Goal: Task Accomplishment & Management: Manage account settings

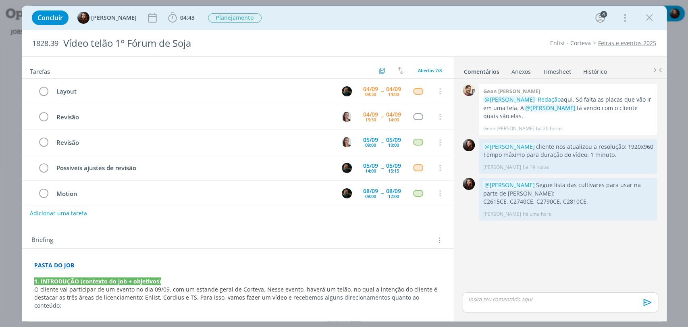
click at [517, 253] on div "0 Gean paulo naue @Murillo Rocha Redação aqui. Só falta as placas que vão ir em…" at bounding box center [560, 186] width 202 height 209
click at [518, 271] on div "0 Gean paulo naue @Murillo Rocha Redação aqui. Só falta as placas que vão ir em…" at bounding box center [560, 186] width 202 height 209
click at [487, 33] on div "1828.39 Vídeo telão 1º Fórum de Soja Enlist - Corteva Feiras e eventos 2025" at bounding box center [344, 43] width 645 height 26
click at [496, 27] on div "Concluir Eduarda Pereira 04:43 Iniciar Apontar Data * 04/09/2025 Horas * 00:00 …" at bounding box center [344, 17] width 633 height 19
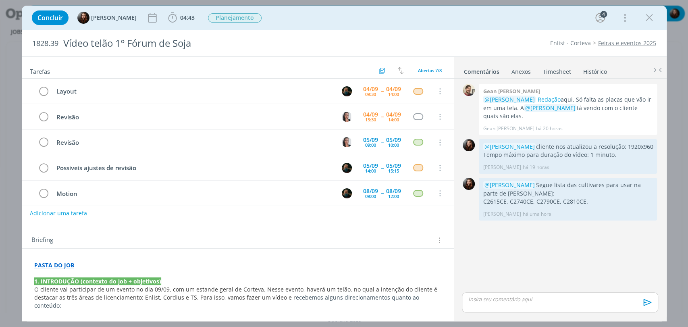
click at [520, 269] on div "0 Gean paulo naue @Murillo Rocha Redação aqui. Só falta as placas que vão ir em…" at bounding box center [560, 186] width 202 height 209
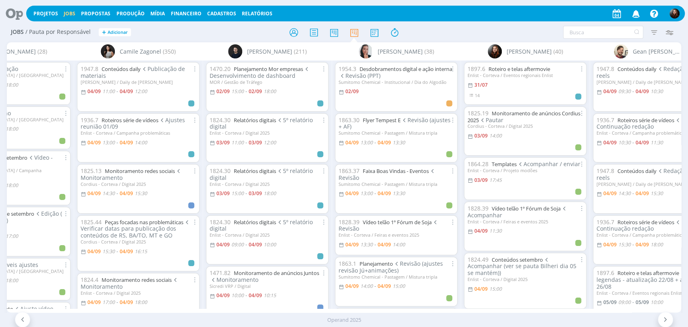
scroll to position [90, 0]
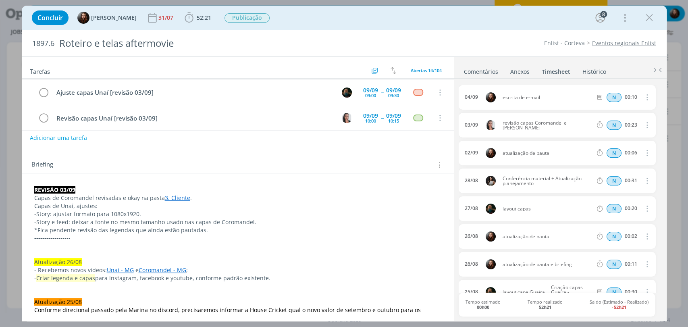
scroll to position [45, 0]
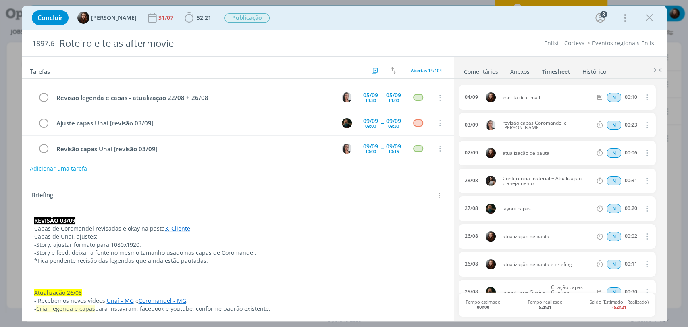
click at [483, 71] on link "Comentários" at bounding box center [481, 70] width 35 height 12
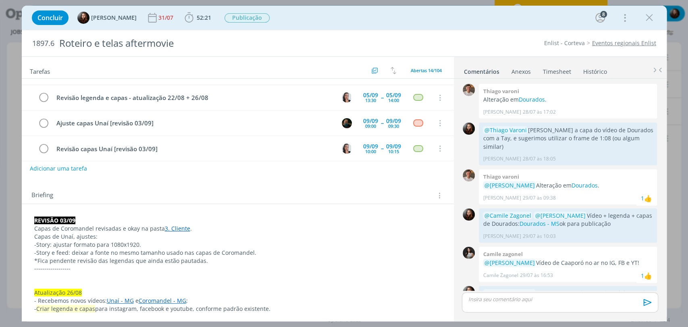
click at [419, 32] on div "1897.6 Roteiro e telas aftermovie Enlist - Corteva Eventos regionais Enlist" at bounding box center [344, 43] width 645 height 26
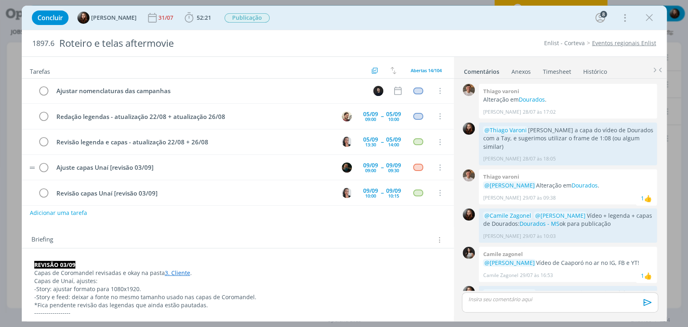
scroll to position [0, 0]
click at [414, 19] on div "Concluir Eduarda Pereira 31/07 52:21 Iniciar Apontar Data * 04/09/2025 Horas * …" at bounding box center [344, 17] width 633 height 19
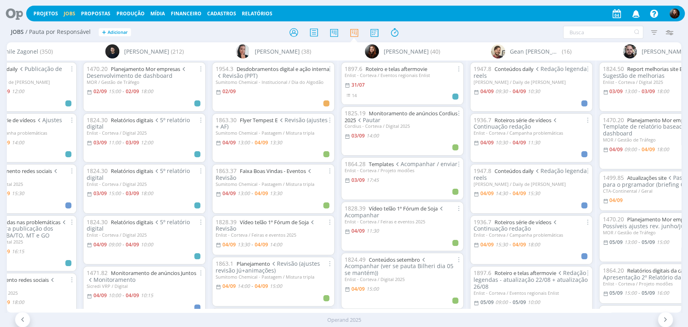
scroll to position [0, 319]
click at [468, 33] on div "Filtrar Filtrar Limpar Tipo Jobs e Tarefas Data Personalizado a Situação dos jo…" at bounding box center [568, 32] width 217 height 13
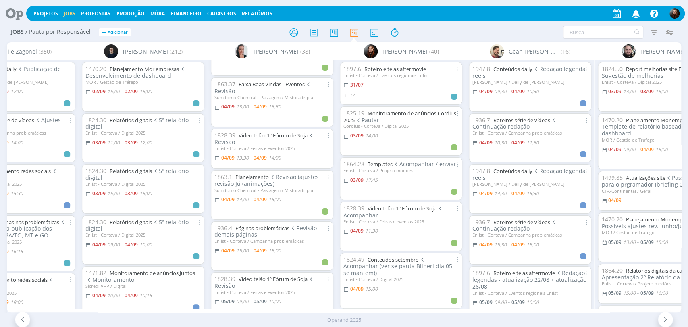
scroll to position [90, 0]
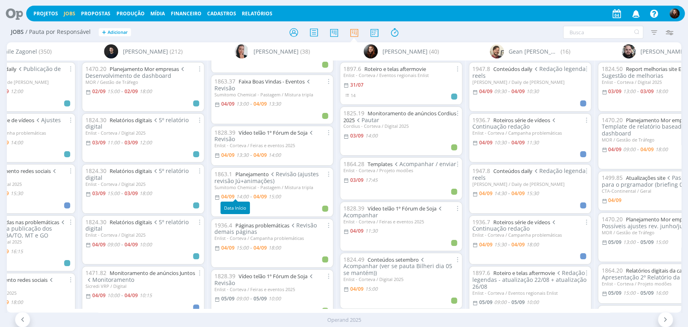
click at [242, 196] on span "14:00" at bounding box center [242, 196] width 12 height 7
type input "15:00"
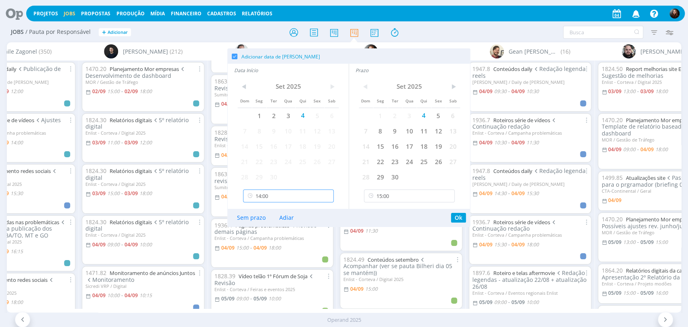
click at [266, 198] on input "14:00" at bounding box center [288, 196] width 91 height 13
click at [258, 249] on div "13:30" at bounding box center [290, 247] width 92 height 15
type input "13:30"
click at [398, 198] on input "15:00" at bounding box center [409, 196] width 91 height 13
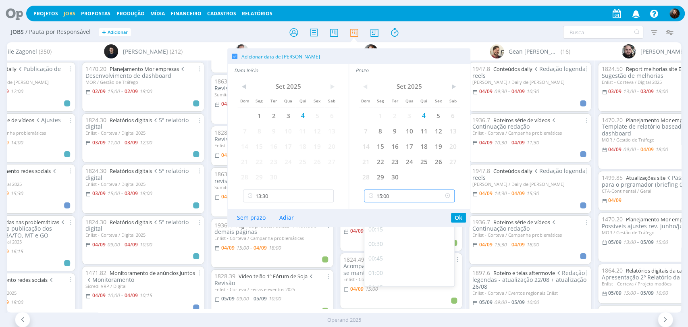
scroll to position [810, 0]
click at [383, 248] on div "14:30" at bounding box center [410, 247] width 92 height 15
click at [458, 216] on button "Ok" at bounding box center [458, 218] width 15 height 10
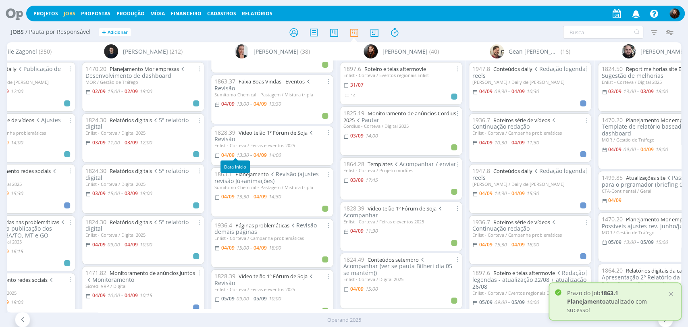
click at [243, 153] on span "13:30" at bounding box center [242, 155] width 12 height 7
type input "14:00"
type input "13:30"
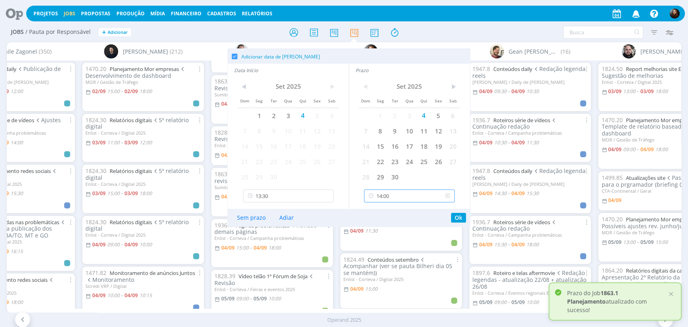
click at [394, 197] on input "14:00" at bounding box center [409, 196] width 91 height 13
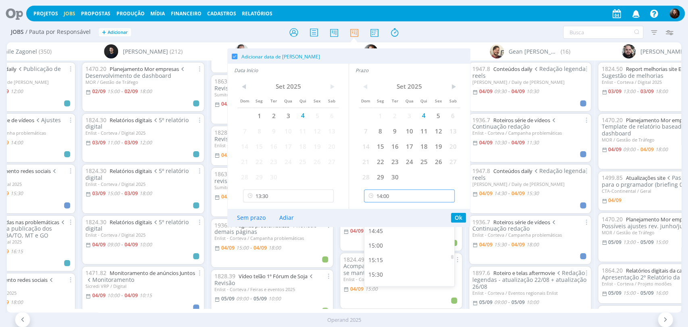
scroll to position [841, 0]
click at [377, 249] on div "15:00" at bounding box center [410, 244] width 92 height 15
type input "15:00"
click at [290, 200] on input "13:30" at bounding box center [288, 196] width 91 height 13
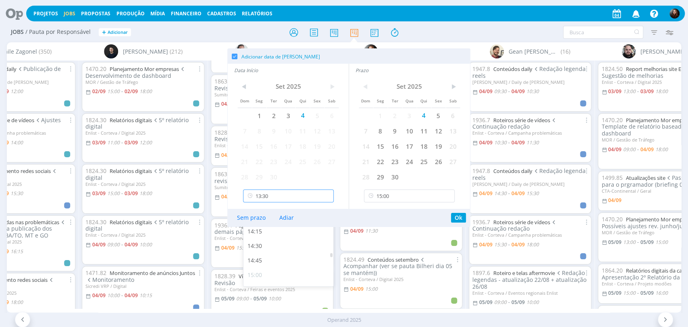
scroll to position [812, 0]
click at [263, 246] on div "14:30" at bounding box center [290, 244] width 92 height 15
type input "14:30"
click at [457, 216] on button "Ok" at bounding box center [458, 218] width 15 height 10
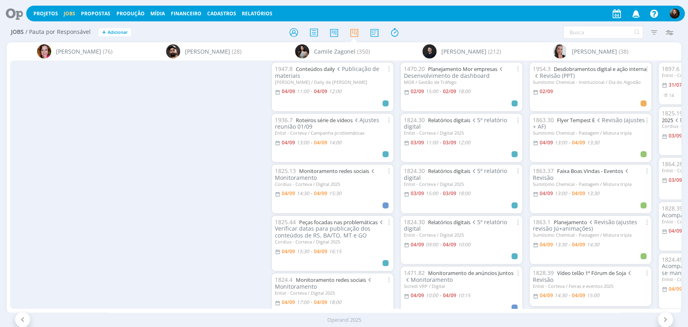
scroll to position [90, 0]
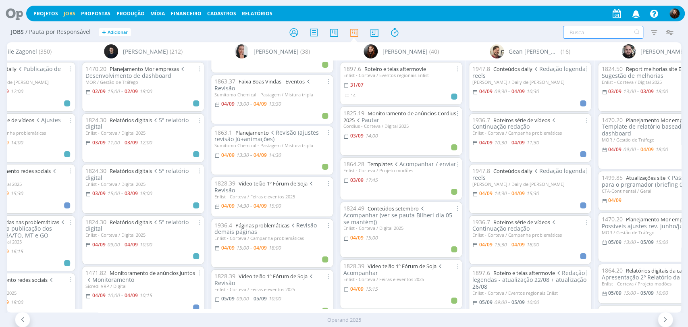
drag, startPoint x: 590, startPoint y: 30, endPoint x: 584, endPoint y: 27, distance: 7.2
click at [590, 30] on input "text" at bounding box center [603, 32] width 80 height 13
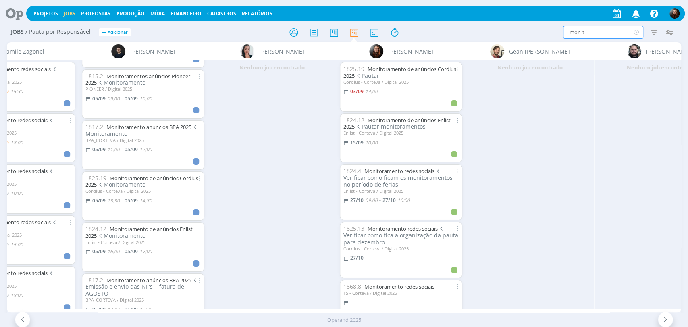
scroll to position [45, 0]
type input "monit"
click at [637, 33] on icon at bounding box center [636, 32] width 10 height 13
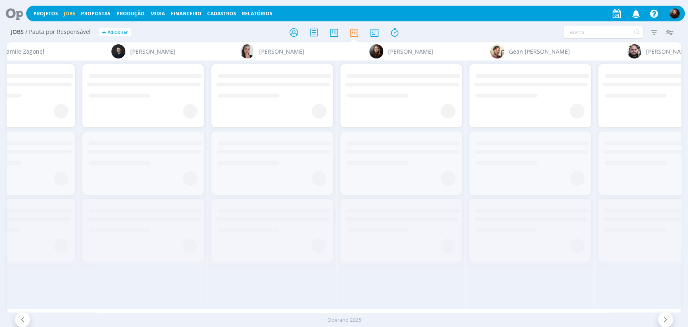
scroll to position [0, 0]
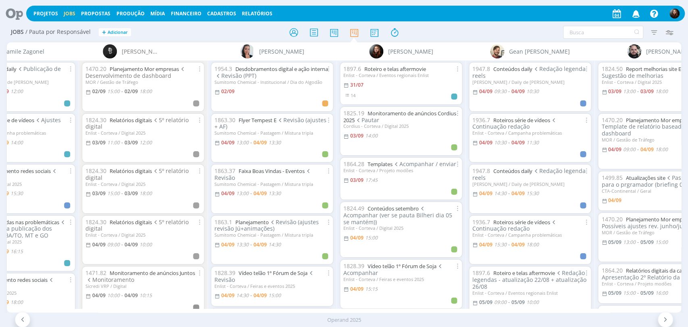
click at [197, 27] on h2 "Jobs / Pauta por Responsável + Adicionar" at bounding box center [119, 31] width 217 height 17
click at [19, 11] on icon at bounding box center [11, 14] width 17 height 16
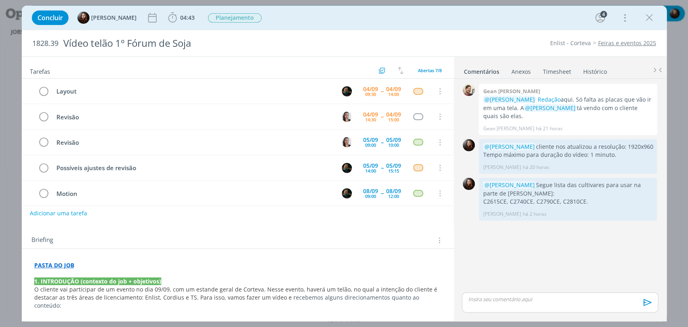
click at [494, 24] on div "Concluir [PERSON_NAME] 04:43 Apontar Data * [DATE] Horas * 00:00 Tarefa Selecio…" at bounding box center [344, 17] width 633 height 19
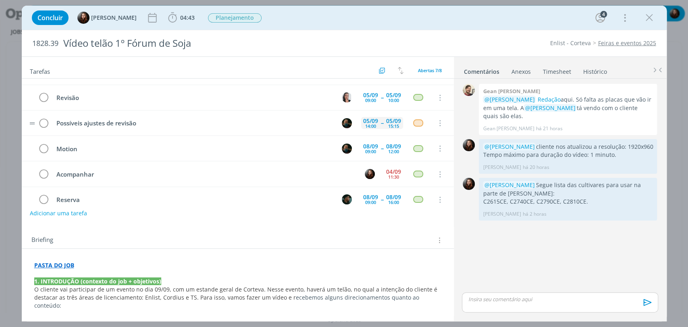
scroll to position [56, 0]
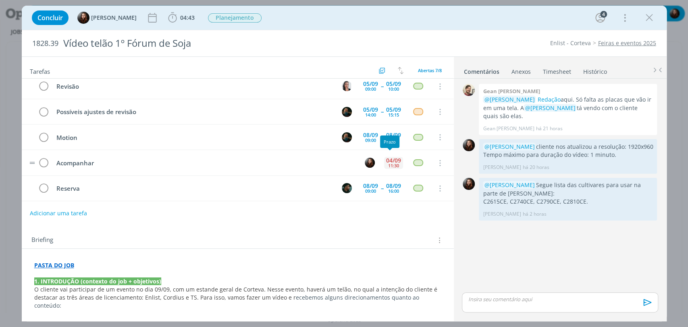
click at [388, 163] on div "11:30" at bounding box center [393, 165] width 11 height 4
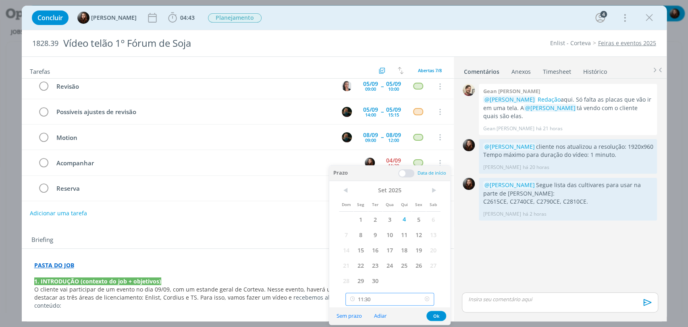
click at [390, 298] on input "11:30" at bounding box center [390, 299] width 89 height 13
click at [361, 272] on div "15:15" at bounding box center [391, 271] width 90 height 15
type input "15:15"
click at [433, 317] on button "Ok" at bounding box center [437, 316] width 20 height 10
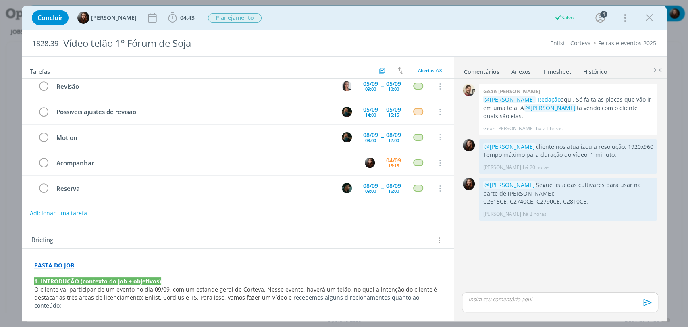
click at [485, 270] on div "0 Gean paulo naue @Murillo Rocha Redação aqui. Só falta as placas que vão ir em…" at bounding box center [560, 186] width 202 height 209
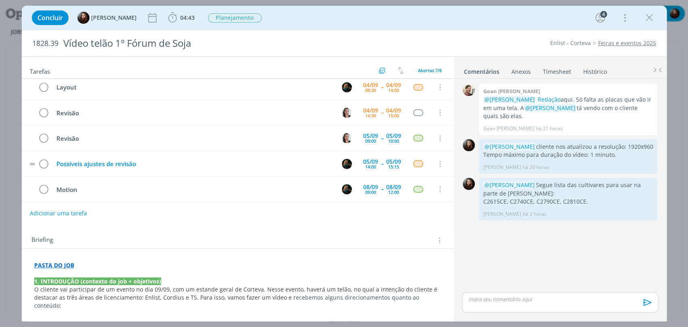
scroll to position [0, 0]
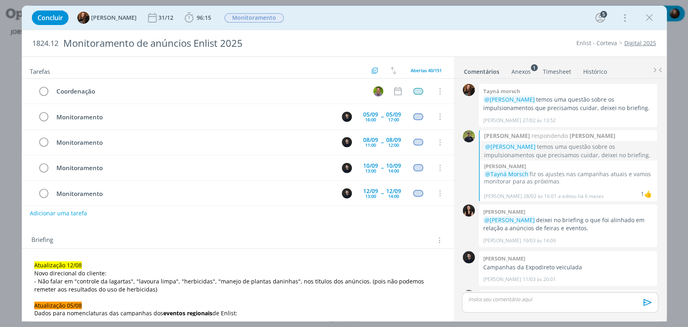
scroll to position [771, 0]
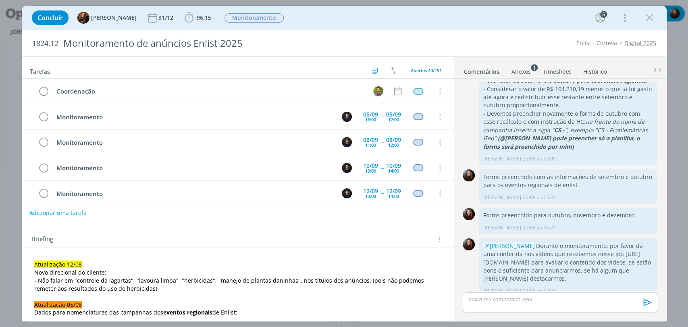
click at [77, 212] on button "Adicionar uma tarefa" at bounding box center [57, 213] width 57 height 14
click at [121, 214] on input "dialog" at bounding box center [184, 212] width 298 height 11
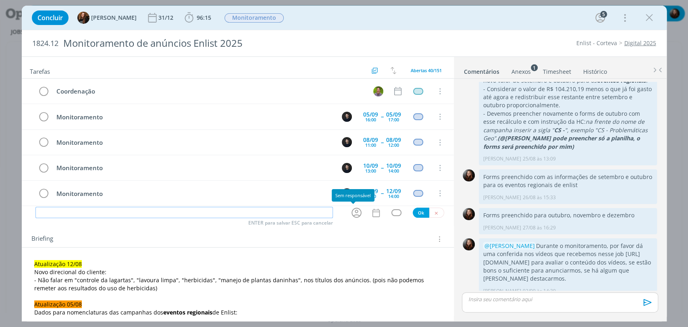
click at [350, 216] on icon "dialog" at bounding box center [356, 212] width 12 height 12
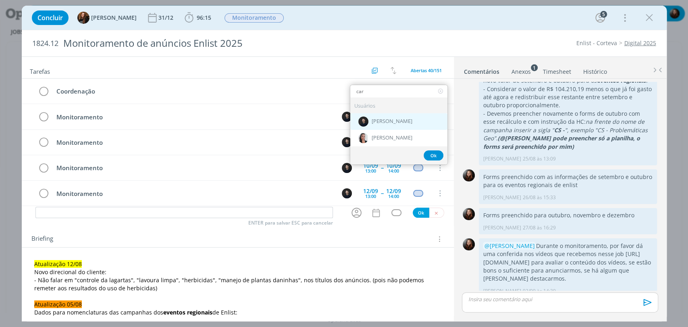
type input "car"
click at [390, 120] on span "[PERSON_NAME]" at bounding box center [392, 122] width 41 height 6
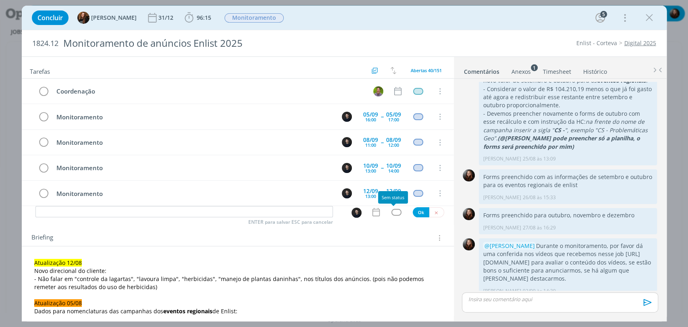
click at [394, 211] on div "dialog" at bounding box center [397, 212] width 10 height 7
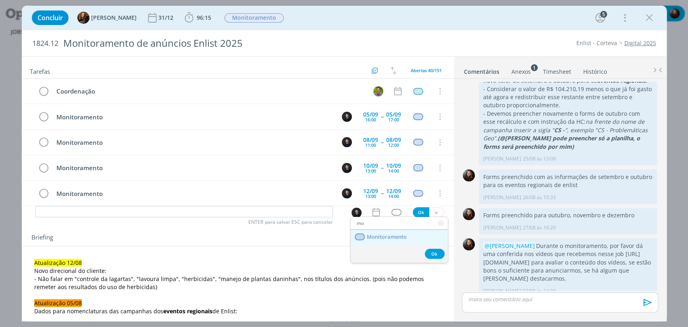
type input "mo"
drag, startPoint x: 392, startPoint y: 235, endPoint x: 390, endPoint y: 228, distance: 7.1
click at [392, 235] on span "Monitoramento" at bounding box center [387, 237] width 40 height 6
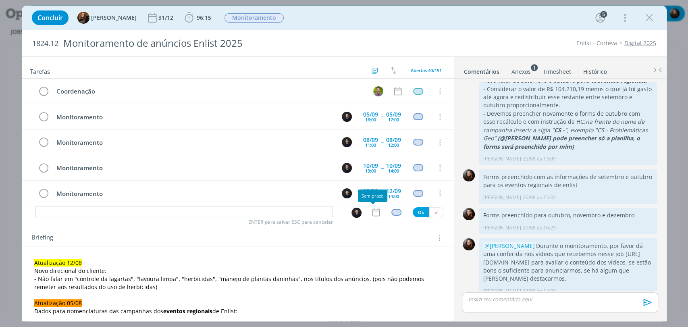
click at [374, 211] on icon "dialog" at bounding box center [376, 212] width 10 height 10
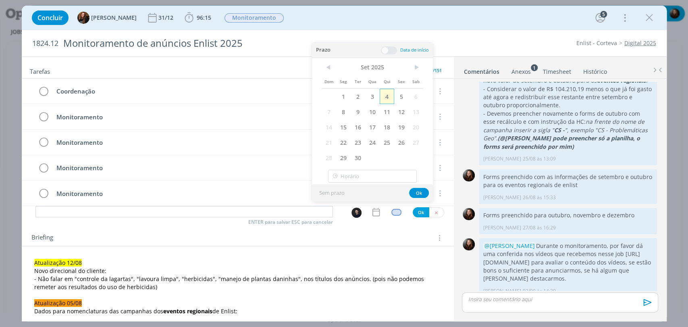
click at [386, 101] on span "4" at bounding box center [387, 96] width 15 height 15
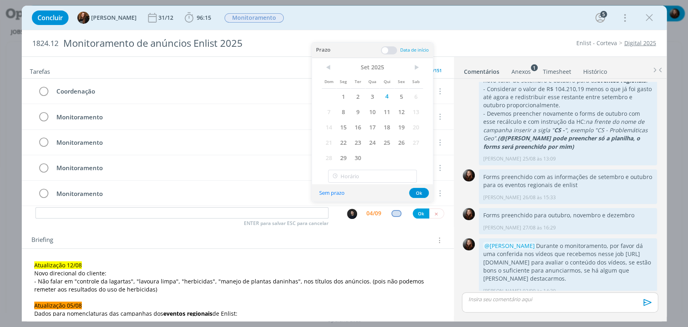
click at [391, 49] on span at bounding box center [389, 50] width 16 height 8
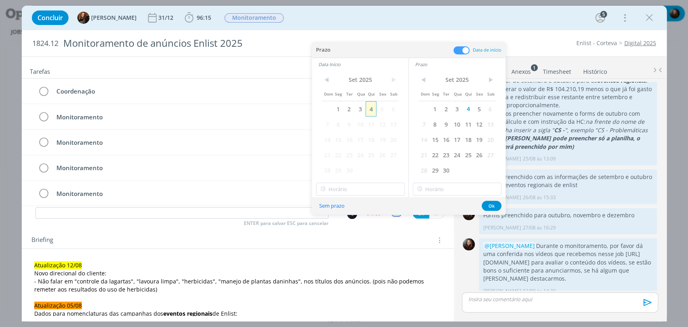
click at [373, 106] on span "4" at bounding box center [371, 108] width 11 height 15
click at [286, 214] on input "dialog" at bounding box center [172, 212] width 274 height 11
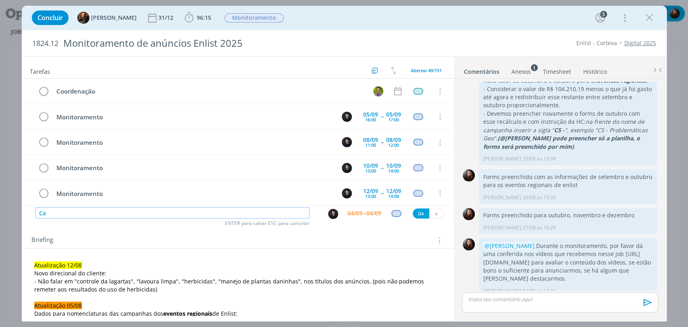
type input "C"
type input "Monitoramento > desativação de campanhas que mencionem o Colex-D"
click at [422, 211] on button "Ok" at bounding box center [421, 213] width 17 height 10
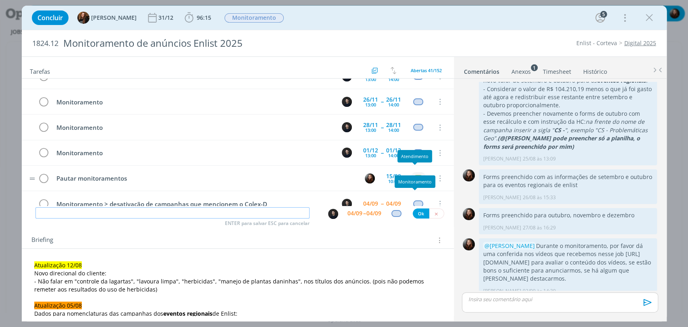
scroll to position [917, 0]
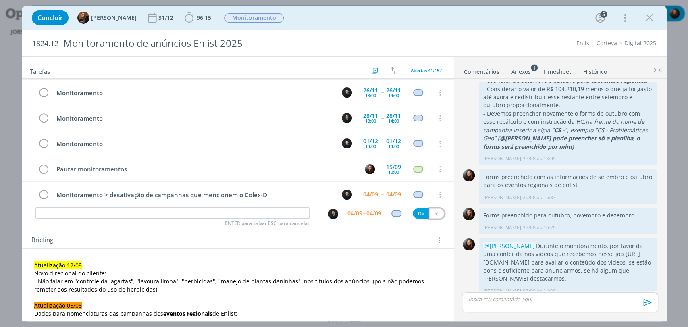
click at [432, 210] on button "dialog" at bounding box center [436, 213] width 15 height 10
click at [484, 21] on div "Concluir Tayná Morsch 31/12 96:15 Iniciar Apontar Data * 04/09/2025 Horas * 00:…" at bounding box center [344, 17] width 633 height 19
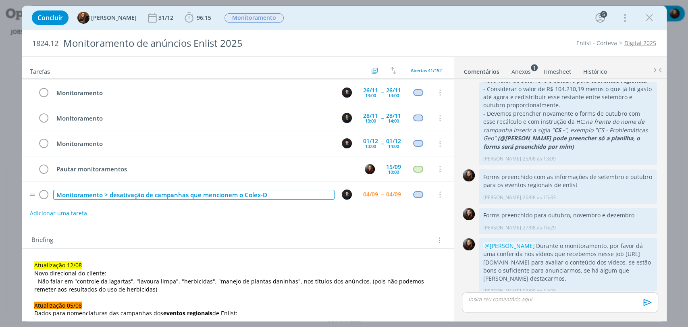
click at [167, 190] on div "Monitoramento > desativação de campanhas que mencionem o Colex-D" at bounding box center [193, 195] width 281 height 10
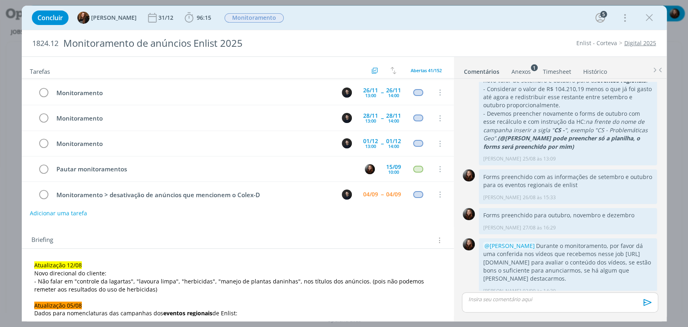
click at [214, 227] on div "Briefing Briefings Predefinidos Versões do Briefing Ver Briefing do Projeto" at bounding box center [238, 238] width 432 height 22
click at [250, 226] on div "Tarefas Usar Job de template Criar template a partir deste job Visualizar Templ…" at bounding box center [238, 186] width 432 height 259
click at [258, 229] on div "Briefing Briefings Predefinidos Versões do Briefing Ver Briefing do Projeto" at bounding box center [238, 238] width 432 height 22
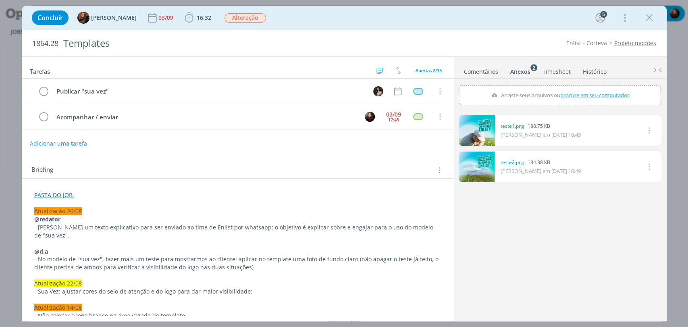
click at [566, 26] on div "Concluir Tayná Morsch 03/09 16:32 Iniciar Apontar Data * 04/09/2025 Horas * 00:…" at bounding box center [344, 17] width 633 height 19
click at [652, 130] on icon "dialog" at bounding box center [648, 130] width 9 height 10
click at [591, 179] on div "0 teste2.png 184.38 KB Caroline Pieczarka em 03/09 às 16:49 Excluir" at bounding box center [560, 166] width 202 height 31
click at [480, 133] on link "dialog" at bounding box center [477, 130] width 36 height 31
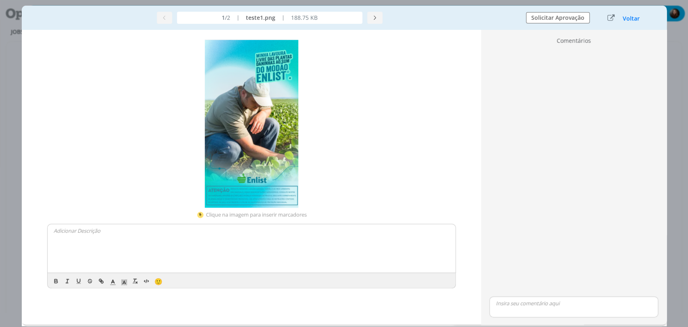
drag, startPoint x: 264, startPoint y: 126, endPoint x: 589, endPoint y: 84, distance: 327.7
click at [637, 17] on button "Voltar" at bounding box center [632, 18] width 18 height 6
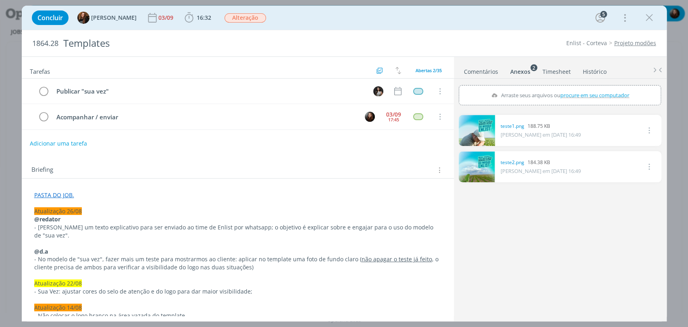
click at [585, 225] on div "0 teste1.png 188.75 KB Caroline Pieczarka em 03/09 às 16:49 Excluir 0 teste2.pn…" at bounding box center [560, 216] width 202 height 208
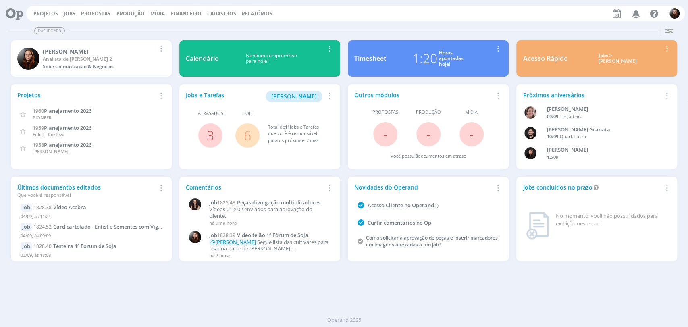
click at [369, 17] on div "Projetos Jobs Propostas Produção [GEOGRAPHIC_DATA] Financeiro Cadastros Relatór…" at bounding box center [355, 14] width 659 height 16
click at [377, 17] on div "Projetos Jobs Propostas Produção [GEOGRAPHIC_DATA] Financeiro Cadastros Relatór…" at bounding box center [355, 14] width 659 height 16
click at [423, 9] on div "Projetos Jobs Propostas Produção [GEOGRAPHIC_DATA] Financeiro Cadastros Relatór…" at bounding box center [355, 14] width 659 height 16
click at [212, 133] on link "3" at bounding box center [210, 135] width 7 height 17
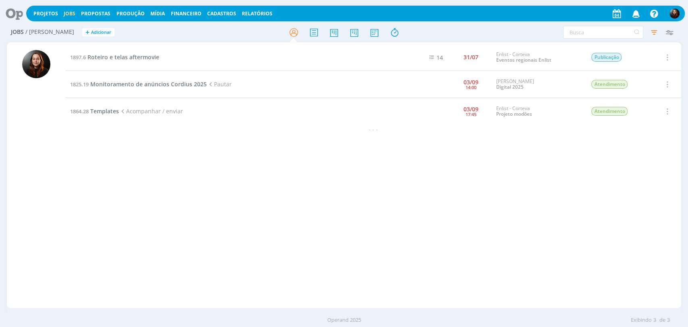
click at [12, 14] on icon at bounding box center [11, 14] width 17 height 16
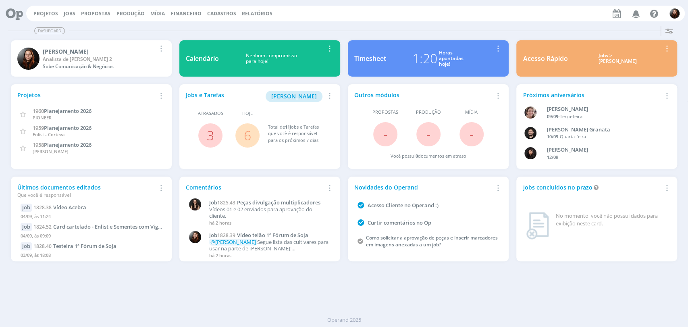
click at [247, 133] on link "6" at bounding box center [247, 135] width 7 height 17
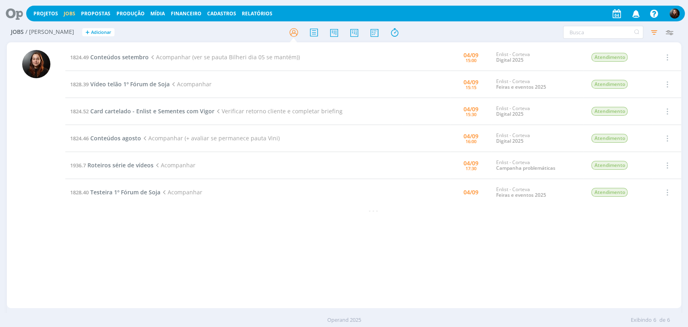
click at [447, 30] on div at bounding box center [344, 32] width 225 height 15
click at [367, 306] on div "1824.49 Conteúdos setembro Acompanhar (ver se pauta Bilheri dia 05 se mantém)) …" at bounding box center [344, 175] width 675 height 266
click at [511, 244] on div "1824.49 Conteúdos setembro Acompanhar (ver se pauta Bilheri dia 05 se mantém)) …" at bounding box center [373, 175] width 616 height 262
click at [524, 267] on div "1824.49 Conteúdos setembro Acompanhar (ver se pauta Bilheri dia 05 se mantém)) …" at bounding box center [373, 175] width 616 height 262
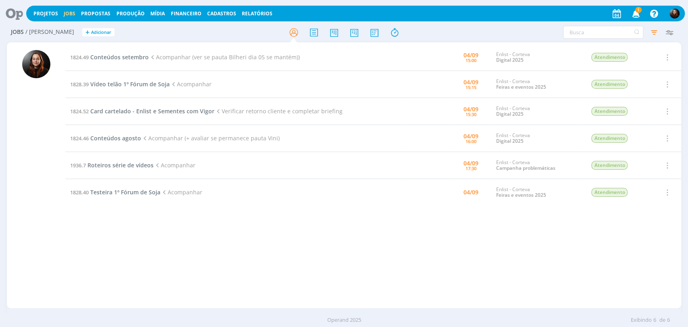
click at [362, 251] on div "1824.49 Conteúdos setembro Acompanhar (ver se pauta Bilheri dia 05 se mantém)) …" at bounding box center [373, 175] width 616 height 262
click at [638, 12] on span "1" at bounding box center [638, 10] width 6 height 6
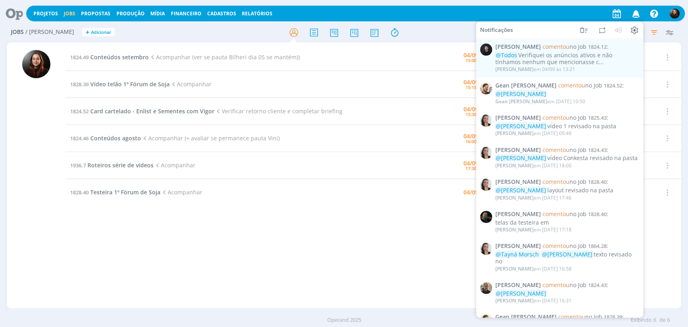
click at [446, 33] on div at bounding box center [344, 32] width 225 height 15
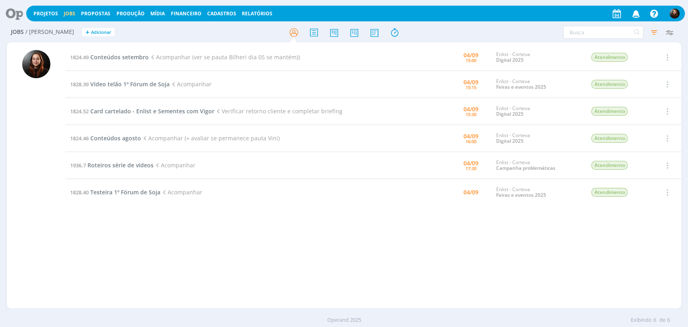
click at [552, 244] on div "1824.49 Conteúdos setembro Acompanhar (ver se pauta Bilheri dia 05 se mantém)) …" at bounding box center [373, 175] width 616 height 262
click at [219, 274] on div "1824.49 Conteúdos setembro Acompanhar (ver se pauta Bilheri dia 05 se mantém)) …" at bounding box center [373, 175] width 616 height 262
click at [230, 252] on div "1824.49 Conteúdos setembro Acompanhar (ver se pauta Bilheri dia 05 se mantém)) …" at bounding box center [373, 175] width 616 height 262
click at [433, 35] on div at bounding box center [344, 32] width 225 height 15
click at [496, 279] on div "1824.49 Conteúdos setembro Acompanhar (ver se pauta Bilheri dia 05 se mantém)) …" at bounding box center [373, 175] width 616 height 262
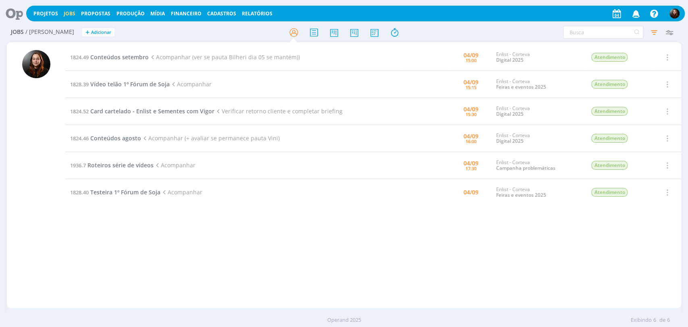
click at [13, 8] on icon at bounding box center [11, 14] width 17 height 16
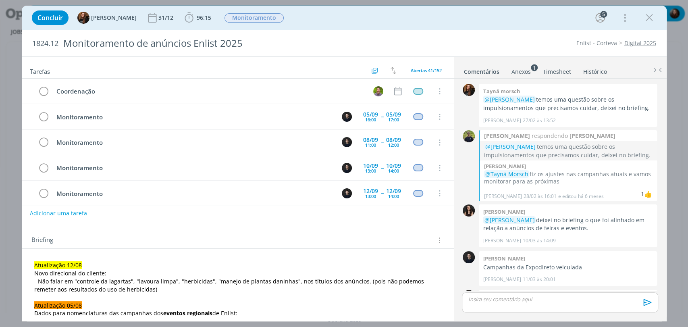
scroll to position [771, 0]
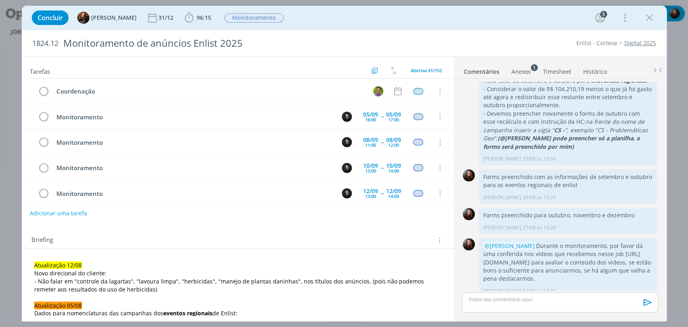
click at [412, 230] on div "Briefing Briefings Predefinidos Versões do Briefing Ver Briefing do Projeto" at bounding box center [238, 238] width 432 height 22
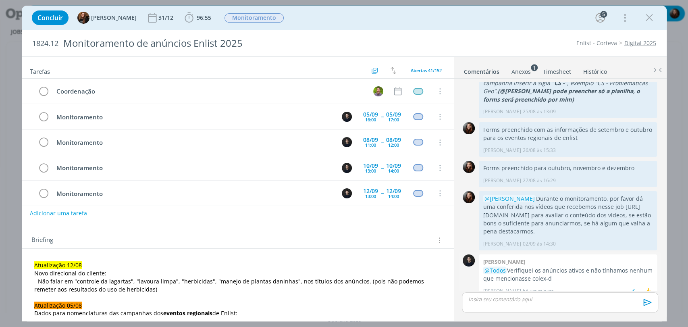
drag, startPoint x: 546, startPoint y: 262, endPoint x: 555, endPoint y: 272, distance: 13.7
click at [555, 272] on p "@Todos Verifiquei os anúncios ativos e não tínhamos nenhum que mencionasse cole…" at bounding box center [568, 275] width 170 height 17
click at [645, 287] on div "👍" at bounding box center [648, 292] width 8 height 10
click at [568, 267] on p "@Todos Verifiquei os anúncios ativos e não tínhamos nenhum que mencionasse cole…" at bounding box center [568, 275] width 170 height 17
drag, startPoint x: 562, startPoint y: 269, endPoint x: 510, endPoint y: 262, distance: 52.8
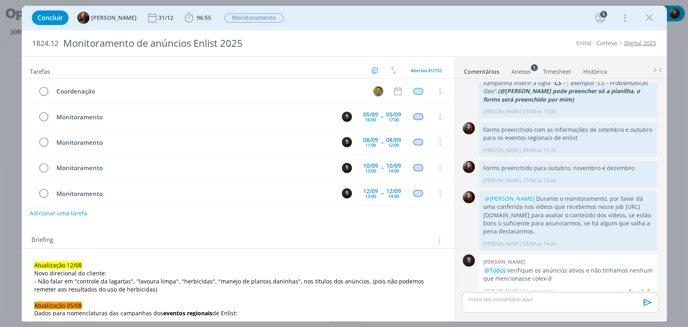
click at [510, 267] on p "@Todos Verifiquei os anúncios ativos e não tínhamos nenhum que mencionasse cole…" at bounding box center [568, 275] width 170 height 17
click at [602, 268] on p "@Todos Verifiquei os anúncios ativos e não tínhamos nenhum que mencionasse cole…" at bounding box center [568, 275] width 170 height 17
click at [548, 267] on p "@Todos Verifiquei os anúncios ativos e não tínhamos nenhum que mencionasse cole…" at bounding box center [568, 275] width 170 height 17
click at [535, 304] on div "dialog" at bounding box center [560, 302] width 196 height 20
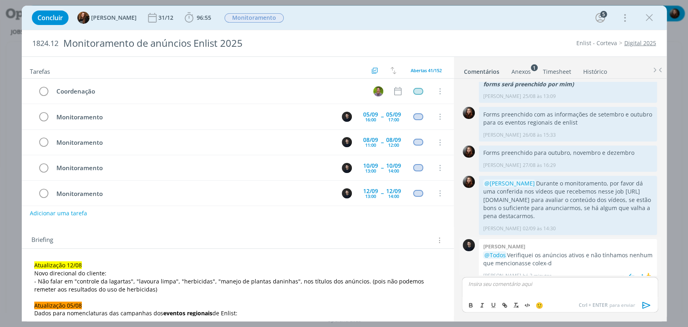
click at [472, 264] on div "0" at bounding box center [469, 260] width 20 height 43
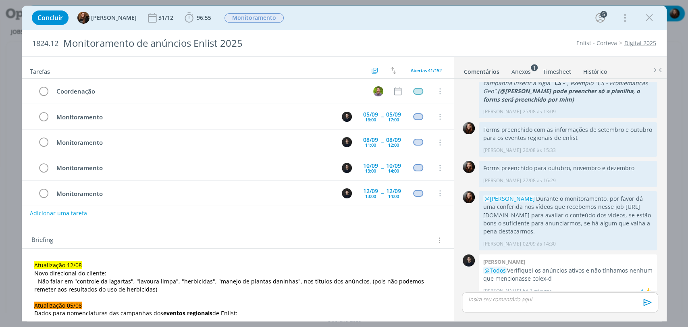
click at [456, 21] on div "Concluir Tayná Morsch 31/12 96:55 Iniciar Apontar Data * 04/09/2025 Horas * 00:…" at bounding box center [344, 17] width 633 height 19
click at [536, 299] on p "dialog" at bounding box center [560, 299] width 183 height 7
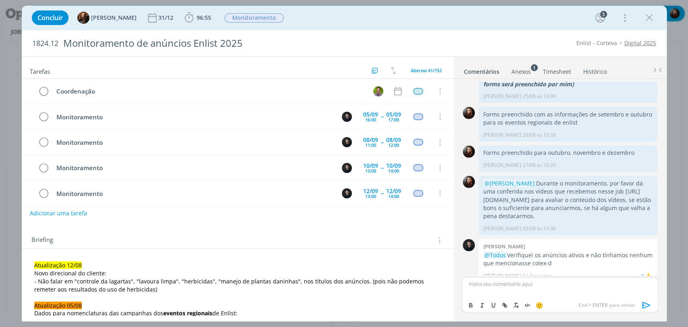
click at [471, 36] on div "1824.12 Monitoramento de anúncios Enlist 2025 Enlist - Corteva Digital 2025" at bounding box center [344, 43] width 645 height 26
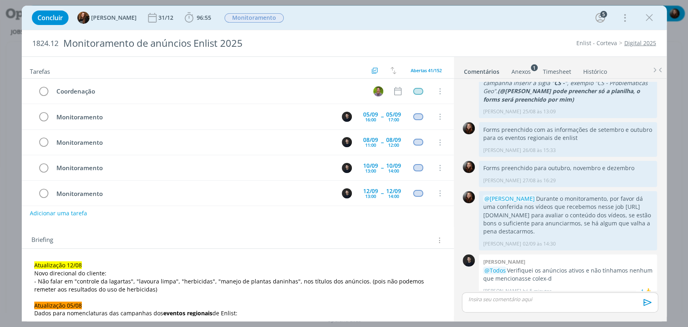
click at [538, 27] on div "Concluir Tayná Morsch 31/12 96:55 Iniciar Apontar Data * 04/09/2025 Horas * 00:…" at bounding box center [344, 18] width 645 height 24
click at [494, 14] on div "Concluir Tayná Morsch 31/12 96:55 Iniciar Apontar Data * 04/09/2025 Horas * 00:…" at bounding box center [344, 17] width 633 height 19
drag, startPoint x: 551, startPoint y: 260, endPoint x: 546, endPoint y: 274, distance: 14.5
click at [546, 274] on div "Carlos nunes @Todos Verifiquei os anúncios ativos e não tínhamos nenhum que men…" at bounding box center [568, 275] width 178 height 43
click at [557, 270] on p "@Todos Verifiquei os anúncios ativos e não tínhamos nenhum que mencionasse cole…" at bounding box center [568, 275] width 170 height 17
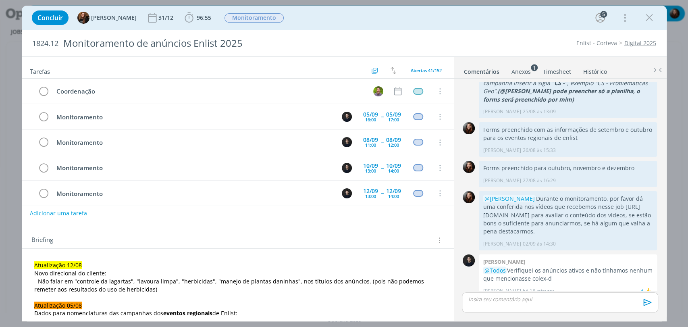
click at [406, 25] on div "Concluir Tayná Morsch 31/12 96:55 Iniciar Apontar Data * 04/09/2025 Horas * 00:…" at bounding box center [344, 17] width 633 height 19
click at [421, 7] on div "Concluir Tayná Morsch 31/12 96:55 Iniciar Apontar Data * 04/09/2025 Horas * 00:…" at bounding box center [344, 18] width 645 height 24
click at [444, 31] on div "1824.12 Monitoramento de anúncios Enlist 2025 Enlist - Corteva Digital 2025" at bounding box center [344, 43] width 645 height 26
drag, startPoint x: 500, startPoint y: 27, endPoint x: 492, endPoint y: 5, distance: 23.8
click at [500, 24] on div "Concluir Tayná Morsch 31/12 96:55 Iniciar Apontar Data * 04/09/2025 Horas * 00:…" at bounding box center [344, 18] width 645 height 24
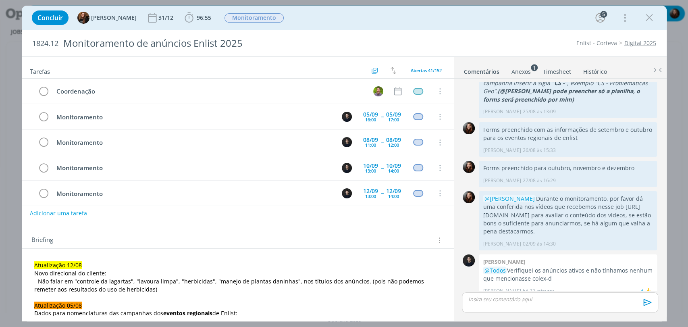
click at [512, 37] on div "1824.12 Monitoramento de anúncios Enlist 2025 Enlist - Corteva Digital 2025" at bounding box center [344, 43] width 645 height 26
click at [491, 17] on div "Concluir Tayná Morsch 31/12 96:55 Iniciar Apontar Data * 04/09/2025 Horas * 00:…" at bounding box center [344, 17] width 633 height 19
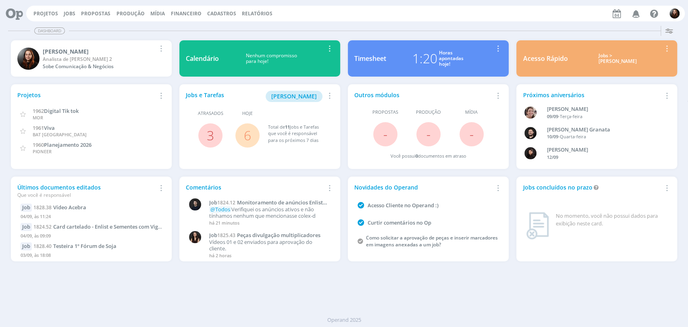
click at [490, 18] on div "Projetos Jobs Propostas Produção [GEOGRAPHIC_DATA] Financeiro Cadastros Relatór…" at bounding box center [355, 14] width 659 height 16
click at [464, 27] on div "Dashboard" at bounding box center [344, 31] width 672 height 12
click at [248, 137] on link "6" at bounding box center [247, 135] width 7 height 17
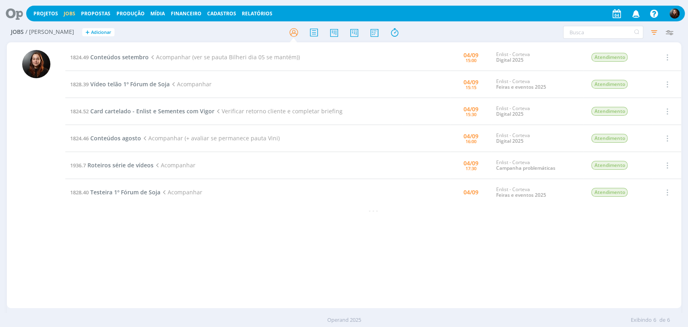
click at [145, 247] on div "1824.49 Conteúdos setembro Acompanhar (ver se pauta Bilheri dia 05 se mantém)) …" at bounding box center [373, 175] width 616 height 262
drag, startPoint x: 8, startPoint y: 12, endPoint x: 18, endPoint y: 10, distance: 9.4
click at [8, 12] on icon at bounding box center [11, 14] width 17 height 16
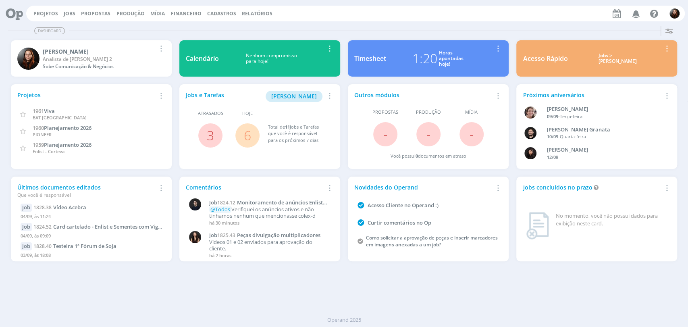
click at [514, 19] on div "Projetos Jobs Propostas Produção Mídia Financeiro Cadastros Relatórios Notifica…" at bounding box center [355, 14] width 659 height 16
click at [530, 298] on div "Dashboard Salvar Selecione abaixo os cards desejados: Meus Meu Perfil Agenda Ti…" at bounding box center [344, 175] width 688 height 304
click at [535, 19] on div "Projetos Jobs Propostas Produção Mídia Financeiro Cadastros Relatórios Notifica…" at bounding box center [355, 14] width 659 height 16
click at [516, 289] on div "Dashboard Salvar Selecione abaixo os cards desejados: Meus Meu Perfil Agenda Ti…" at bounding box center [344, 175] width 688 height 304
click at [427, 10] on div "Projetos Jobs Propostas Produção Mídia Financeiro Cadastros Relatórios Notifica…" at bounding box center [355, 14] width 659 height 16
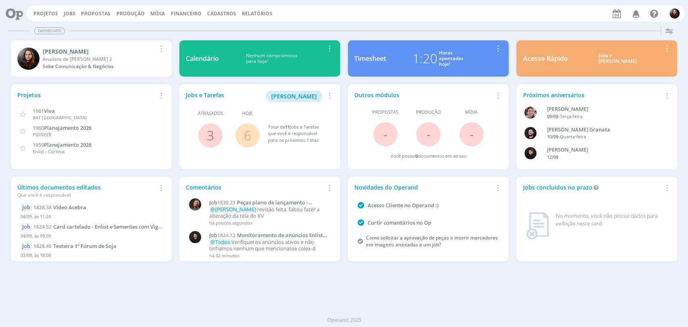
click at [479, 21] on div "Projetos Jobs Propostas Produção Mídia Financeiro Cadastros Relatórios Notifica…" at bounding box center [355, 14] width 659 height 16
click at [516, 21] on div "Projetos Jobs Propostas Produção Mídia Financeiro Cadastros Relatórios Notifica…" at bounding box center [355, 14] width 659 height 16
click at [507, 27] on div "Dashboard" at bounding box center [344, 31] width 672 height 12
drag, startPoint x: 71, startPoint y: 14, endPoint x: 142, endPoint y: 46, distance: 77.4
click at [71, 14] on link "Jobs" at bounding box center [70, 13] width 12 height 7
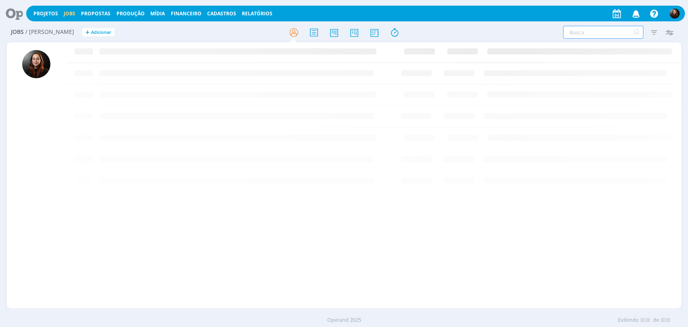
click at [596, 30] on input "text" at bounding box center [603, 32] width 80 height 13
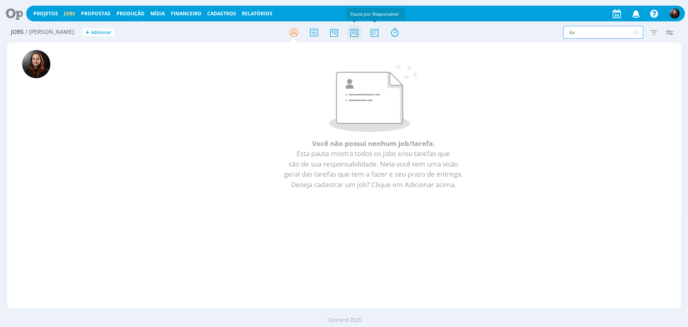
type input "kv"
click at [357, 31] on icon at bounding box center [354, 33] width 15 height 16
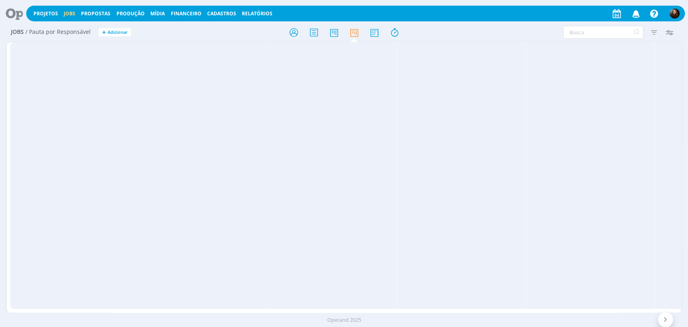
click at [635, 33] on icon at bounding box center [636, 32] width 10 height 13
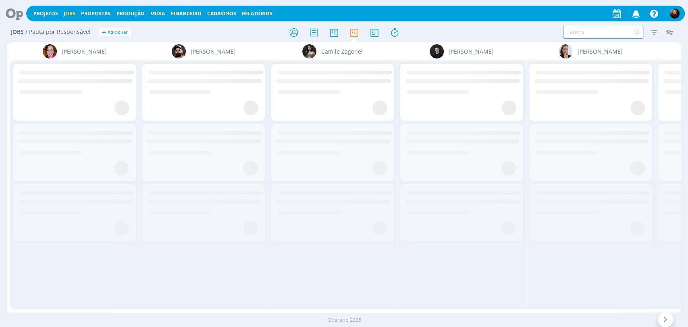
click at [597, 33] on input "text" at bounding box center [603, 32] width 80 height 13
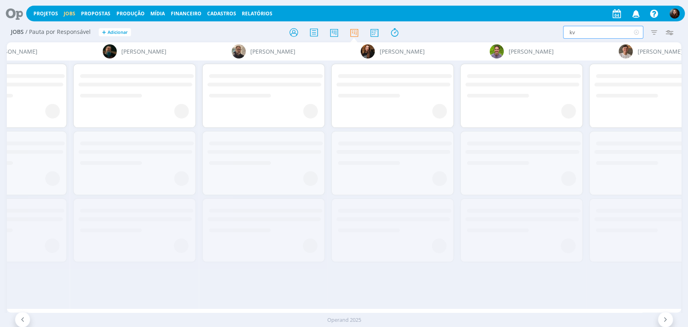
scroll to position [0, 1631]
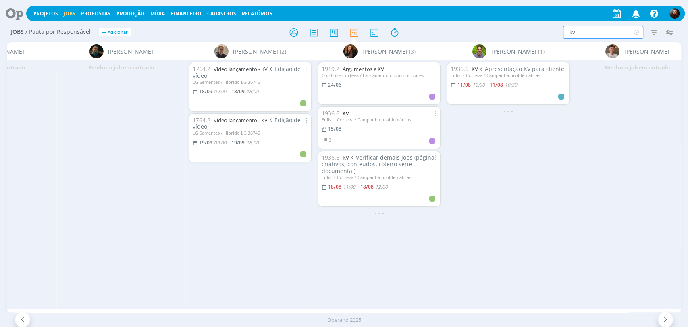
type input "kv"
click at [638, 31] on icon at bounding box center [636, 32] width 10 height 13
click at [295, 35] on icon at bounding box center [293, 33] width 15 height 16
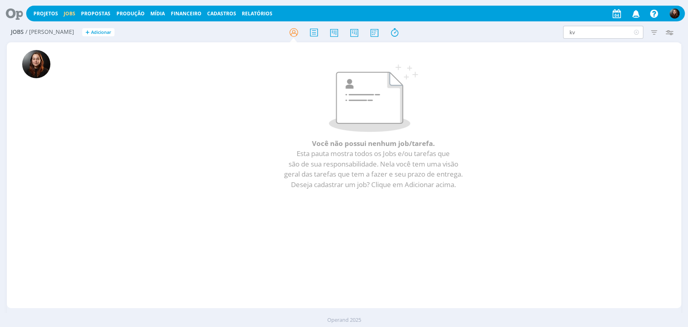
click at [635, 32] on icon at bounding box center [636, 32] width 10 height 13
click at [9, 15] on icon at bounding box center [11, 14] width 17 height 16
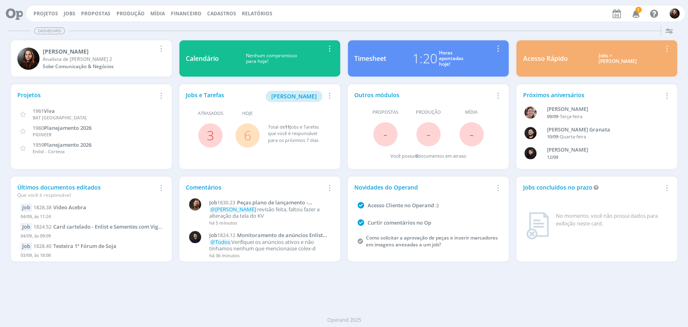
click at [633, 14] on icon "button" at bounding box center [636, 13] width 14 height 14
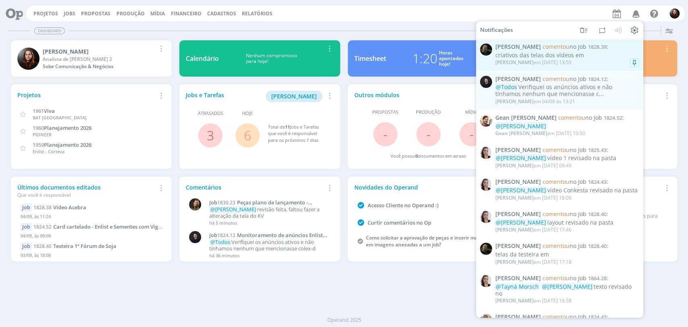
click at [572, 55] on div "criativos das telas dos vídeos em" at bounding box center [568, 55] width 144 height 7
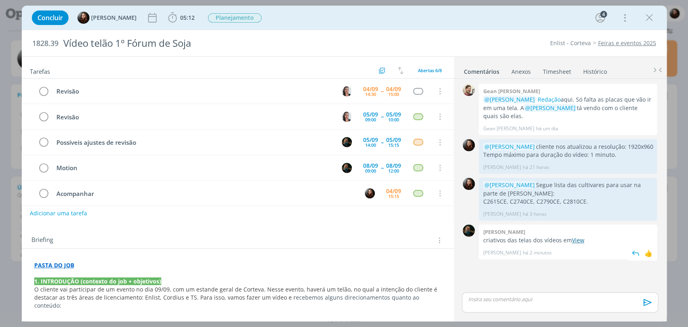
click at [576, 241] on link "View" at bounding box center [578, 240] width 12 height 8
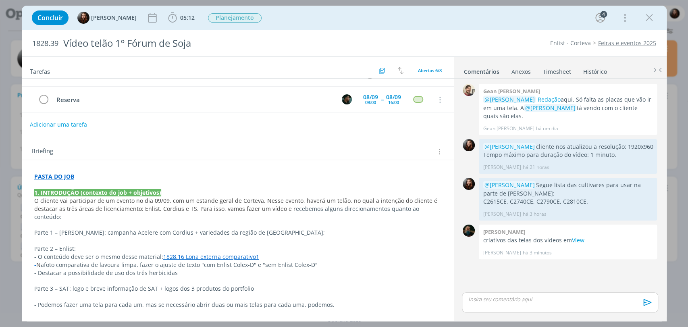
scroll to position [90, 0]
click at [239, 252] on link "1828.16 Lona externa comparativo1" at bounding box center [211, 256] width 96 height 8
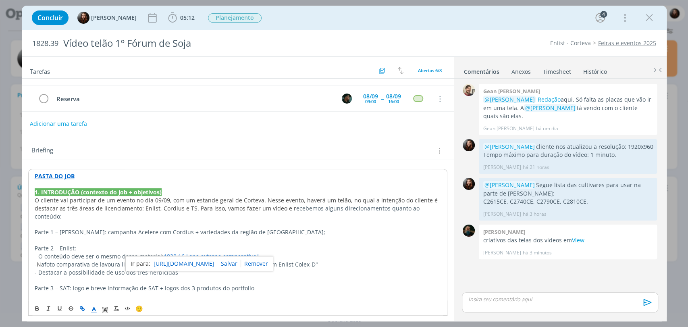
click at [214, 260] on link "https://sobeae.sharepoint.com/:i:/s/SOBEAE/EXe678mRhbZLnmav8kOSRZgBq4OfECaULFpj…" at bounding box center [184, 263] width 61 height 10
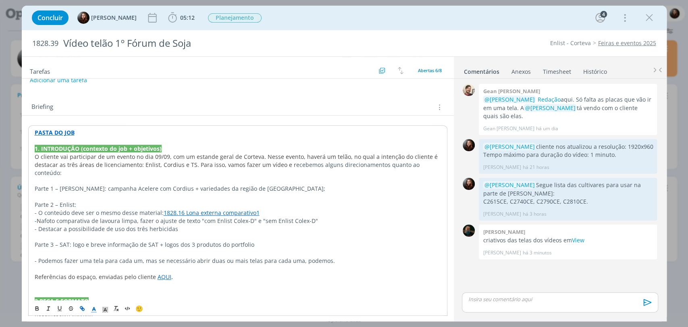
scroll to position [134, 0]
click at [242, 112] on div "Briefing Briefings Predefinidos Versões do Briefing Ver Briefing do Projeto" at bounding box center [238, 104] width 432 height 22
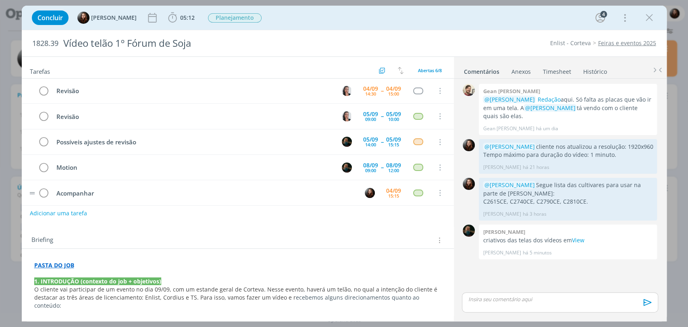
scroll to position [0, 0]
click at [453, 21] on div "Concluir Eduarda Pereira 05:12 Iniciar Apontar Data * 04/09/2025 Horas * 00:00 …" at bounding box center [344, 17] width 633 height 19
click at [508, 19] on div "Concluir Eduarda Pereira 05:12 Iniciar Apontar Data * 04/09/2025 Horas * 00:00 …" at bounding box center [344, 17] width 633 height 19
click at [507, 33] on div "1828.39 Vídeo telão 1º Fórum de Soja Enlist - Corteva Feiras e eventos 2025" at bounding box center [344, 43] width 645 height 26
click at [409, 24] on div "Concluir Eduarda Pereira 05:12 Iniciar Apontar Data * 04/09/2025 Horas * 00:00 …" at bounding box center [344, 17] width 633 height 19
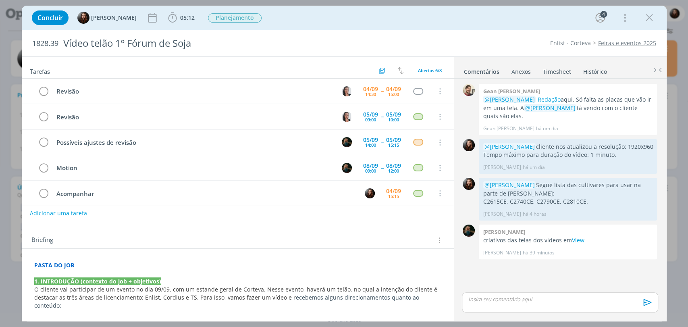
click at [503, 21] on div "Concluir Eduarda Pereira 05:12 Iniciar Apontar Data * 04/09/2025 Horas * 00:00 …" at bounding box center [344, 17] width 633 height 19
click at [364, 23] on div "Concluir Eduarda Pereira 05:12 Iniciar Apontar Data * 04/09/2025 Horas * 00:00 …" at bounding box center [344, 17] width 633 height 19
click at [470, 16] on div "Concluir Eduarda Pereira 05:12 Iniciar Apontar Data * 04/09/2025 Horas * 00:00 …" at bounding box center [344, 17] width 633 height 19
click at [530, 18] on div "Concluir Eduarda Pereira 05:12 Iniciar Apontar Data * 04/09/2025 Horas * 00:00 …" at bounding box center [344, 17] width 633 height 19
click at [476, 20] on div "Concluir Eduarda Pereira 05:12 Iniciar Apontar Data * 04/09/2025 Horas * 00:00 …" at bounding box center [344, 17] width 633 height 19
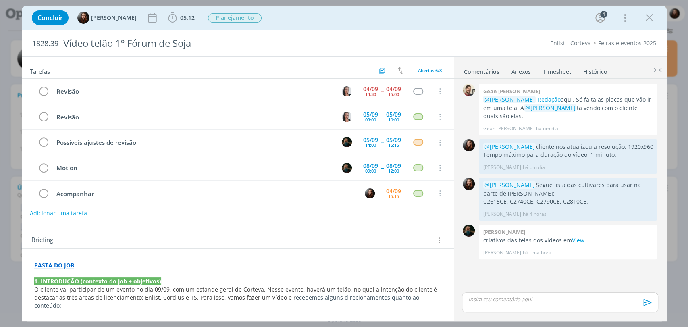
click at [494, 275] on div "0 Gean paulo naue @Murillo Rocha Redação aqui. Só falta as placas que vão ir em…" at bounding box center [560, 186] width 202 height 209
click at [483, 35] on div "1828.39 Vídeo telão 1º Fórum de Soja Enlist - Corteva Feiras e eventos 2025" at bounding box center [344, 43] width 645 height 26
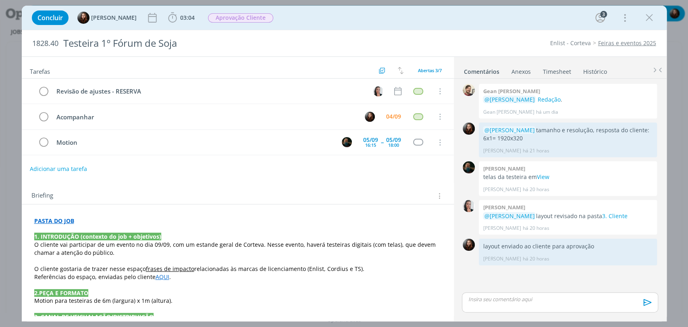
click at [523, 17] on div "Concluir [PERSON_NAME] 03:04 Apontar Data * [DATE] Horas * 00:00 Tarefa Selecio…" at bounding box center [344, 17] width 633 height 19
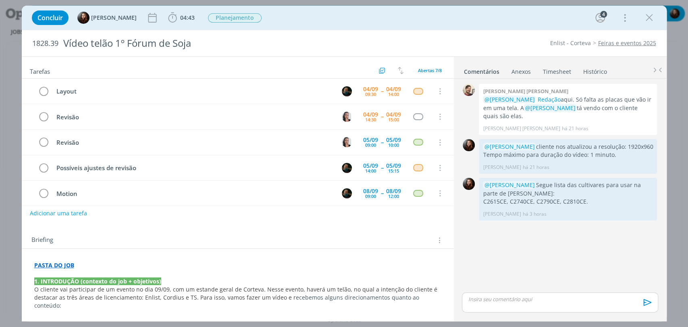
click at [455, 22] on div "Concluir [PERSON_NAME] 04:43 Iniciar Apontar Data * [DATE] Horas * 00:00 Tarefa…" at bounding box center [344, 17] width 633 height 19
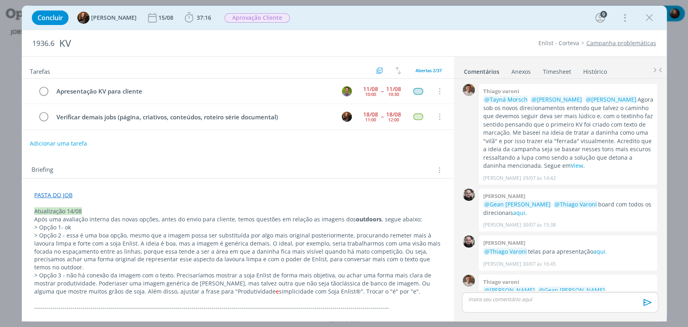
scroll to position [806, 0]
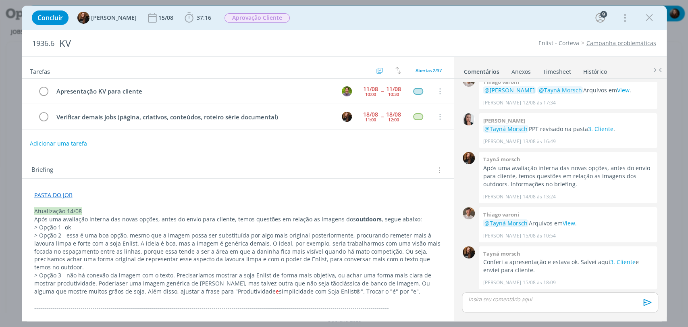
click at [516, 21] on div "Concluir Tayná Morsch 15/08 37:16 Iniciar Apontar Data * 04/09/2025 Horas * 00:…" at bounding box center [344, 17] width 633 height 19
click at [51, 204] on p "dialog" at bounding box center [237, 203] width 407 height 8
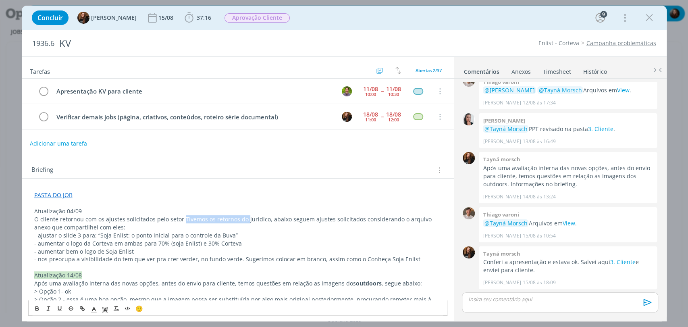
drag, startPoint x: 196, startPoint y: 222, endPoint x: 245, endPoint y: 222, distance: 48.8
click at [245, 222] on span "O cliente retornou com os ajustes solicitados pelo setor Tivemos os retornos do…" at bounding box center [233, 223] width 399 height 16
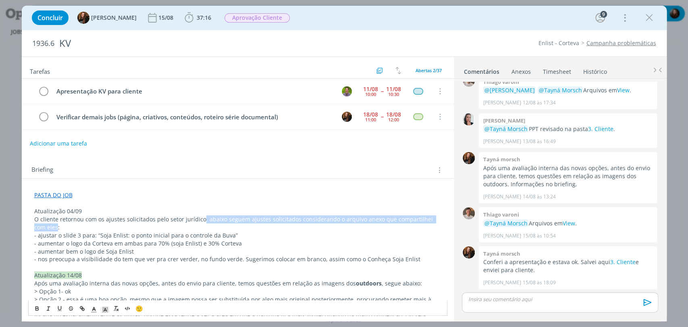
drag, startPoint x: 201, startPoint y: 221, endPoint x: 43, endPoint y: 229, distance: 157.9
click at [43, 229] on span "O cliente retornou com os ajustes solicitados pelo setor jurídico, abaixo segue…" at bounding box center [234, 223] width 400 height 16
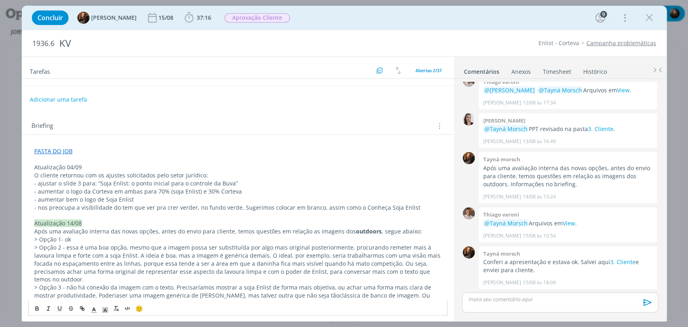
scroll to position [45, 0]
click at [62, 165] on p "Atualização 04/09" at bounding box center [237, 166] width 407 height 8
click at [106, 311] on line "dialog" at bounding box center [105, 311] width 2 height 0
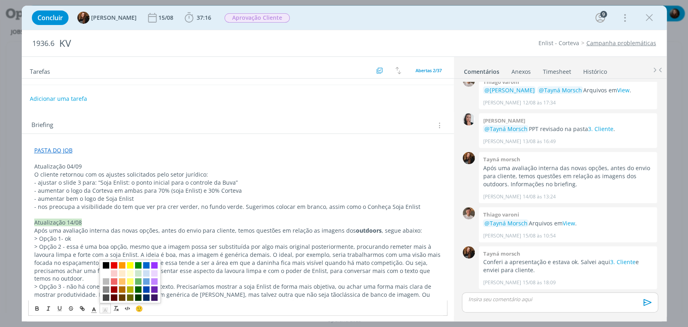
drag, startPoint x: 129, startPoint y: 265, endPoint x: 126, endPoint y: 258, distance: 8.3
click at [129, 265] on span "dialog" at bounding box center [130, 265] width 6 height 6
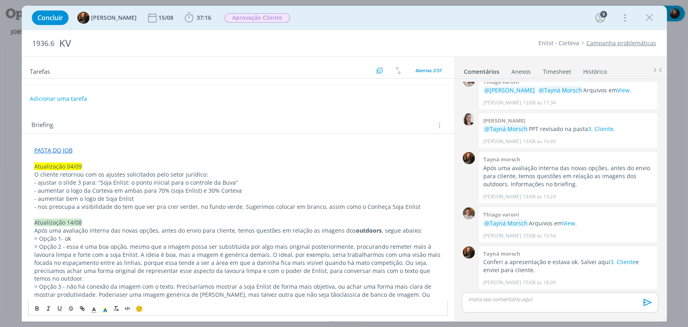
click at [96, 189] on span "- aumentar o logo da Corteva em ambas para 70% (soja Enlist) e 30% Corteva" at bounding box center [138, 191] width 208 height 8
click at [156, 120] on div "Briefing Briefings Predefinidos Versões do Briefing Ver Briefing do Projeto" at bounding box center [238, 125] width 415 height 10
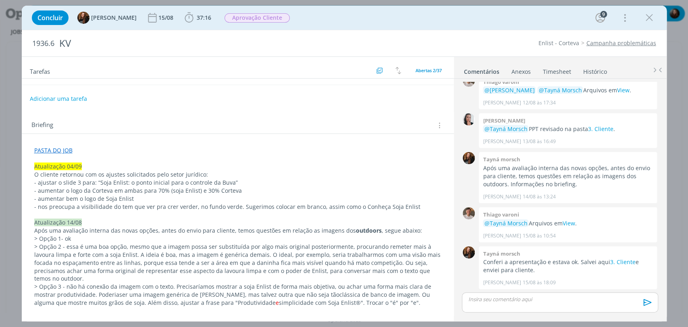
click at [59, 182] on span "- ajustar o slide 3 para: “Soja Enlist: o ponto inicial para o controle da Buva”" at bounding box center [136, 183] width 204 height 8
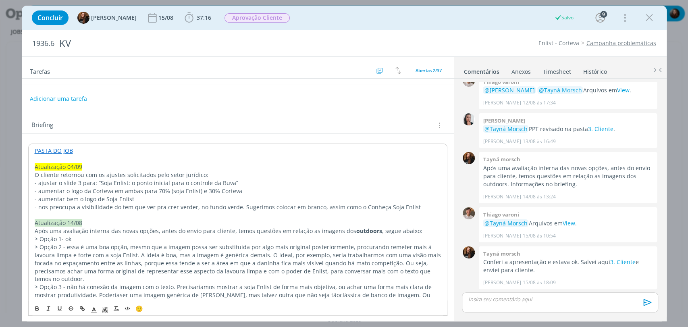
click at [235, 180] on p "- ajustar o slide 3 para: “Soja Enlist: o ponto inicial para o controle da Buva”" at bounding box center [238, 183] width 406 height 8
click at [55, 193] on span "- aumentar o logo da Corteva em ambas para 70% (soja Enlist) e 30% Corteva" at bounding box center [139, 191] width 208 height 8
click at [200, 192] on span "- aumentar o logo da Corteva em ambas para 70% (soja Enlist) e 30% Corteva" at bounding box center [139, 191] width 208 height 8
click at [40, 189] on span "- aumentar o logo da Corteva em ambas para 70% (soja Enlist) e 30% Corteva" at bounding box center [139, 191] width 208 height 8
click at [196, 183] on span "- ajustar o slide 3 para: “Soja Enlist: o ponto inicial para o controle da Buva”" at bounding box center [137, 183] width 204 height 8
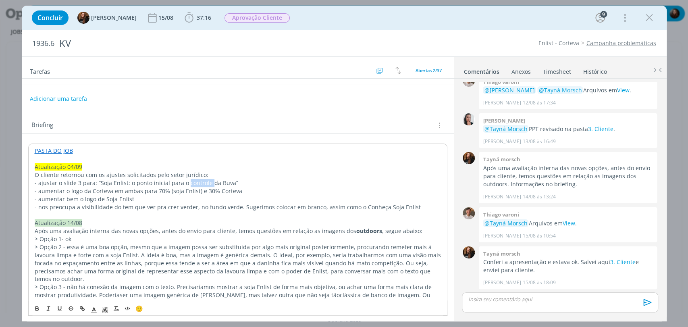
click at [196, 183] on span "- ajustar o slide 3 para: “Soja Enlist: o ponto inicial para o controle da Buva”" at bounding box center [137, 183] width 204 height 8
click at [58, 310] on icon "dialog" at bounding box center [59, 308] width 6 height 6
click at [229, 194] on span "- aumentar o logo da Corteva em ambas para 70% (soja Enlist) e 30% Corteva" at bounding box center [139, 191] width 208 height 8
click at [204, 181] on u "controle" at bounding box center [200, 183] width 22 height 8
click at [58, 312] on button "dialog" at bounding box center [59, 309] width 11 height 10
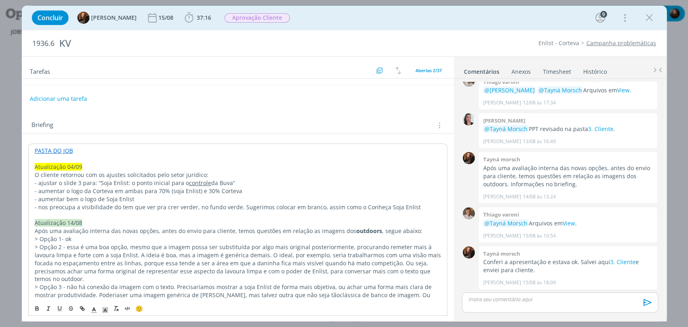
click at [268, 185] on p "- ajustar o slide 3 para: “Soja Enlist: o ponto inicial para o controle da Buva”" at bounding box center [238, 183] width 406 height 8
click at [146, 199] on p "- aumentar bem o logo de Soja Enlist" at bounding box center [238, 199] width 406 height 8
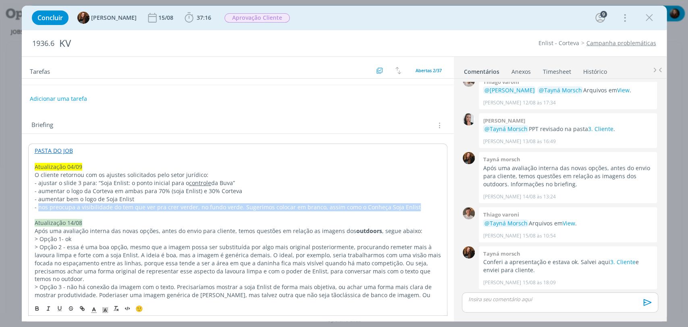
drag, startPoint x: 37, startPoint y: 207, endPoint x: 413, endPoint y: 208, distance: 375.8
click at [413, 208] on p "- nos preocupa a visibilidade do tem que ver pra crer verder, no fundo verde. S…" at bounding box center [238, 207] width 406 height 8
click at [416, 208] on p "- nos preocupa a visibilidade do tem que ver pra crer verder, no fundo verde. S…" at bounding box center [238, 207] width 406 height 8
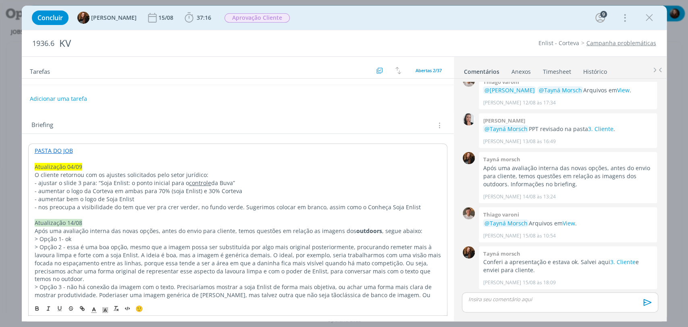
click at [38, 206] on span "- nos preocupa a visibilidade do tem que ver pra crer verder, no fundo verde. S…" at bounding box center [228, 207] width 386 height 8
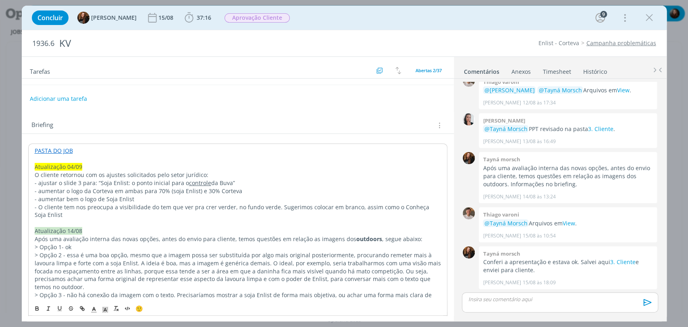
click at [81, 209] on span "- O cliente tem nos preocupa a visibilidade do tem que ver pra crer verder, no …" at bounding box center [233, 211] width 396 height 16
click at [100, 207] on span "- O cliente tem preocupa a visibilidade do tem que ver pra crer verder, no fund…" at bounding box center [234, 211] width 398 height 16
click at [182, 206] on span "- O cliente tem preocupações quanto à a visibilidade do tem que ver pra crer ve…" at bounding box center [234, 211] width 398 height 16
click at [239, 208] on span "- O cliente tem preocupações quanto à a visibilidade do "tem que ver pra crer v…" at bounding box center [235, 211] width 400 height 16
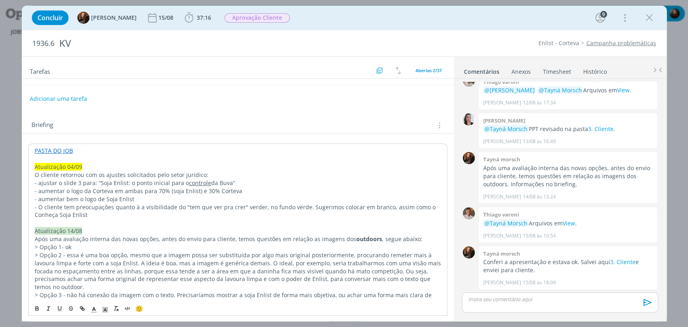
click at [258, 205] on span "- O cliente tem preocupações quanto à a visibilidade do "tem que ver pra crer" …" at bounding box center [236, 211] width 403 height 16
click at [241, 208] on span "- O cliente tem preocupações quanto à a visibilidade do "tem que ver pra crer" …" at bounding box center [235, 211] width 400 height 16
drag, startPoint x: 341, startPoint y: 207, endPoint x: 327, endPoint y: 206, distance: 13.3
click at [327, 206] on span "- O cliente tem preocupações quanto à a visibilidade do "tem que ver pra crer" …" at bounding box center [238, 211] width 406 height 16
click at [423, 204] on span "- O cliente tem preocupações quanto à a visibilidade do "tem que ver pra crer" …" at bounding box center [236, 211] width 403 height 16
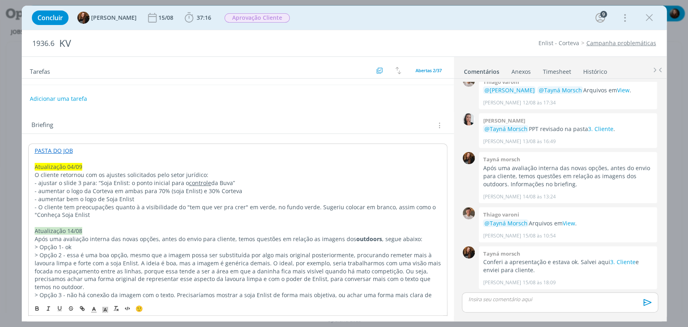
click at [84, 216] on p "- O cliente tem preocupações quanto à a visibilidade do "tem que ver pra crer" …" at bounding box center [238, 211] width 406 height 16
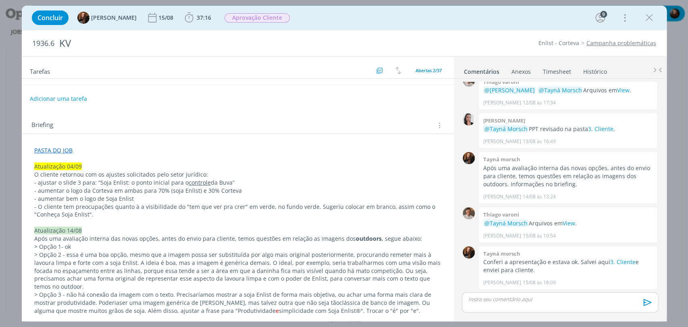
click at [175, 113] on div "Briefing Briefings Predefinidos Versões do Briefing Ver Briefing do Projeto" at bounding box center [238, 123] width 432 height 22
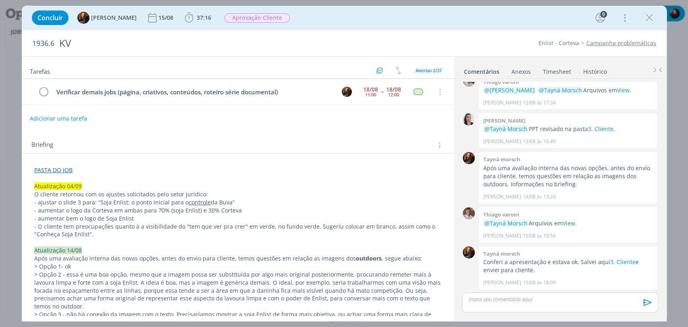
scroll to position [0, 0]
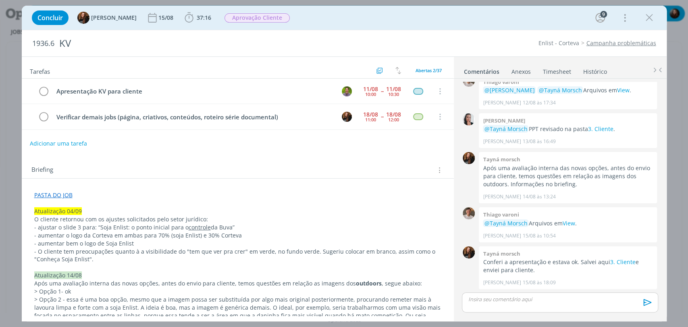
click at [454, 23] on div "Concluir Tayná Morsch 15/08 37:16 Iniciar Apontar Data * 04/09/2025 Horas * 00:…" at bounding box center [344, 17] width 633 height 19
click at [357, 159] on div "Briefing Briefings Predefinidos Versões do Briefing Ver Briefing do Projeto" at bounding box center [238, 168] width 432 height 22
click at [455, 15] on div "Concluir Tayná Morsch 15/08 37:16 Iniciar Apontar Data * 04/09/2025 Horas * 00:…" at bounding box center [344, 17] width 633 height 19
click at [487, 36] on div "1936.6 KV Enlist - Corteva Campanha problemáticas" at bounding box center [344, 43] width 645 height 26
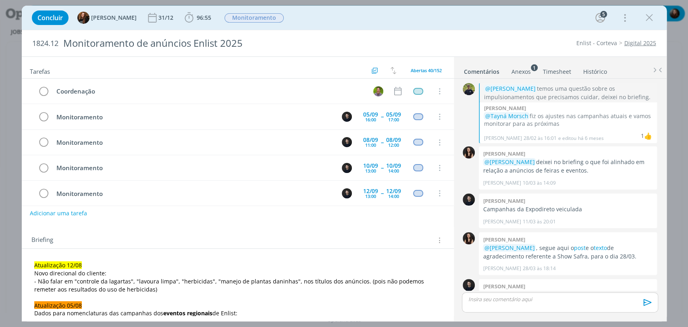
scroll to position [761, 0]
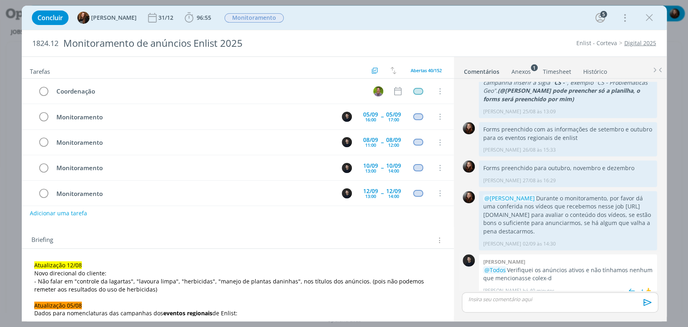
drag, startPoint x: 558, startPoint y: 260, endPoint x: 557, endPoint y: 270, distance: 9.7
click at [552, 271] on p "@Todos Verifiquei os anúncios ativos e não tínhamos nenhum que mencionasse cole…" at bounding box center [568, 274] width 170 height 17
click at [465, 230] on div "0" at bounding box center [469, 220] width 20 height 59
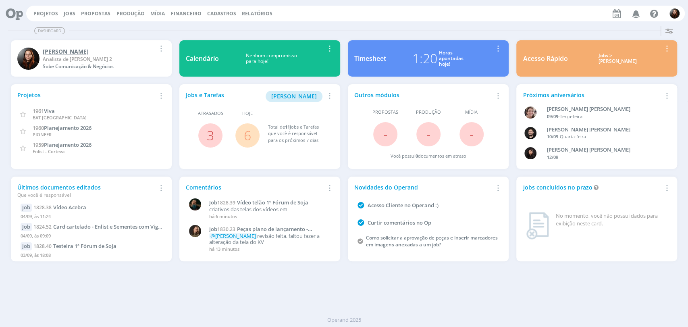
drag, startPoint x: 68, startPoint y: 14, endPoint x: 134, endPoint y: 62, distance: 81.7
click at [68, 14] on link "Jobs" at bounding box center [70, 13] width 12 height 7
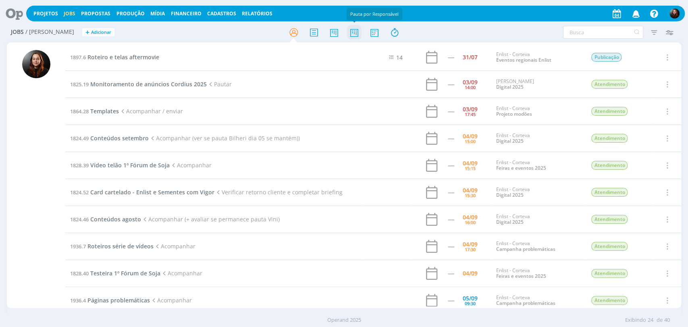
click at [354, 32] on icon at bounding box center [354, 33] width 15 height 16
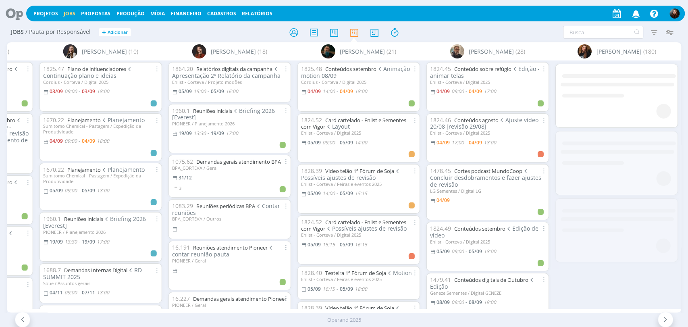
scroll to position [0, 1460]
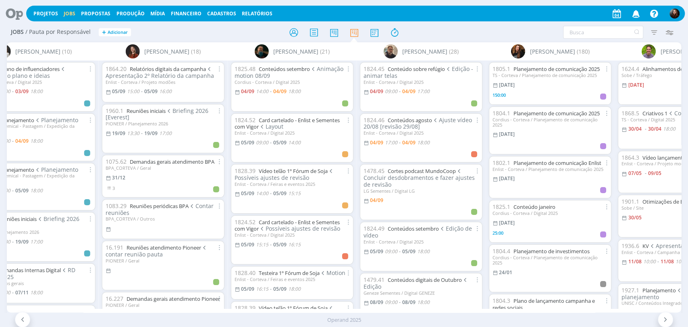
click at [465, 28] on div "Filtrar Filtrar [GEOGRAPHIC_DATA] Tipo Jobs e Tarefas Data Personalizado a Situ…" at bounding box center [568, 32] width 217 height 13
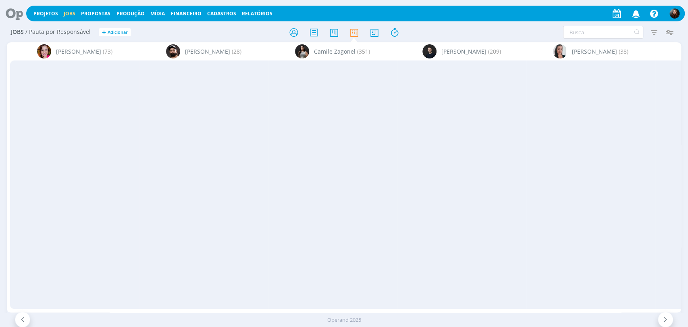
scroll to position [0, 1460]
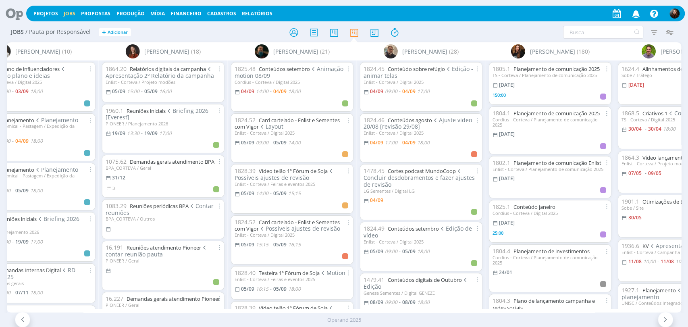
click at [504, 34] on div "Filtrar Filtrar Limpar Tipo Jobs e Tarefas Data Personalizado a Situação dos jo…" at bounding box center [568, 32] width 217 height 13
click at [449, 32] on div at bounding box center [344, 32] width 225 height 15
click at [438, 32] on div at bounding box center [344, 32] width 225 height 15
click at [486, 24] on div "Jobs / Pauta por Responsável + Adicionar Filtrar Filtrar Limpar Tipo Jobs e Tar…" at bounding box center [344, 33] width 675 height 20
click at [504, 33] on div "Filtrar Filtrar Limpar Tipo Jobs e Tarefas Data Personalizado a Situação dos jo…" at bounding box center [568, 32] width 217 height 13
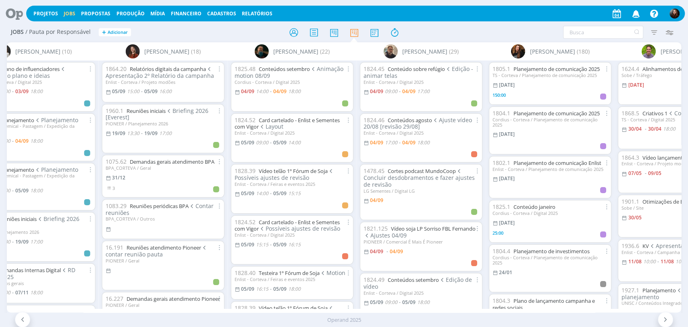
click at [500, 30] on div "Filtrar Filtrar Limpar Tipo Jobs e Tarefas Data Personalizado a Situação dos jo…" at bounding box center [568, 32] width 217 height 13
click at [494, 27] on div "Filtrar Filtrar Limpar Tipo Jobs e Tarefas Data Personalizado a Situação dos jo…" at bounding box center [568, 32] width 217 height 13
click at [493, 29] on div "Filtrar Filtrar Limpar Tipo Jobs e Tarefas Data Personalizado a Situação dos jo…" at bounding box center [568, 32] width 217 height 13
click at [504, 29] on div "Filtrar Filtrar Limpar Tipo Jobs e Tarefas Data Personalizado a Situação dos jo…" at bounding box center [568, 32] width 217 height 13
click at [504, 25] on div "Jobs / Pauta por Responsável + Adicionar Filtrar Filtrar Limpar Tipo Jobs e Tar…" at bounding box center [344, 33] width 675 height 20
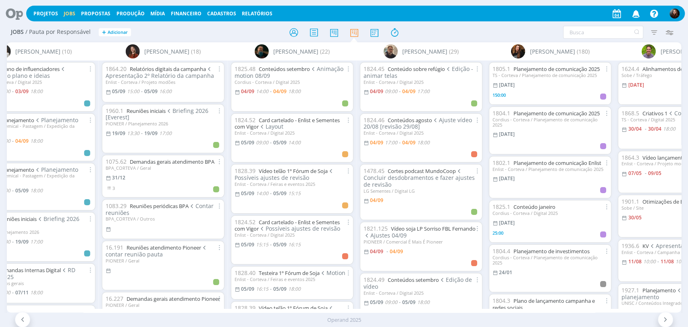
click at [465, 33] on div "Filtrar Filtrar Limpar Tipo Jobs e Tarefas Data Personalizado a Situação dos jo…" at bounding box center [568, 32] width 217 height 13
click at [472, 29] on div "Filtrar Filtrar Limpar Tipo Jobs e Tarefas Data Personalizado a Situação dos jo…" at bounding box center [568, 32] width 217 height 13
click at [462, 32] on div "Filtrar Filtrar Limpar Tipo Jobs e Tarefas Data Personalizado a Situação dos jo…" at bounding box center [568, 32] width 217 height 13
click at [496, 22] on div "Projetos Jobs Propostas Produção [GEOGRAPHIC_DATA] Financeiro Cadastros Relatór…" at bounding box center [344, 12] width 682 height 19
click at [503, 26] on div "Filtrar Filtrar Limpar Tipo Jobs e Tarefas Data Personalizado a Situação dos jo…" at bounding box center [568, 32] width 217 height 13
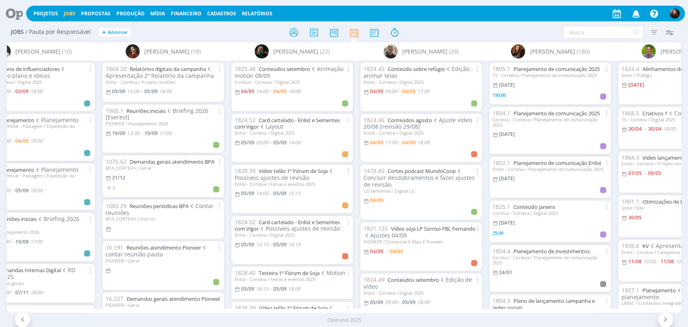
click at [500, 33] on div "Filtrar Filtrar Limpar Tipo Jobs e Tarefas Data Personalizado a Situação dos jo…" at bounding box center [568, 32] width 217 height 13
click at [498, 27] on div "Filtrar Filtrar Limpar Tipo Jobs e Tarefas Data Personalizado a Situação dos jo…" at bounding box center [568, 32] width 217 height 13
click at [501, 29] on div "Filtrar Filtrar Limpar Tipo Jobs e Tarefas Data Personalizado a Situação dos jo…" at bounding box center [568, 32] width 217 height 13
drag, startPoint x: 12, startPoint y: 12, endPoint x: 17, endPoint y: 19, distance: 7.8
click at [13, 12] on icon at bounding box center [11, 14] width 17 height 16
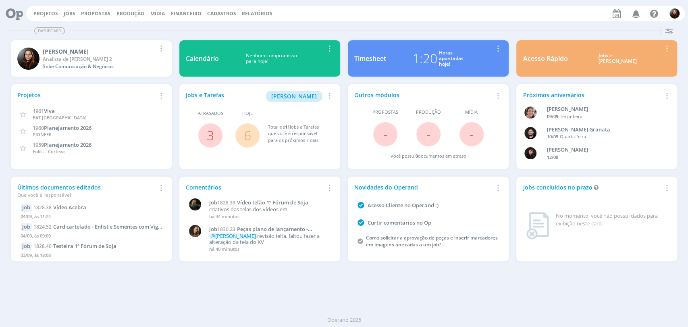
click at [550, 301] on div "Dashboard Salvar Selecione abaixo os cards desejados: Meus Meu Perfil [GEOGRAPH…" at bounding box center [344, 175] width 688 height 304
click at [473, 21] on div "Projetos Jobs Propostas Produção [GEOGRAPHIC_DATA] Financeiro Cadastros Relatór…" at bounding box center [355, 14] width 659 height 16
click at [64, 13] on link "Jobs" at bounding box center [70, 13] width 12 height 7
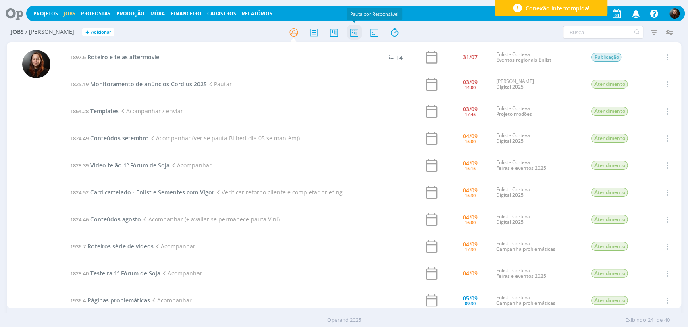
click at [356, 34] on icon at bounding box center [354, 33] width 15 height 16
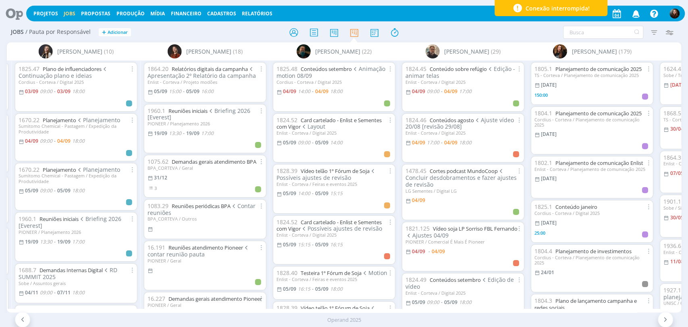
click at [431, 34] on div at bounding box center [344, 32] width 225 height 15
click at [429, 33] on div at bounding box center [344, 32] width 225 height 15
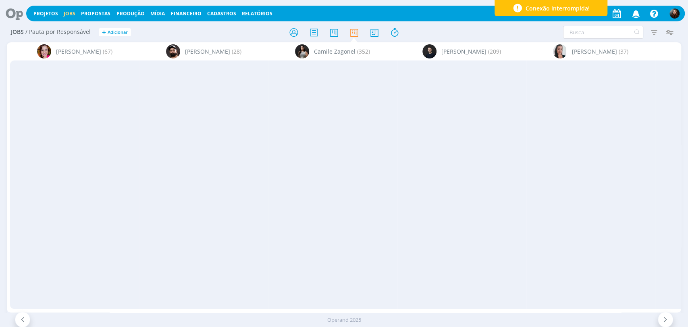
scroll to position [0, 1418]
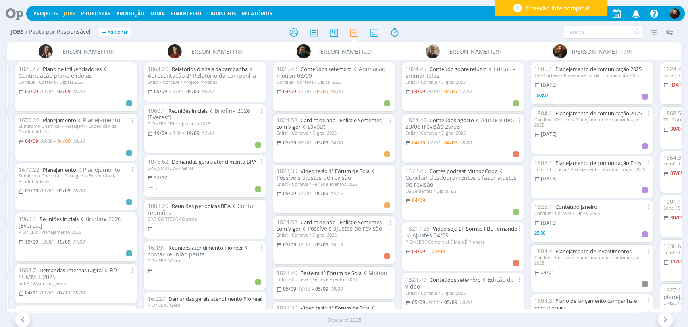
click at [519, 35] on div "Filtrar Filtrar [GEOGRAPHIC_DATA] Tipo Jobs e Tarefas Data Personalizado a Situ…" at bounding box center [568, 32] width 217 height 13
click at [519, 33] on div "Filtrar Filtrar Limpar Tipo Jobs e Tarefas Data Personalizado a Situação dos jo…" at bounding box center [568, 32] width 217 height 13
drag, startPoint x: 430, startPoint y: 32, endPoint x: 306, endPoint y: 140, distance: 163.5
click at [430, 32] on div at bounding box center [344, 32] width 225 height 15
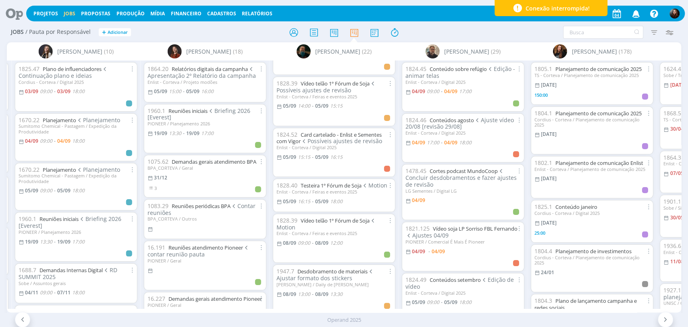
scroll to position [90, 0]
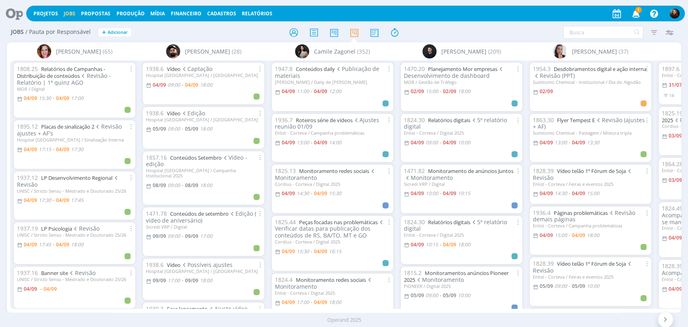
click at [635, 12] on icon "button" at bounding box center [636, 13] width 14 height 14
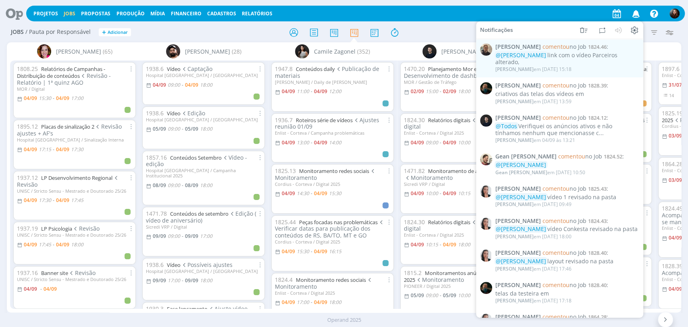
click at [445, 33] on div at bounding box center [344, 32] width 225 height 15
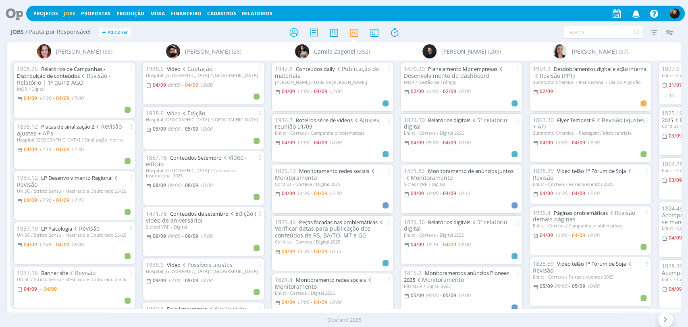
click at [471, 25] on div "Jobs / Pauta por Responsável + Adicionar Filtrar Filtrar Limpar Tipo Jobs e Tar…" at bounding box center [344, 33] width 675 height 20
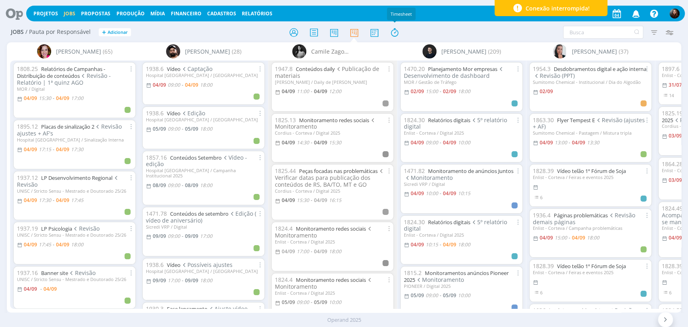
click at [13, 12] on icon at bounding box center [11, 14] width 17 height 16
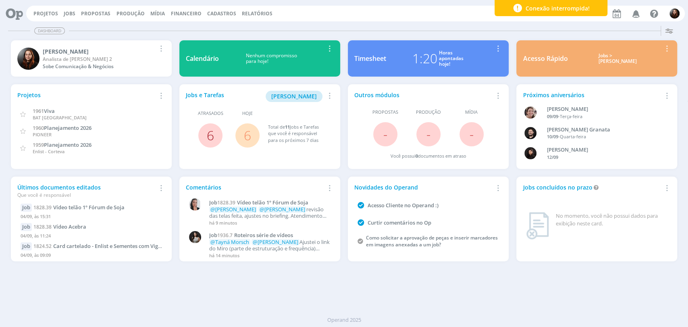
click at [208, 133] on link "6" at bounding box center [210, 135] width 7 height 17
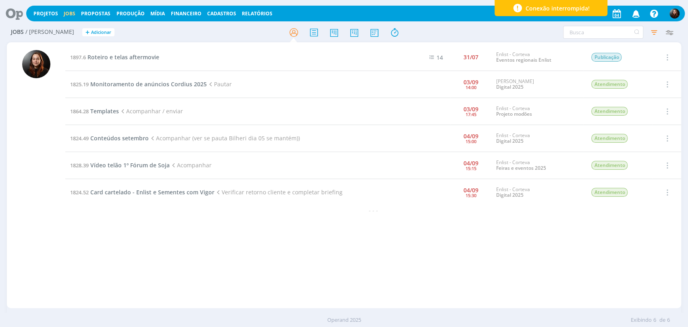
click at [10, 16] on icon at bounding box center [11, 14] width 17 height 16
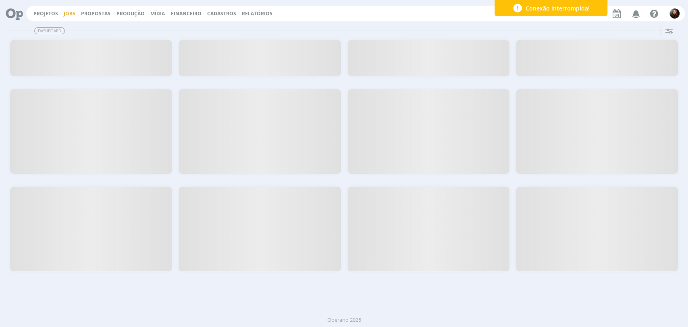
click at [72, 14] on link "Jobs" at bounding box center [70, 13] width 12 height 7
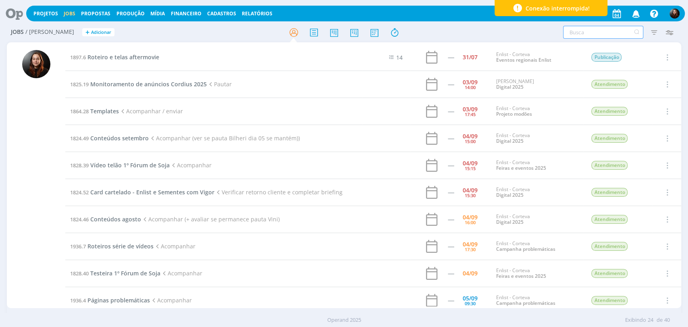
click at [609, 31] on input "text" at bounding box center [603, 32] width 80 height 13
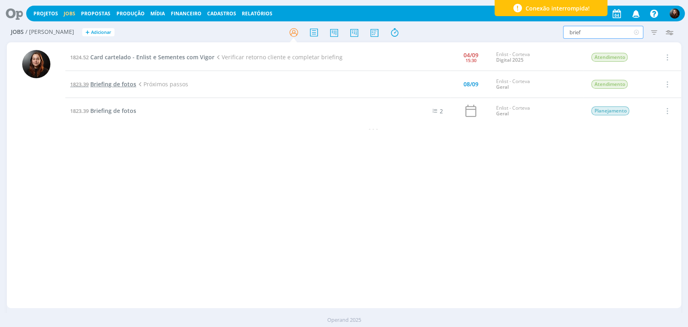
type input "brief"
click at [580, 35] on input "brief" at bounding box center [603, 32] width 80 height 13
click at [190, 58] on span "Card cartelado - Enlist e Sementes com Vigor" at bounding box center [152, 57] width 124 height 8
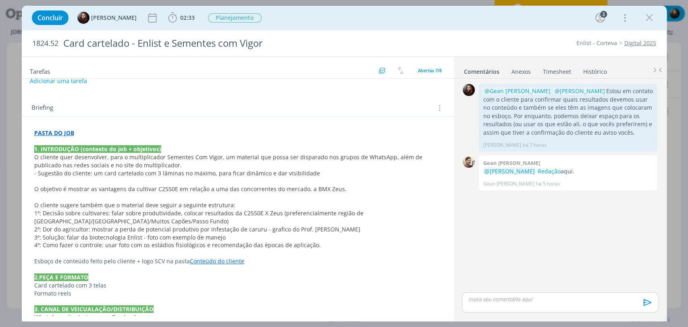
scroll to position [134, 0]
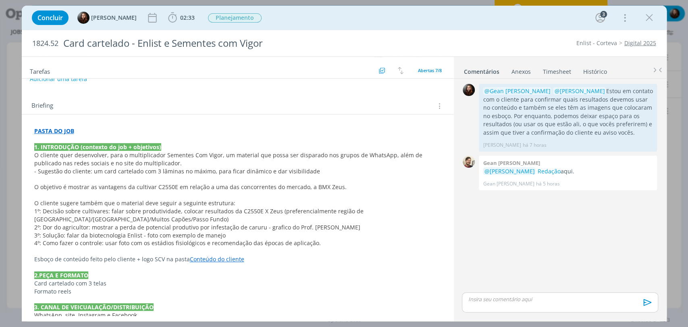
click at [45, 130] on strong "PASTA DO JOB" at bounding box center [54, 131] width 40 height 8
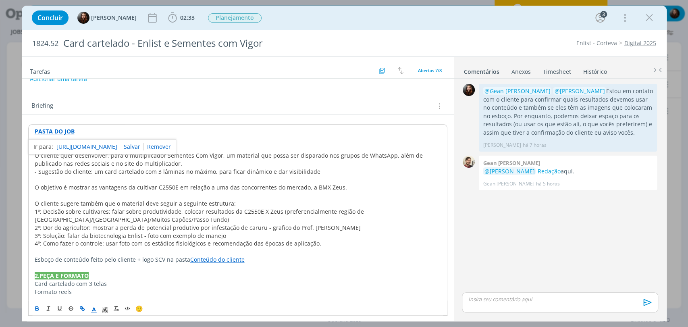
click at [74, 146] on link "https://sobeae.sharepoint.com/:f:/s/SOBEAE/ErBwMkryjtlLlbYunbY3LiMBtXzb0Yhm3u1f…" at bounding box center [86, 147] width 61 height 10
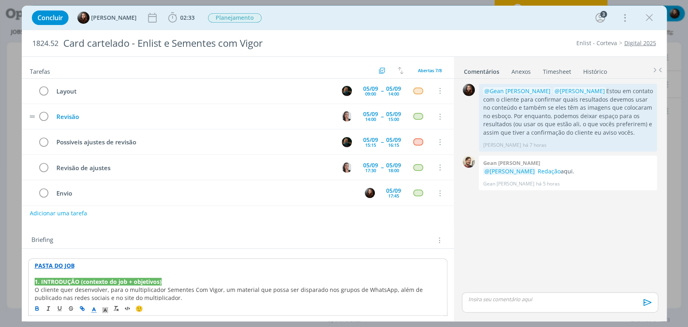
scroll to position [0, 0]
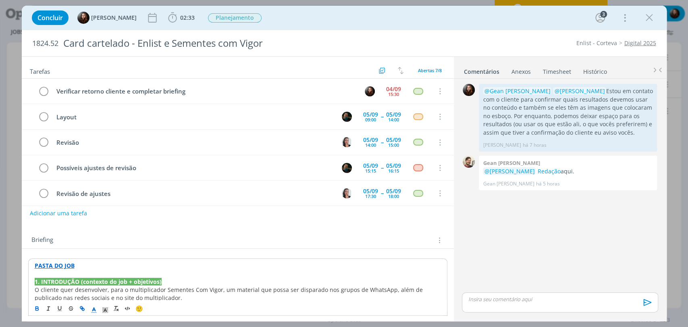
click at [319, 228] on div "Briefing Briefings Predefinidos Versões do Briefing Ver Briefing do Projeto" at bounding box center [238, 238] width 432 height 22
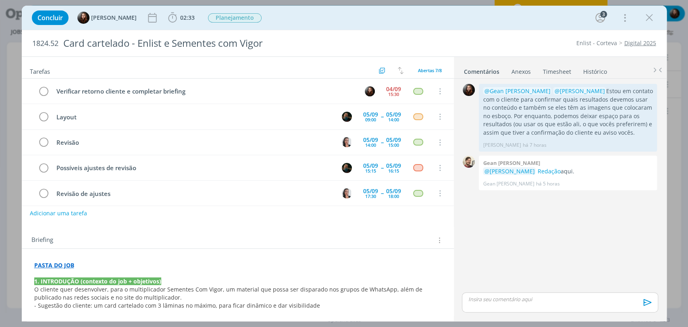
click at [513, 298] on p "dialog" at bounding box center [560, 299] width 183 height 7
click at [512, 294] on span "[PERSON_NAME]" at bounding box center [512, 295] width 50 height 9
click at [644, 304] on icon "dialog" at bounding box center [647, 305] width 12 height 12
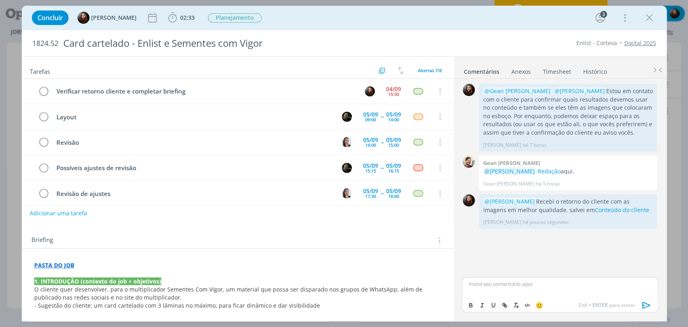
click at [479, 260] on div "0 @Gean Paulo Naue @Murillo Rocha Estou em contato com o cliente para confirmar…" at bounding box center [560, 179] width 202 height 194
click at [388, 92] on div "15:30" at bounding box center [393, 94] width 11 height 4
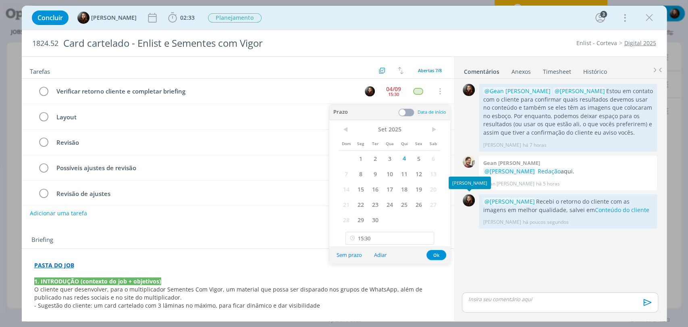
click at [513, 258] on div "0 @Gean Paulo Naue @Murillo Rocha Estou em contato com o cliente para confirmar…" at bounding box center [560, 186] width 202 height 209
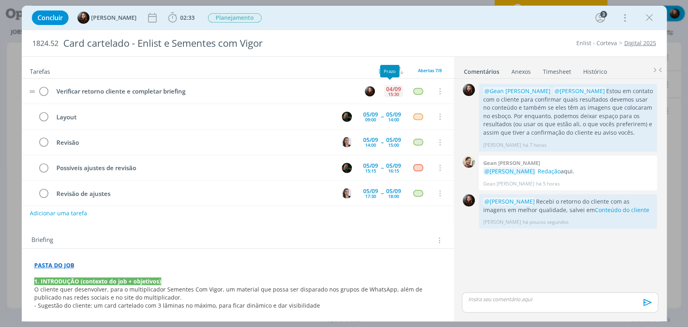
click at [391, 89] on div "04/09" at bounding box center [393, 89] width 15 height 6
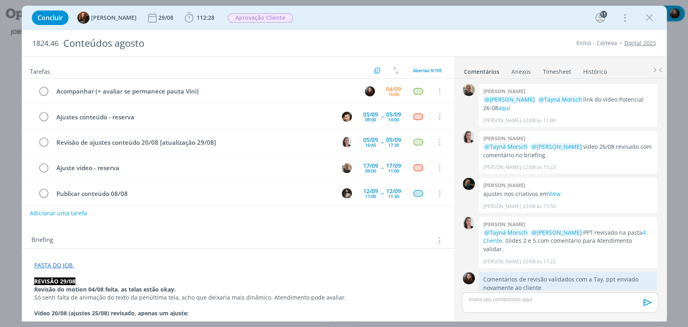
scroll to position [838, 0]
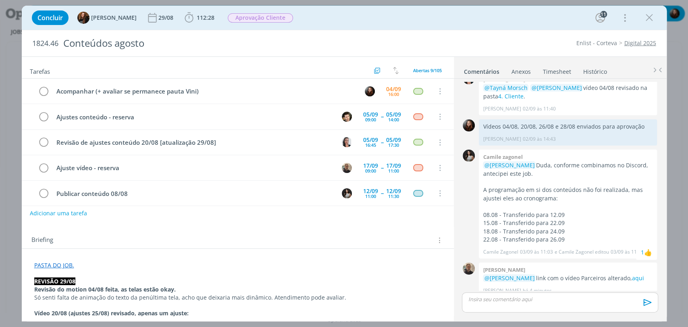
click at [517, 15] on div "Concluir Tayná Morsch 29/08 112:28 Iniciar Apontar Data * [DATE] Horas * 00:00 …" at bounding box center [344, 17] width 633 height 19
click at [497, 20] on div "Concluir Tayná Morsch 29/08 112:28 Iniciar Apontar Data * [DATE] Horas * 00:00 …" at bounding box center [344, 17] width 633 height 19
click at [644, 286] on div "👍" at bounding box center [648, 291] width 8 height 10
click at [503, 23] on div "Concluir Tayná Morsch 29/08 112:28 Iniciar Apontar Data * [DATE] Horas * 00:00 …" at bounding box center [344, 17] width 633 height 19
click at [503, 27] on div "Concluir Tayná Morsch 29/08 112:28 Iniciar Apontar Data * [DATE] Horas * 00:00 …" at bounding box center [344, 17] width 633 height 19
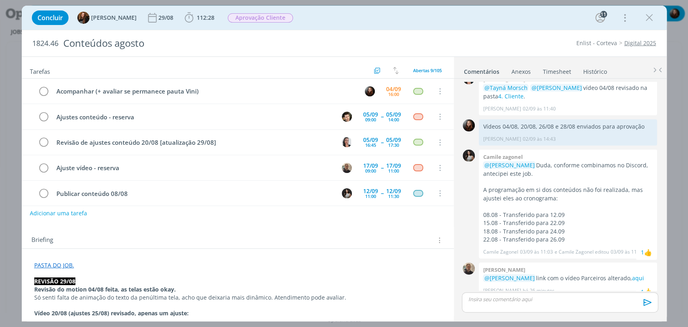
click at [485, 17] on div "Concluir Tayná Morsch 29/08 112:28 Iniciar Apontar Data * [DATE] Horas * 00:00 …" at bounding box center [344, 17] width 633 height 19
click at [479, 27] on div "Concluir Tayná Morsch 29/08 112:28 Iniciar Apontar Data * [DATE] Horas * 00:00 …" at bounding box center [344, 17] width 633 height 19
click at [458, 31] on div "1824.46 Conteúdos agosto Enlist - Corteva Digital 2025" at bounding box center [344, 43] width 645 height 26
click at [462, 29] on div "Concluir Tayná Morsch 29/08 112:28 Iniciar Apontar Data * [DATE] Horas * 00:00 …" at bounding box center [344, 18] width 645 height 24
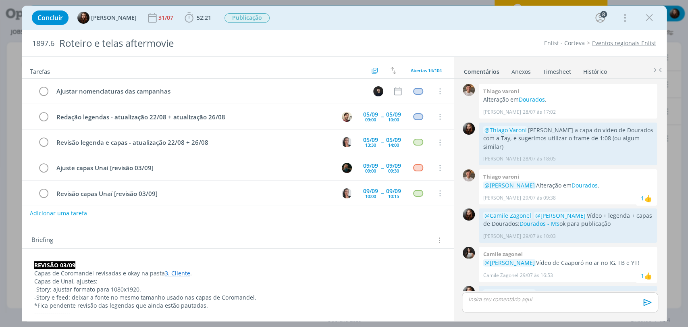
click at [337, 21] on div "Concluir [PERSON_NAME] 31/07 52:21 Iniciar Apontar Data * [DATE] Horas * 00:00 …" at bounding box center [344, 17] width 633 height 19
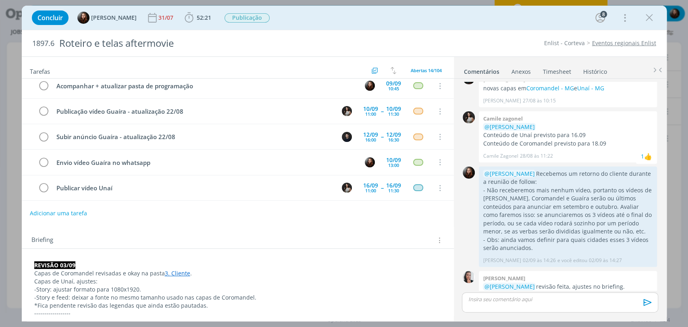
scroll to position [134, 0]
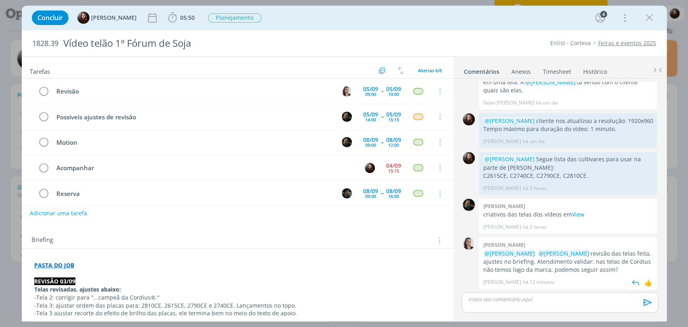
drag, startPoint x: 538, startPoint y: 262, endPoint x: 622, endPoint y: 273, distance: 84.7
click at [622, 273] on p "@Eduarda Pereira @Murillo Rocha revisão das telas feita, ajustes no briefing. A…" at bounding box center [568, 262] width 170 height 25
click at [377, 232] on div "Briefing Briefings Predefinidos Versões do Briefing Ver Briefing do Projeto" at bounding box center [238, 238] width 432 height 22
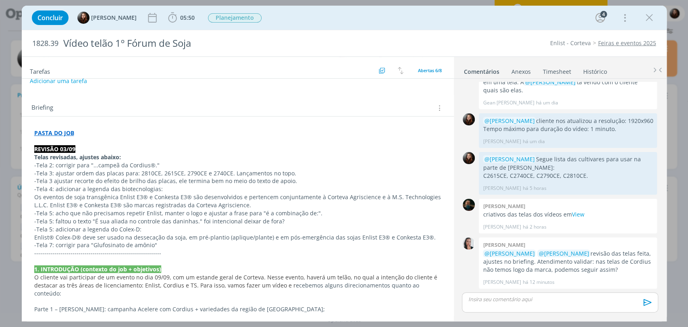
scroll to position [134, 0]
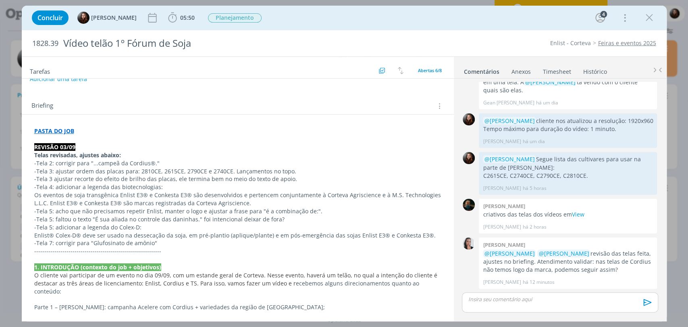
click at [339, 104] on div "Briefing Briefings Predefinidos Versões do Briefing Ver Briefing do Projeto" at bounding box center [238, 106] width 415 height 10
drag, startPoint x: 58, startPoint y: 165, endPoint x: 170, endPoint y: 160, distance: 112.2
click at [170, 160] on p "-Tela 2: corrigir para "...campeã da Cordius®."" at bounding box center [237, 163] width 407 height 8
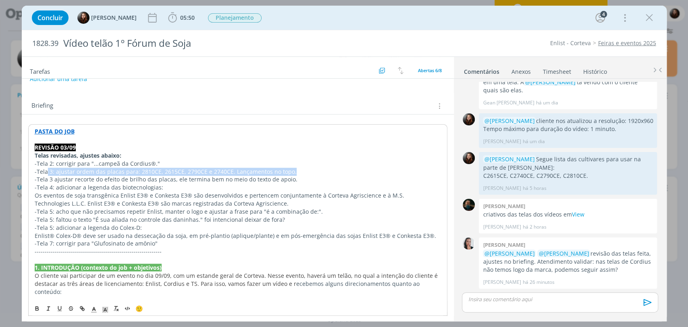
drag, startPoint x: 47, startPoint y: 172, endPoint x: 317, endPoint y: 171, distance: 270.1
click at [317, 171] on p "-Tela 3: ajustar ordem das placas para: 2810CE, 2615CE, 2790CE e 2740CE. Lançam…" at bounding box center [238, 172] width 406 height 8
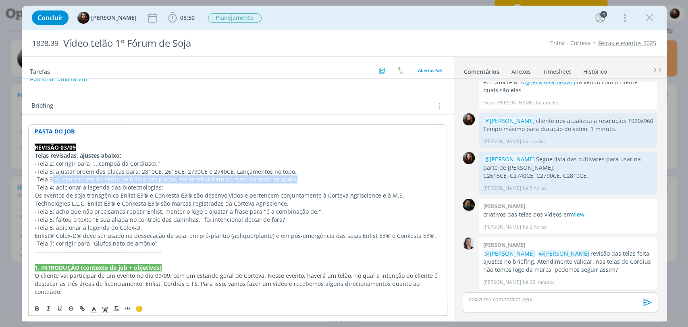
drag, startPoint x: 52, startPoint y: 181, endPoint x: 297, endPoint y: 176, distance: 245.2
click at [297, 176] on p "-Tela 3 ajustar recorte do efeito de brilho das placas, ele termina bem no meio…" at bounding box center [238, 179] width 406 height 8
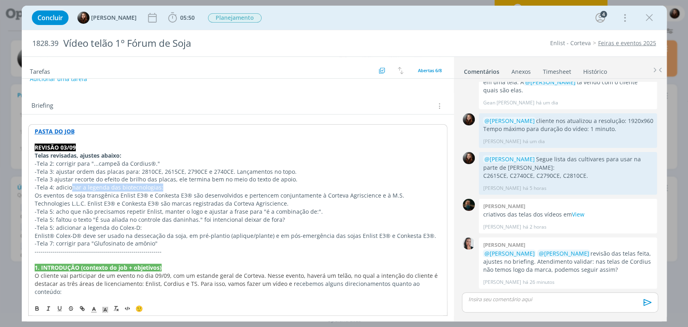
drag, startPoint x: 88, startPoint y: 185, endPoint x: 179, endPoint y: 185, distance: 90.7
click at [179, 185] on p "-Tela 4: adicionar a legenda das biotecnologias:" at bounding box center [238, 187] width 406 height 8
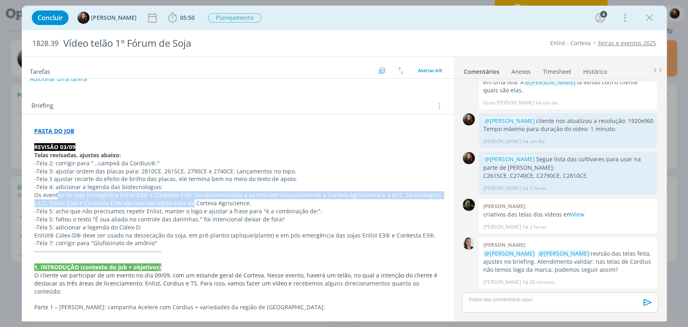
drag, startPoint x: 67, startPoint y: 196, endPoint x: 142, endPoint y: 208, distance: 75.4
click at [188, 202] on p "Os eventos de soja transgênica Enlist E3® e Conkesta E3® são desenvolvidos e pe…" at bounding box center [237, 199] width 407 height 16
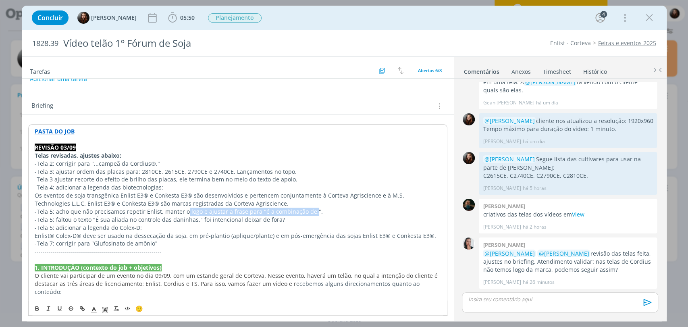
drag, startPoint x: 184, startPoint y: 212, endPoint x: 308, endPoint y: 209, distance: 123.8
click at [308, 209] on p "-Tela 5: acho que não precisamos repetir Enlist, manter o logo e ajustar a fras…" at bounding box center [238, 212] width 406 height 8
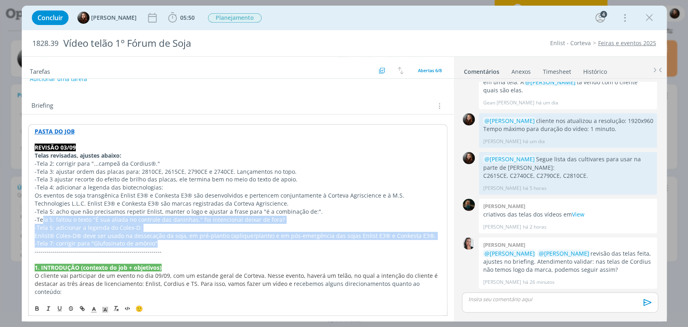
drag, startPoint x: 42, startPoint y: 218, endPoint x: 157, endPoint y: 243, distance: 118.0
click at [169, 245] on p "-Tela 7: corrigir para "Glufosinato de amônio"" at bounding box center [238, 243] width 406 height 8
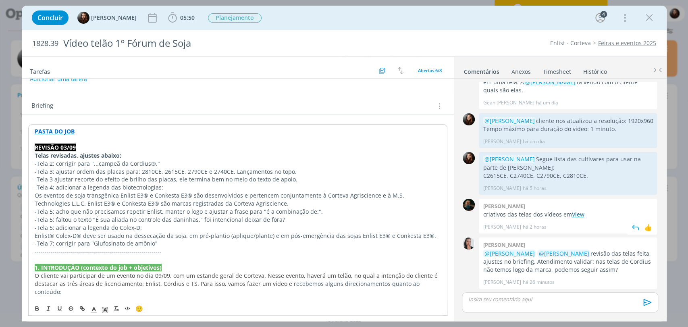
click at [577, 214] on link "View" at bounding box center [578, 214] width 12 height 8
click at [483, 15] on div "Concluir Eduarda Pereira 05:50 Iniciar Apontar Data * 04/09/2025 Horas * 00:00 …" at bounding box center [344, 17] width 633 height 19
drag, startPoint x: 544, startPoint y: 260, endPoint x: 623, endPoint y: 271, distance: 80.3
click at [623, 271] on p "@Eduarda Pereira @Murillo Rocha revisão das telas feita, ajustes no briefing. A…" at bounding box center [568, 262] width 170 height 25
click at [626, 269] on p "@Eduarda Pereira @Murillo Rocha revisão das telas feita, ajustes no briefing. A…" at bounding box center [568, 262] width 170 height 25
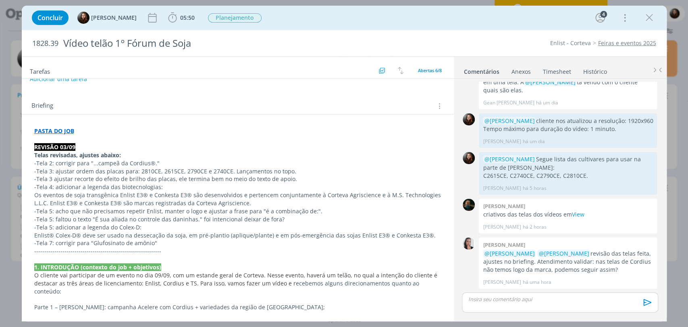
click at [373, 15] on div "Concluir Eduarda Pereira 05:50 Iniciar Apontar Data * 04/09/2025 Horas * 00:00 …" at bounding box center [344, 17] width 633 height 19
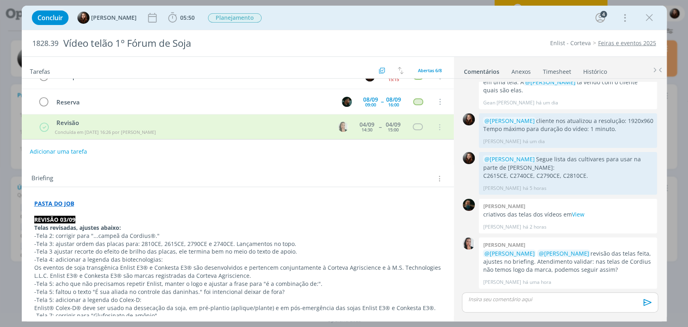
scroll to position [90, 0]
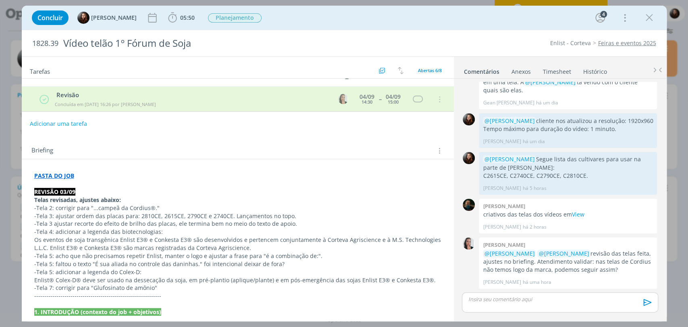
click at [474, 30] on div "1828.39 Vídeo telão 1º Fórum de Soja Enlist - Corteva Feiras e eventos 2025 Tar…" at bounding box center [344, 176] width 645 height 292
click at [298, 147] on div "Briefing Briefings Predefinidos Versões do Briefing Ver Briefing do Projeto" at bounding box center [238, 151] width 415 height 10
click at [373, 19] on div "Concluir Eduarda Pereira 05:50 Iniciar Apontar Data * 04/09/2025 Horas * 00:00 …" at bounding box center [344, 17] width 633 height 19
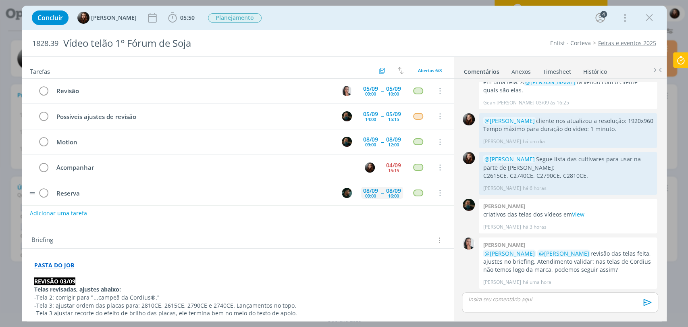
scroll to position [0, 0]
click at [422, 9] on div "Concluir Eduarda Pereira 05:50 Iniciar Apontar Data * 04/09/2025 Horas * 00:00 …" at bounding box center [344, 17] width 633 height 19
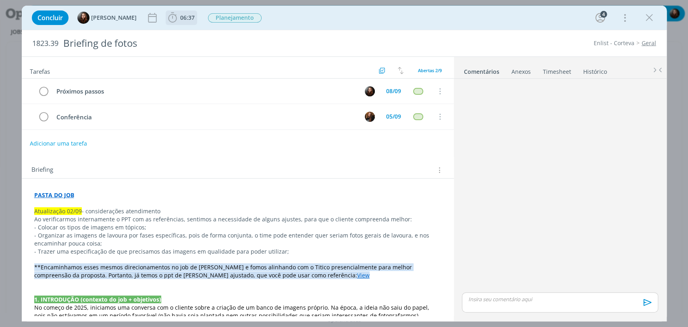
click at [184, 19] on span "06:37" at bounding box center [187, 18] width 15 height 8
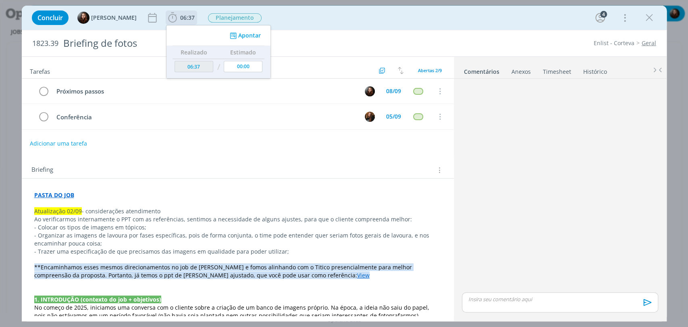
click at [239, 36] on button "Apontar" at bounding box center [243, 35] width 33 height 8
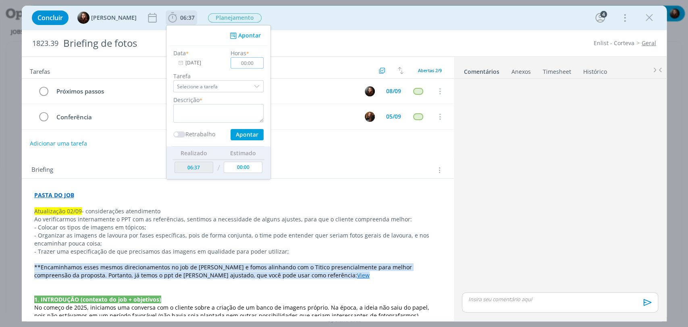
click at [255, 62] on input "00:00" at bounding box center [247, 62] width 33 height 11
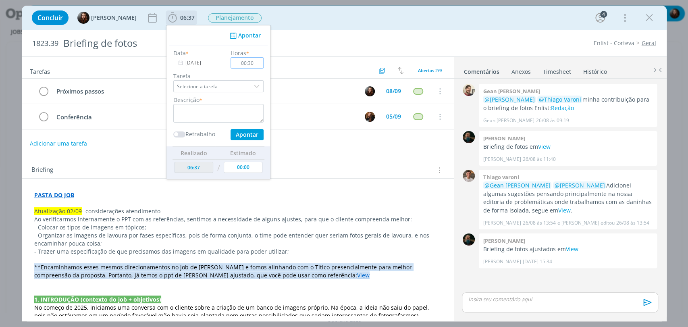
type input "00:30"
click at [226, 115] on textarea "dialog" at bounding box center [218, 113] width 90 height 19
type textarea "escrita de e-mail"
click at [249, 135] on button "Apontar" at bounding box center [246, 134] width 33 height 11
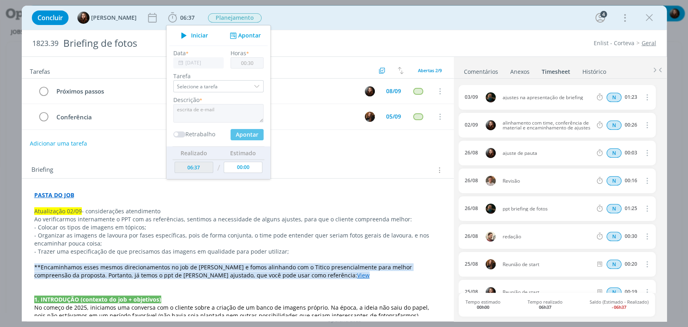
type input "07:07"
type input "00:00"
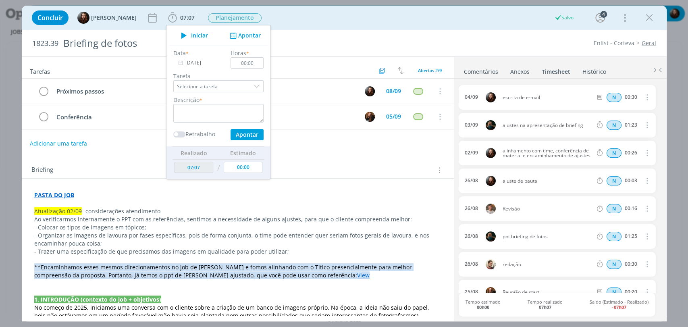
click at [400, 19] on div "Concluir [PERSON_NAME] 07:07 Iniciar Apontar Data * [DATE] Horas * 00:00 Tarefa…" at bounding box center [344, 17] width 633 height 19
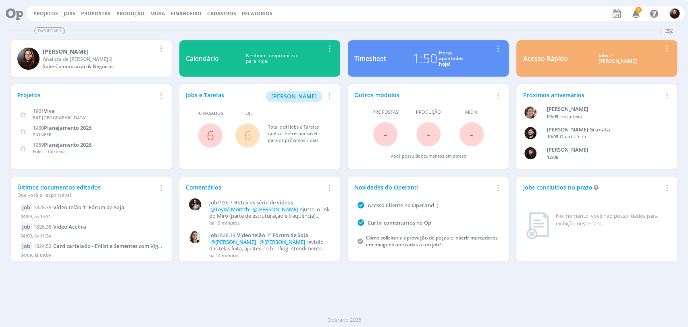
click at [635, 13] on icon "button" at bounding box center [636, 13] width 14 height 14
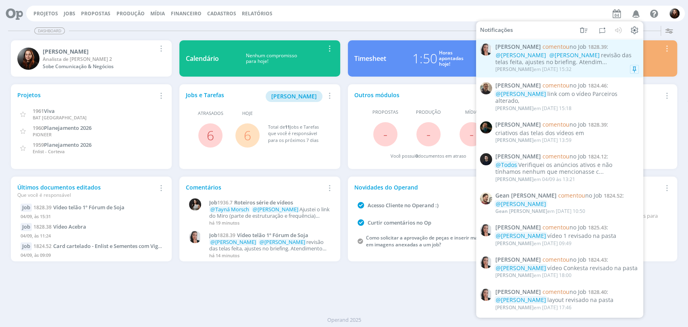
click at [587, 64] on div "@[PERSON_NAME] @[PERSON_NAME] revisão das telas feita, ajustes no briefing. Ate…" at bounding box center [568, 59] width 144 height 14
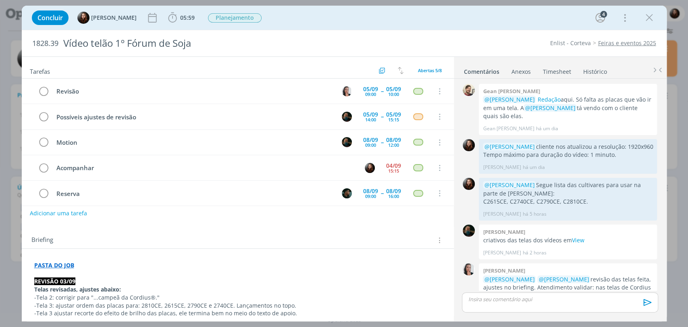
scroll to position [26, 0]
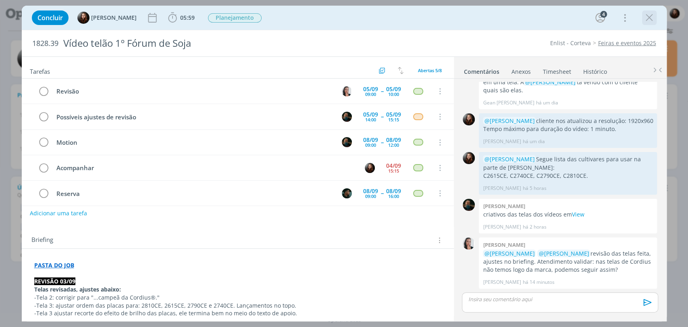
click at [655, 13] on div "dialog" at bounding box center [649, 17] width 15 height 15
click at [648, 21] on icon "dialog" at bounding box center [649, 18] width 12 height 12
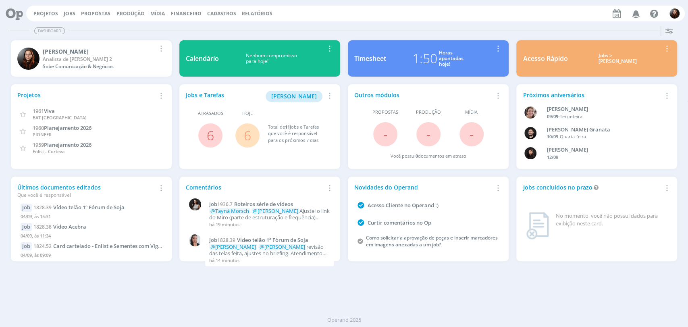
click at [520, 17] on div "Projetos Jobs Propostas Produção [GEOGRAPHIC_DATA] Financeiro Cadastros Relatór…" at bounding box center [355, 14] width 659 height 16
click at [529, 13] on div "Projetos Jobs Propostas Produção [GEOGRAPHIC_DATA] Financeiro Cadastros Relatór…" at bounding box center [355, 14] width 659 height 16
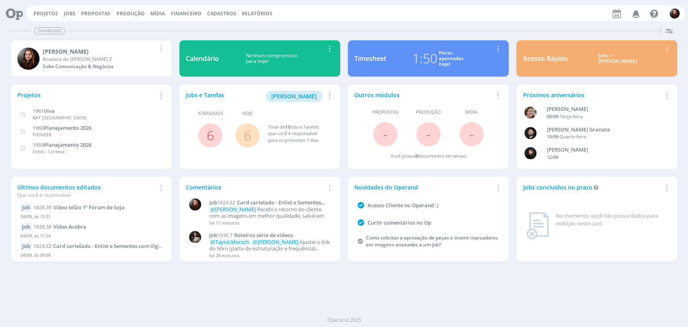
click at [329, 27] on div "Dashboard" at bounding box center [344, 31] width 672 height 12
click at [428, 23] on div "Dashboard Salvar Selecione abaixo os cards desejados: Meus Meu Perfil [GEOGRAPH…" at bounding box center [344, 175] width 688 height 304
click at [429, 17] on div "Projetos Jobs Propostas Produção [GEOGRAPHIC_DATA] Financeiro Cadastros Relatór…" at bounding box center [355, 14] width 659 height 16
click at [428, 21] on div "Projetos Jobs Propostas Produção [GEOGRAPHIC_DATA] Financeiro Cadastros Relatór…" at bounding box center [355, 14] width 659 height 16
click at [523, 12] on div "Projetos Jobs Propostas Produção [GEOGRAPHIC_DATA] Financeiro Cadastros Relatór…" at bounding box center [355, 14] width 659 height 16
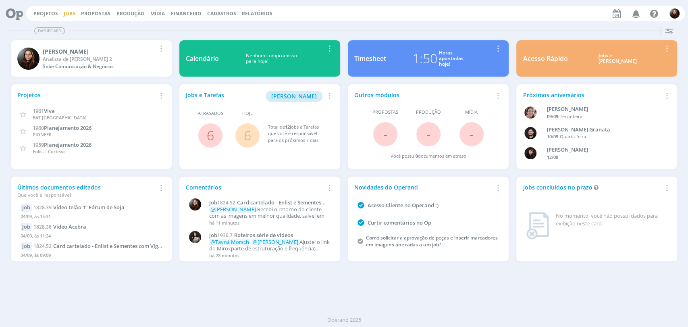
click at [73, 10] on link "Jobs" at bounding box center [70, 13] width 12 height 7
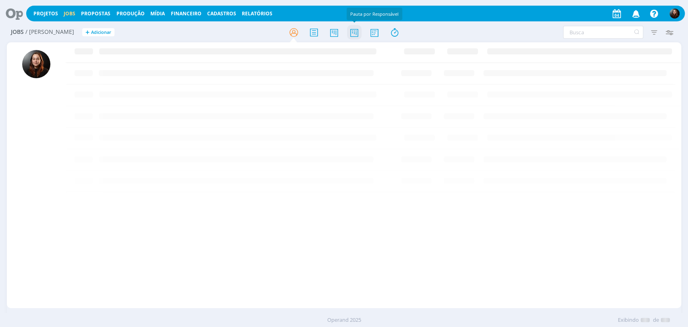
click at [355, 35] on icon at bounding box center [354, 33] width 15 height 16
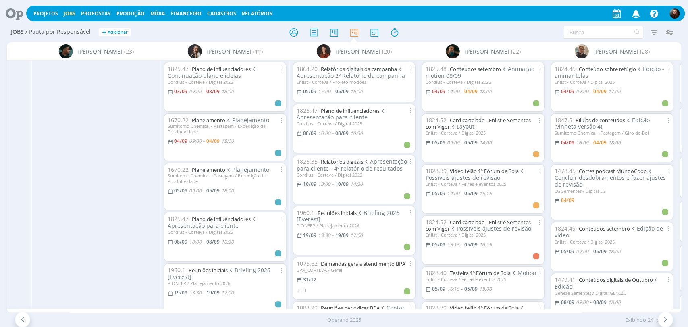
scroll to position [0, 1443]
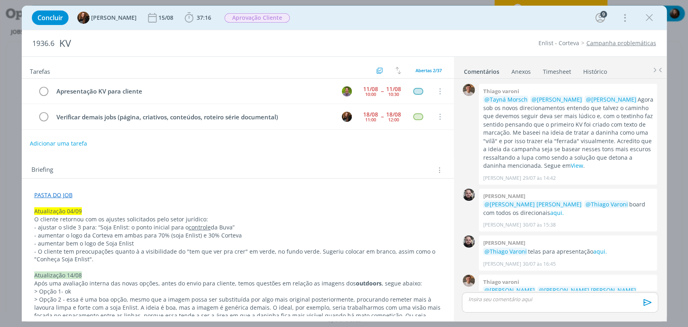
scroll to position [806, 0]
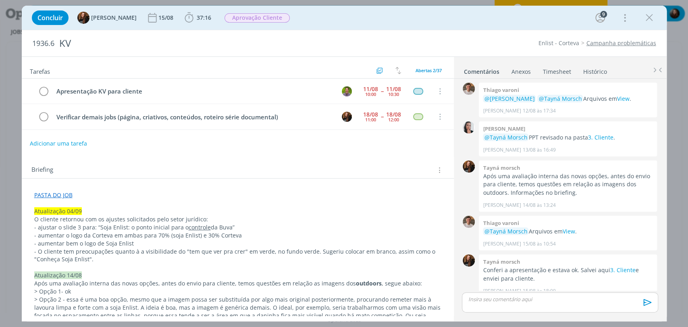
click at [459, 23] on div "Concluir [PERSON_NAME] 15/08 37:16 Iniciar Apontar Data * [DATE] Horas * 00:00 …" at bounding box center [344, 17] width 633 height 19
click at [67, 144] on button "Adicionar uma tarefa" at bounding box center [57, 143] width 57 height 14
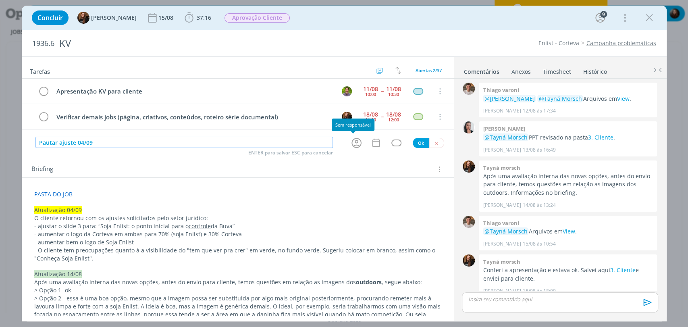
click at [352, 140] on icon "dialog" at bounding box center [356, 143] width 12 height 12
type input "Pautar ajuste 04/09"
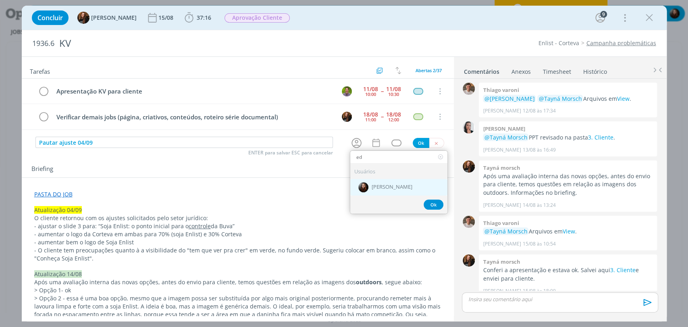
type input "ed"
click at [372, 184] on span "[PERSON_NAME]" at bounding box center [392, 187] width 41 height 6
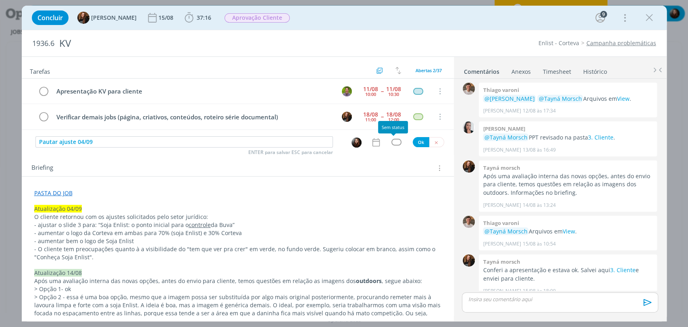
click at [396, 139] on div "dialog" at bounding box center [397, 142] width 10 height 7
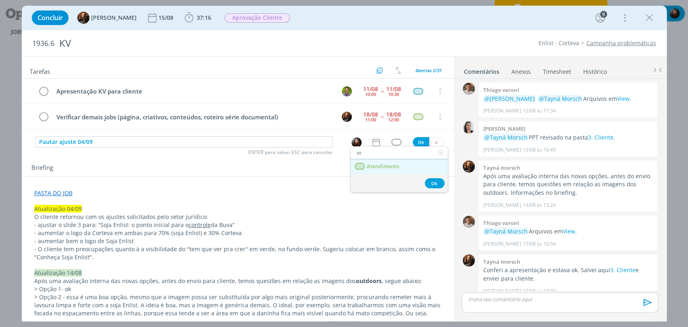
type input "at"
drag, startPoint x: 394, startPoint y: 166, endPoint x: 391, endPoint y: 161, distance: 5.6
click at [394, 166] on span "Atendimento" at bounding box center [383, 166] width 33 height 6
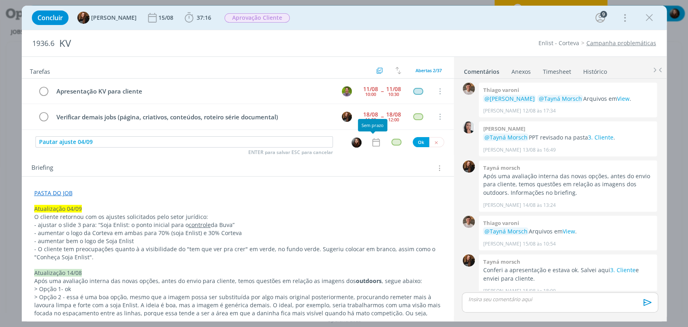
click at [373, 140] on icon "dialog" at bounding box center [376, 142] width 10 height 10
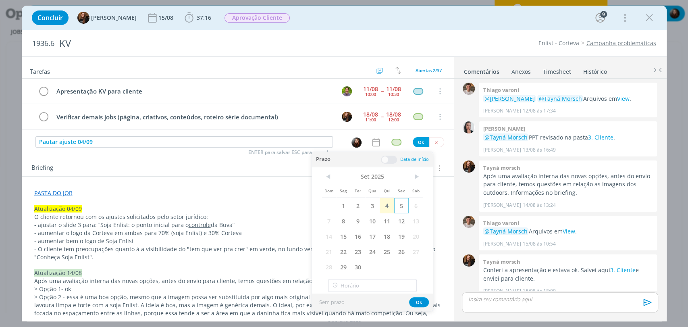
click at [398, 208] on span "5" at bounding box center [401, 205] width 15 height 15
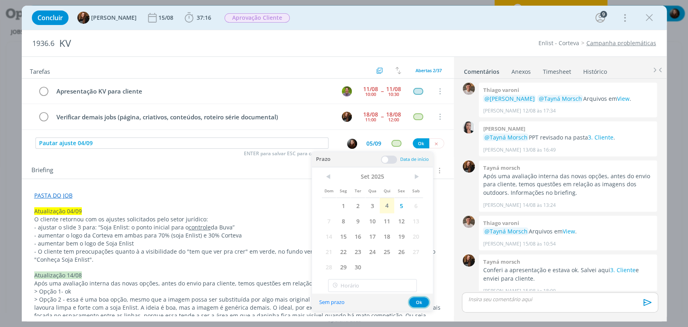
click at [418, 302] on button "Ok" at bounding box center [419, 302] width 20 height 10
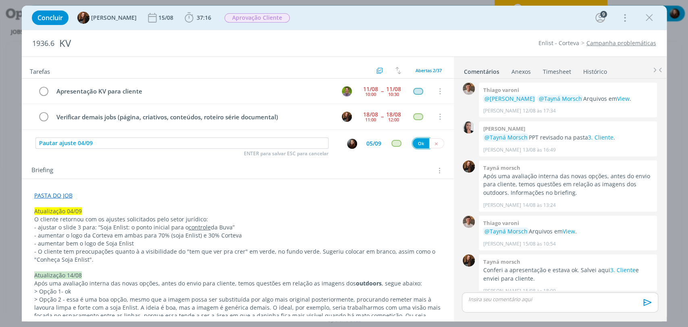
click at [413, 144] on button "Ok" at bounding box center [421, 143] width 17 height 10
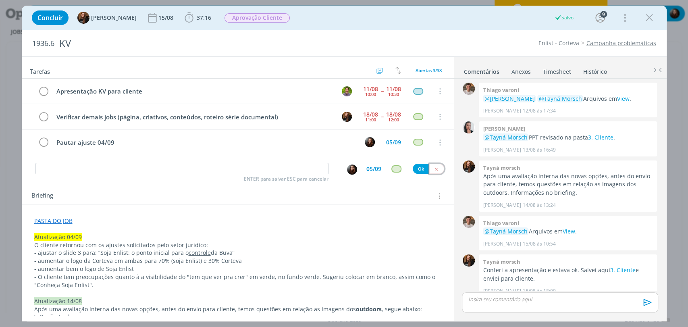
click at [434, 169] on icon "dialog" at bounding box center [436, 169] width 5 height 5
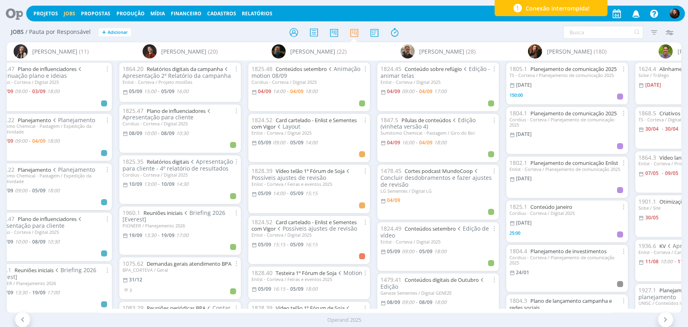
click at [428, 34] on div at bounding box center [344, 32] width 225 height 15
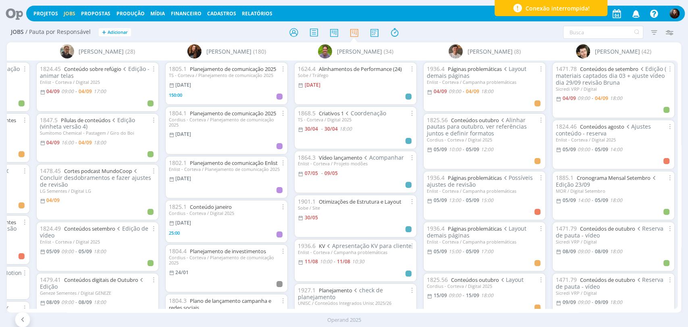
click at [414, 40] on div at bounding box center [344, 32] width 225 height 15
click at [471, 28] on div "Filtrar Filtrar Limpar Tipo Jobs e Tarefas Data Personalizado a Situação dos jo…" at bounding box center [568, 32] width 217 height 13
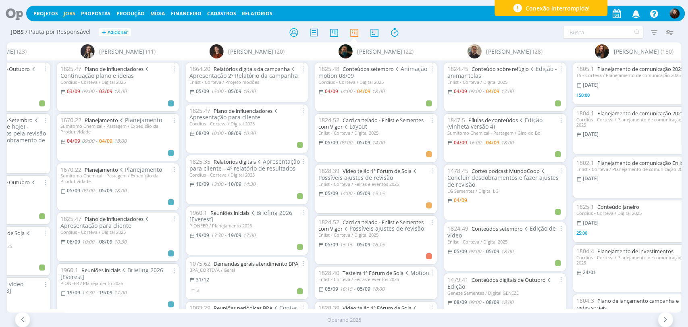
scroll to position [0, 1376]
click at [427, 31] on div at bounding box center [344, 32] width 225 height 15
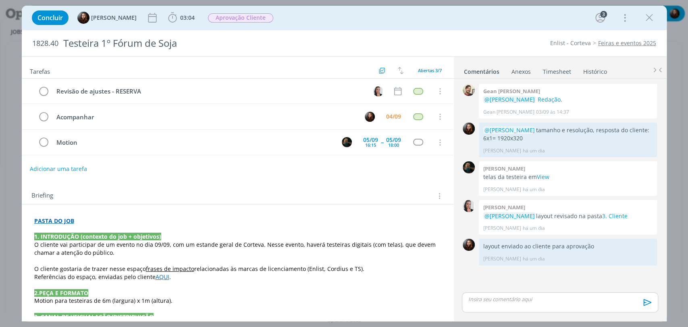
click at [82, 225] on p "dialog" at bounding box center [237, 229] width 407 height 8
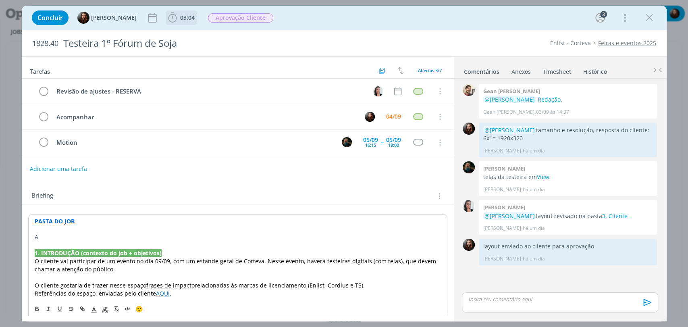
click at [178, 10] on span "03:04 Iniciar Apontar Data * [DATE] Horas * 00:00 Tarefa Selecione a tarefa Des…" at bounding box center [181, 17] width 31 height 15
click at [169, 17] on icon "dialog" at bounding box center [173, 18] width 12 height 12
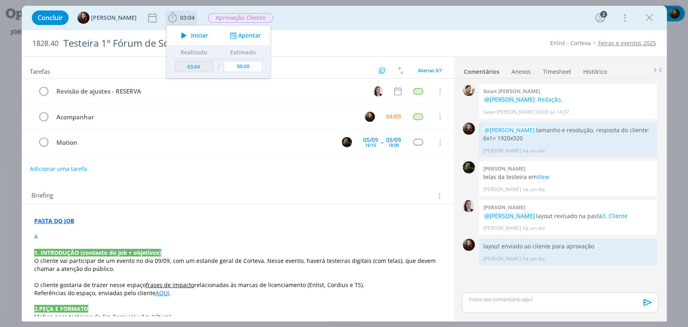
click at [194, 33] on span "Iniciar" at bounding box center [199, 36] width 17 height 6
click at [50, 235] on p "A" at bounding box center [237, 237] width 407 height 8
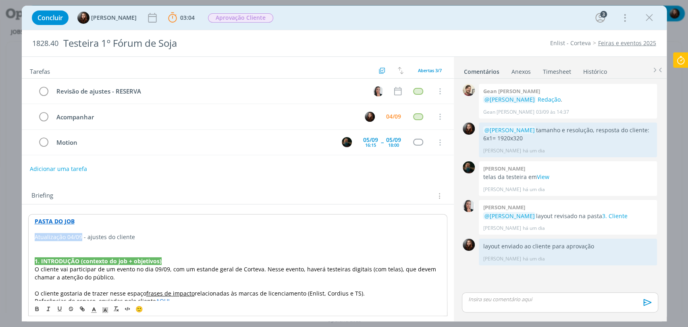
drag, startPoint x: 81, startPoint y: 235, endPoint x: 32, endPoint y: 235, distance: 48.4
click at [106, 307] on icon "dialog" at bounding box center [105, 309] width 7 height 7
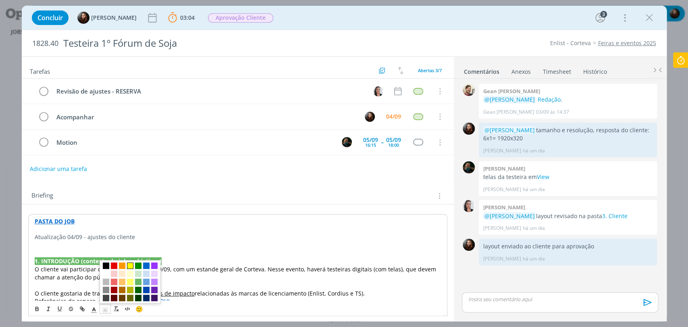
click at [129, 267] on span "dialog" at bounding box center [130, 265] width 6 height 6
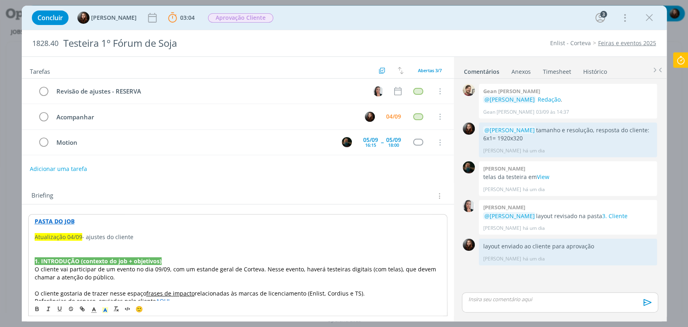
click at [97, 244] on p "dialog" at bounding box center [238, 245] width 406 height 8
click at [308, 189] on div "Briefing Briefings Predefinidos Versões do Briefing Ver Briefing do Projeto" at bounding box center [238, 194] width 432 height 22
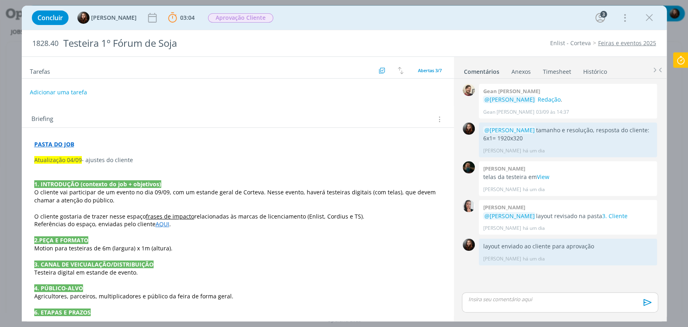
scroll to position [90, 0]
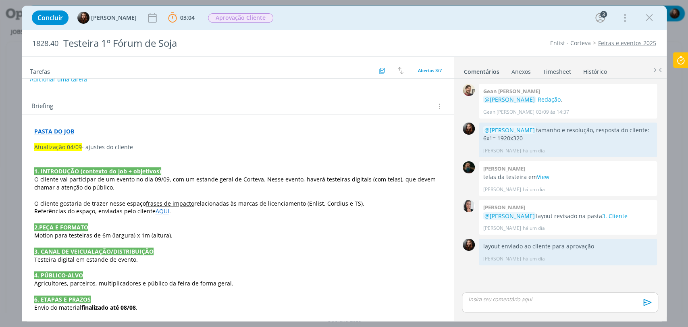
click at [123, 152] on p "dialog" at bounding box center [237, 155] width 407 height 8
click at [611, 215] on link "3. Cliente" at bounding box center [614, 216] width 25 height 8
click at [48, 157] on p "dialog" at bounding box center [237, 155] width 407 height 8
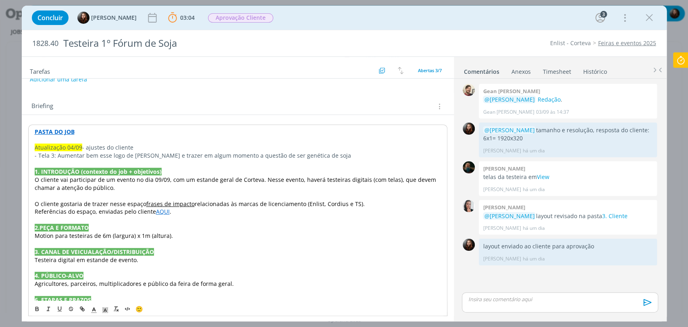
click at [105, 156] on p "- Tela 3: Aumentar bem esse logo de [PERSON_NAME] e trazer em algum momento a q…" at bounding box center [238, 156] width 406 height 8
click at [152, 153] on p "- Tela 3: Aumentar bem o logo de [PERSON_NAME] e trazer em algum momento a ques…" at bounding box center [237, 155] width 407 height 8
drag, startPoint x: 221, startPoint y: 152, endPoint x: 312, endPoint y: 153, distance: 90.7
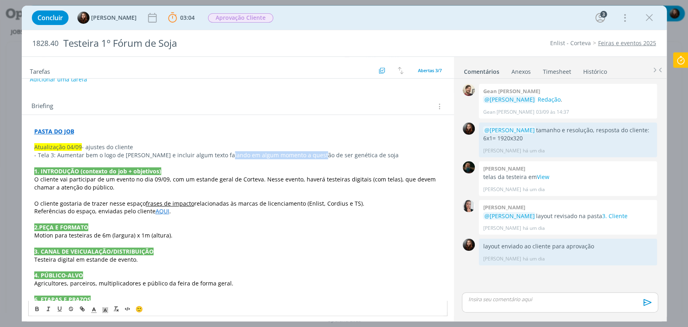
click at [312, 153] on p "- Tela 3: Aumentar bem o logo de [PERSON_NAME] e incluir algum texto falando em…" at bounding box center [237, 155] width 407 height 8
click at [290, 154] on p "- Tela 3: Aumentar bem o logo de [PERSON_NAME] e incluir algum texto falando de…" at bounding box center [237, 155] width 407 height 8
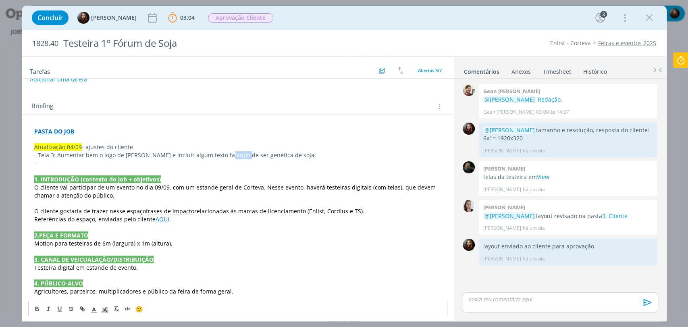
drag, startPoint x: 221, startPoint y: 153, endPoint x: 237, endPoint y: 155, distance: 15.5
click at [237, 155] on p "- Tela 3: Aumentar bem o logo de [PERSON_NAME] e incluir algum texto falando de…" at bounding box center [237, 155] width 407 height 8
click at [269, 160] on p "-" at bounding box center [237, 163] width 407 height 8
click at [274, 162] on p "-" at bounding box center [237, 163] width 407 height 8
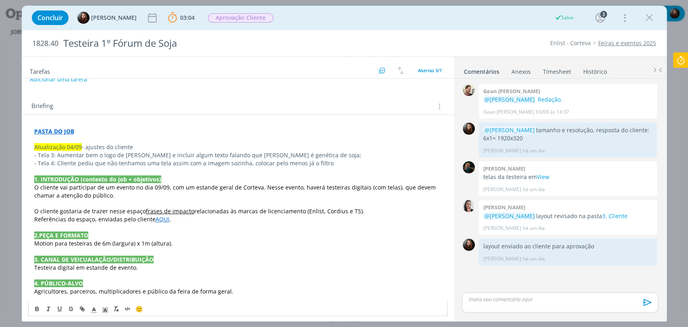
drag, startPoint x: 337, startPoint y: 162, endPoint x: 248, endPoint y: 162, distance: 89.1
click at [248, 162] on p "- Tela 4: Cliente pediu que não tenhamos uma tela assim com a imagem sozinha, c…" at bounding box center [237, 163] width 407 height 8
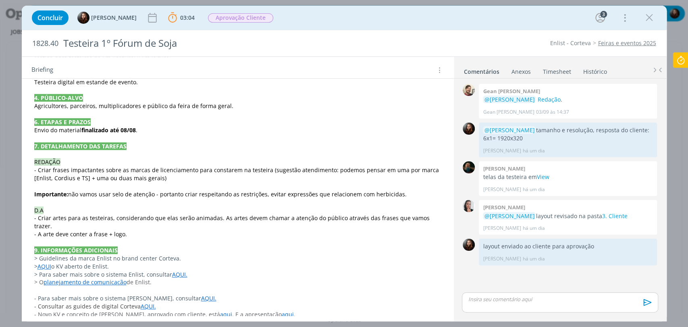
scroll to position [82, 0]
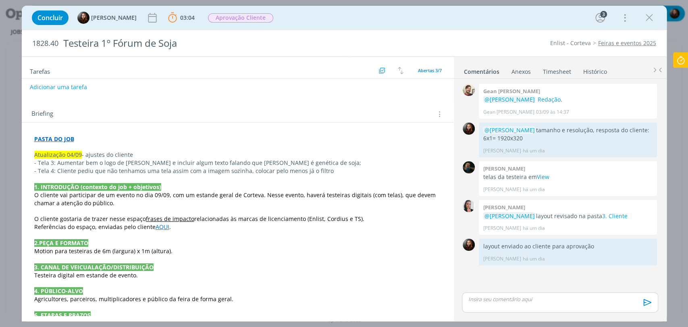
click at [321, 167] on p "- Tela 4: Cliente pediu que não tenhamos uma tela assim com a imagem sozinha, c…" at bounding box center [237, 171] width 407 height 8
drag, startPoint x: 332, startPoint y: 168, endPoint x: 248, endPoint y: 171, distance: 84.7
click at [248, 171] on p "- Tela 4: Cliente pediu que não tenhamos uma tela assim com a imagem sozinha, c…" at bounding box center [237, 171] width 407 height 8
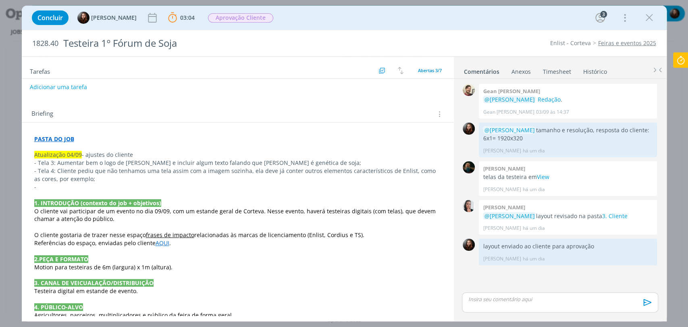
click at [78, 183] on p "-" at bounding box center [237, 187] width 407 height 8
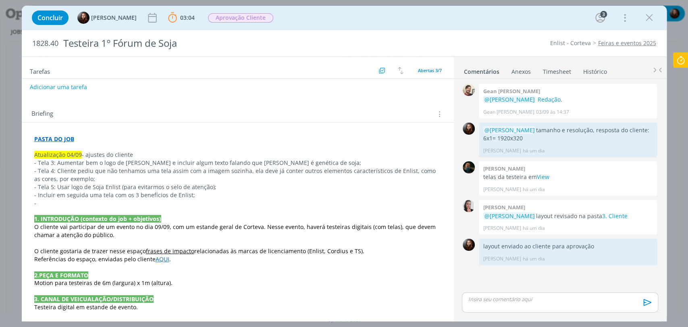
click at [171, 196] on p "- Incluir em seguida uma tela com os 3 benefícios de Enlist;" at bounding box center [237, 195] width 407 height 8
click at [172, 199] on p "-" at bounding box center [237, 203] width 407 height 8
click at [125, 204] on p "-" at bounding box center [237, 203] width 407 height 8
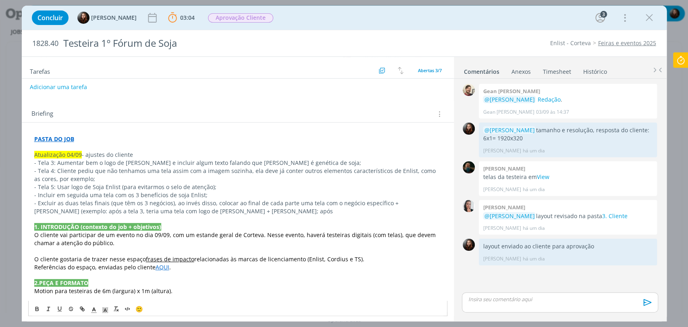
click at [246, 208] on p "- Excluir as duas telas finais (que têm os 3 negócios), ao invés disso, colocar…" at bounding box center [237, 207] width 407 height 16
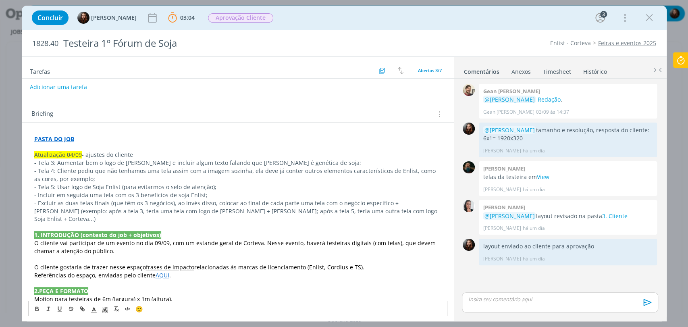
click at [358, 210] on p "- Excluir as duas telas finais (que têm os 3 negócios), ao invés disso, colocar…" at bounding box center [237, 211] width 407 height 24
click at [397, 209] on p "- Excluir as duas telas finais (que têm os 3 negócios), ao invés disso, colocar…" at bounding box center [237, 211] width 407 height 24
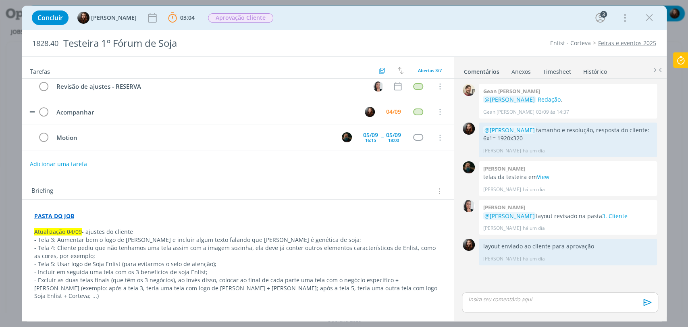
scroll to position [0, 0]
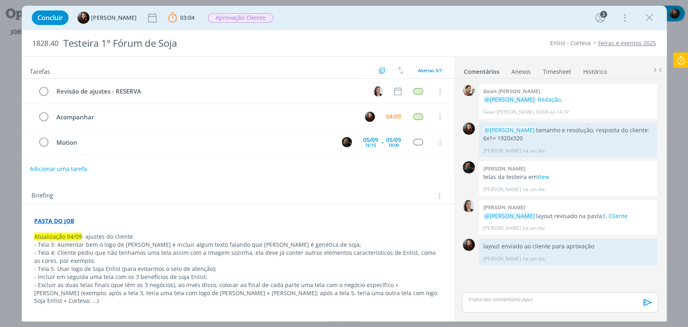
click at [324, 195] on div "Briefing Briefings Predefinidos Versões do Briefing Ver Briefing do Projeto" at bounding box center [238, 196] width 415 height 10
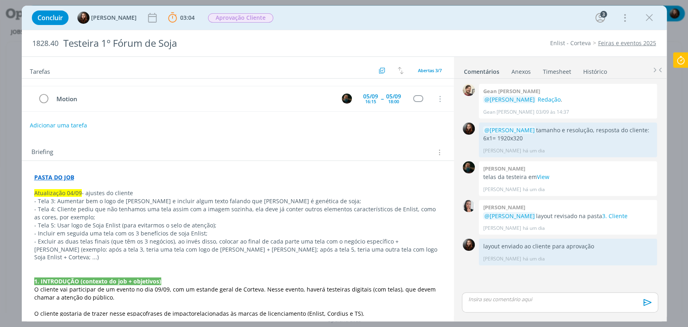
scroll to position [45, 0]
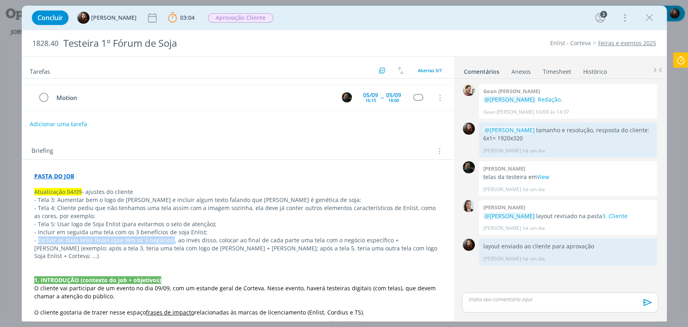
drag, startPoint x: 37, startPoint y: 239, endPoint x: 169, endPoint y: 239, distance: 132.3
click at [169, 239] on p "- Excluir as duas telas finais (que têm os 3 negócios), ao invés disso, colocar…" at bounding box center [237, 248] width 407 height 24
click at [360, 138] on div "Briefing Briefings Predefinidos Versões do Briefing Ver Briefing do Projeto" at bounding box center [238, 149] width 432 height 22
click at [65, 176] on strong "PASTA DO JOB" at bounding box center [54, 176] width 40 height 8
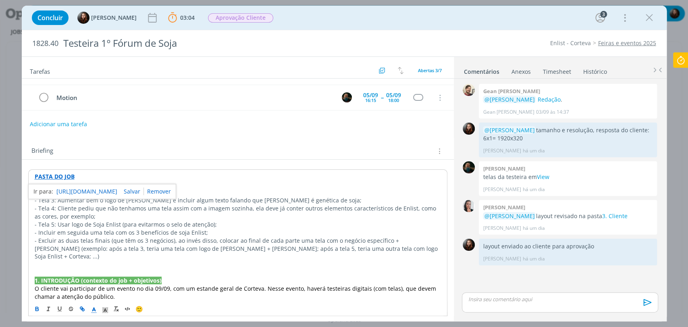
click at [81, 191] on link "https://sobeae.sharepoint.com/:f:/s/SOBEAE/EoqEmGXe0gxGsqXsNu48a3wB0MN2BEq2Q6E7…" at bounding box center [86, 191] width 61 height 10
click at [509, 25] on div "Concluir Eduarda Pereira 03:04 Parar Apontar Data * 04/09/2025 Horas * 00:00 Ta…" at bounding box center [344, 17] width 633 height 19
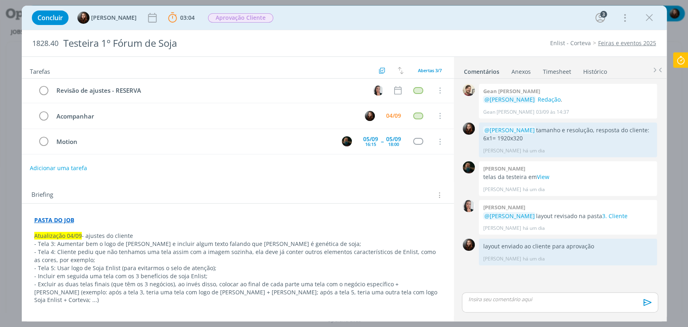
scroll to position [0, 0]
click at [252, 21] on span "Aprovação Cliente" at bounding box center [240, 17] width 65 height 9
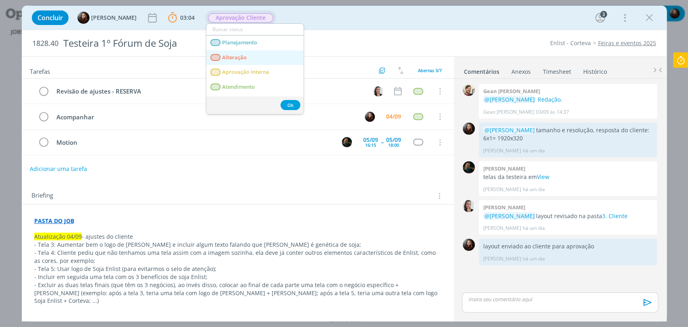
click at [248, 58] on link "Alteração" at bounding box center [254, 57] width 97 height 15
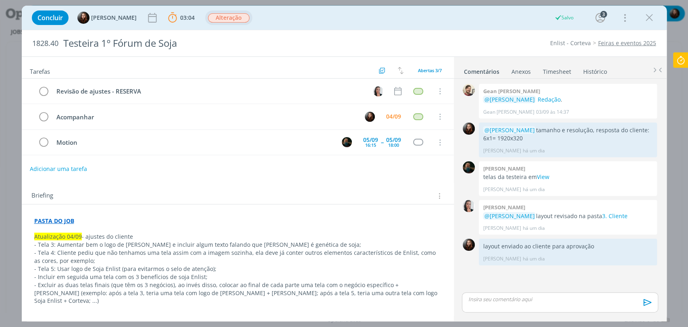
click at [681, 62] on icon at bounding box center [681, 60] width 15 height 16
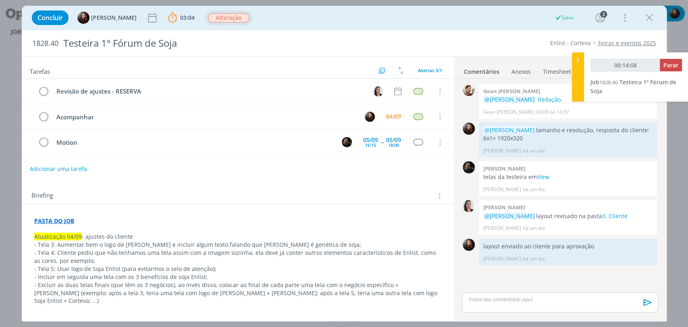
type input "00:14:09"
click at [674, 65] on span "Parar" at bounding box center [671, 65] width 15 height 8
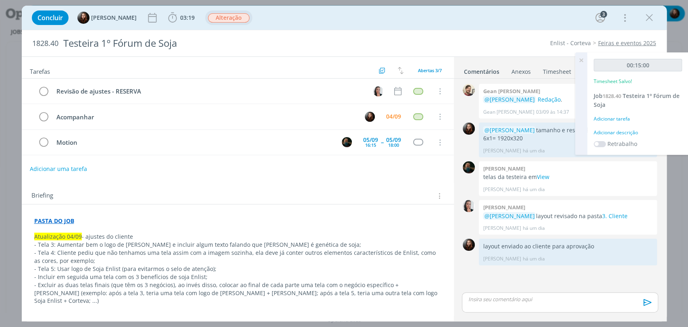
click at [626, 132] on div "Adicionar descrição" at bounding box center [638, 132] width 88 height 7
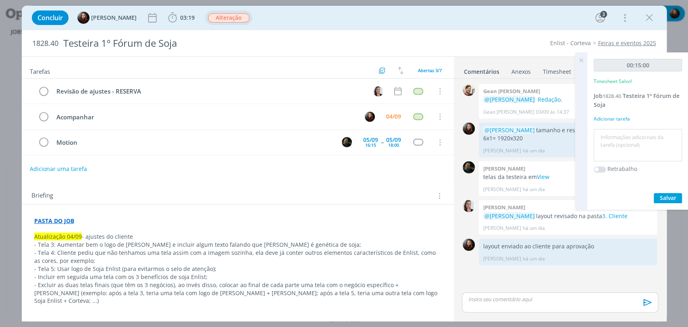
click at [604, 145] on textarea at bounding box center [638, 145] width 84 height 29
type textarea "registro de ajustes no briefing"
click at [664, 195] on span "Salvar" at bounding box center [668, 198] width 17 height 8
click at [584, 61] on icon at bounding box center [581, 60] width 15 height 16
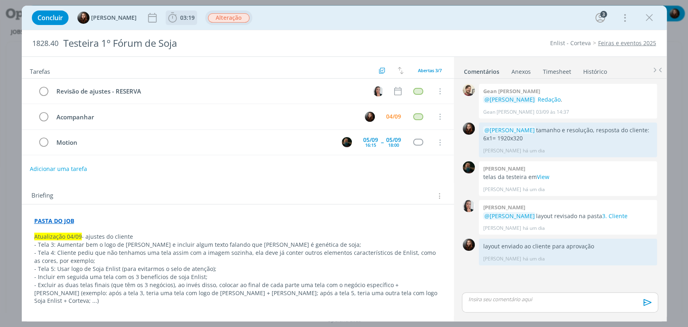
click at [188, 19] on span "03:19" at bounding box center [187, 18] width 15 height 8
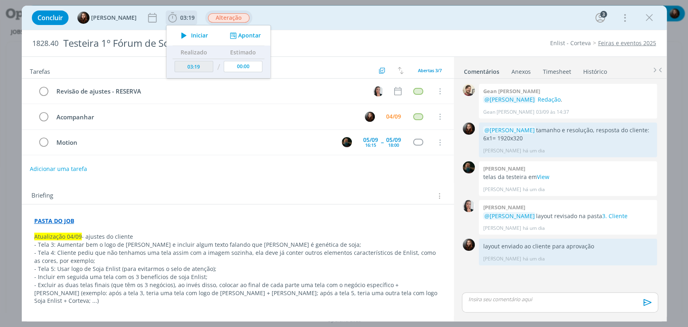
click at [194, 35] on span "Iniciar" at bounding box center [199, 36] width 17 height 6
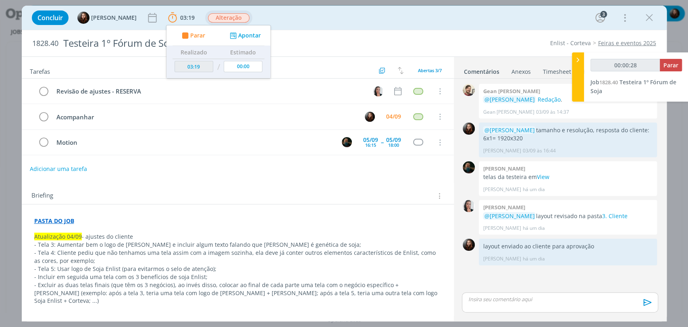
click at [333, 17] on div "Concluir Eduarda Pereira 03:19 Parar Apontar Data * 04/09/2025 Horas * 00:00 Ta…" at bounding box center [344, 17] width 633 height 19
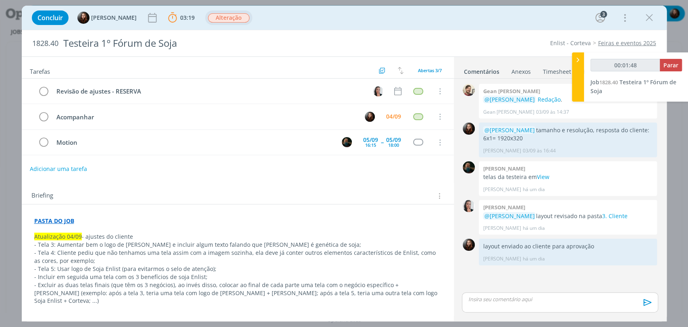
click at [115, 244] on p "- Tela 3: Aumentar bem o logo de Cordius e incluir algum texto falando que Cord…" at bounding box center [237, 245] width 407 height 8
click at [312, 245] on p "- Tela 3: Aumentar bem o logo de Cordius e incluir algum texto falando que Cord…" at bounding box center [238, 245] width 406 height 8
click at [152, 183] on div "Briefing Briefings Predefinidos Versões do Briefing Ver Briefing do Projeto" at bounding box center [238, 194] width 432 height 22
click at [312, 244] on p "- Tela 3: Aumentar bem o logo de Cordius e incluir algum texto falando que Cord…" at bounding box center [237, 245] width 407 height 8
click at [219, 177] on div "Tarefas Usar Job de template Criar template a partir deste job Visualizar Templ…" at bounding box center [238, 186] width 432 height 259
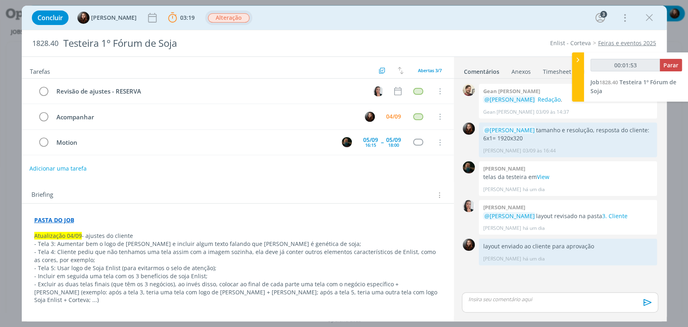
click at [58, 169] on button "Adicionar uma tarefa" at bounding box center [57, 169] width 57 height 14
type input "00:01:55"
type input "Ajust"
type input "00:01:56"
type input "Ajustes"
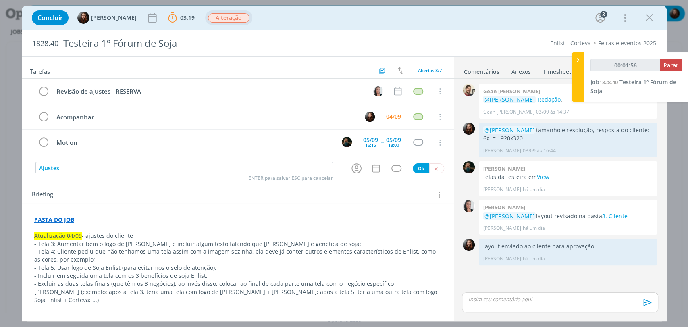
type input "00:01:57"
type input "Ajustes -"
type input "00:01:58"
type input "Ajustes - atual"
type input "00:01:59"
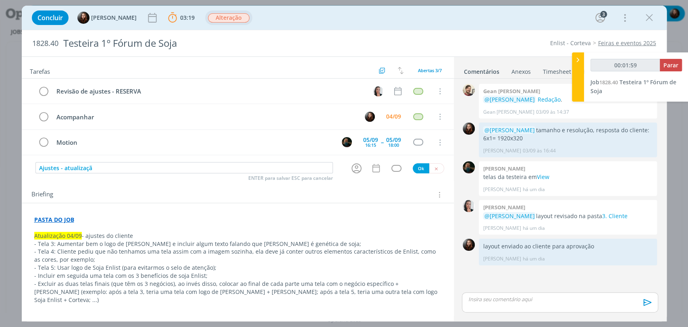
type input "Ajustes - atualização"
type input "00:02:00"
type input "Ajustes - atualização 0"
type input "00:02:01"
type input "Ajustes - atualização 04/09"
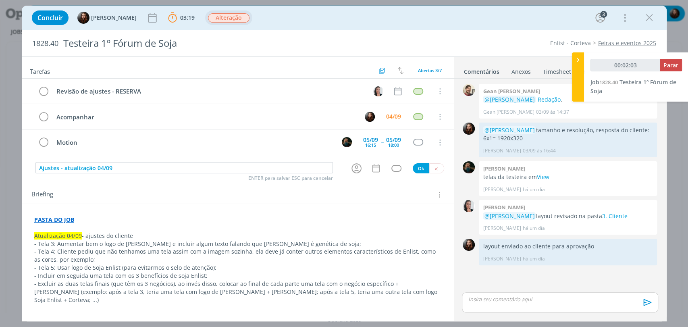
click at [60, 169] on input "Ajustes - atualização 04/09" at bounding box center [184, 167] width 298 height 11
type input "00:02:05"
type input "Ajustes de re- atualização 04/09"
type input "00:02:06"
type input "Ajustes de redação- atualização 04/09"
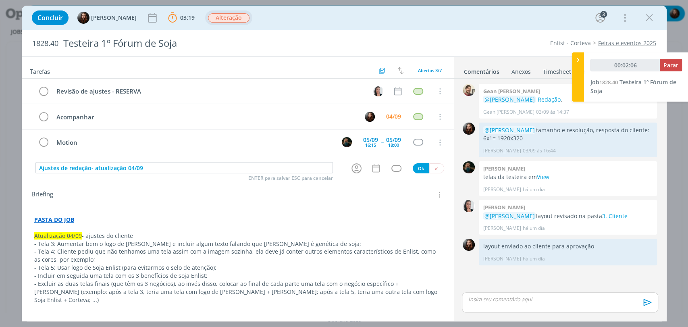
type input "00:02:07"
type input "Ajustes de redação - atualização 04/09"
type input "00:02:08"
click at [352, 170] on icon "dialog" at bounding box center [356, 168] width 12 height 12
type input "Ajustes de redação - atualização 04/09"
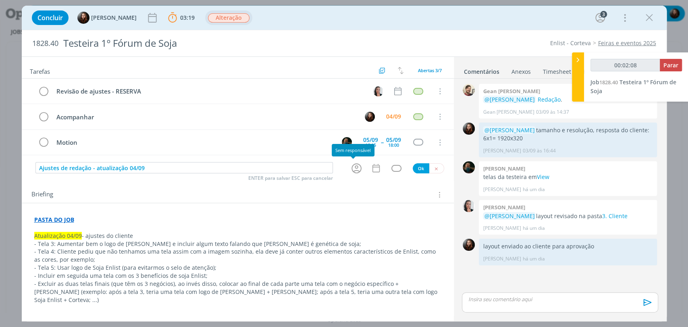
type input "00:02:09"
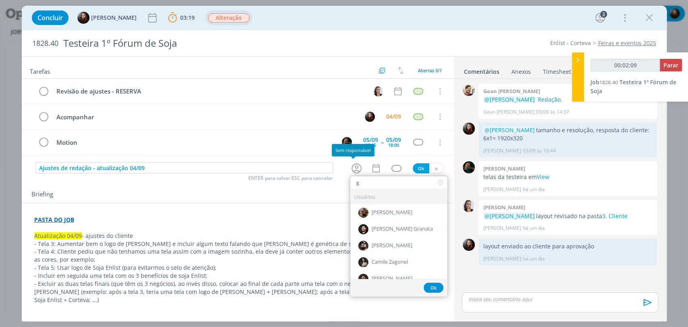
type input "ge"
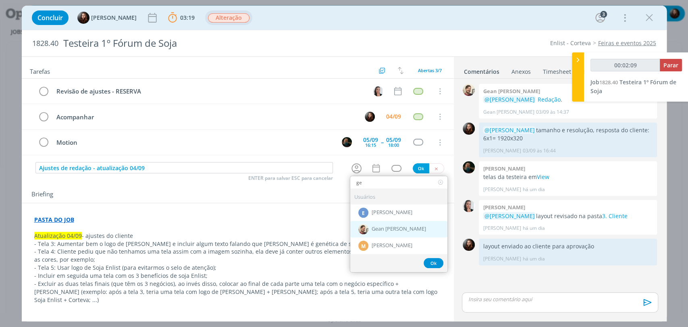
type input "00:02:10"
type input "ge"
click at [391, 228] on span "Gean [PERSON_NAME]" at bounding box center [399, 229] width 54 height 6
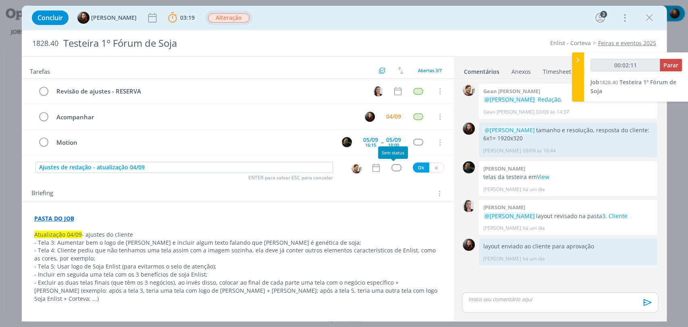
click at [394, 169] on div "dialog" at bounding box center [397, 167] width 10 height 7
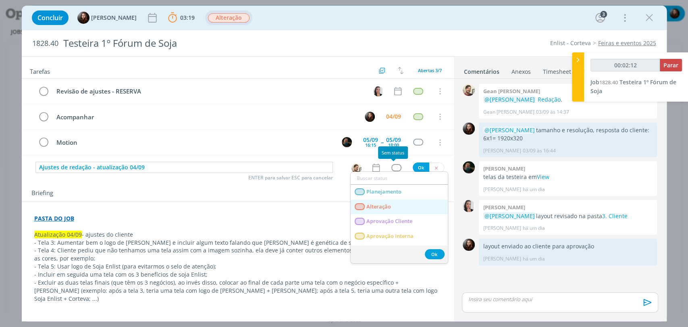
click at [389, 207] on span "Alteração" at bounding box center [379, 207] width 25 height 6
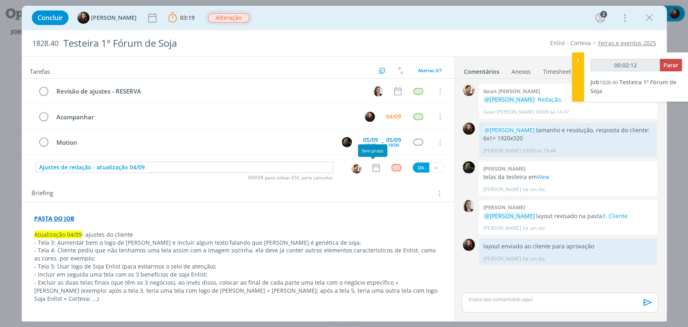
click at [373, 167] on icon "dialog" at bounding box center [376, 167] width 10 height 10
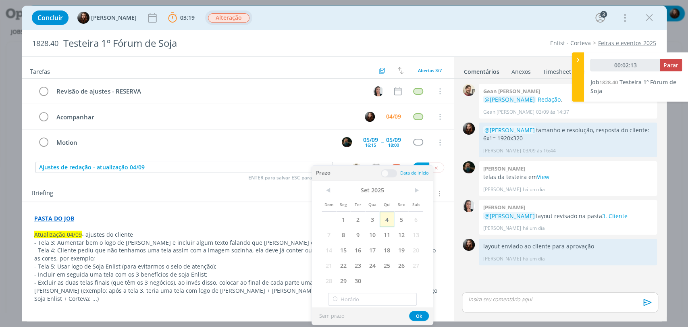
click at [389, 222] on span "4" at bounding box center [387, 219] width 15 height 15
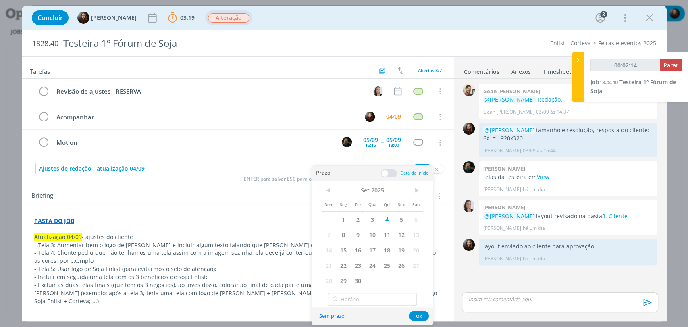
click at [390, 173] on span at bounding box center [389, 173] width 16 height 8
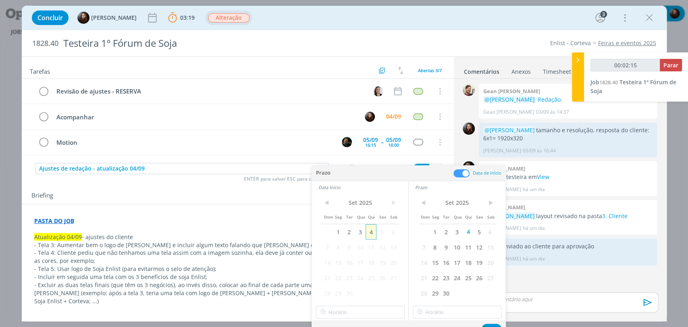
click at [371, 233] on span "4" at bounding box center [371, 231] width 11 height 15
click at [491, 324] on button "Ok" at bounding box center [492, 329] width 20 height 10
type input "00:02:17"
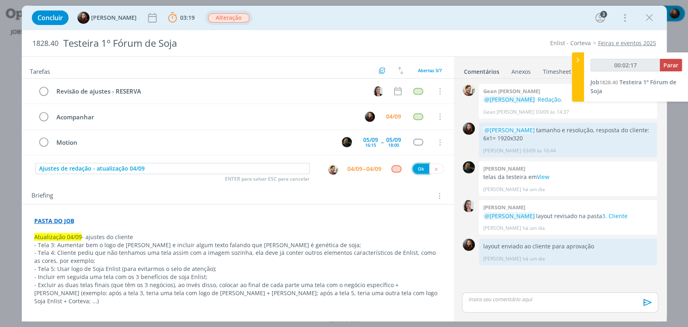
click at [418, 165] on button "Ok" at bounding box center [421, 169] width 17 height 10
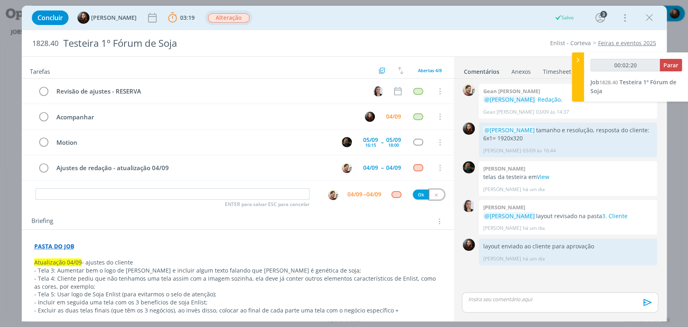
click at [434, 194] on icon "dialog" at bounding box center [436, 194] width 5 height 5
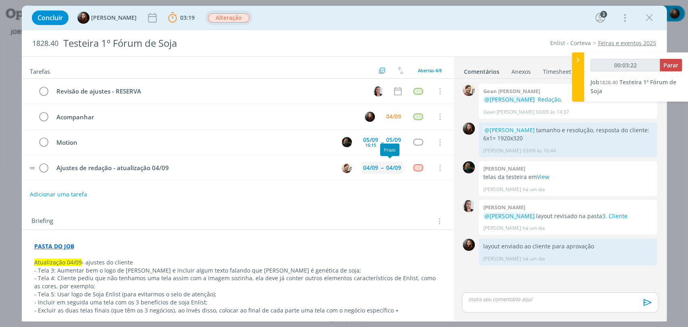
click at [388, 169] on div "04/09" at bounding box center [393, 168] width 15 height 6
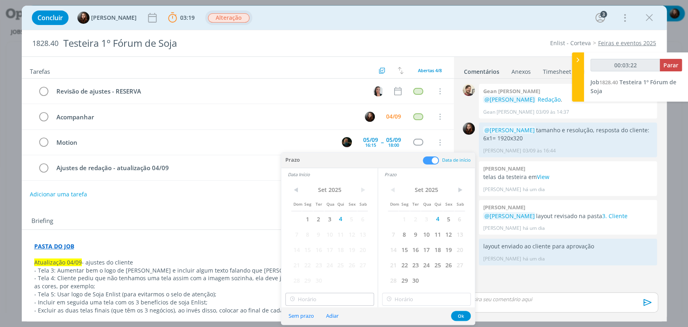
type input "00:03:23"
type input "17:00"
click at [326, 299] on input "17:00" at bounding box center [329, 299] width 89 height 13
type input "00:03:24"
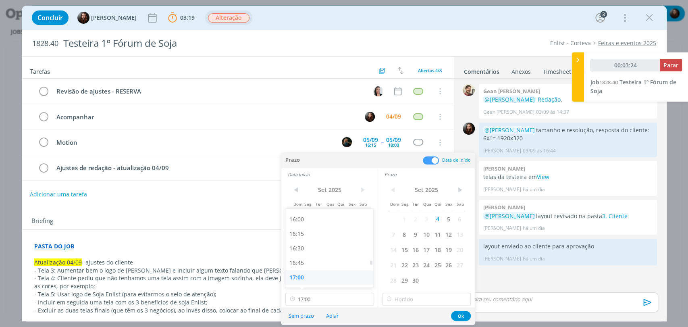
click at [327, 277] on div "17:00" at bounding box center [330, 277] width 90 height 15
type input "17:00"
click at [400, 301] on input "17:00" at bounding box center [426, 299] width 89 height 13
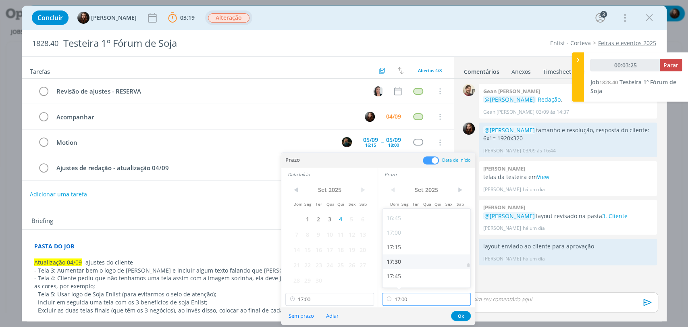
type input "00:03:26"
click at [400, 261] on div "17:30" at bounding box center [428, 261] width 90 height 15
type input "17:30"
type input "00:03:27"
type input "17:30"
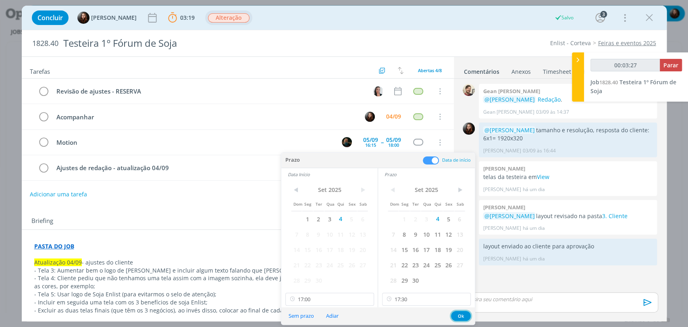
click at [461, 314] on button "Ok" at bounding box center [461, 316] width 20 height 10
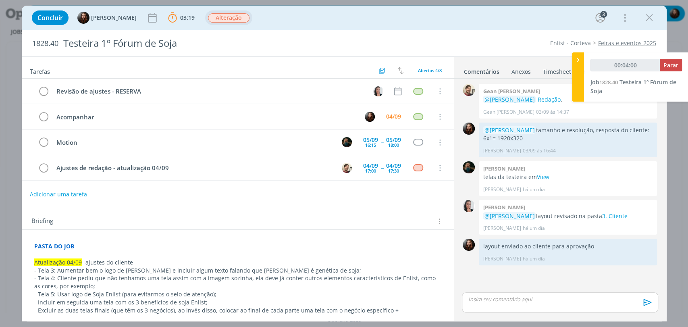
type input "00:04:01"
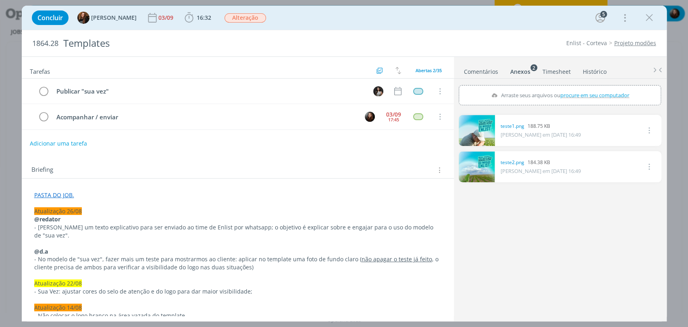
click at [425, 21] on div "Concluir Tayná Morsch [DATE] 16:32 Iniciar Apontar Data * [DATE] Horas * 00:00 …" at bounding box center [344, 17] width 633 height 19
click at [439, 19] on div "Concluir Tayná Morsch [DATE] 16:32 Iniciar Apontar Data * [DATE] Horas * 00:00 …" at bounding box center [344, 17] width 633 height 19
click at [462, 15] on div "Concluir Tayná Morsch [DATE] 16:32 Iniciar Apontar Data * [DATE] Horas * 00:00 …" at bounding box center [344, 17] width 633 height 19
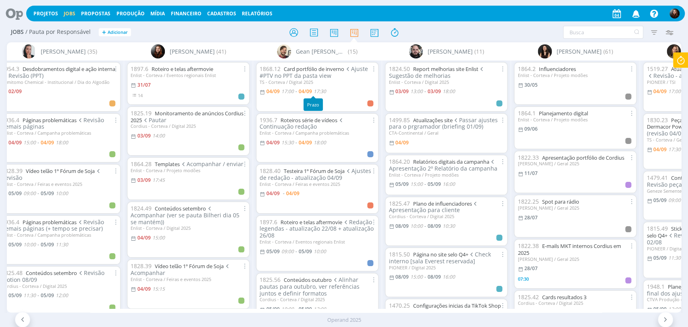
click at [326, 93] on span "17:30" at bounding box center [320, 91] width 12 height 7
type input "17:30"
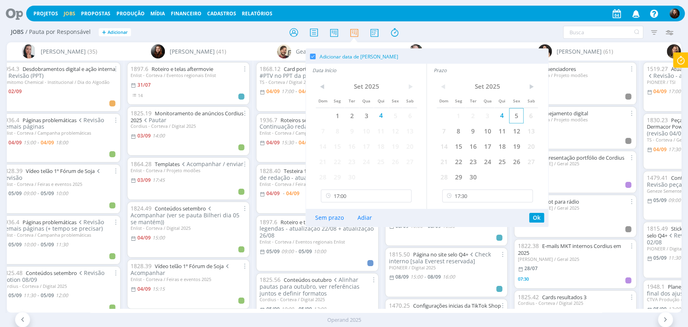
click at [516, 116] on span "5" at bounding box center [516, 115] width 15 height 15
click at [397, 117] on span "5" at bounding box center [395, 115] width 15 height 15
click at [359, 194] on input "17:00" at bounding box center [366, 196] width 91 height 13
click at [338, 265] on div "13:00" at bounding box center [367, 268] width 92 height 15
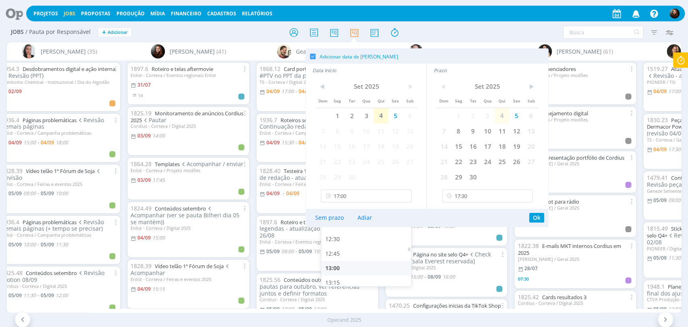
type input "13:00"
click at [481, 199] on input "17:30" at bounding box center [487, 196] width 91 height 13
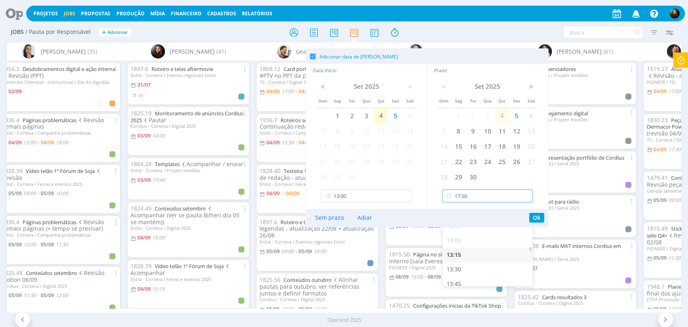
scroll to position [731, 0]
click at [452, 270] on div "13:30" at bounding box center [489, 268] width 92 height 15
type input "13:30"
click at [535, 215] on button "Ok" at bounding box center [536, 218] width 15 height 10
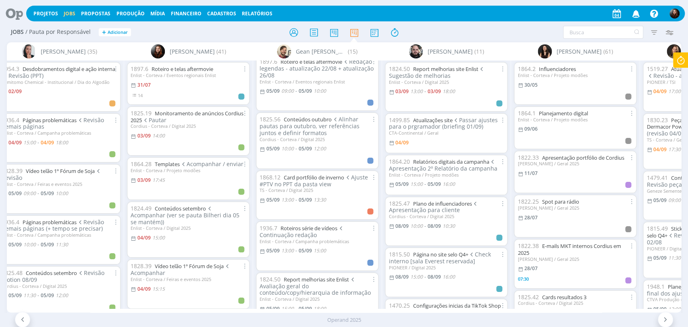
scroll to position [134, 0]
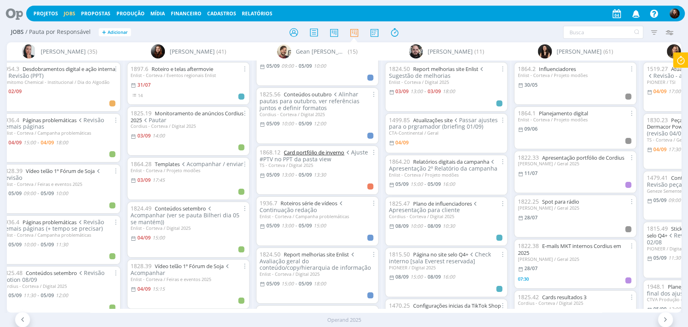
click at [334, 150] on link "Card portfólio de inverno" at bounding box center [314, 152] width 60 height 7
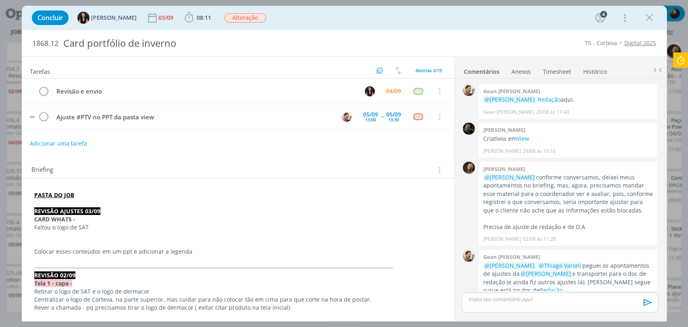
scroll to position [233, 0]
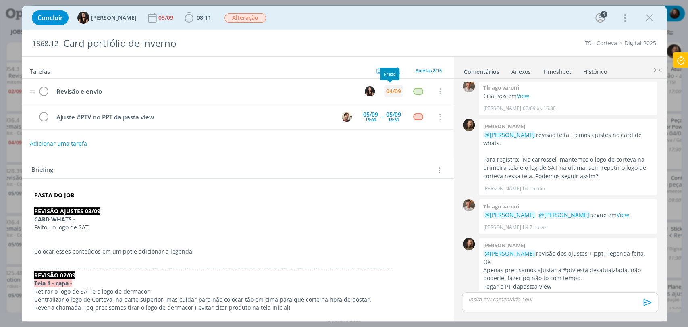
click at [393, 88] on div "04/09" at bounding box center [393, 91] width 15 height 6
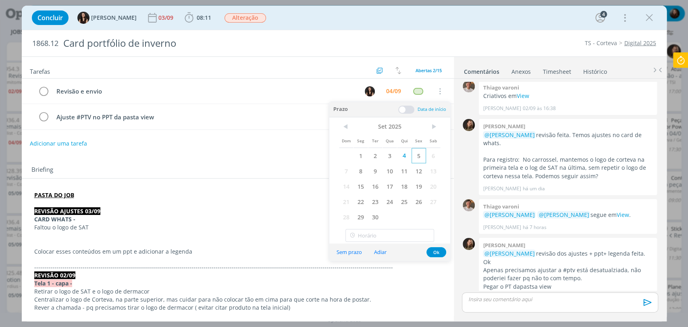
click at [419, 153] on span "5" at bounding box center [419, 155] width 15 height 15
drag, startPoint x: 441, startPoint y: 250, endPoint x: 445, endPoint y: 239, distance: 11.6
click at [441, 250] on button "Ok" at bounding box center [437, 252] width 20 height 10
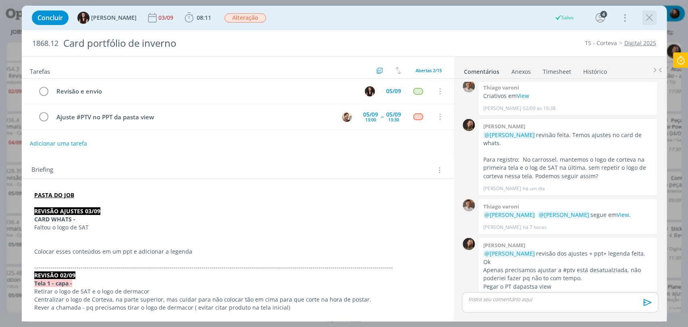
click at [651, 19] on icon "dialog" at bounding box center [649, 18] width 12 height 12
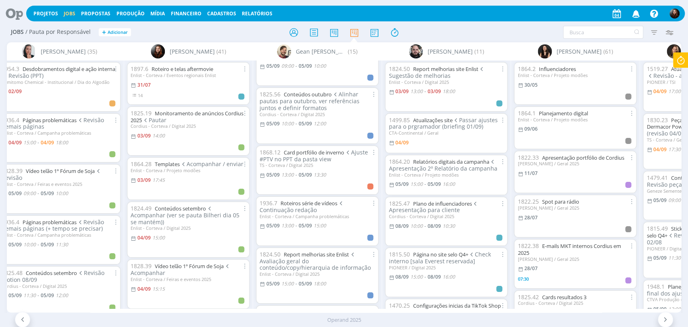
click at [678, 65] on icon at bounding box center [681, 60] width 15 height 16
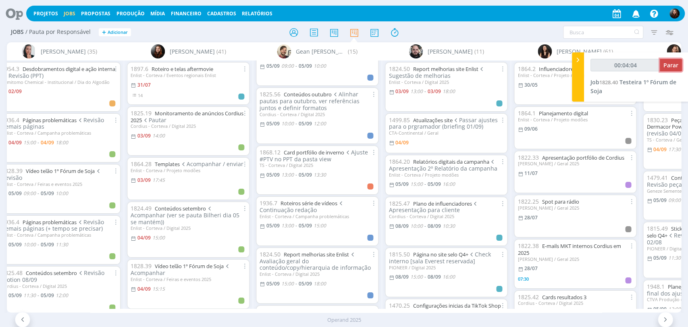
click at [671, 65] on span "Parar" at bounding box center [671, 65] width 15 height 8
click at [672, 69] on span "Parar" at bounding box center [671, 65] width 15 height 8
type input "00:05:00"
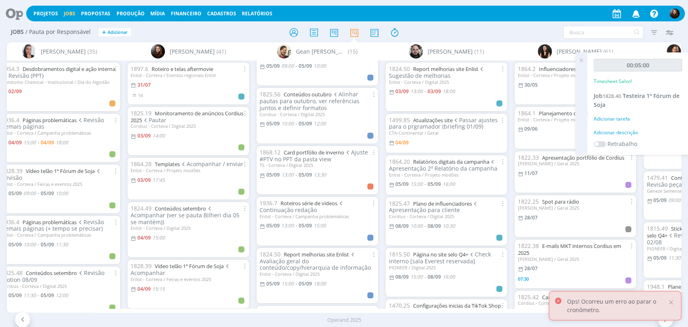
click at [629, 132] on div "Adicionar descrição" at bounding box center [638, 132] width 88 height 7
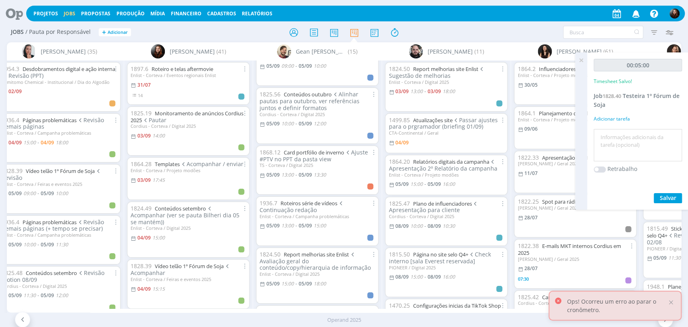
click at [627, 156] on textarea at bounding box center [638, 145] width 84 height 29
type textarea "ajuste de pauta"
click at [668, 196] on span "Salvar" at bounding box center [668, 198] width 17 height 8
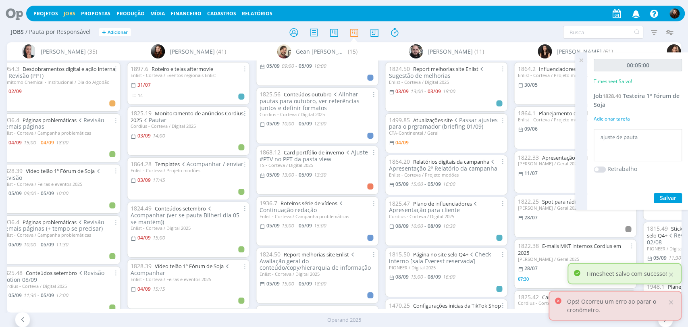
click at [582, 59] on icon at bounding box center [581, 60] width 15 height 16
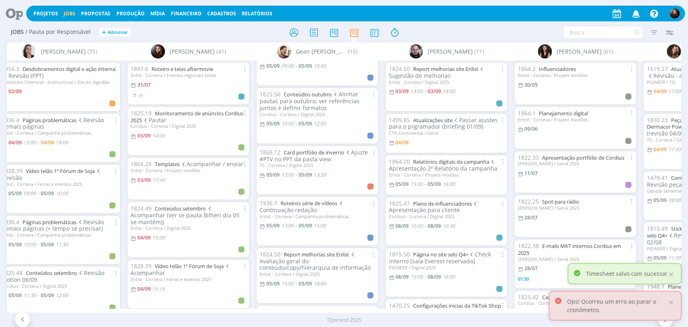
click at [499, 28] on div "Filtrar Filtrar Limpar Tipo Jobs e Tarefas Data Personalizado a Situação dos jo…" at bounding box center [568, 32] width 217 height 13
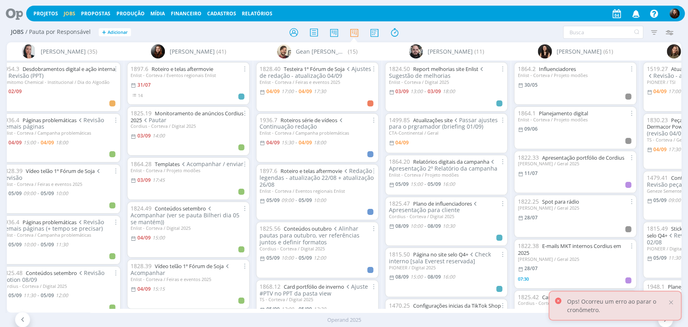
drag, startPoint x: 673, startPoint y: 302, endPoint x: 664, endPoint y: 296, distance: 10.4
click at [673, 302] on div at bounding box center [671, 302] width 7 height 7
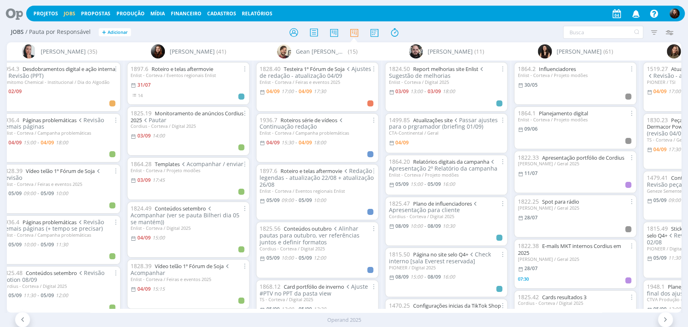
click at [455, 26] on div at bounding box center [344, 32] width 225 height 15
click at [464, 26] on div "Filtrar Filtrar Limpar Tipo Jobs e Tarefas Data Personalizado a Situação dos jo…" at bounding box center [568, 32] width 217 height 13
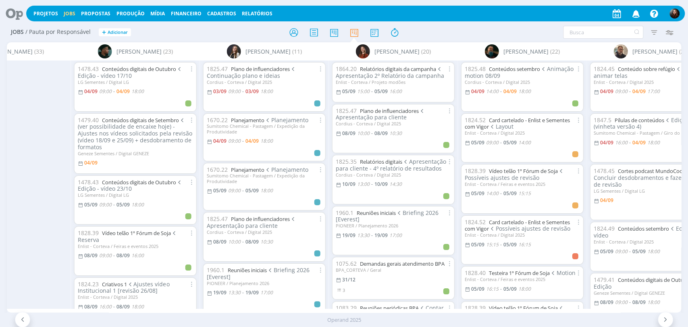
scroll to position [0, 1383]
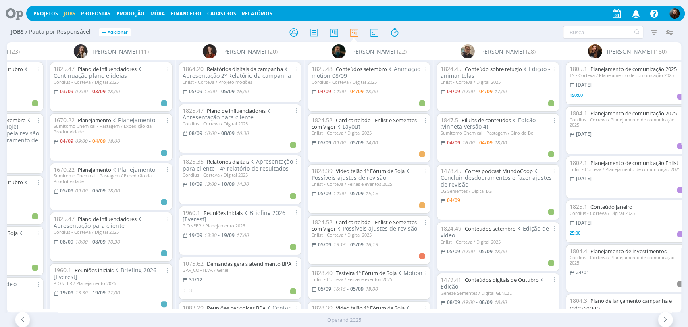
click at [444, 22] on div "Projetos Jobs Propostas Produção Mídia Financeiro Cadastros Relatórios Notifica…" at bounding box center [344, 12] width 682 height 19
click at [441, 27] on div at bounding box center [344, 32] width 225 height 15
click at [479, 26] on div "Filtrar Filtrar Limpar Tipo Jobs e Tarefas Data Personalizado a Situação dos jo…" at bounding box center [568, 32] width 217 height 13
click at [528, 32] on div "Filtrar Filtrar Limpar Tipo Jobs e Tarefas Data Personalizado a Situação dos jo…" at bounding box center [568, 32] width 217 height 13
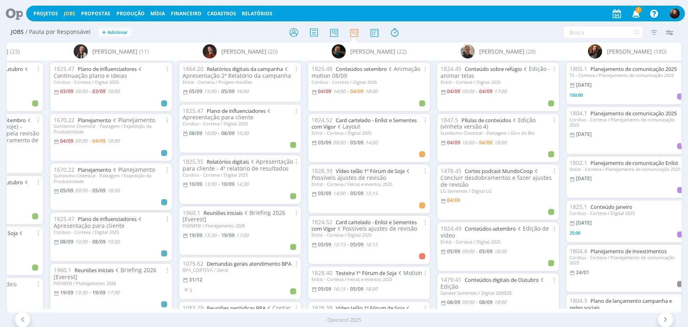
click at [638, 10] on span "1" at bounding box center [638, 10] width 6 height 6
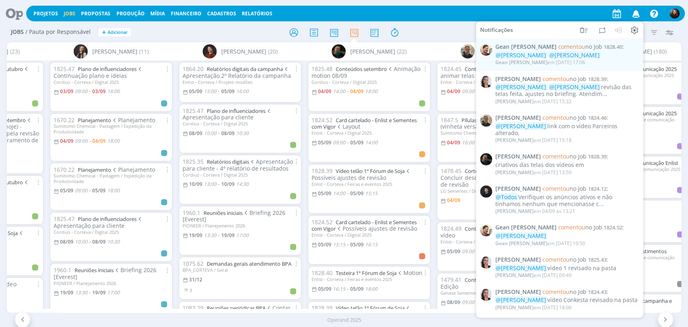
click at [432, 29] on div at bounding box center [344, 32] width 225 height 15
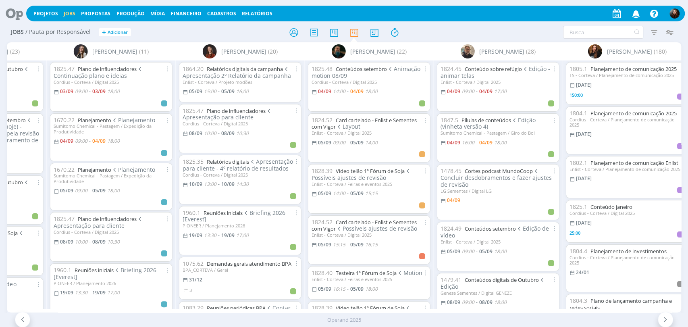
drag, startPoint x: 533, startPoint y: 32, endPoint x: 540, endPoint y: 6, distance: 27.1
click at [534, 31] on div "Filtrar Filtrar Limpar Tipo Jobs e Tarefas Data Personalizado a Situação dos jo…" at bounding box center [568, 32] width 217 height 13
click at [427, 29] on div at bounding box center [344, 32] width 225 height 15
click at [437, 27] on div at bounding box center [344, 32] width 225 height 15
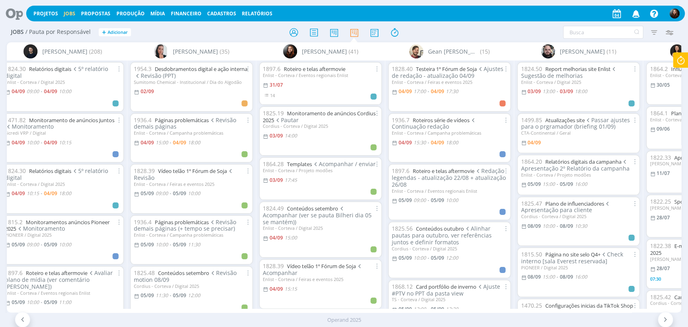
scroll to position [0, 371]
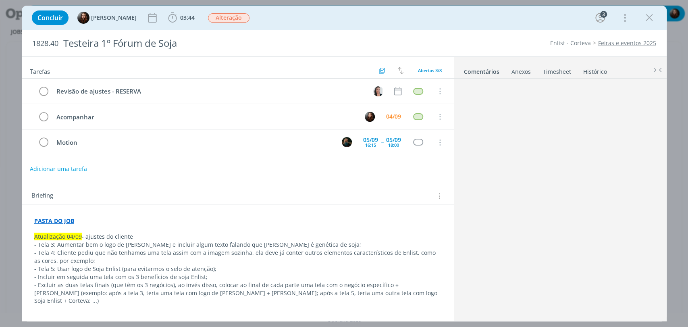
scroll to position [15, 0]
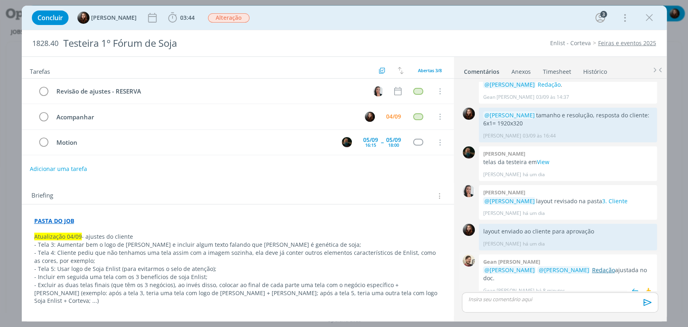
click at [592, 271] on link "Redação" at bounding box center [603, 270] width 23 height 8
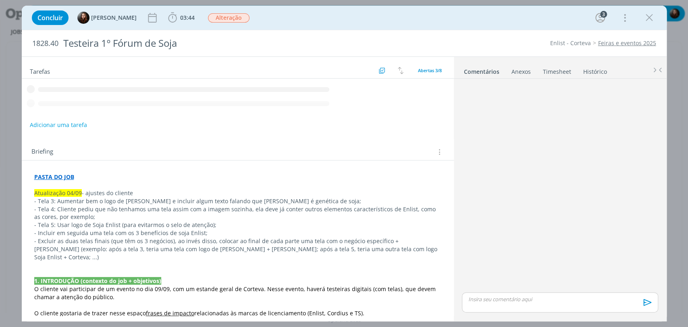
scroll to position [15, 0]
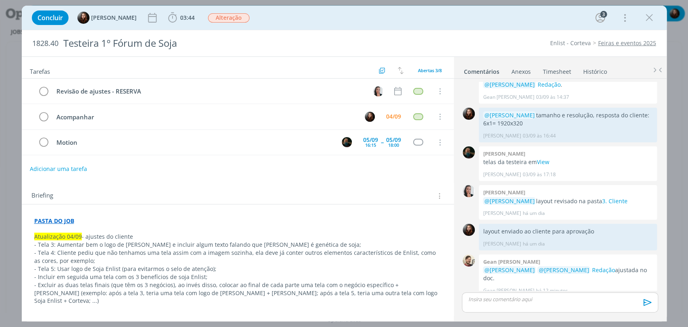
drag, startPoint x: 352, startPoint y: 17, endPoint x: 345, endPoint y: 6, distance: 12.9
click at [352, 15] on div "Concluir [PERSON_NAME] 03:44 Iniciar Apontar Data * [DATE] Horas * 00:00 Tarefa…" at bounding box center [344, 17] width 633 height 19
click at [173, 20] on icon "dialog" at bounding box center [173, 18] width 12 height 12
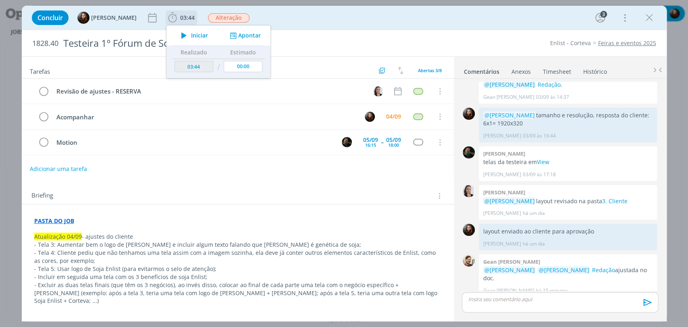
click at [191, 35] on span "Iniciar" at bounding box center [199, 36] width 17 height 6
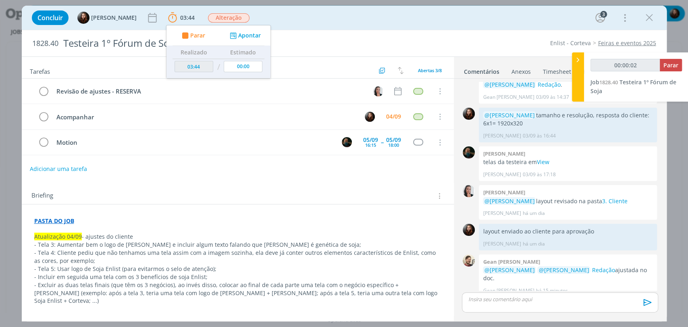
click at [375, 21] on div "Concluir [PERSON_NAME] 03:44 Parar Apontar Data * [DATE] Horas * 00:00 Tarefa S…" at bounding box center [344, 17] width 633 height 19
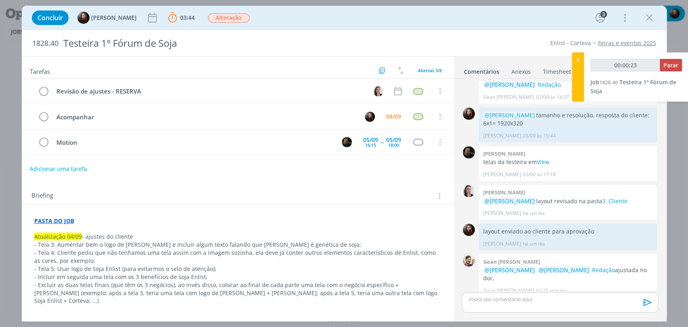
click at [392, 15] on div "Concluir [PERSON_NAME] 03:44 Parar Apontar Data * [DATE] Horas * 00:00 Tarefa S…" at bounding box center [344, 17] width 633 height 19
click at [75, 167] on button "Adicionar uma tarefa" at bounding box center [57, 169] width 57 height 14
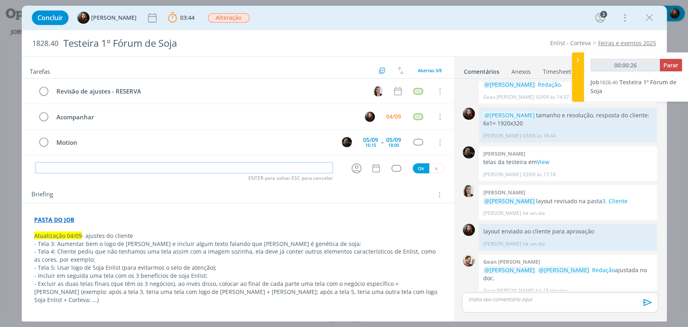
type input "00:00:27"
type input "A"
type input "00:00:28"
type input "Ajuste"
type input "00:00:29"
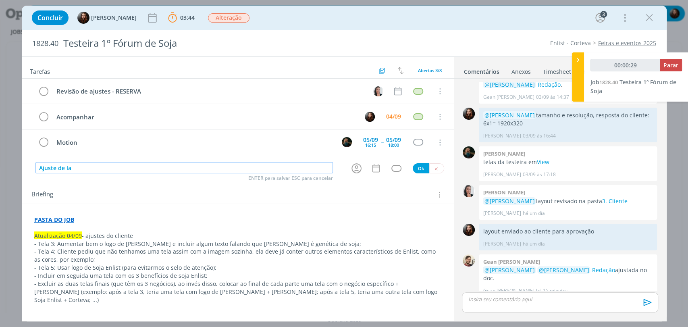
type input "Ajuste de lay"
type input "00:00:30"
type input "Ajuste de laypou"
type input "00:00:31"
type input "Ajuste de lay"
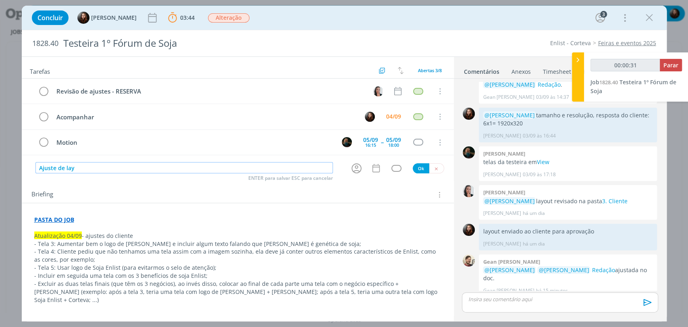
type input "00:00:32"
type input "Ajuste de layout"
type input "00:00:33"
type input "Ajuste de layout -"
type input "00:00:34"
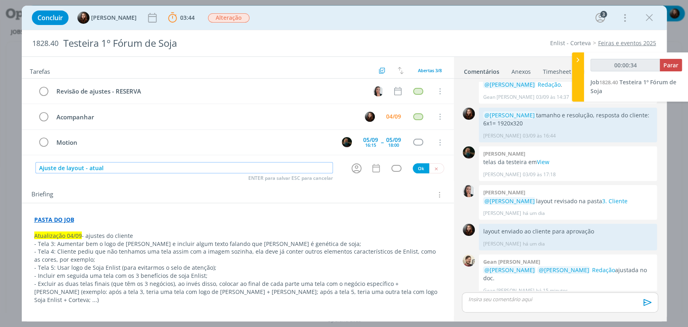
type input "Ajuste de layout - atuali"
type input "00:00:35"
type input "Ajuste de layout - atualização"
type input "00:00:36"
type input "Ajuste de layout - atualização 0"
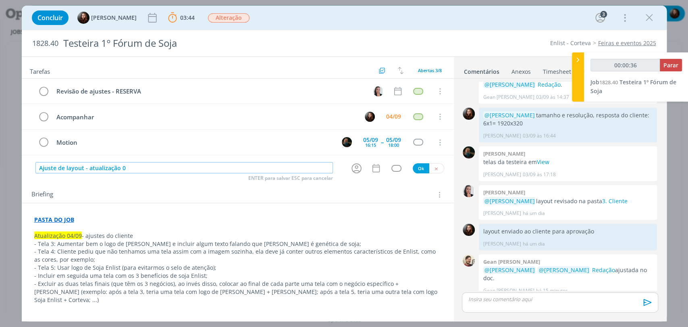
type input "00:00:37"
type input "Ajuste de layout - atualização 04/0"
type input "00:00:38"
type input "Ajuste de layout - atualização 04/09"
type input "00:00:40"
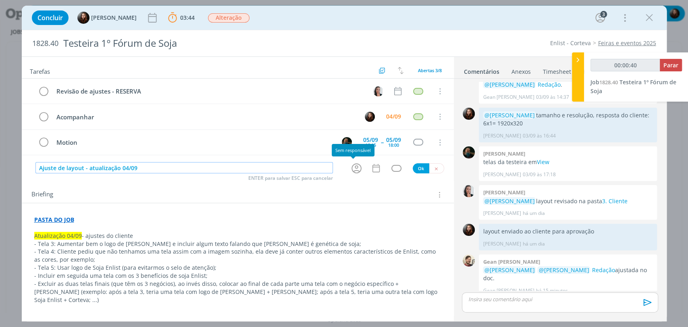
click at [354, 167] on icon "dialog" at bounding box center [356, 168] width 12 height 12
type input "Ajuste de layout - atualização 04/09"
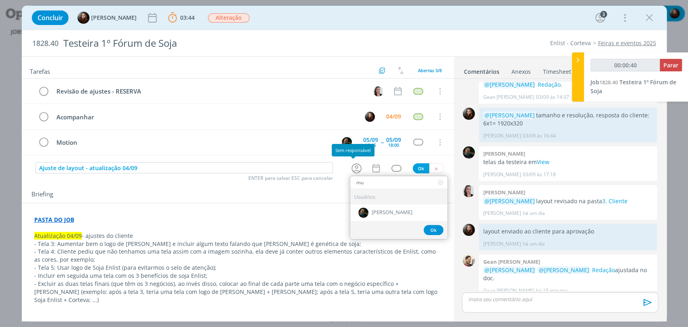
type input "mur"
type input "00:00:41"
type input "muri"
type input "00:00:42"
type input "muri"
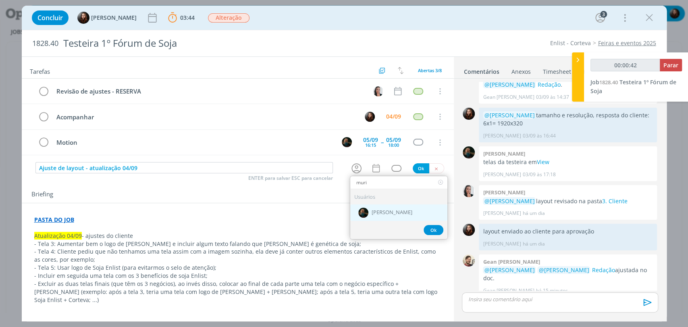
click at [393, 212] on span "[PERSON_NAME]" at bounding box center [392, 212] width 41 height 6
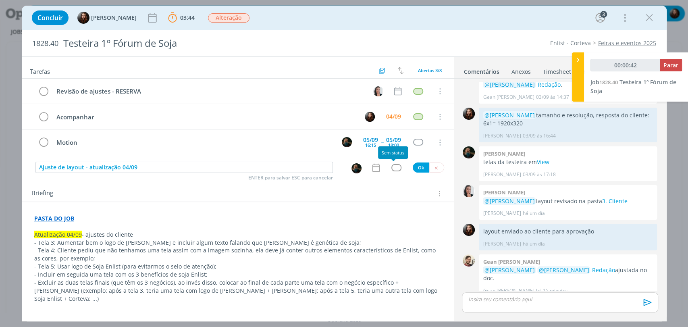
click at [392, 165] on div "dialog" at bounding box center [397, 167] width 10 height 7
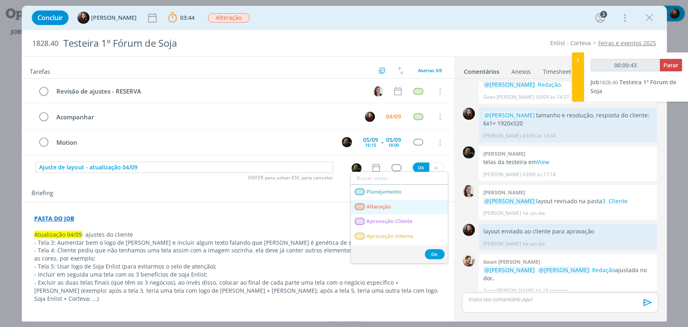
click at [389, 208] on span "Alteração" at bounding box center [379, 207] width 25 height 6
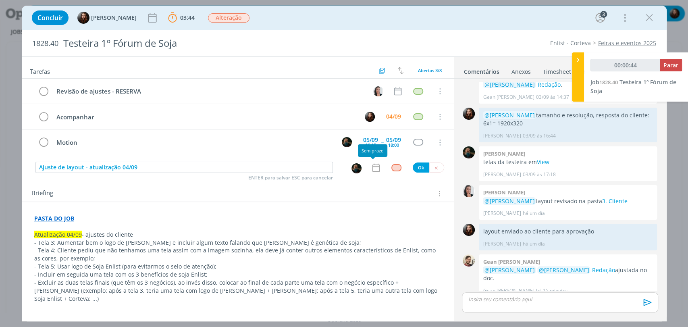
click at [374, 165] on icon "dialog" at bounding box center [376, 167] width 10 height 10
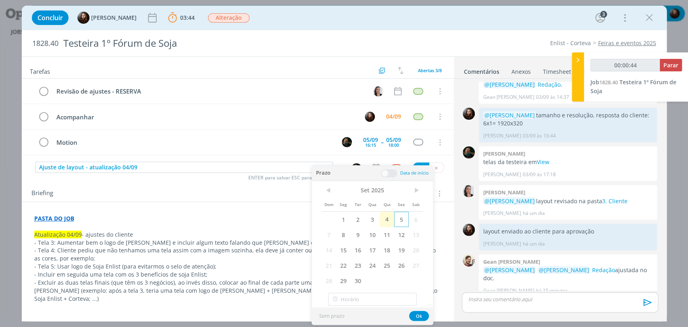
click at [400, 219] on span "5" at bounding box center [401, 219] width 15 height 15
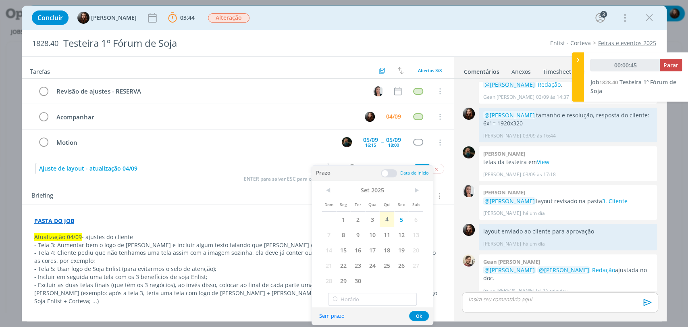
click at [388, 167] on div "Prazo Data de início" at bounding box center [372, 173] width 121 height 15
click at [389, 171] on span at bounding box center [389, 173] width 16 height 8
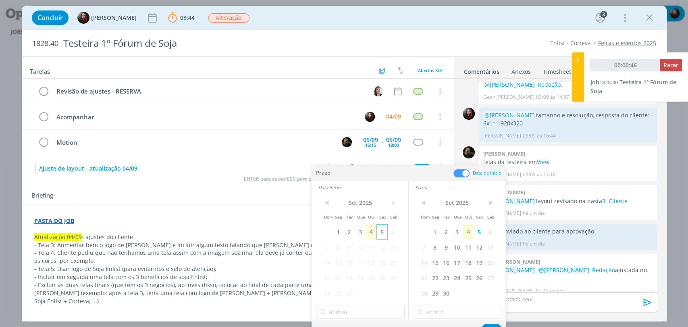
click at [382, 231] on span "5" at bounding box center [382, 231] width 11 height 15
type input "00:00:47"
type input "18:00"
click at [368, 315] on input "18:00" at bounding box center [360, 312] width 89 height 13
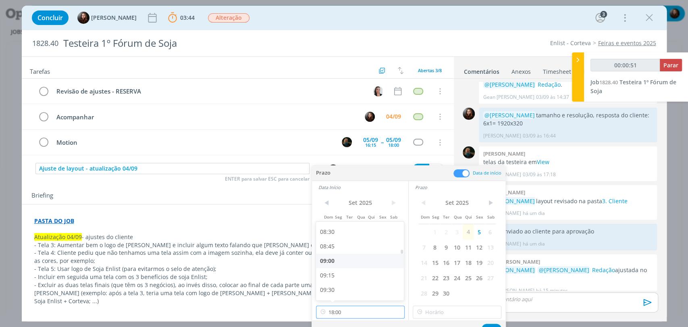
type input "00:00:52"
click at [327, 263] on div "09:00" at bounding box center [361, 261] width 90 height 15
type input "09:00"
type input "00:00:53"
type input "18:00"
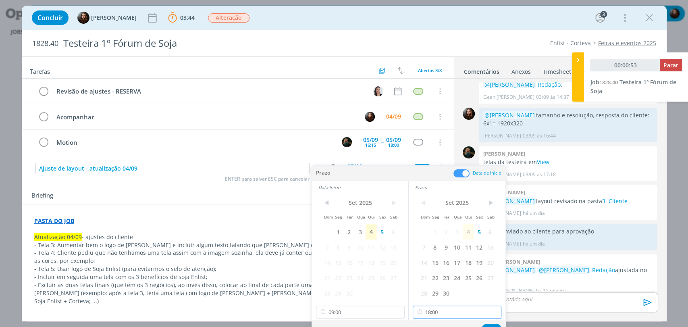
click at [449, 310] on input "18:00" at bounding box center [457, 312] width 89 height 13
type input "00:00:58"
click at [431, 256] on div "10:30" at bounding box center [458, 258] width 90 height 15
type input "10:30"
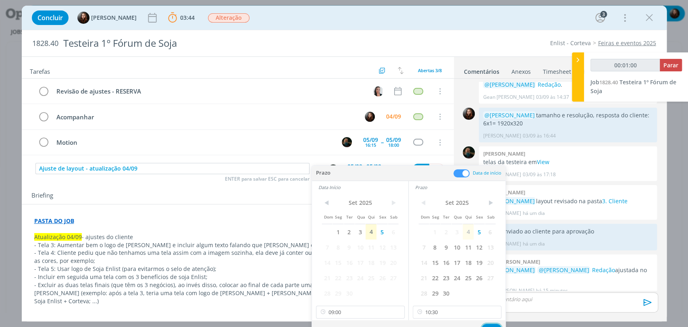
click at [494, 324] on button "Ok" at bounding box center [492, 329] width 20 height 10
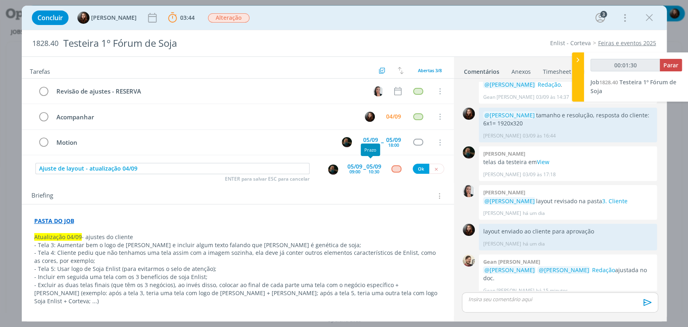
click at [370, 165] on div "05/09" at bounding box center [374, 167] width 15 height 6
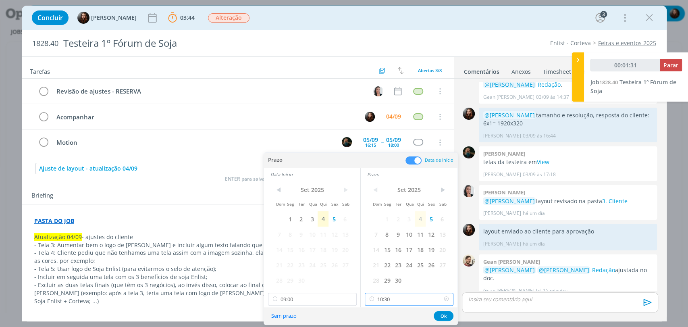
click at [402, 299] on input "10:30" at bounding box center [409, 299] width 89 height 13
type input "00:01:33"
click at [387, 278] on div "09:45" at bounding box center [410, 279] width 90 height 15
type input "09:45"
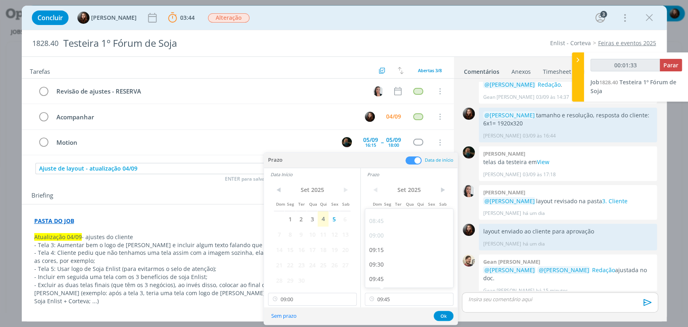
scroll to position [505, 0]
click at [447, 317] on button "Ok" at bounding box center [444, 316] width 20 height 10
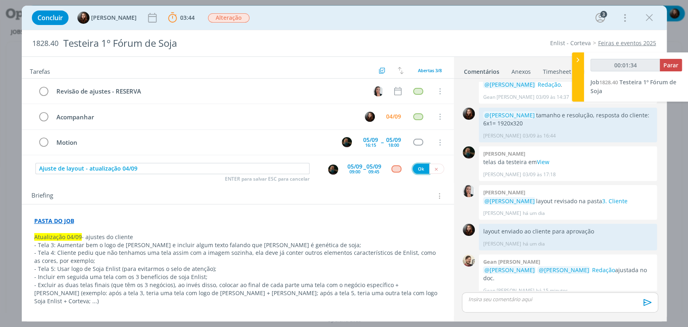
type input "00:01:35"
click at [418, 166] on button "Ok" at bounding box center [421, 169] width 17 height 10
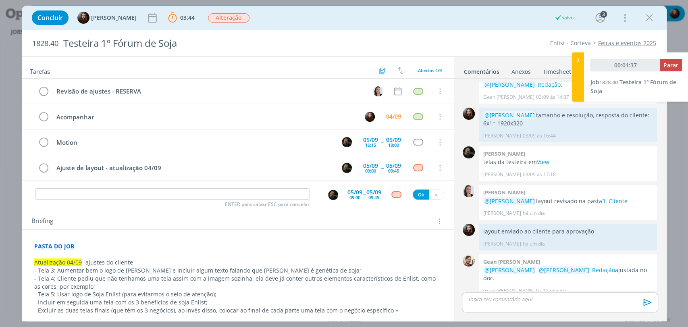
click at [432, 185] on div "Revisão de ajustes - RESERVA Cancelar Acompanhar 04/09 Cancelar Motion 05/09 16…" at bounding box center [238, 133] width 432 height 108
click at [434, 192] on icon "dialog" at bounding box center [436, 194] width 5 height 5
click at [219, 206] on div "Tarefas Usar Job de template Criar template a partir deste job Visualizar Templ…" at bounding box center [238, 186] width 432 height 259
type input "00:01:40"
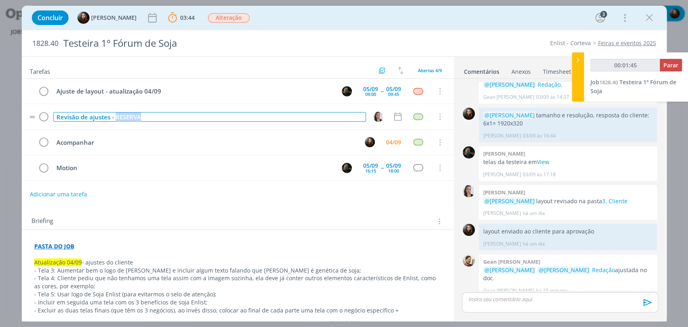
drag, startPoint x: 115, startPoint y: 117, endPoint x: 162, endPoint y: 120, distance: 46.5
click at [162, 120] on div "Revisão de ajustes - RESERVA" at bounding box center [209, 117] width 313 height 10
type input "00:01:46"
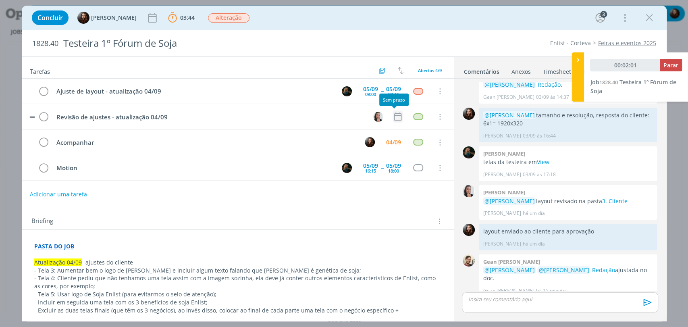
click at [396, 118] on icon "dialog" at bounding box center [398, 116] width 10 height 10
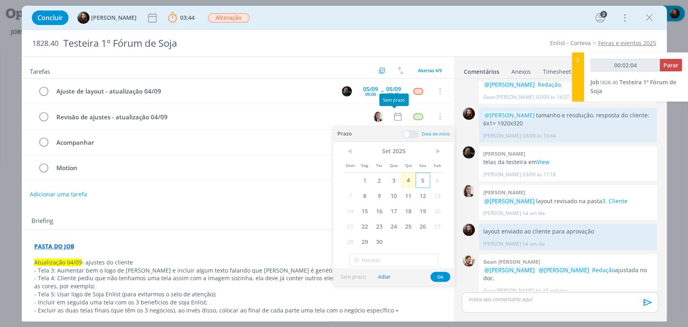
click at [425, 182] on span "5" at bounding box center [423, 180] width 15 height 15
click at [409, 133] on span at bounding box center [410, 134] width 16 height 8
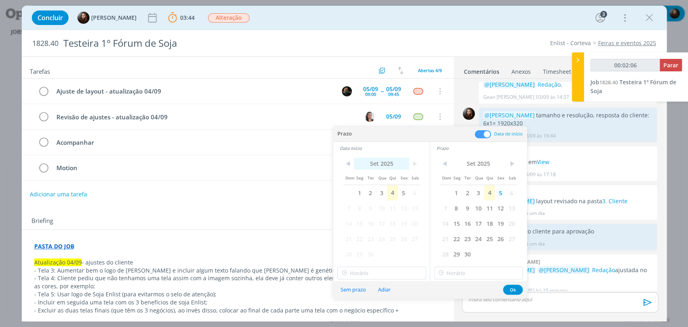
drag, startPoint x: 402, startPoint y: 194, endPoint x: 398, endPoint y: 167, distance: 26.9
click at [402, 194] on span "5" at bounding box center [403, 192] width 11 height 15
type input "00:02:23"
type input "18:00"
click at [361, 270] on input "18:00" at bounding box center [381, 273] width 89 height 13
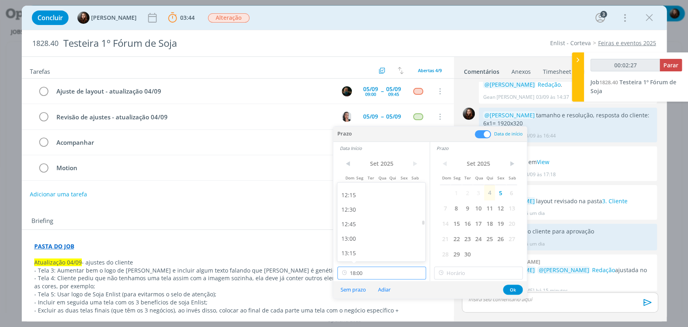
scroll to position [715, 0]
type input "00:02:28"
click at [352, 228] on div "13:00" at bounding box center [382, 230] width 90 height 15
type input "13:00"
type input "18:00"
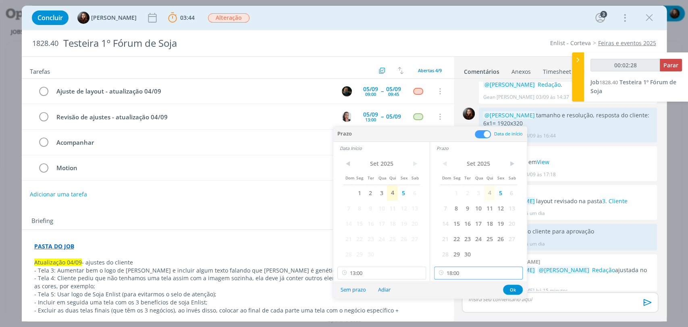
click at [457, 275] on input "18:00" at bounding box center [478, 273] width 89 height 13
type input "00:02:31"
click at [452, 215] on div "13:30" at bounding box center [480, 214] width 90 height 15
type input "13:30"
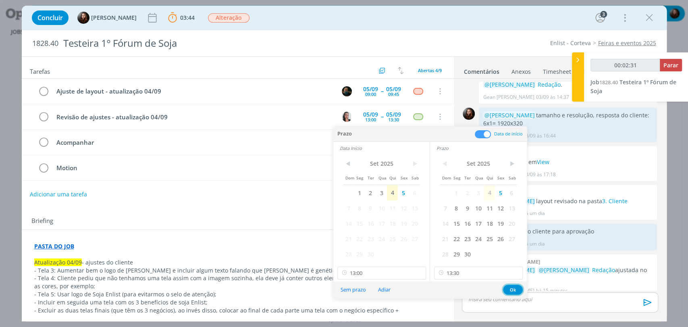
click at [510, 291] on button "Ok" at bounding box center [513, 290] width 20 height 10
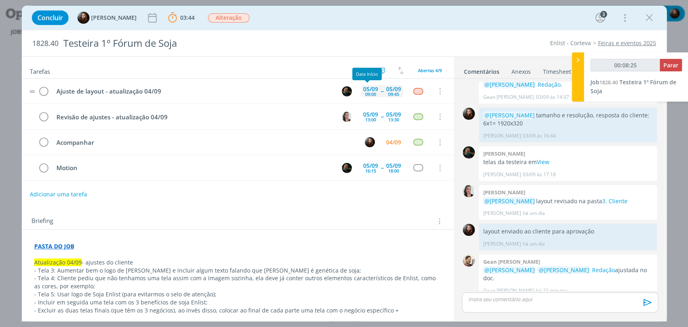
click at [365, 92] on div "09:00" at bounding box center [370, 94] width 11 height 4
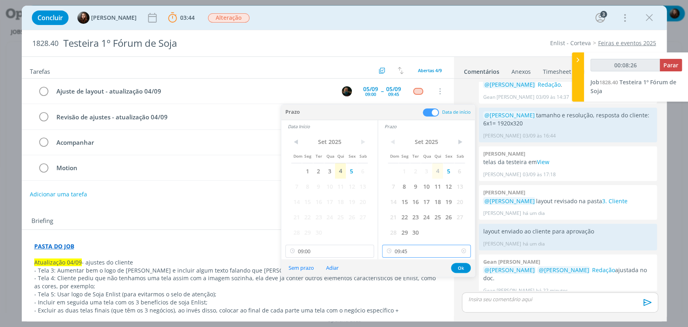
click at [428, 254] on input "09:45" at bounding box center [426, 251] width 89 height 13
type input "00:08:27"
click at [396, 201] on div "10:45" at bounding box center [428, 198] width 90 height 15
type input "10:45"
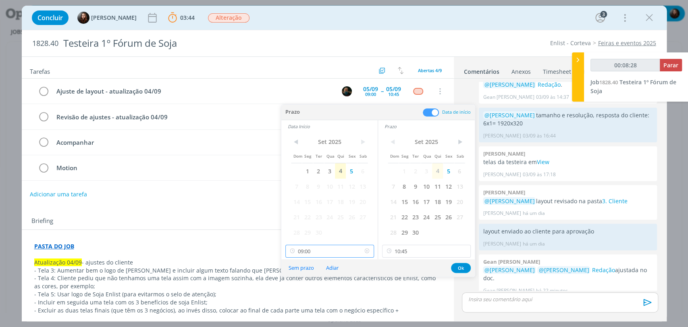
click at [341, 249] on input "09:00" at bounding box center [329, 251] width 89 height 13
type input "00:08:30"
click at [294, 198] on div "10:00" at bounding box center [330, 198] width 90 height 15
type input "10:00"
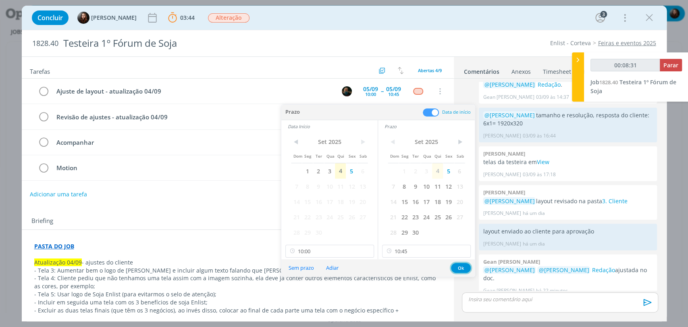
click at [458, 269] on button "Ok" at bounding box center [461, 268] width 20 height 10
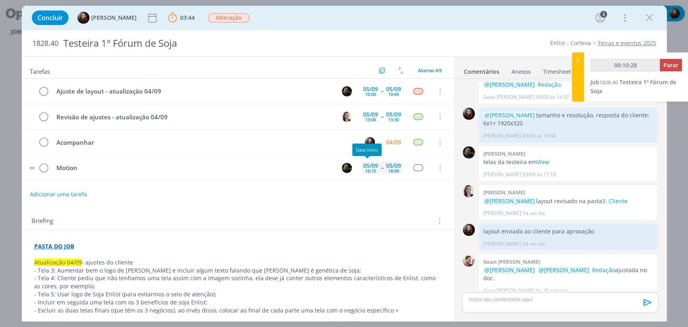
click at [367, 169] on div "16:15" at bounding box center [370, 171] width 11 height 4
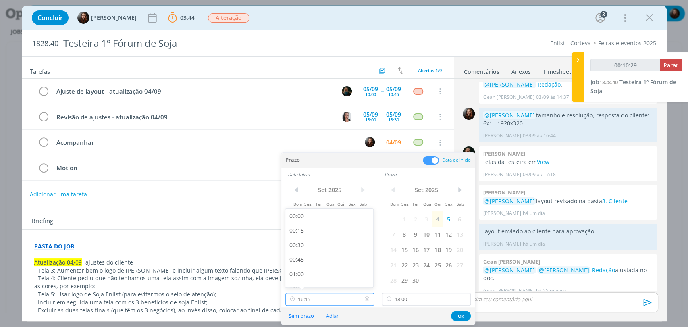
click at [333, 302] on input "16:15" at bounding box center [329, 299] width 89 height 13
type input "00:10:30"
click at [301, 248] on div "15:45" at bounding box center [330, 248] width 90 height 15
type input "15:45"
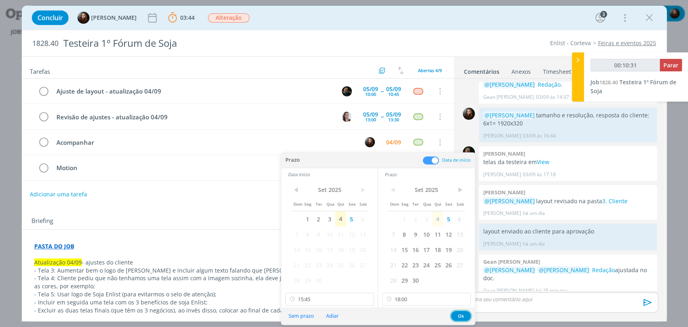
click at [458, 315] on button "Ok" at bounding box center [461, 316] width 20 height 10
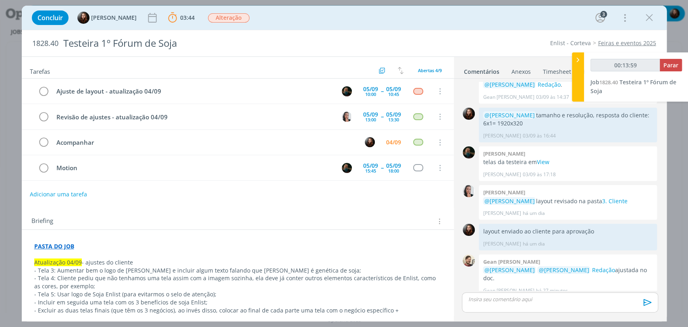
type input "00:14:00"
click at [674, 66] on span "Parar" at bounding box center [671, 65] width 15 height 8
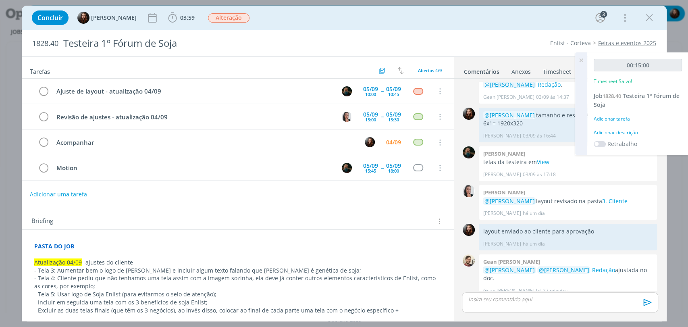
click at [637, 129] on div "Adicionar descrição" at bounding box center [638, 132] width 88 height 7
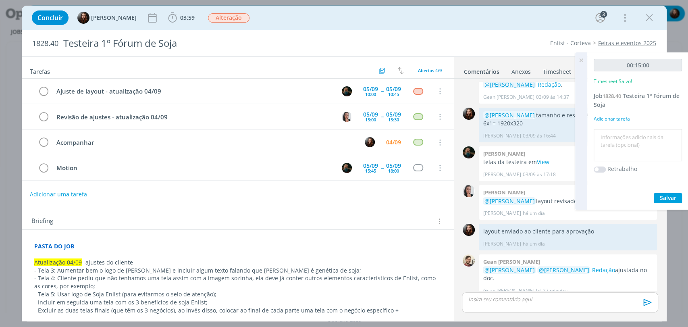
click at [626, 153] on textarea at bounding box center [638, 145] width 84 height 29
type textarea "ajuste de pauta"
click at [665, 194] on span "Salvar" at bounding box center [668, 198] width 17 height 8
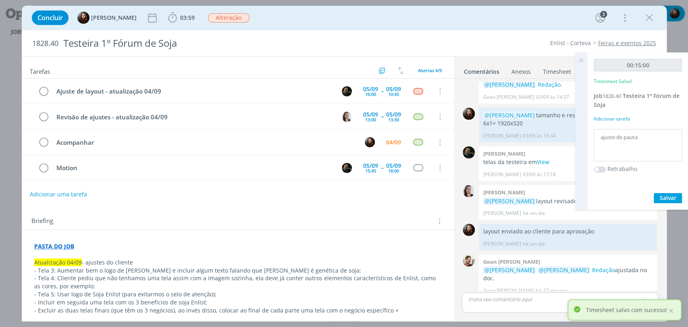
click at [581, 60] on icon at bounding box center [581, 60] width 15 height 16
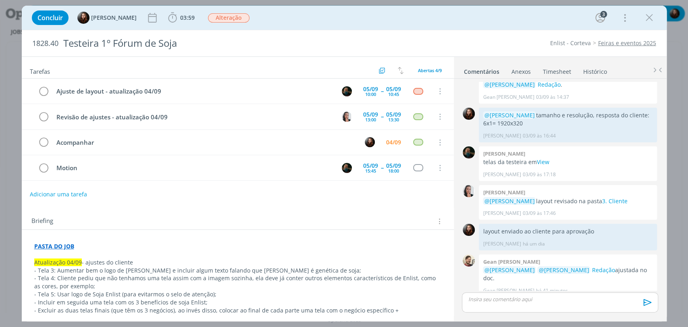
click at [657, 20] on div "Concluir Eduarda Pereira 03:59 Iniciar Apontar Data * 04/09/2025 Horas * 00:00 …" at bounding box center [344, 17] width 633 height 19
click at [648, 12] on icon "dialog" at bounding box center [649, 18] width 12 height 12
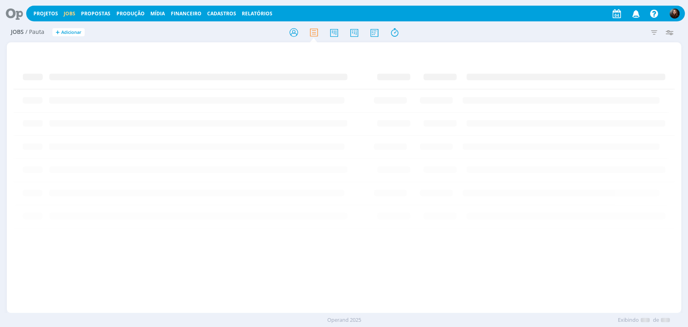
click at [17, 12] on icon at bounding box center [11, 14] width 17 height 16
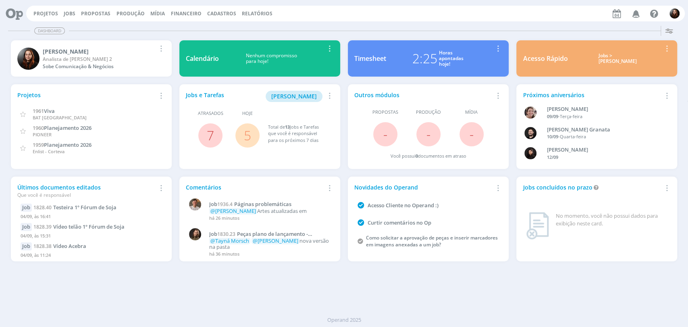
click at [479, 19] on div "Projetos Jobs Propostas Produção Mídia Financeiro Cadastros Relatórios Notifica…" at bounding box center [355, 14] width 659 height 16
click at [479, 17] on div "Projetos Jobs Propostas Produção Mídia Financeiro Cadastros Relatórios Notifica…" at bounding box center [355, 14] width 659 height 16
click at [462, 12] on div "Projetos Jobs Propostas Produção Mídia Financeiro Cadastros Relatórios Notifica…" at bounding box center [355, 14] width 659 height 16
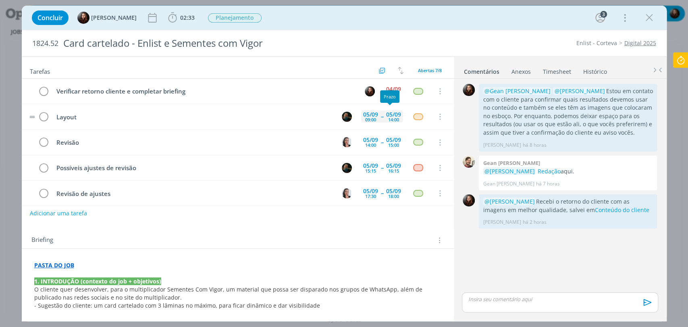
click at [381, 119] on span "--" at bounding box center [382, 117] width 2 height 6
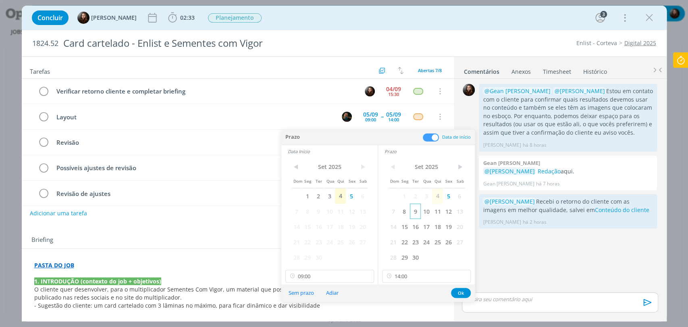
click at [415, 214] on span "9" at bounding box center [415, 211] width 11 height 15
click at [316, 214] on span "9" at bounding box center [318, 211] width 11 height 15
click at [314, 275] on input "09:00" at bounding box center [329, 276] width 89 height 13
click at [304, 239] on div "09:30" at bounding box center [330, 238] width 90 height 15
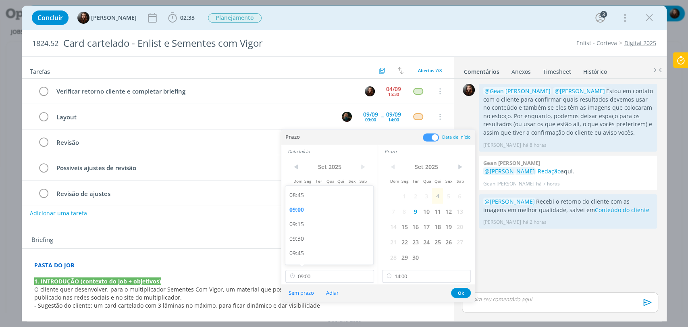
type input "09:30"
click at [415, 278] on input "14:00" at bounding box center [426, 276] width 89 height 13
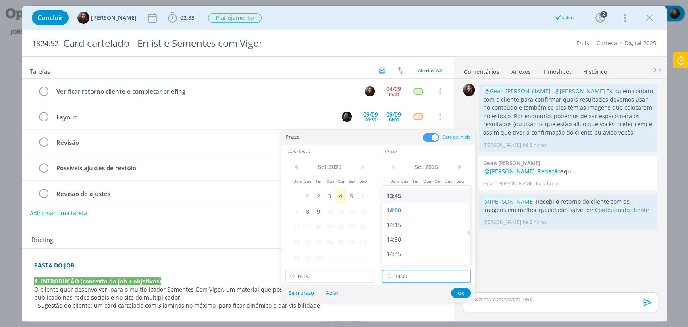
scroll to position [796, 0]
click at [403, 238] on div "14:30" at bounding box center [428, 238] width 90 height 15
type input "14:30"
click at [462, 291] on button "Ok" at bounding box center [461, 293] width 20 height 10
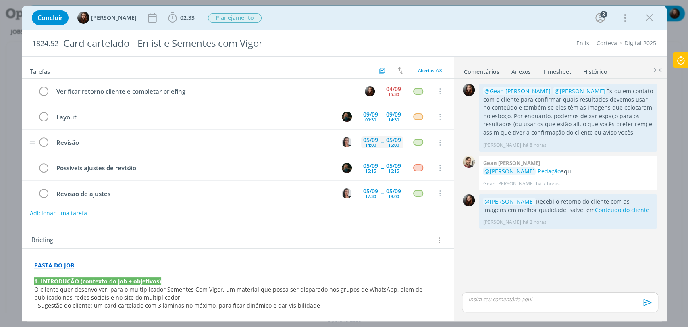
click at [381, 142] on span "--" at bounding box center [382, 143] width 2 height 6
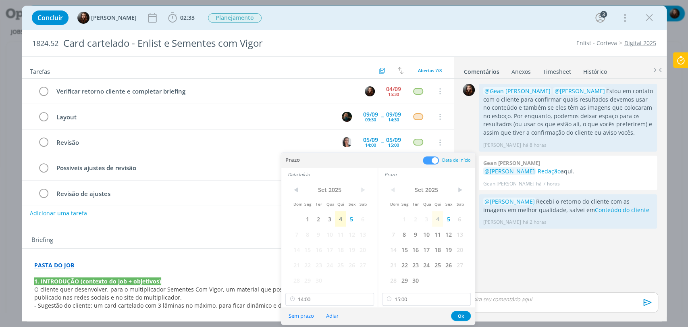
click at [429, 162] on span at bounding box center [431, 160] width 16 height 8
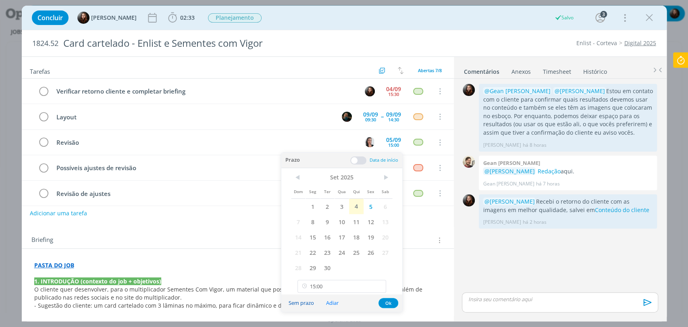
click at [304, 304] on button "Sem prazo" at bounding box center [301, 303] width 36 height 11
click at [428, 237] on div "Briefing Briefings Predefinidos Versões do Briefing Ver Briefing do Projeto" at bounding box center [238, 240] width 415 height 10
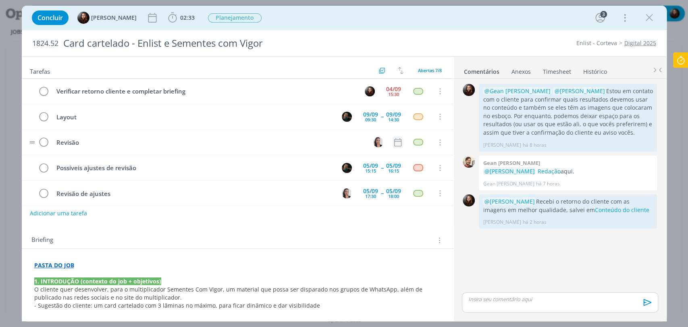
click at [393, 142] on icon "dialog" at bounding box center [398, 142] width 10 height 10
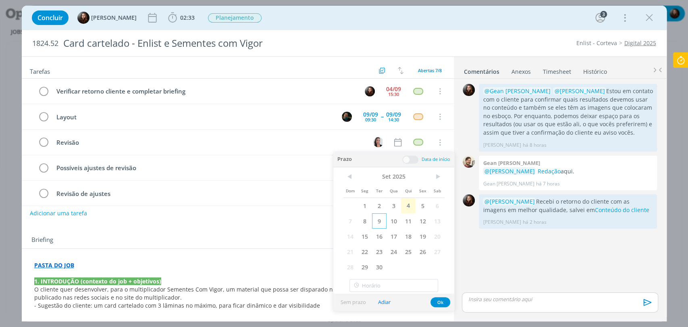
click at [377, 223] on span "9" at bounding box center [379, 220] width 15 height 15
click at [416, 158] on span at bounding box center [410, 160] width 16 height 8
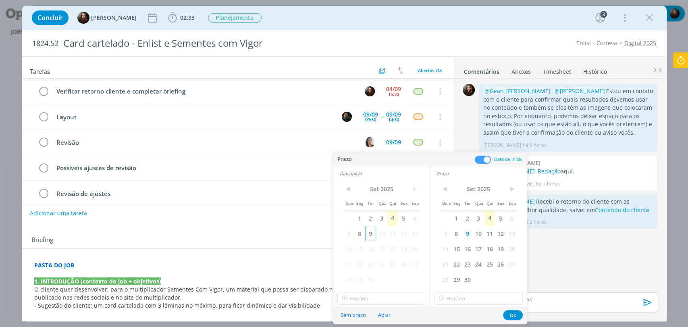
click at [373, 233] on span "9" at bounding box center [370, 233] width 11 height 15
type input "18:00"
click at [375, 302] on input "18:00" at bounding box center [381, 298] width 89 height 13
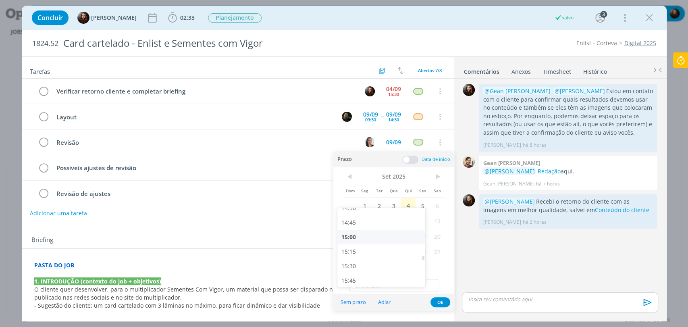
click at [356, 236] on div "15:00" at bounding box center [382, 237] width 90 height 15
type input "15:00"
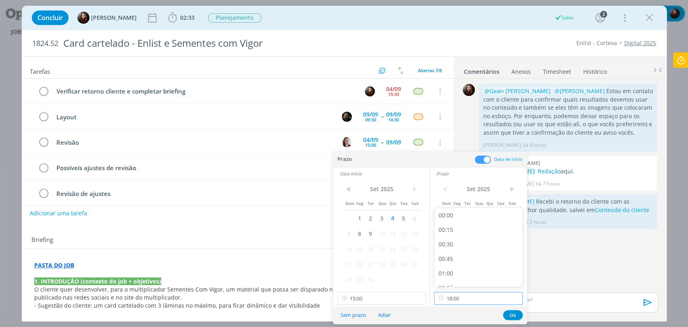
click at [458, 298] on input "18:00" at bounding box center [478, 298] width 89 height 13
click at [450, 235] on div "16:30" at bounding box center [480, 234] width 90 height 15
type input "16:30"
click at [513, 317] on button "Ok" at bounding box center [513, 315] width 20 height 10
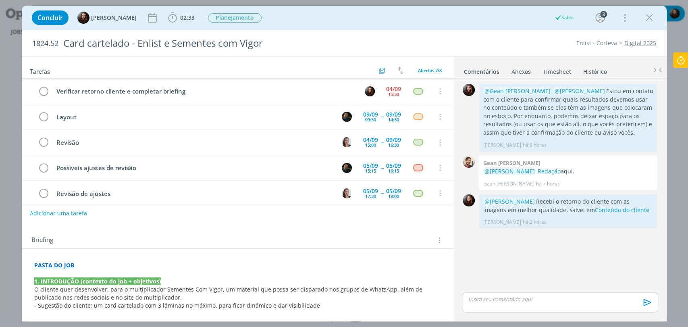
click at [516, 263] on div "0 @Gean Paulo Naue @Murillo Rocha Estou em contato com o cliente para confirmar…" at bounding box center [560, 186] width 202 height 209
click at [388, 165] on div "05/09" at bounding box center [393, 166] width 15 height 6
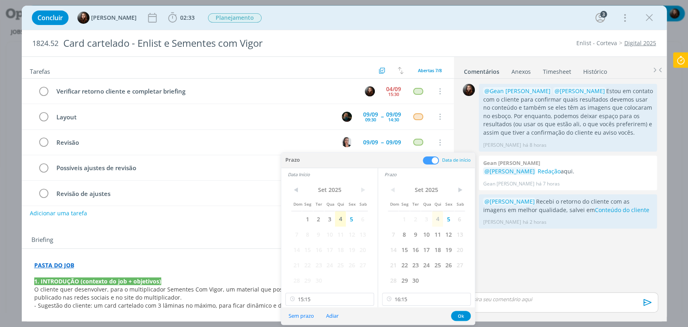
click at [437, 159] on span at bounding box center [431, 160] width 16 height 8
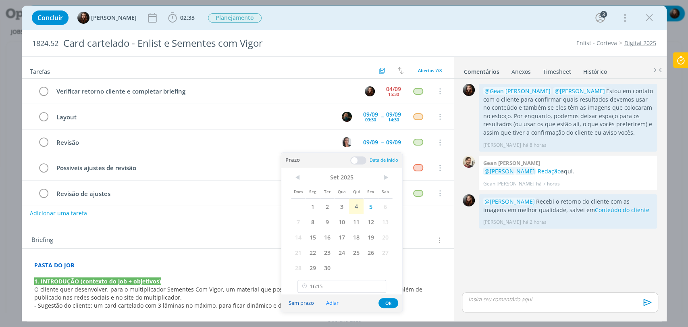
click at [307, 303] on button "Sem prazo" at bounding box center [301, 303] width 36 height 11
drag, startPoint x: 532, startPoint y: 256, endPoint x: 482, endPoint y: 249, distance: 50.4
click at [532, 256] on div "0 @Gean Paulo Naue @Murillo Rocha Estou em contato com o cliente para confirmar…" at bounding box center [560, 186] width 202 height 209
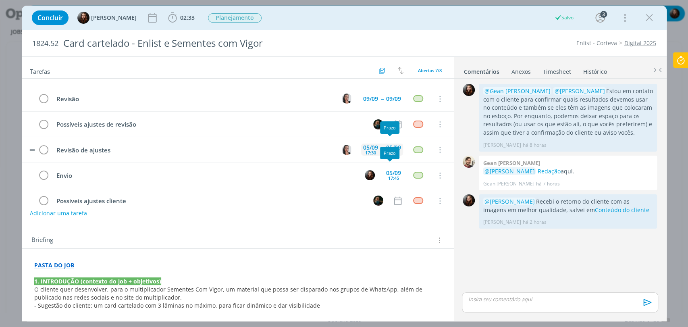
scroll to position [45, 0]
click at [390, 145] on div "05/09" at bounding box center [393, 147] width 15 height 6
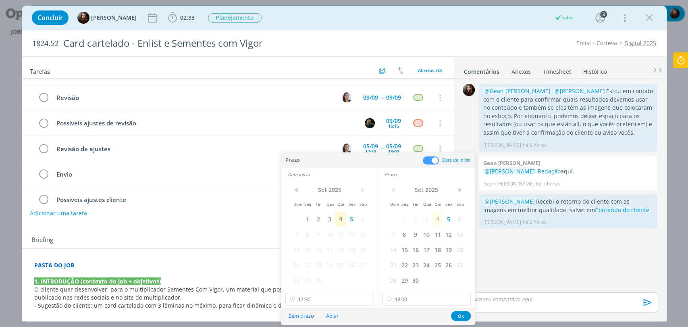
click at [432, 161] on span at bounding box center [431, 160] width 16 height 8
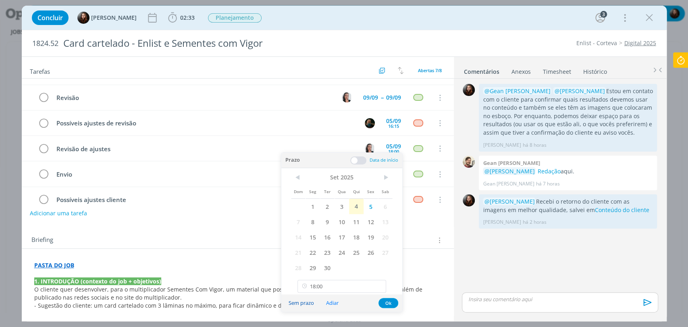
click at [304, 304] on button "Sem prazo" at bounding box center [301, 303] width 36 height 11
click at [508, 251] on div "0 @Gean Paulo Naue @Murillo Rocha Estou em contato com o cliente para confirmar…" at bounding box center [560, 186] width 202 height 209
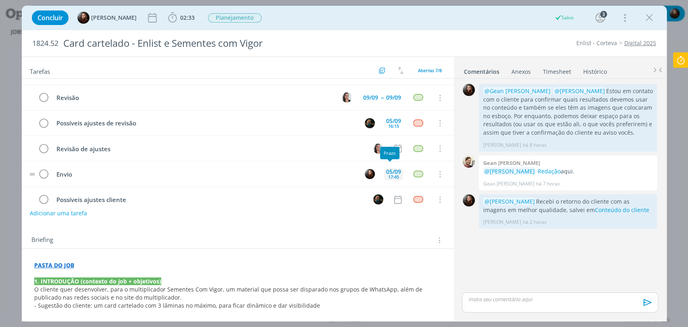
click at [387, 169] on div "05/09" at bounding box center [393, 172] width 15 height 6
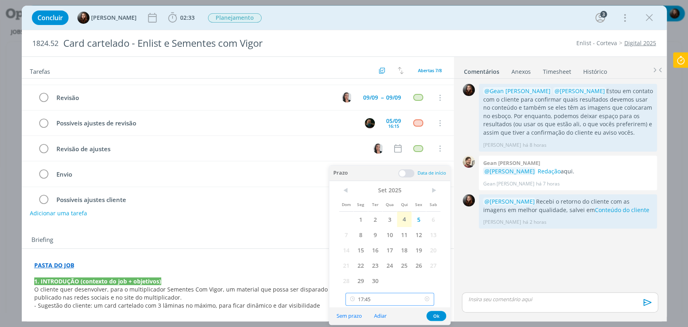
click at [392, 298] on input "17:45" at bounding box center [390, 299] width 89 height 13
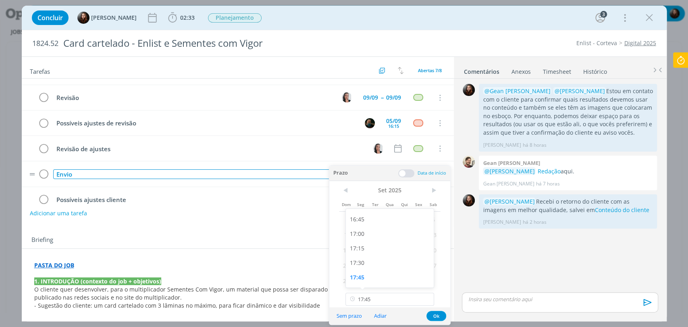
click at [79, 175] on div "Envio" at bounding box center [205, 174] width 304 height 10
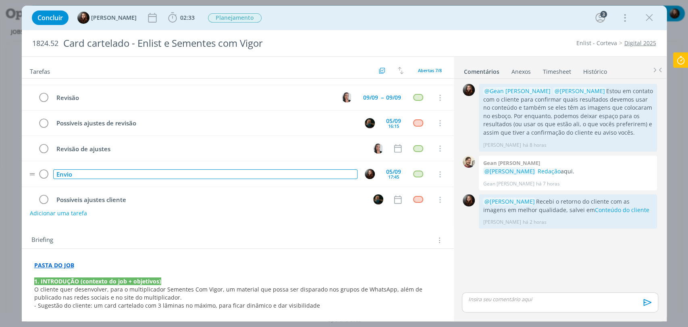
click at [79, 175] on div "Envio" at bounding box center [205, 174] width 304 height 10
click at [77, 174] on div "Envio" at bounding box center [205, 174] width 304 height 10
click at [69, 173] on div "Envio" at bounding box center [205, 174] width 304 height 10
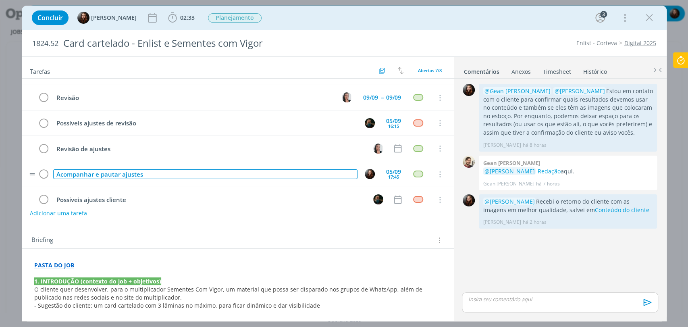
click at [123, 176] on div "Acompanhar e pautar ajustes" at bounding box center [205, 174] width 304 height 10
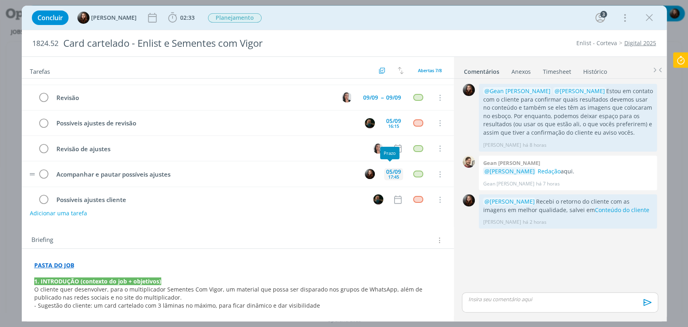
click at [392, 172] on div "05/09" at bounding box center [393, 172] width 15 height 6
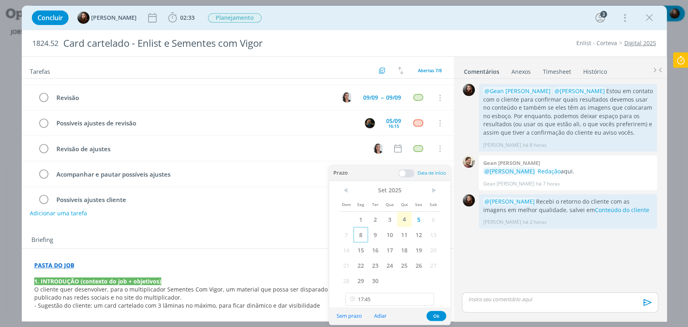
click at [362, 235] on span "8" at bounding box center [361, 234] width 15 height 15
click at [387, 301] on input "17:45" at bounding box center [390, 299] width 89 height 13
click at [359, 227] on div "13:00" at bounding box center [391, 226] width 90 height 15
type input "13:00"
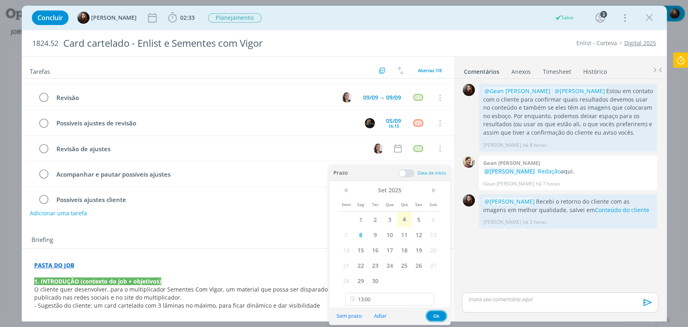
click at [439, 314] on button "Ok" at bounding box center [437, 316] width 20 height 10
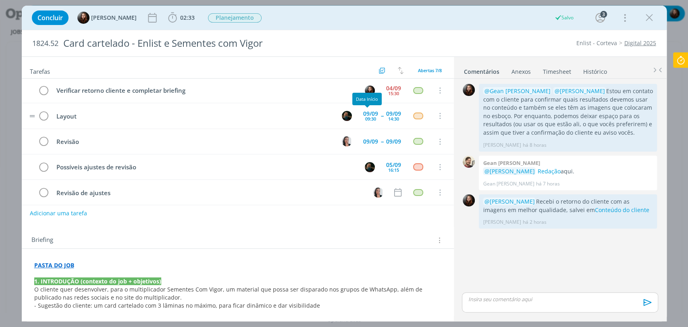
scroll to position [0, 0]
click at [389, 169] on div "16:15" at bounding box center [393, 171] width 11 height 4
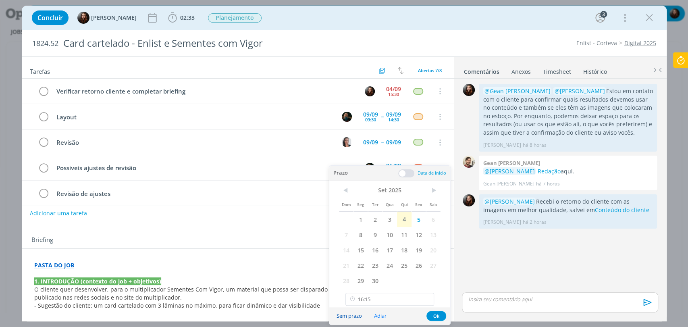
click at [351, 315] on button "Sem prazo" at bounding box center [349, 315] width 36 height 11
click at [442, 317] on button "Ok" at bounding box center [437, 316] width 20 height 10
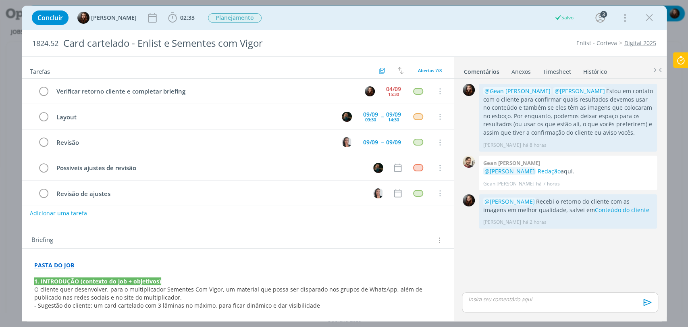
click at [508, 254] on div "0 @Gean Paulo Naue @Murillo Rocha Estou em contato com o cliente para confirmar…" at bounding box center [560, 186] width 202 height 209
click at [372, 141] on div "09/09" at bounding box center [370, 143] width 15 height 6
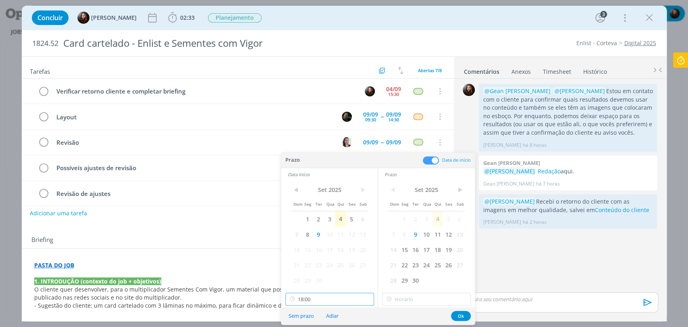
click at [319, 301] on input "18:00" at bounding box center [329, 299] width 89 height 13
click at [295, 239] on div "15:00" at bounding box center [330, 238] width 90 height 15
type input "15:00"
type input "16:30"
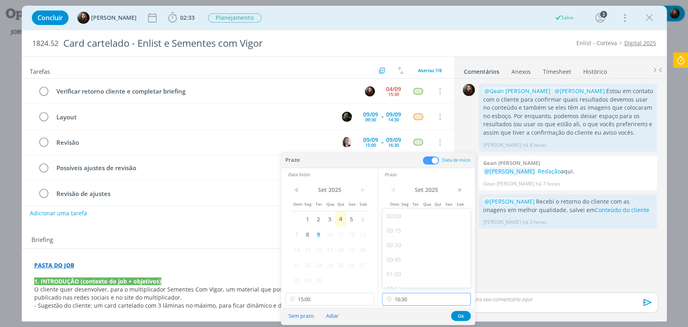
click at [403, 297] on input "16:30" at bounding box center [426, 299] width 89 height 13
click at [404, 275] on div "16:30" at bounding box center [428, 277] width 90 height 15
click at [460, 311] on button "Ok" at bounding box center [461, 316] width 20 height 10
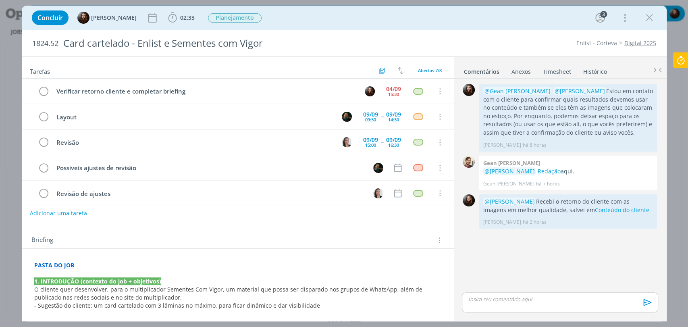
click at [498, 266] on div "0 @Gean Paulo Naue @Murillo Rocha Estou em contato com o cliente para confirmar…" at bounding box center [560, 186] width 202 height 209
click at [390, 143] on div "16:30" at bounding box center [393, 145] width 11 height 4
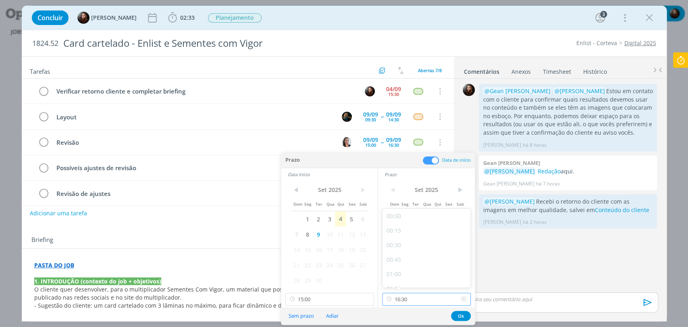
click at [427, 296] on input "16:30" at bounding box center [426, 299] width 89 height 13
click at [403, 264] on div "16:15" at bounding box center [428, 263] width 90 height 15
type input "16:15"
click at [461, 315] on button "Ok" at bounding box center [461, 316] width 20 height 10
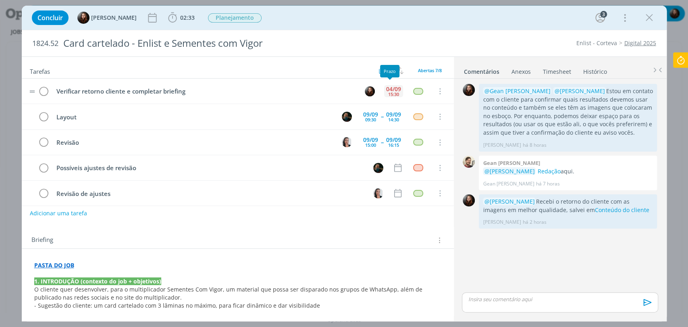
click at [392, 88] on div "04/09" at bounding box center [393, 89] width 15 height 6
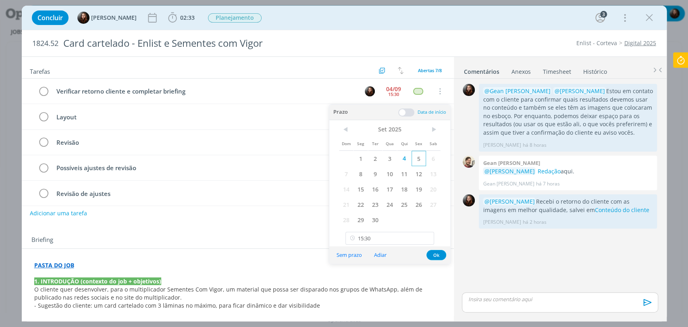
click at [419, 159] on span "5" at bounding box center [419, 158] width 15 height 15
click at [436, 255] on button "Ok" at bounding box center [437, 255] width 20 height 10
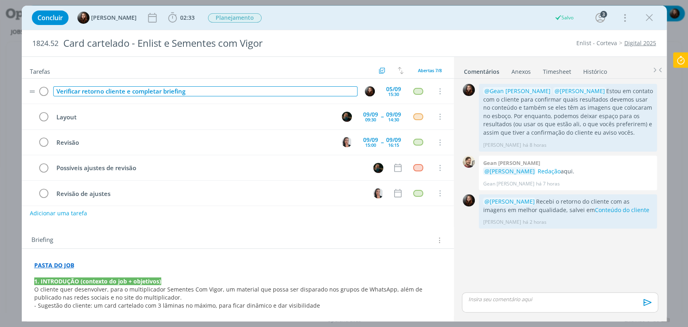
click at [203, 88] on div "Verificar retorno cliente e completar briefing" at bounding box center [205, 91] width 304 height 10
drag, startPoint x: 129, startPoint y: 90, endPoint x: 232, endPoint y: 84, distance: 103.4
click at [232, 84] on td "Verificar retorno cliente e completar briefing" at bounding box center [204, 91] width 304 height 14
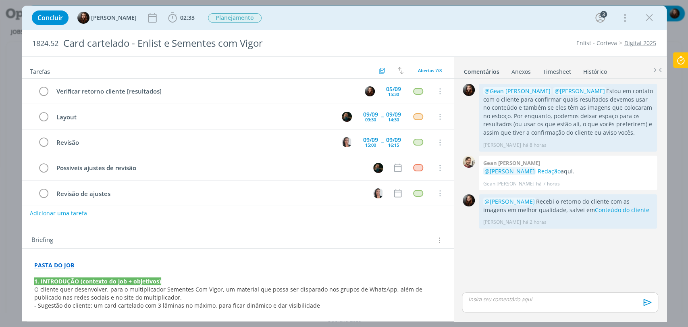
click at [329, 25] on div "Concluir Eduarda Pereira 02:33 Iniciar Apontar Data * 04/09/2025 Horas * 00:00 …" at bounding box center [344, 17] width 633 height 19
click at [392, 92] on div "15:30" at bounding box center [393, 94] width 11 height 4
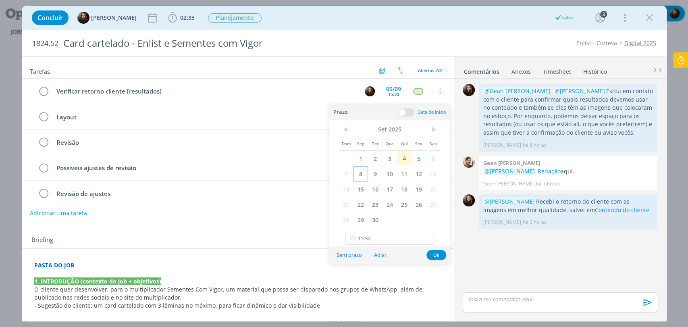
click at [361, 173] on span "8" at bounding box center [361, 173] width 15 height 15
click at [436, 256] on button "Ok" at bounding box center [437, 255] width 20 height 10
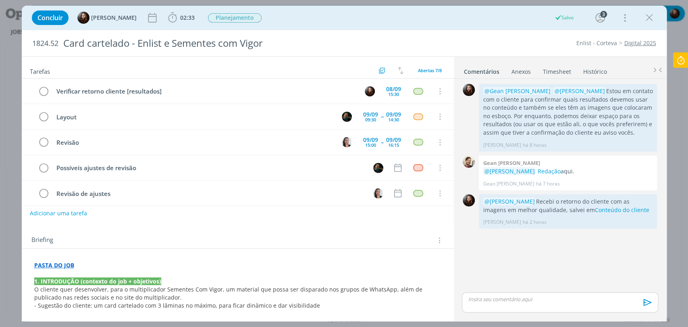
click at [497, 255] on div "0 @Gean Paulo Naue @Murillo Rocha Estou em contato com o cliente para confirmar…" at bounding box center [560, 186] width 202 height 209
click at [393, 92] on div "15:30" at bounding box center [393, 94] width 11 height 4
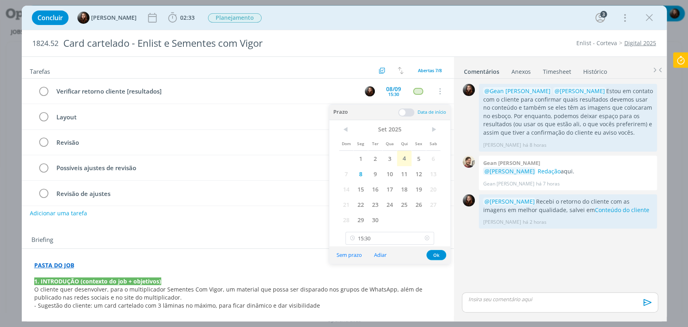
click at [427, 238] on icon at bounding box center [427, 238] width 10 height 13
click at [433, 257] on button "Ok" at bounding box center [437, 255] width 20 height 10
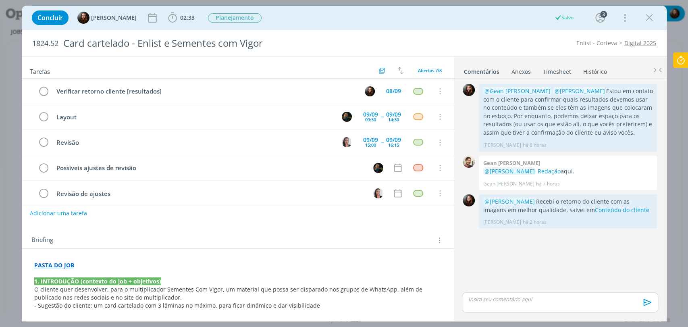
click at [487, 23] on div "Concluir Eduarda Pereira 02:33 Iniciar Apontar Data * 04/09/2025 Horas * 00:00 …" at bounding box center [344, 17] width 633 height 19
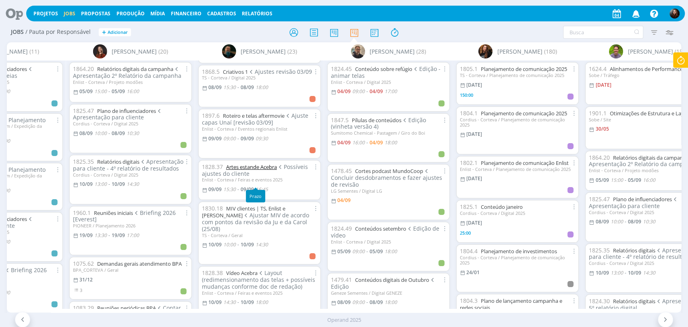
scroll to position [448, 0]
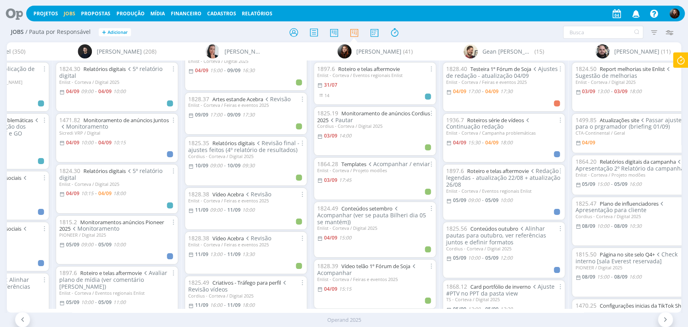
scroll to position [813, 0]
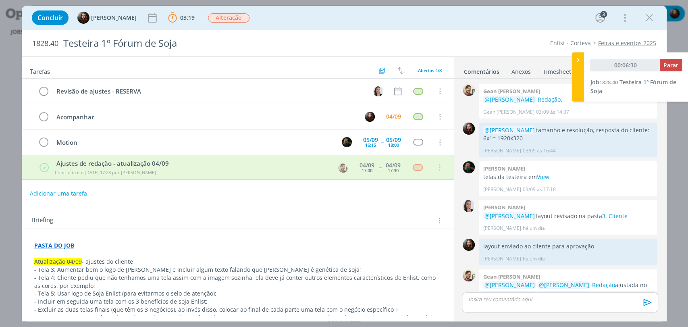
scroll to position [15, 0]
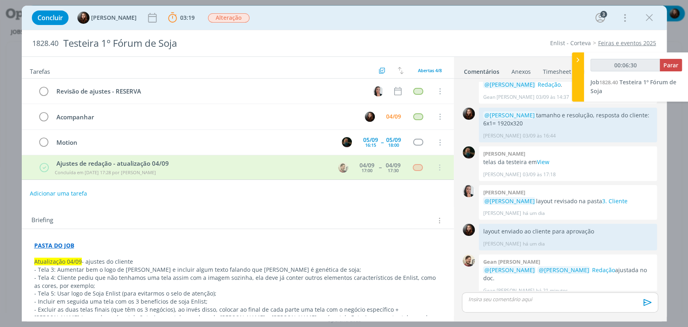
type input "00:06:31"
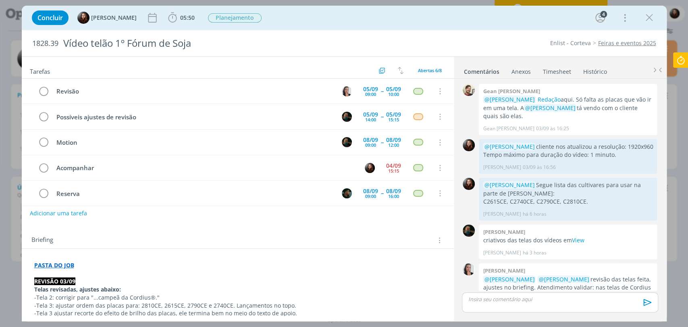
scroll to position [26, 0]
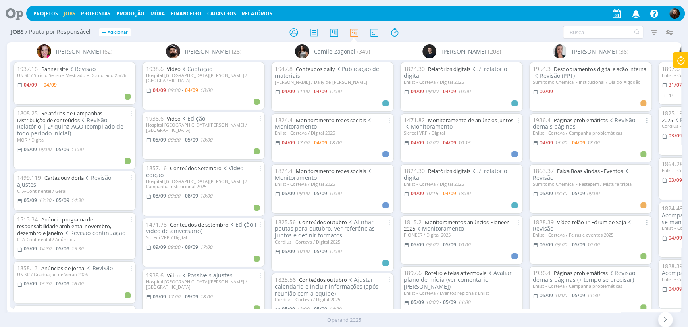
drag, startPoint x: 224, startPoint y: 311, endPoint x: 252, endPoint y: 311, distance: 27.4
click at [253, 311] on div "[PERSON_NAME] (62) 1937.16 Banner site Revisão UNISC / Stricto Sensu - Mestrado…" at bounding box center [344, 177] width 675 height 270
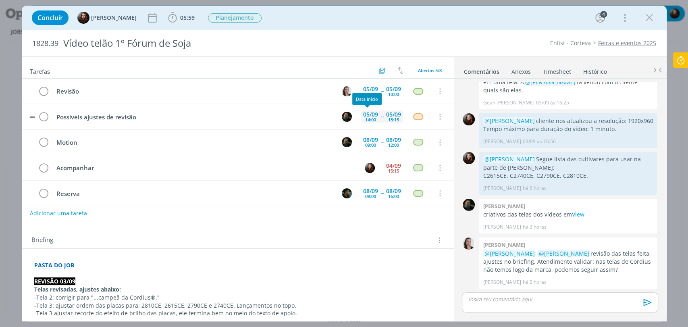
click at [368, 118] on div "14:00" at bounding box center [370, 119] width 11 height 4
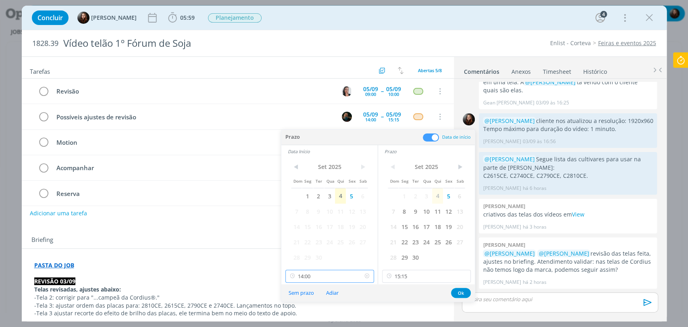
click at [330, 275] on input "14:00" at bounding box center [329, 276] width 89 height 13
click at [306, 192] on div "09:00" at bounding box center [330, 188] width 90 height 15
type input "09:00"
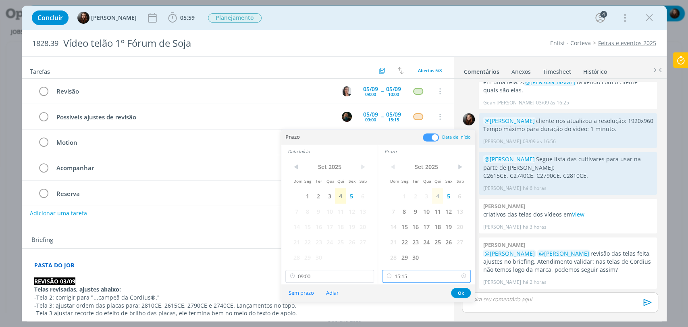
click at [415, 277] on input "15:15" at bounding box center [426, 276] width 89 height 13
click at [402, 249] on div "09:45" at bounding box center [428, 249] width 90 height 15
type input "09:45"
click at [465, 292] on button "Ok" at bounding box center [461, 293] width 20 height 10
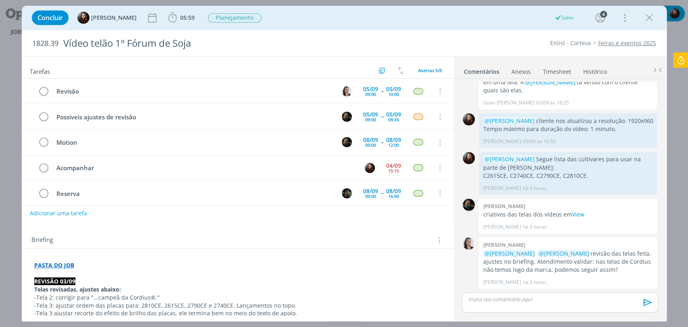
click at [353, 224] on div "Tarefas Usar Job de template Criar template a partir deste job Visualizar Templ…" at bounding box center [238, 186] width 432 height 259
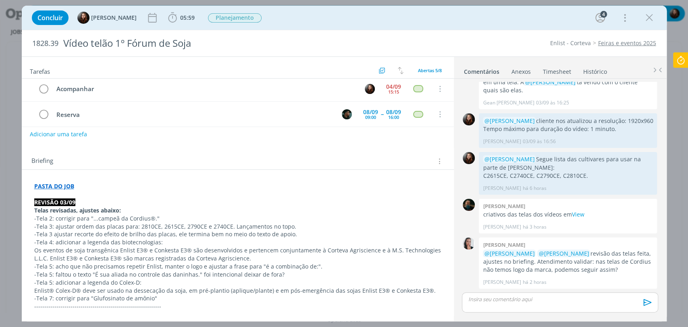
scroll to position [90, 0]
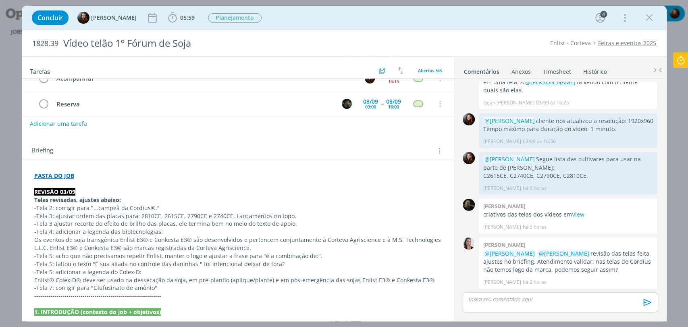
click at [289, 137] on div "Briefing Briefings Predefinidos Versões do Briefing Ver Briefing do Projeto" at bounding box center [238, 148] width 432 height 22
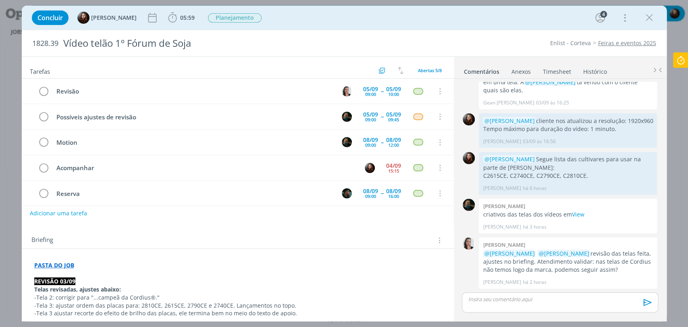
scroll to position [0, 0]
click at [388, 119] on div "09:45" at bounding box center [393, 119] width 11 height 4
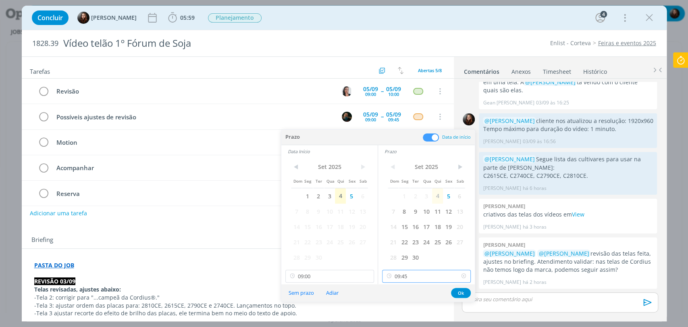
drag, startPoint x: 415, startPoint y: 279, endPoint x: 415, endPoint y: 275, distance: 4.4
click at [415, 279] on input "09:45" at bounding box center [426, 276] width 89 height 13
click at [397, 230] on div "10:00" at bounding box center [428, 224] width 90 height 15
type input "10:00"
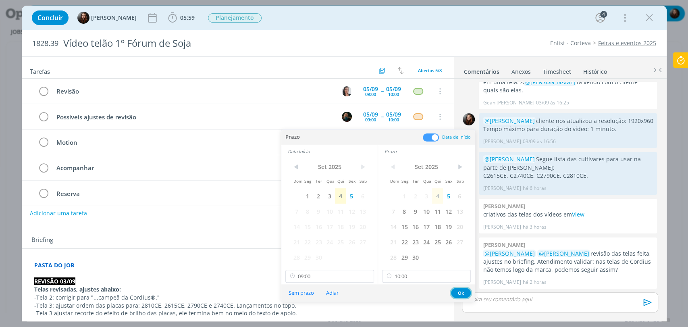
click at [464, 294] on button "Ok" at bounding box center [461, 293] width 20 height 10
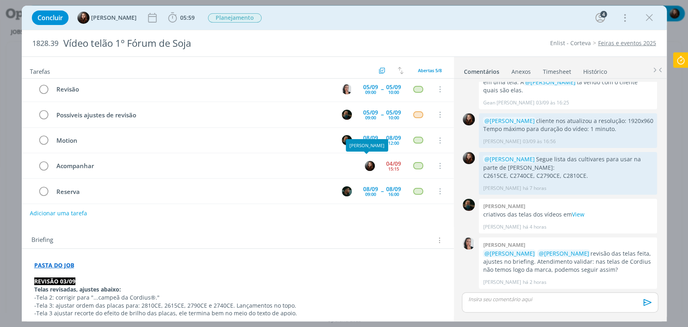
scroll to position [0, 0]
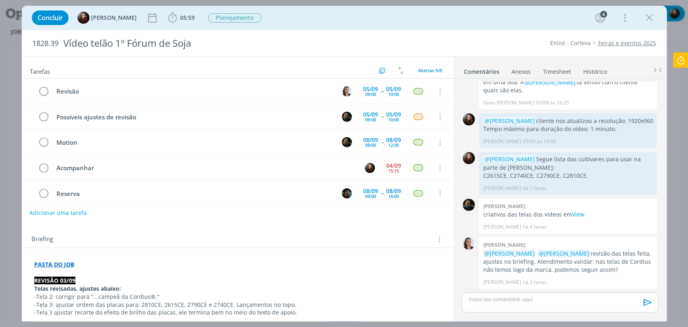
click at [67, 214] on button "Adicionar uma tarefa" at bounding box center [57, 213] width 57 height 14
click at [355, 213] on icon "dialog" at bounding box center [356, 212] width 12 height 12
type input "Motion - reserva"
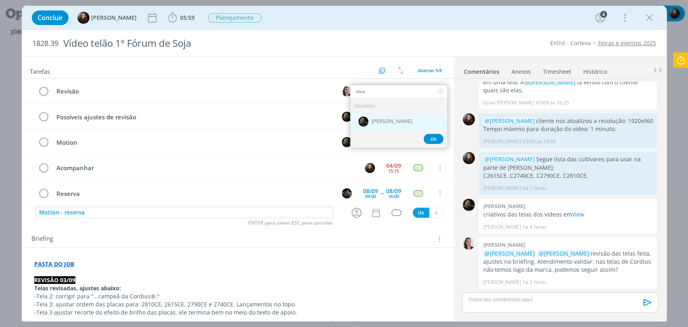
type input "mur"
click at [404, 119] on div "[PERSON_NAME]" at bounding box center [398, 121] width 97 height 17
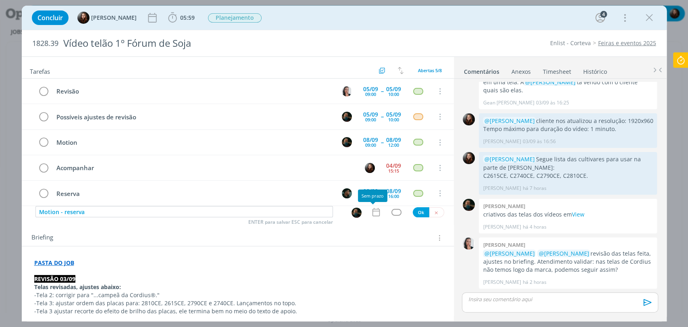
click at [375, 213] on icon "dialog" at bounding box center [376, 212] width 10 height 10
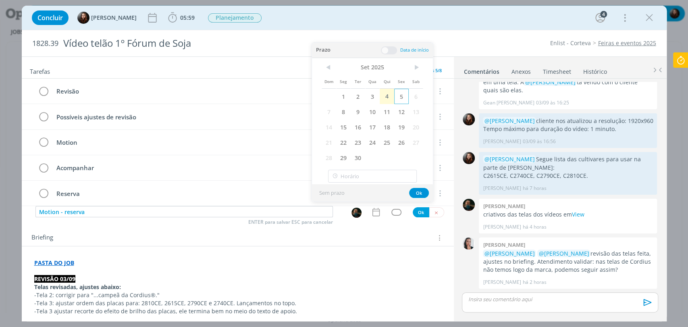
click at [400, 97] on span "5" at bounding box center [401, 96] width 15 height 15
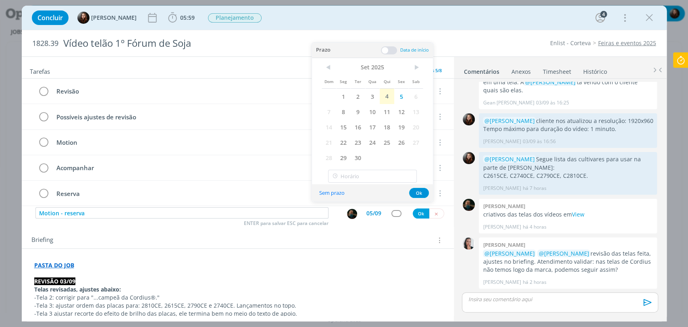
click at [386, 49] on span at bounding box center [389, 50] width 16 height 8
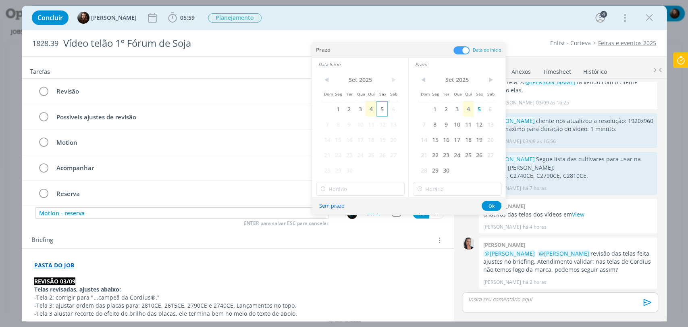
click at [383, 109] on span "5" at bounding box center [382, 108] width 11 height 15
click at [352, 191] on input "18:00" at bounding box center [360, 189] width 89 height 13
click at [323, 205] on div "10:45" at bounding box center [361, 207] width 90 height 15
type input "10:45"
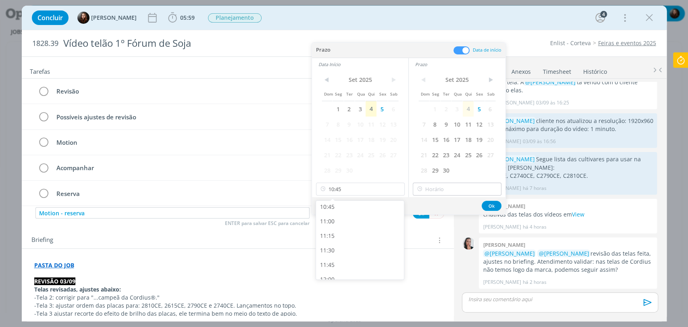
scroll to position [624, 0]
click at [454, 187] on input "18:00" at bounding box center [457, 189] width 89 height 13
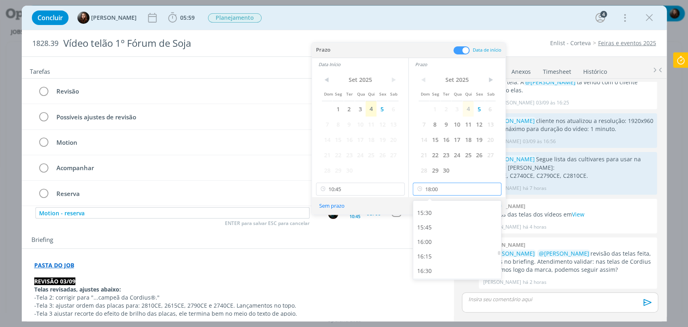
scroll to position [894, 0]
click at [432, 229] on div "15:45" at bounding box center [458, 228] width 90 height 15
type input "15:45"
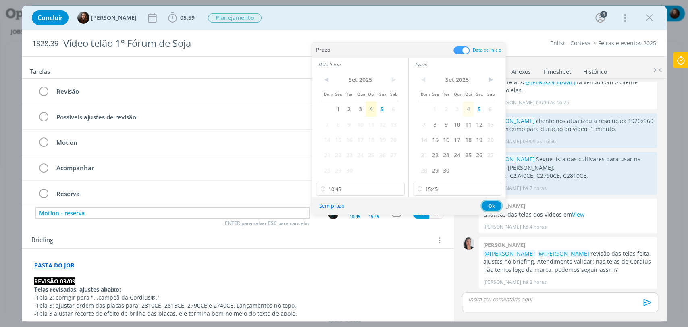
click at [492, 205] on button "Ok" at bounding box center [492, 206] width 20 height 10
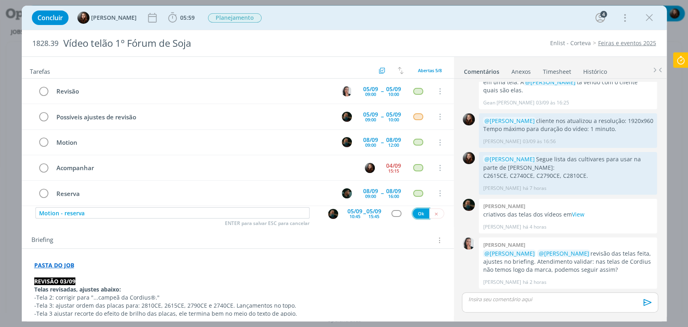
click at [422, 213] on button "Ok" at bounding box center [421, 213] width 17 height 10
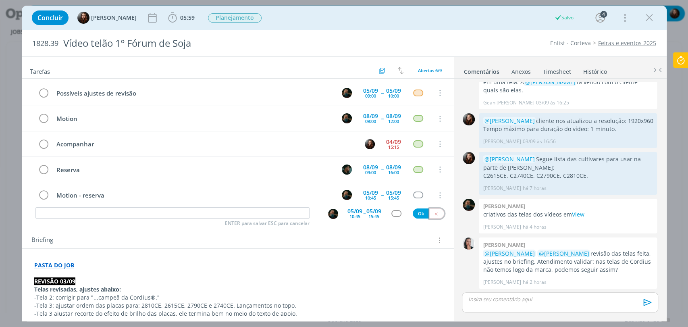
click at [434, 214] on icon "dialog" at bounding box center [436, 213] width 5 height 5
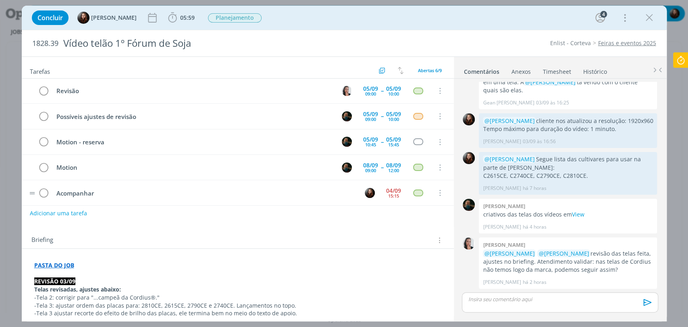
scroll to position [0, 0]
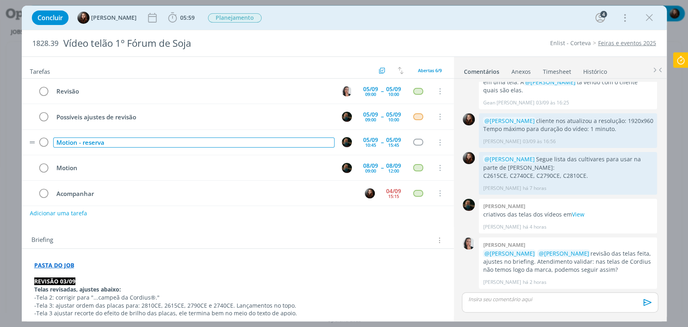
click at [77, 140] on div "Motion - reserva" at bounding box center [193, 142] width 281 height 10
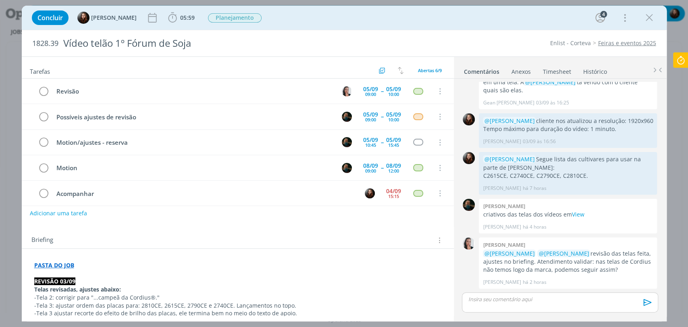
click at [207, 233] on div "Briefing Briefings Predefinidos Versões do Briefing Ver Briefing do Projeto" at bounding box center [238, 238] width 432 height 22
click at [416, 142] on div "dialog" at bounding box center [418, 142] width 10 height 7
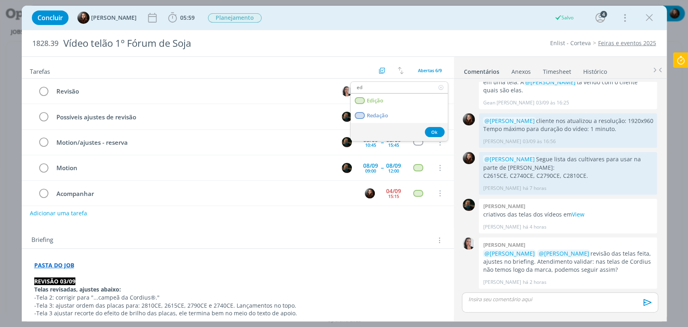
type input "ed"
click at [352, 229] on div "Briefing Briefings Predefinidos Versões do Briefing Ver Briefing do Projeto" at bounding box center [238, 238] width 432 height 22
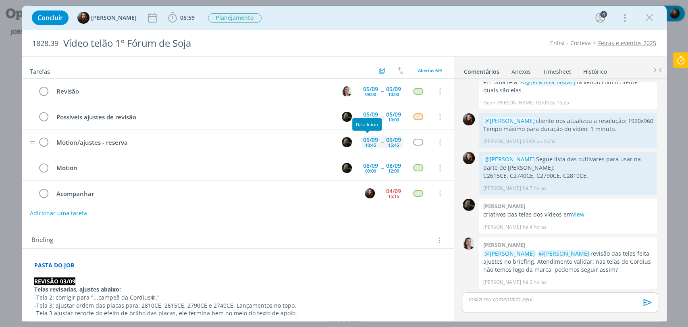
click at [371, 140] on div "05/09" at bounding box center [370, 140] width 15 height 6
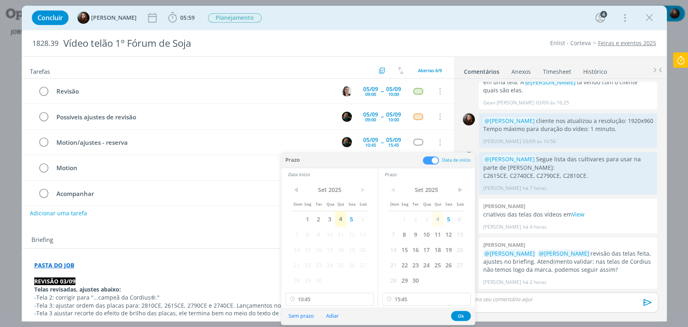
drag, startPoint x: 400, startPoint y: 17, endPoint x: 379, endPoint y: 2, distance: 26.4
click at [400, 16] on div "Concluir Eduarda Pereira 05:59 Iniciar Apontar Data * 04/09/2025 Horas * 00:00 …" at bounding box center [344, 17] width 633 height 19
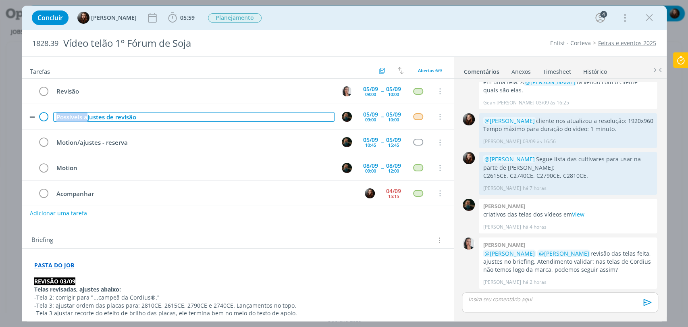
drag, startPoint x: 86, startPoint y: 117, endPoint x: 48, endPoint y: 116, distance: 37.5
click at [48, 116] on tr "Possíveis ajustes de revisão 05/09 09:00 -- 05/09 10:00 Cancelar" at bounding box center [238, 116] width 432 height 25
click at [121, 115] on div "Ajustes de revisão" at bounding box center [193, 117] width 281 height 10
drag, startPoint x: 81, startPoint y: 117, endPoint x: 85, endPoint y: 117, distance: 4.9
click at [85, 117] on div "Ajustes de revisão" at bounding box center [193, 117] width 281 height 10
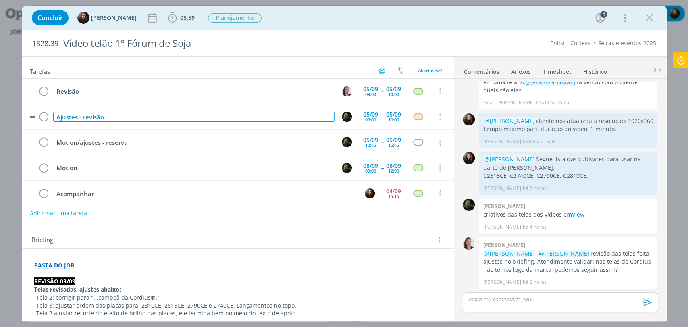
click at [110, 115] on div "Ajustes - revisão" at bounding box center [193, 117] width 281 height 10
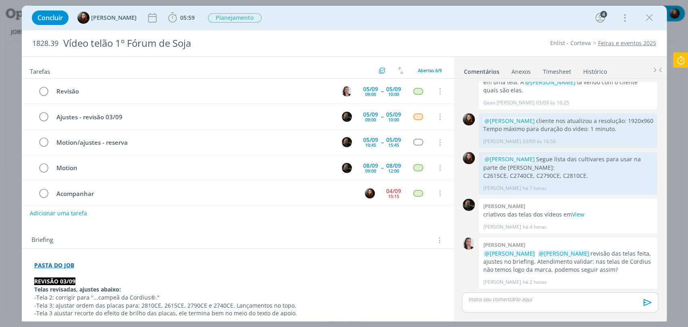
click at [190, 226] on div "Tarefas Usar Job de template Criar template a partir deste job Visualizar Templ…" at bounding box center [238, 186] width 432 height 259
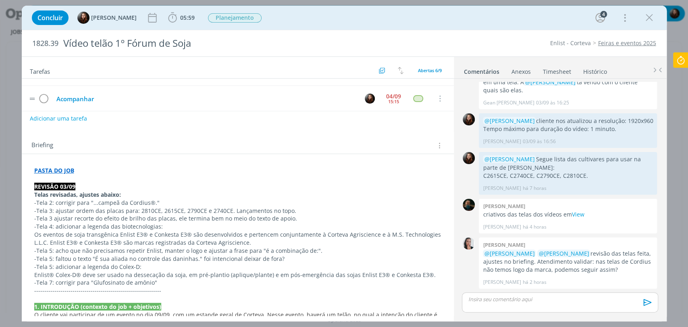
scroll to position [90, 0]
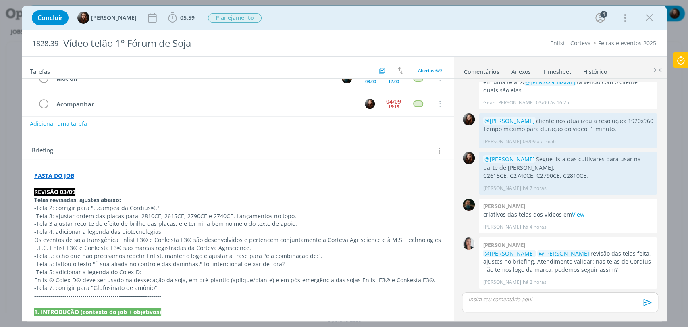
click at [144, 137] on div "Briefing Briefings Predefinidos Versões do Briefing Ver Briefing do Projeto" at bounding box center [238, 148] width 432 height 22
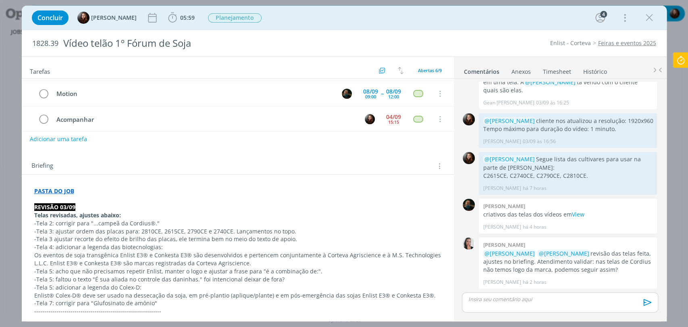
scroll to position [0, 0]
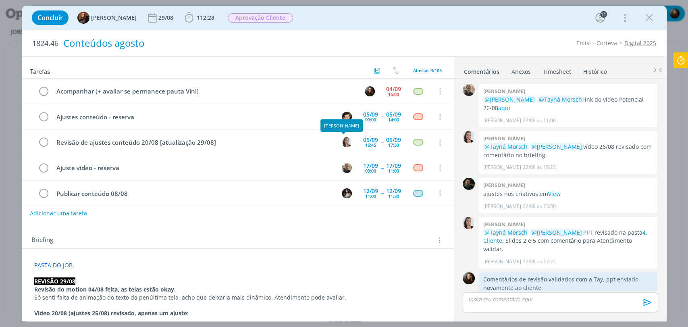
scroll to position [838, 0]
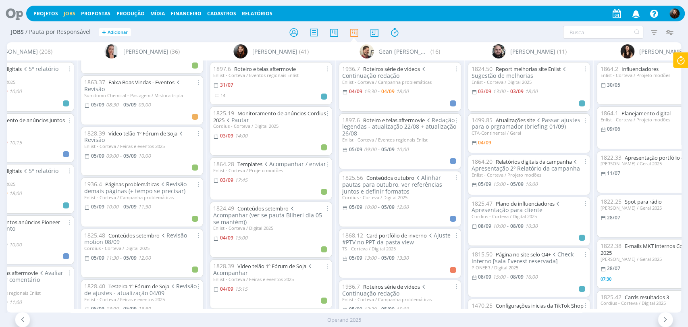
scroll to position [90, 0]
click at [112, 206] on span "10:00" at bounding box center [112, 205] width 12 height 7
type input "11:30"
type input "10:00"
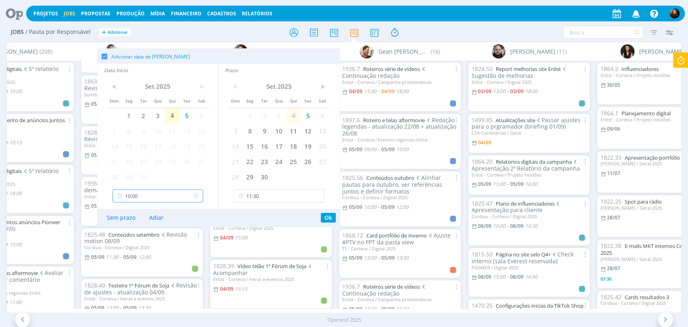
click at [133, 196] on input "10:00" at bounding box center [157, 196] width 91 height 13
click at [222, 33] on h2 "Jobs / Pauta por Responsável + Adicionar" at bounding box center [119, 31] width 217 height 17
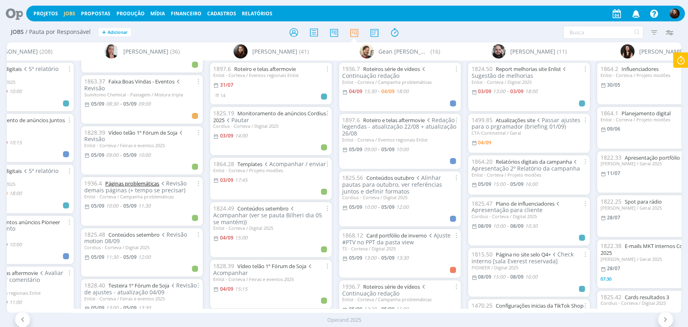
click at [128, 180] on link "Páginas problemáticas" at bounding box center [132, 183] width 54 height 7
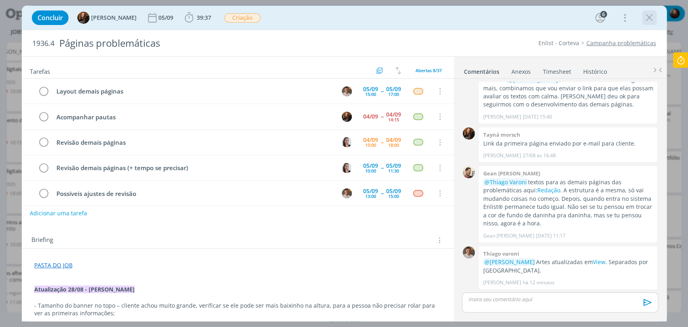
click at [652, 18] on icon "dialog" at bounding box center [649, 18] width 12 height 12
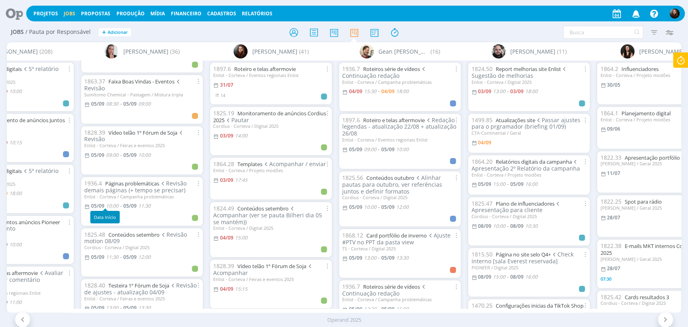
click at [112, 205] on span "10:00" at bounding box center [112, 205] width 12 height 7
type input "11:30"
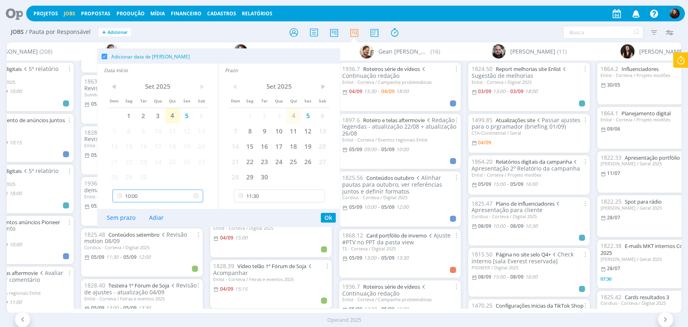
click at [138, 195] on input "10:00" at bounding box center [157, 196] width 91 height 13
click at [130, 260] on div "09:00" at bounding box center [159, 263] width 92 height 15
type input "09:00"
click at [279, 197] on input "11:30" at bounding box center [279, 196] width 91 height 13
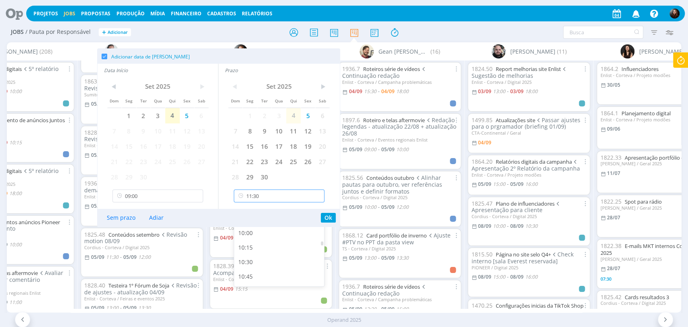
scroll to position [561, 0]
click at [252, 259] on div "10:30" at bounding box center [280, 263] width 92 height 15
click at [328, 217] on button "Ok" at bounding box center [328, 218] width 15 height 10
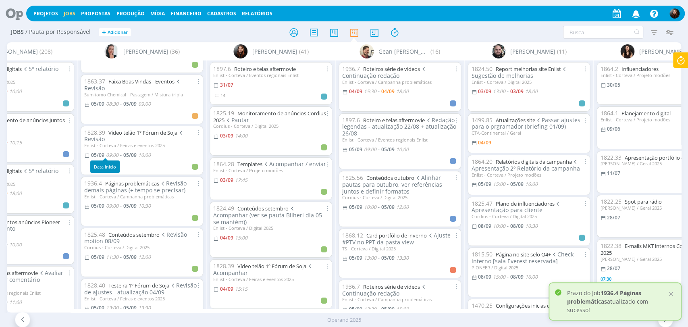
click at [114, 153] on span "09:00" at bounding box center [112, 155] width 12 height 7
type input "10:00"
type input "09:00"
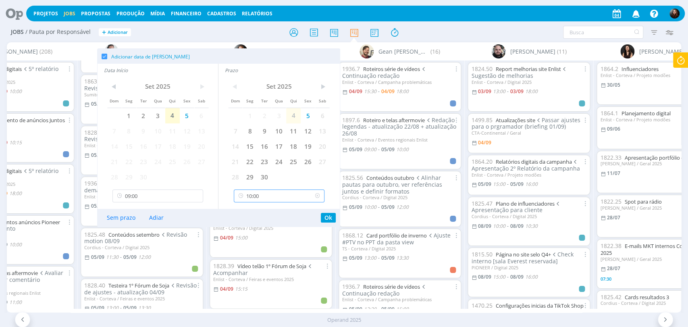
click at [269, 200] on input "10:00" at bounding box center [279, 196] width 91 height 13
click at [252, 273] on div "11:30" at bounding box center [280, 274] width 92 height 15
type input "11:30"
click at [164, 198] on input "09:00" at bounding box center [157, 196] width 91 height 13
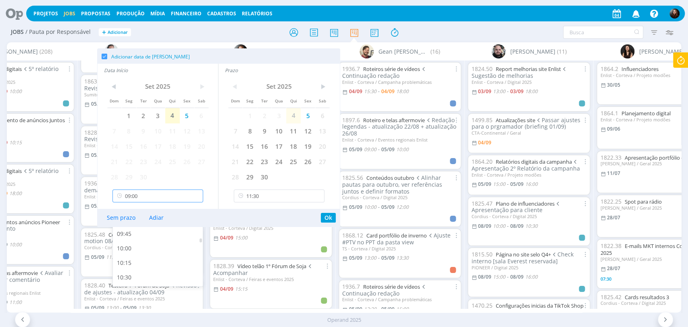
scroll to position [551, 0]
click at [128, 272] on div "10:30" at bounding box center [159, 274] width 92 height 15
type input "10:30"
click at [327, 218] on button "Ok" at bounding box center [328, 218] width 15 height 10
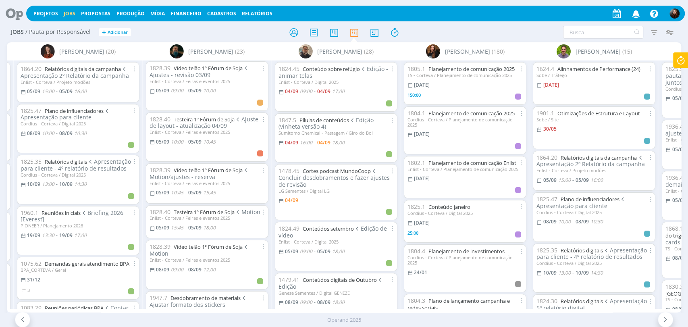
scroll to position [0, 0]
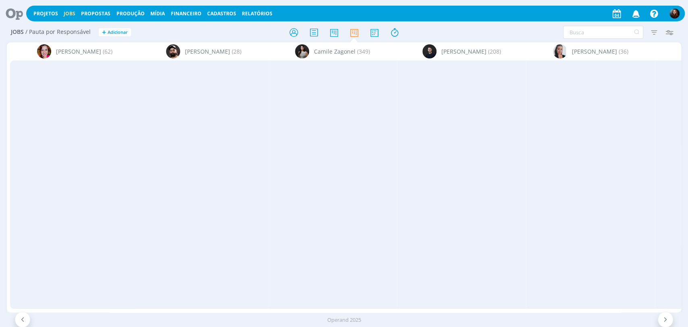
scroll to position [0, 1545]
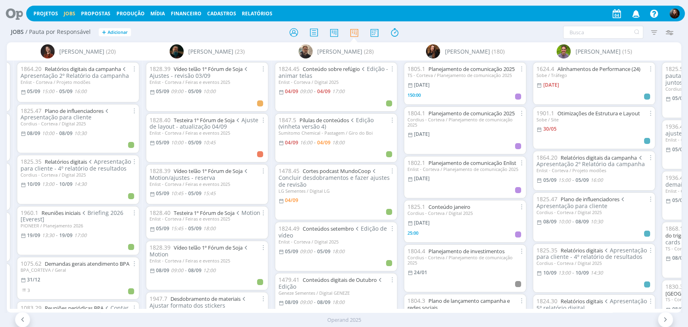
click at [213, 32] on h2 "Jobs / Pauta por Responsável + Adicionar" at bounding box center [119, 31] width 217 height 17
click at [470, 23] on div "Jobs / Pauta por Responsável + Adicionar Filtrar Filtrar [GEOGRAPHIC_DATA] Tipo…" at bounding box center [344, 33] width 675 height 20
click at [488, 24] on div "Jobs / Pauta por Responsável + Adicionar Filtrar Filtrar [GEOGRAPHIC_DATA] Tipo…" at bounding box center [344, 33] width 675 height 20
drag, startPoint x: 10, startPoint y: 17, endPoint x: 50, endPoint y: 17, distance: 40.7
click at [10, 17] on icon at bounding box center [11, 14] width 17 height 16
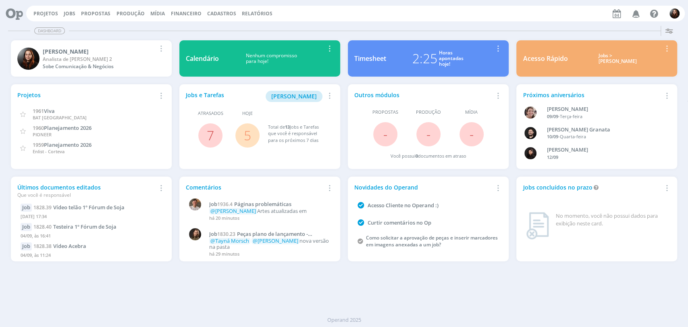
click at [247, 134] on link "5" at bounding box center [247, 135] width 7 height 17
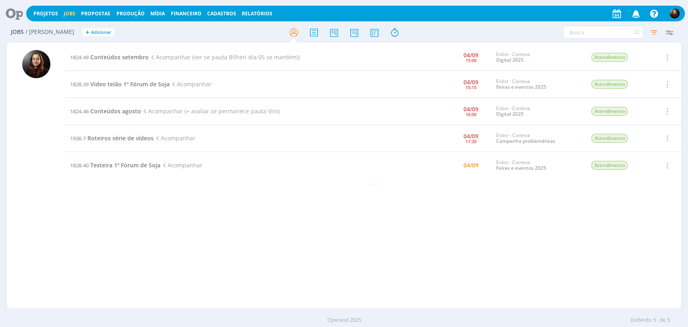
click at [181, 31] on h2 "Jobs / [PERSON_NAME] + Adicionar" at bounding box center [119, 31] width 217 height 17
click at [196, 31] on h2 "Jobs / [PERSON_NAME] + Adicionar" at bounding box center [119, 31] width 217 height 17
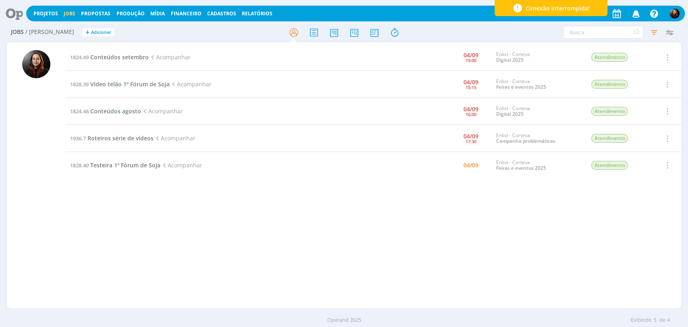
click at [7, 12] on icon at bounding box center [11, 14] width 17 height 16
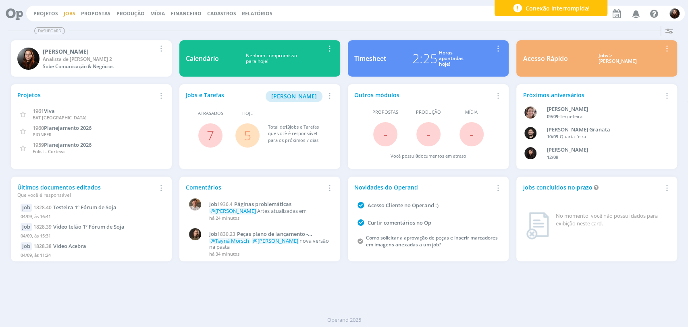
click at [68, 12] on link "Jobs" at bounding box center [70, 13] width 12 height 7
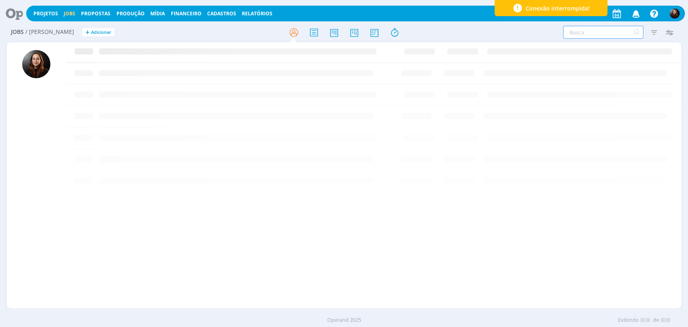
click at [587, 31] on input "text" at bounding box center [603, 32] width 80 height 13
type input "refúgio"
click at [132, 56] on span "Conteúdo sobre refúgio" at bounding box center [123, 57] width 66 height 8
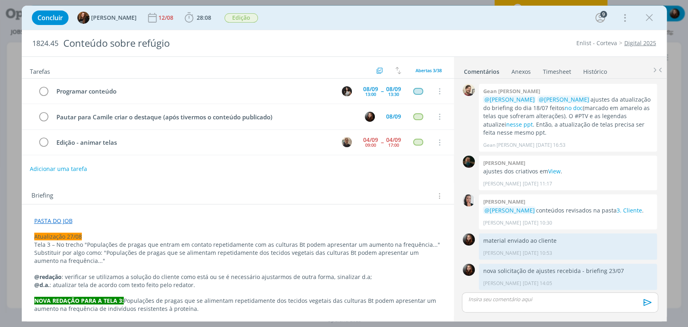
scroll to position [664, 0]
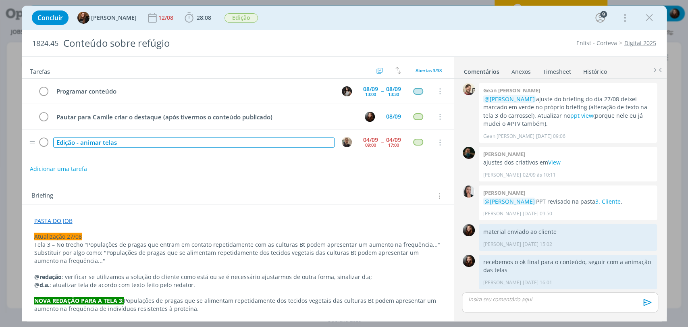
click at [81, 142] on div "Edição - animar telas" at bounding box center [193, 142] width 281 height 10
copy div "Edição - animar telas"
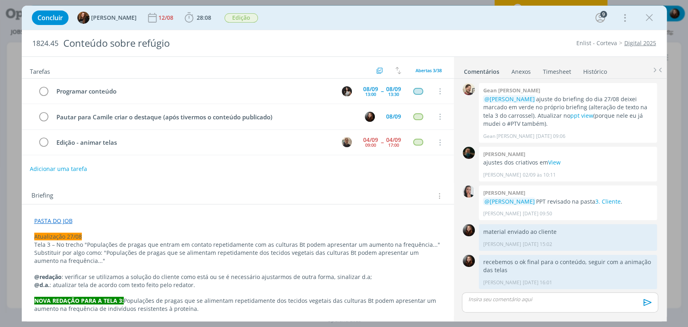
drag, startPoint x: 118, startPoint y: 177, endPoint x: 83, endPoint y: 169, distance: 35.6
click at [117, 177] on div "Tarefas Usar Job de template Criar template a partir deste job Visualizar Templ…" at bounding box center [238, 186] width 432 height 259
click at [81, 169] on button "Adicionar uma tarefa" at bounding box center [57, 169] width 57 height 14
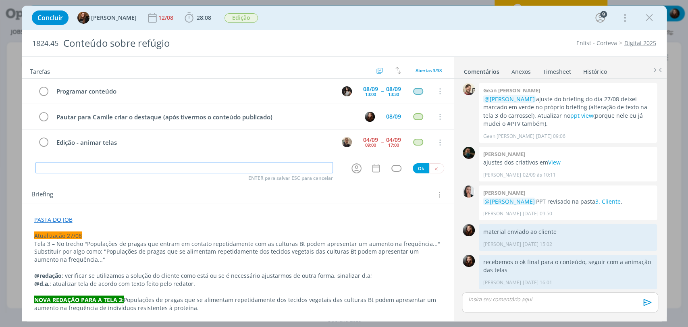
click at [108, 170] on input "dialog" at bounding box center [184, 167] width 298 height 11
paste input "Edição - animar telas"
click at [81, 170] on input "Continuação - Edição - animar telas" at bounding box center [184, 167] width 298 height 11
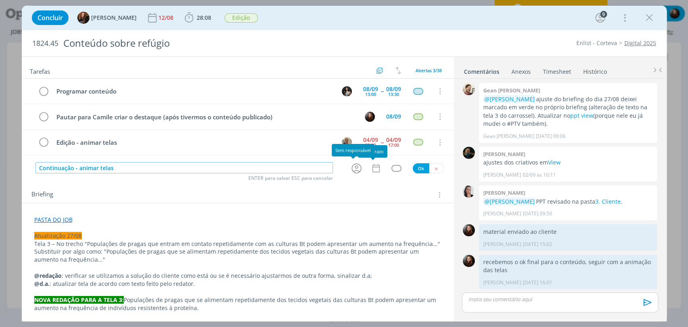
click at [350, 168] on icon "dialog" at bounding box center [356, 168] width 12 height 12
type input "Continuação - animar telas"
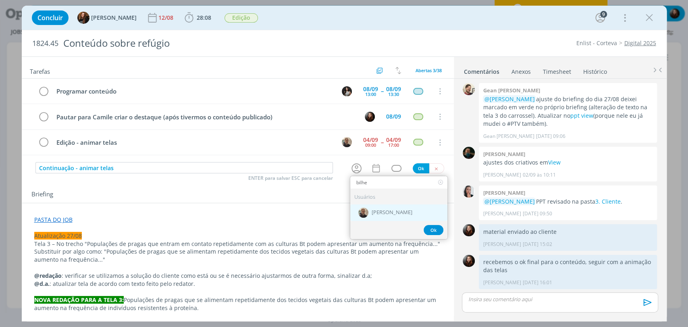
type input "bilhe"
click at [398, 214] on span "[PERSON_NAME]" at bounding box center [392, 212] width 41 height 6
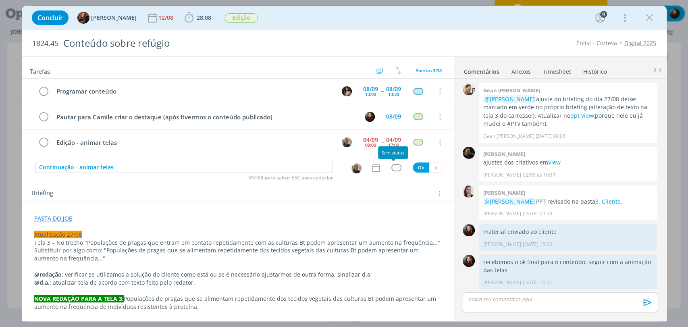
click at [392, 167] on div "dialog" at bounding box center [397, 167] width 10 height 7
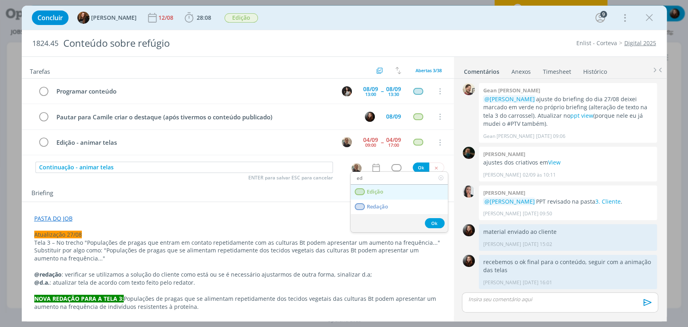
type input "ed"
click at [387, 192] on link "Edição" at bounding box center [399, 192] width 97 height 15
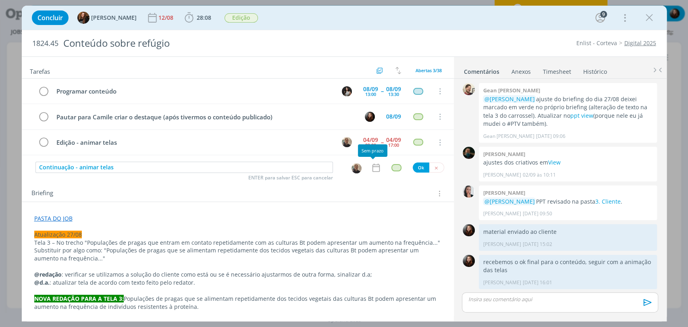
click at [377, 166] on icon "dialog" at bounding box center [376, 167] width 10 height 10
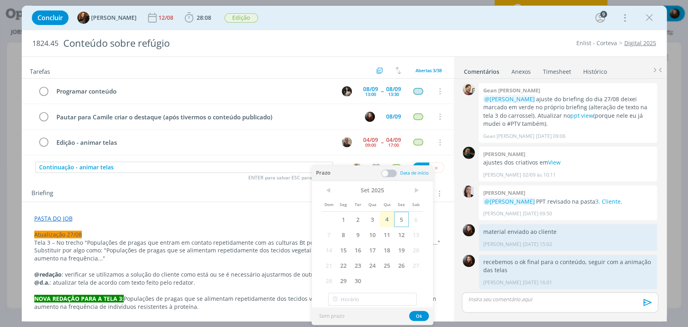
click at [398, 220] on span "5" at bounding box center [401, 219] width 15 height 15
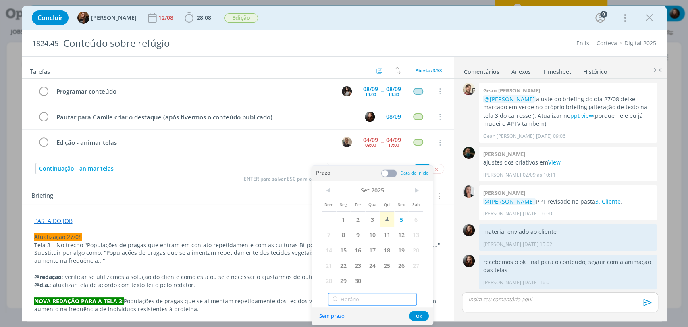
type input "18:00"
click at [344, 297] on input "18:00" at bounding box center [372, 299] width 89 height 13
click at [393, 172] on span at bounding box center [389, 173] width 16 height 8
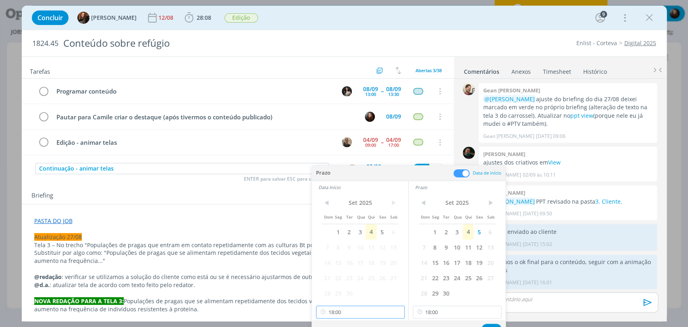
click at [355, 310] on input "18:00" at bounding box center [360, 312] width 89 height 13
click at [334, 262] on div "09:00" at bounding box center [361, 261] width 90 height 15
type input "09:00"
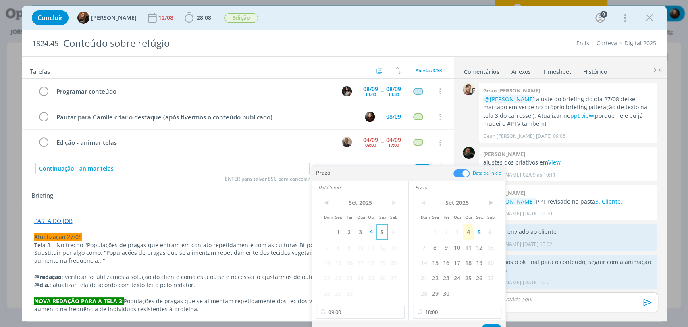
click at [385, 231] on span "5" at bounding box center [382, 231] width 11 height 15
click at [446, 313] on input "18:00" at bounding box center [457, 312] width 89 height 13
click at [429, 256] on div "12:00" at bounding box center [458, 255] width 90 height 15
type input "12:00"
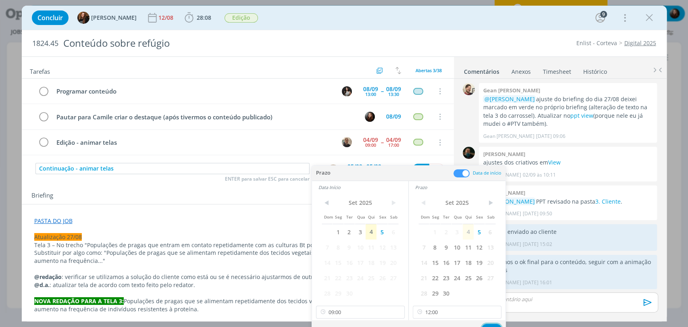
click at [494, 324] on button "Ok" at bounding box center [492, 329] width 20 height 10
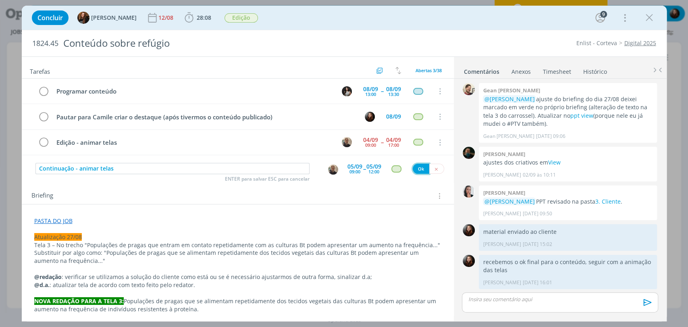
click at [417, 171] on button "Ok" at bounding box center [421, 169] width 17 height 10
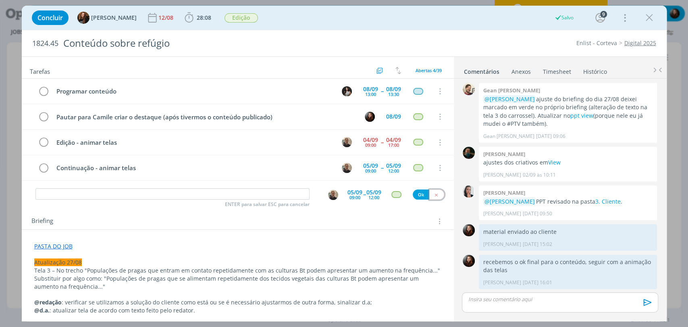
click at [434, 192] on icon "dialog" at bounding box center [436, 194] width 5 height 5
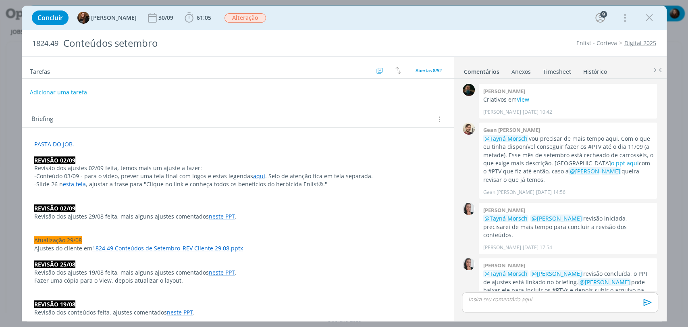
scroll to position [871, 0]
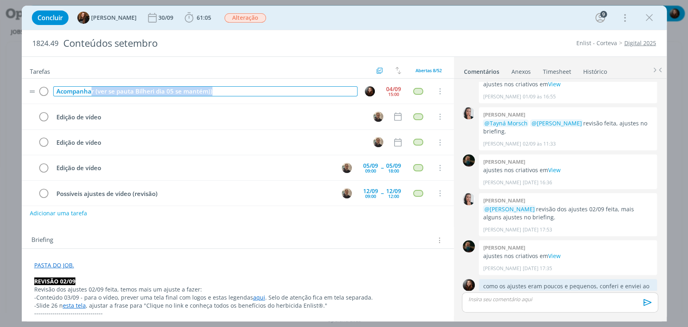
drag, startPoint x: 227, startPoint y: 90, endPoint x: 92, endPoint y: 93, distance: 134.7
click at [92, 93] on div "Acompanhar (ver se pauta Bilheri dia 05 se mantém))" at bounding box center [205, 91] width 304 height 10
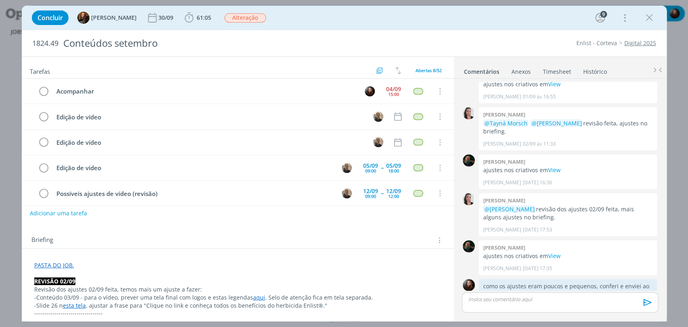
click at [448, 22] on div "Concluir Tayná Morsch 30/09 61:05 Iniciar Apontar Data * [DATE] Horas * 00:00 T…" at bounding box center [344, 17] width 633 height 19
click at [500, 20] on div "Concluir Tayná Morsch 30/09 61:05 Iniciar Apontar Data * [DATE] Horas * 00:00 T…" at bounding box center [344, 17] width 633 height 19
click at [389, 93] on div "15:00" at bounding box center [393, 94] width 11 height 4
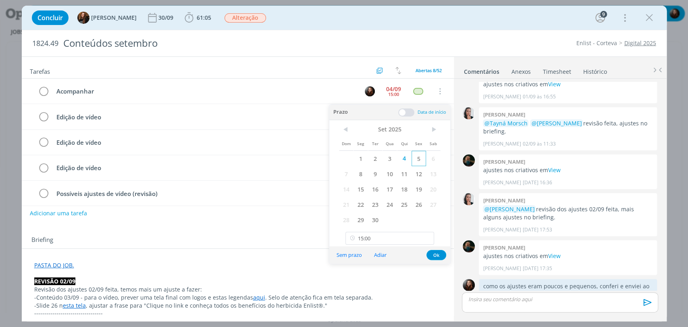
click at [422, 160] on span "5" at bounding box center [419, 158] width 15 height 15
click at [437, 255] on button "Ok" at bounding box center [437, 255] width 20 height 10
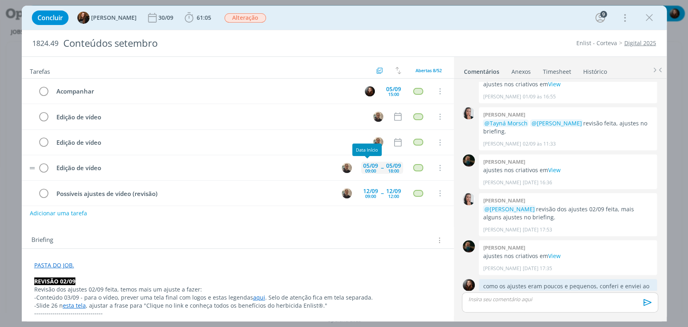
click at [370, 169] on div "09:00" at bounding box center [370, 171] width 11 height 4
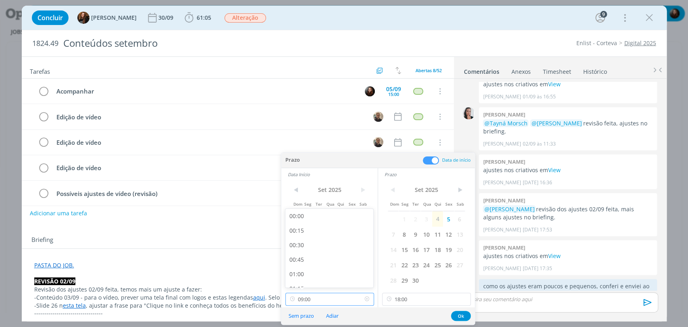
click at [323, 300] on input "09:00" at bounding box center [329, 299] width 89 height 13
click at [298, 243] on div "13:00" at bounding box center [330, 241] width 90 height 15
type input "13:00"
click at [458, 315] on button "Ok" at bounding box center [461, 316] width 20 height 10
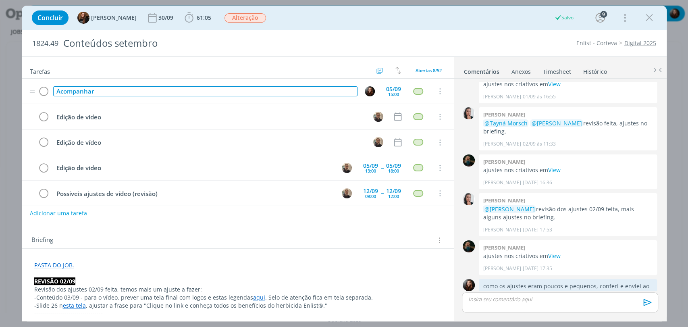
click at [171, 89] on div "Acompanhar" at bounding box center [205, 91] width 304 height 10
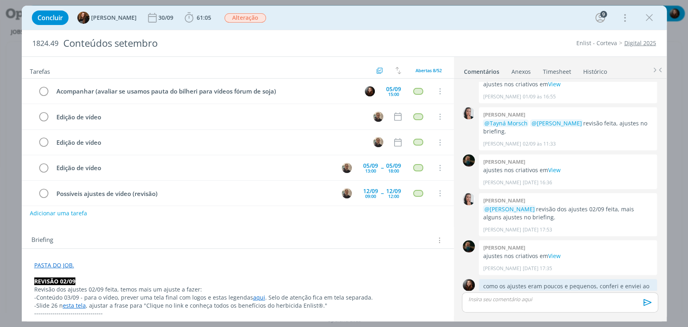
click at [222, 244] on div "Briefing Briefings Predefinidos Versões do Briefing Ver Briefing do Projeto" at bounding box center [238, 240] width 415 height 10
click at [392, 93] on div "15:00" at bounding box center [393, 94] width 11 height 4
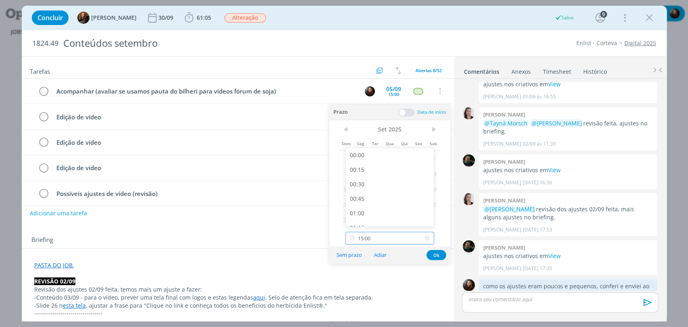
click at [391, 234] on input "15:00" at bounding box center [390, 238] width 89 height 13
click at [362, 167] on div "11:00" at bounding box center [391, 163] width 90 height 15
type input "11:00"
click at [437, 254] on button "Ok" at bounding box center [437, 255] width 20 height 10
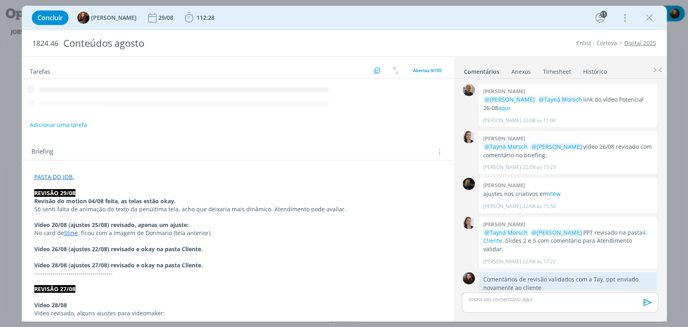
scroll to position [838, 0]
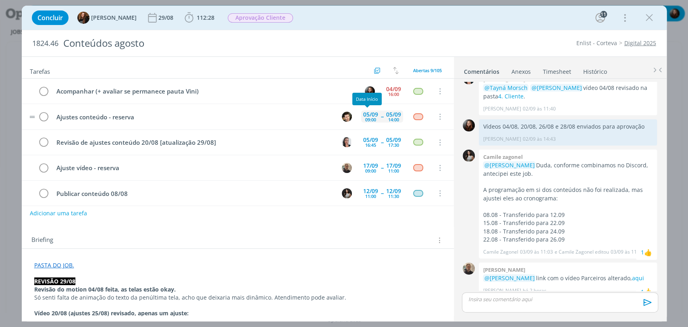
click at [373, 115] on div "05/09" at bounding box center [370, 115] width 15 height 6
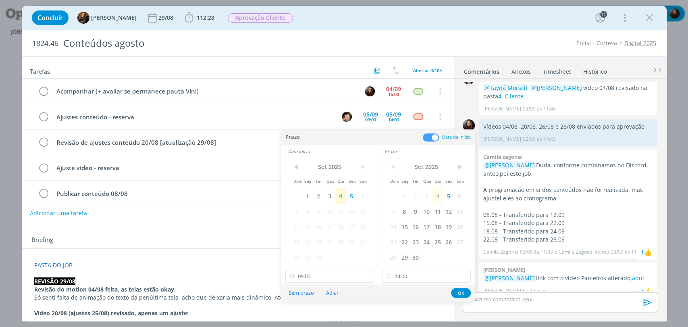
click at [431, 137] on span at bounding box center [431, 137] width 16 height 8
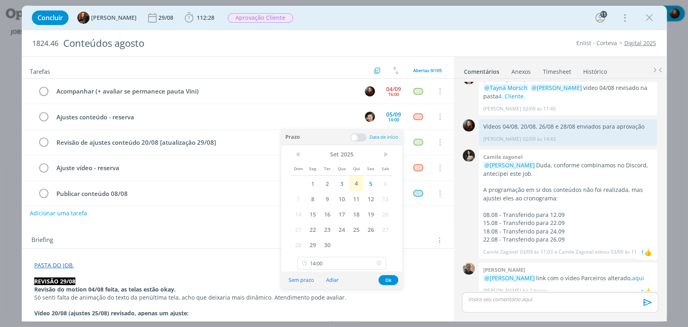
click at [378, 261] on icon at bounding box center [379, 263] width 10 height 13
type input "14:00"
click at [308, 279] on button "Sem prazo" at bounding box center [301, 280] width 36 height 11
drag, startPoint x: 392, startPoint y: 278, endPoint x: 395, endPoint y: 263, distance: 15.6
click at [392, 278] on button "Ok" at bounding box center [389, 280] width 20 height 10
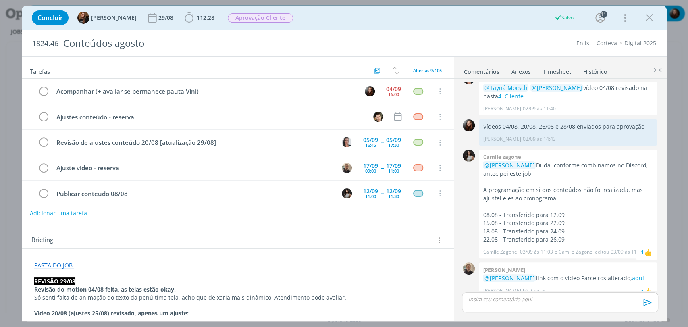
click at [417, 226] on div "Tarefas Usar Job de template Criar template a partir deste job Visualizar Templ…" at bounding box center [238, 186] width 432 height 259
click at [479, 26] on div "Concluir Tayná Morsch 29/08 112:28 Iniciar Apontar Data * 04/09/2025 Horas * 00…" at bounding box center [344, 17] width 633 height 19
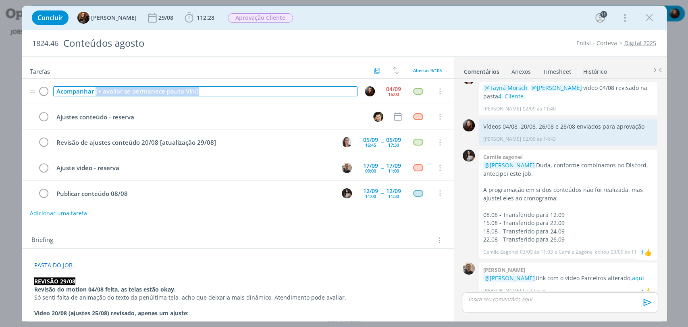
drag, startPoint x: 217, startPoint y: 90, endPoint x: 95, endPoint y: 91, distance: 122.6
click at [95, 91] on div "Acompanhar (+ avaliar se permanece pauta Vini)" at bounding box center [205, 91] width 304 height 10
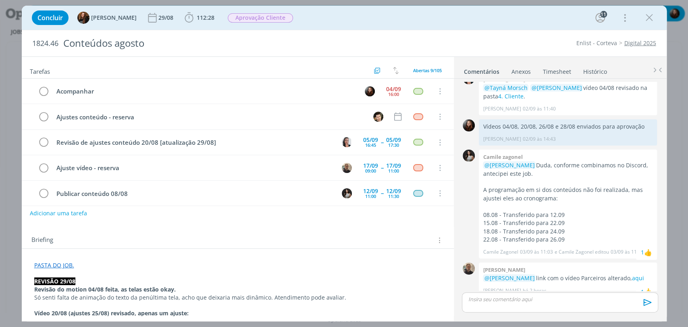
click at [397, 19] on div "Concluir Tayná Morsch 29/08 112:28 Iniciar Apontar Data * 04/09/2025 Horas * 00…" at bounding box center [344, 17] width 633 height 19
click at [432, 14] on div "Concluir Tayná Morsch 29/08 112:28 Iniciar Apontar Data * 04/09/2025 Horas * 00…" at bounding box center [344, 17] width 633 height 19
click at [393, 143] on div "17:30" at bounding box center [393, 145] width 11 height 4
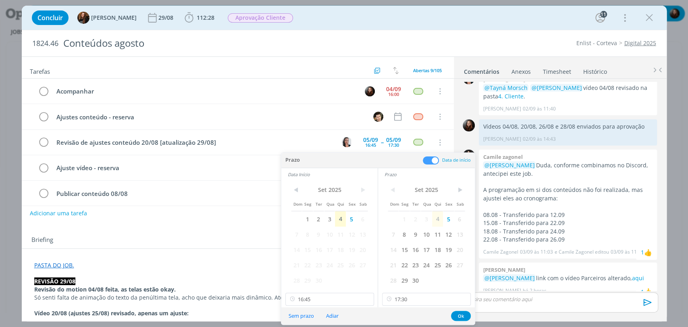
click at [419, 306] on div "< Set 2025 > Dom Seg Ter Qua Qui Sex Sab 1 2 3 4 5 6 7 8 9 10 11 12 13 14 15 16…" at bounding box center [426, 244] width 97 height 127
click at [417, 301] on input "17:30" at bounding box center [426, 299] width 89 height 13
click at [397, 251] on div "17:00" at bounding box center [428, 248] width 90 height 15
type input "17:00"
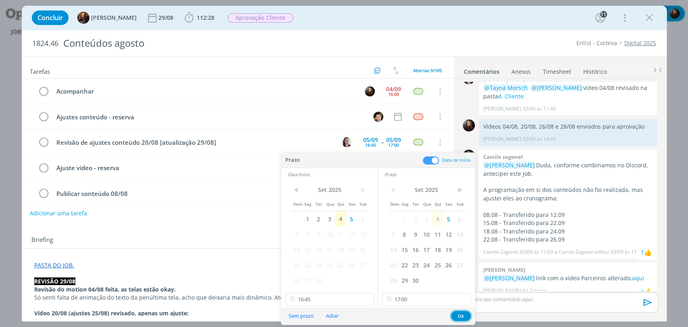
click at [460, 313] on button "Ok" at bounding box center [461, 316] width 20 height 10
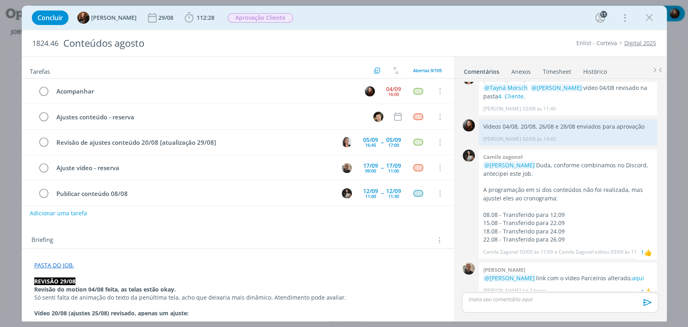
click at [419, 13] on div "Concluir Tayná Morsch 29/08 112:28 Iniciar Apontar Data * 04/09/2025 Horas * 00…" at bounding box center [344, 17] width 633 height 19
click at [391, 92] on div "16:00" at bounding box center [393, 94] width 11 height 4
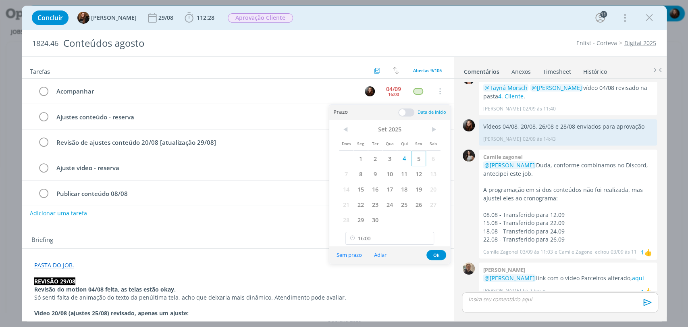
click at [420, 156] on span "5" at bounding box center [419, 158] width 15 height 15
click at [426, 237] on icon at bounding box center [427, 238] width 10 height 13
type input "16:00"
click at [435, 254] on button "Ok" at bounding box center [437, 255] width 20 height 10
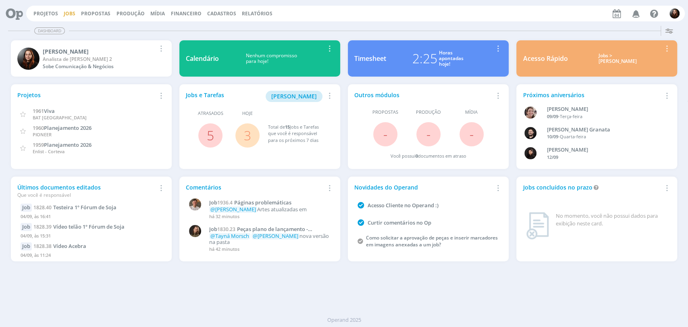
click at [67, 10] on link "Jobs" at bounding box center [70, 13] width 12 height 7
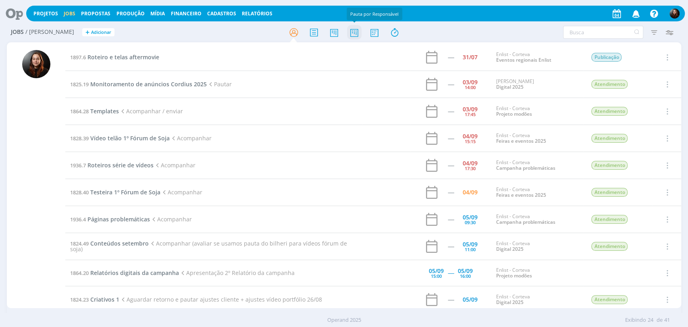
click at [352, 27] on icon at bounding box center [354, 33] width 15 height 16
click at [582, 33] on input "text" at bounding box center [603, 32] width 80 height 13
type input "re"
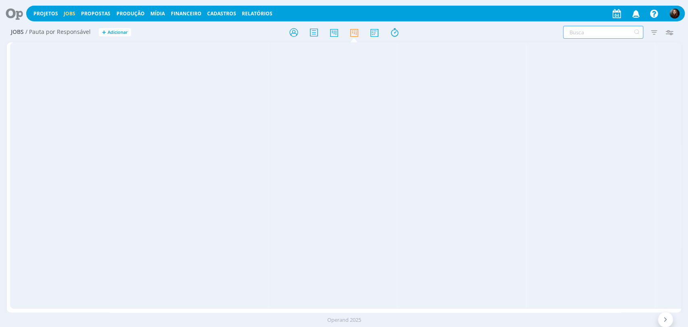
click at [582, 32] on input "text" at bounding box center [603, 32] width 80 height 13
type input "relatório"
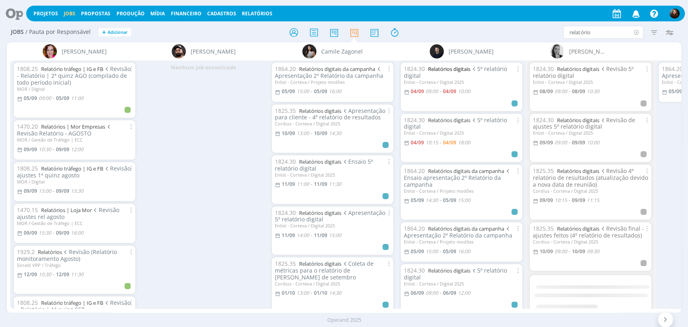
click at [638, 30] on icon at bounding box center [636, 32] width 10 height 13
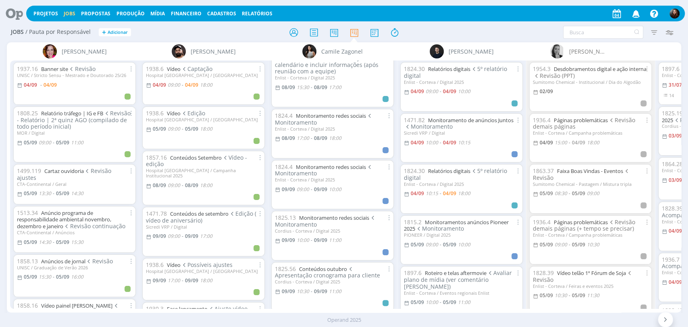
scroll to position [941, 0]
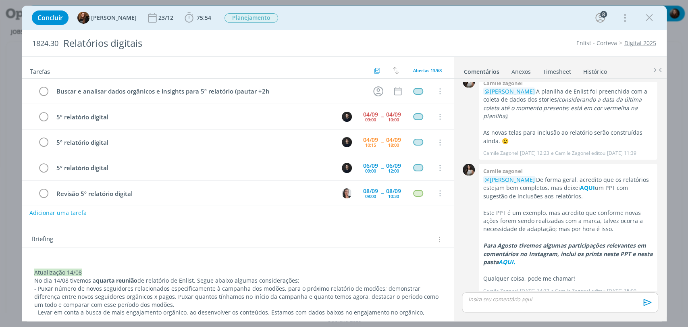
click at [70, 215] on button "Adicionar uma tarefa" at bounding box center [57, 213] width 57 height 14
click at [83, 214] on input "dialog" at bounding box center [184, 212] width 298 height 11
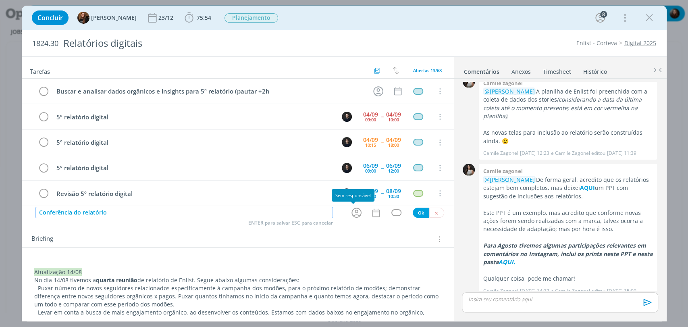
click at [351, 213] on icon "dialog" at bounding box center [356, 212] width 12 height 12
type input "Conferência do relatório"
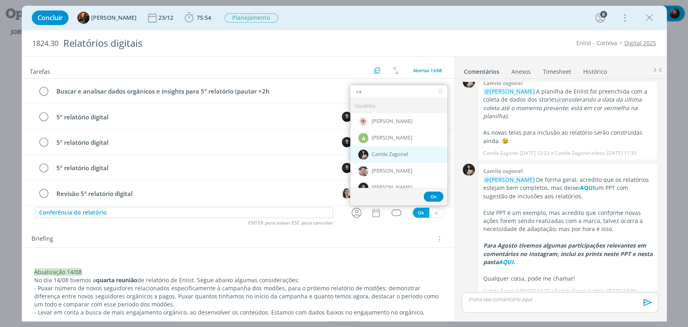
type input "ca"
click at [386, 153] on span "Camile Zagonel" at bounding box center [390, 155] width 36 height 6
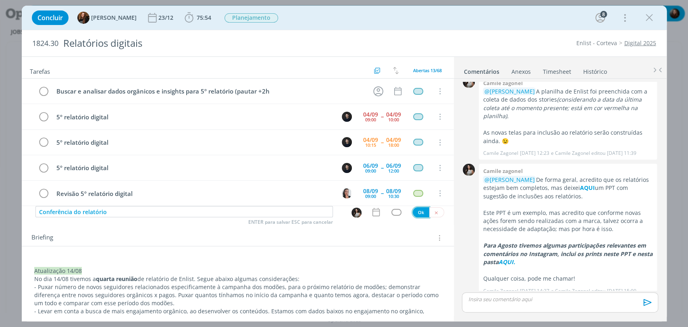
click at [415, 211] on button "Ok" at bounding box center [421, 212] width 17 height 10
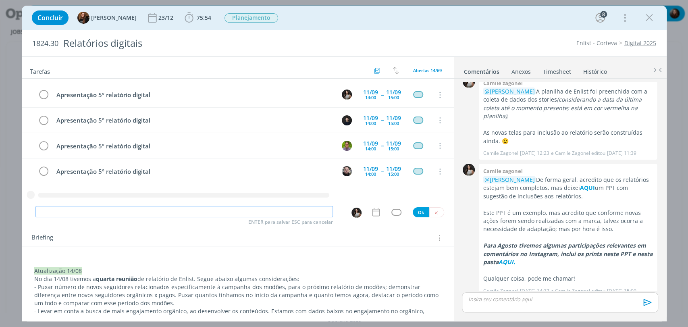
click at [216, 212] on input "dialog" at bounding box center [184, 211] width 298 height 11
type input "Troca com Gio"
click at [419, 214] on button "Ok" at bounding box center [421, 212] width 17 height 10
click at [264, 214] on input "dialog" at bounding box center [184, 211] width 298 height 11
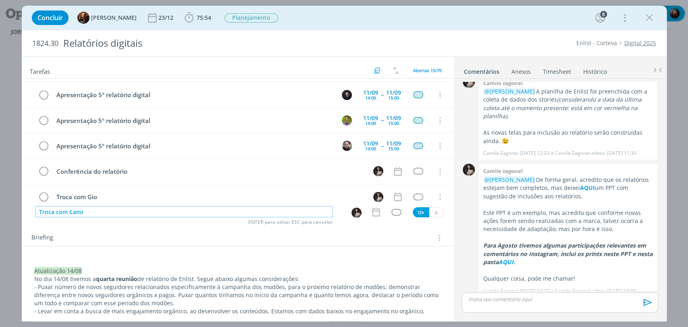
click at [352, 212] on img "dialog" at bounding box center [357, 213] width 10 height 10
type input "Troca com Cami"
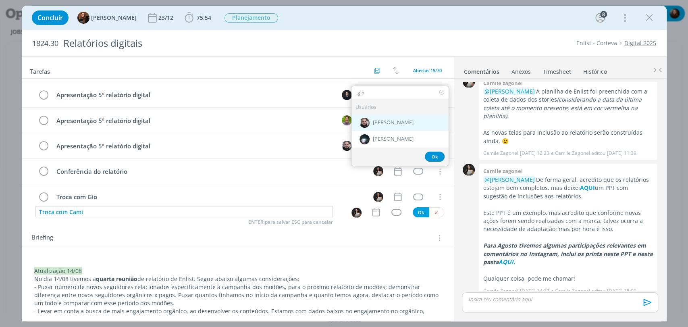
type input "gio"
click at [394, 125] on span "[PERSON_NAME]" at bounding box center [393, 123] width 41 height 6
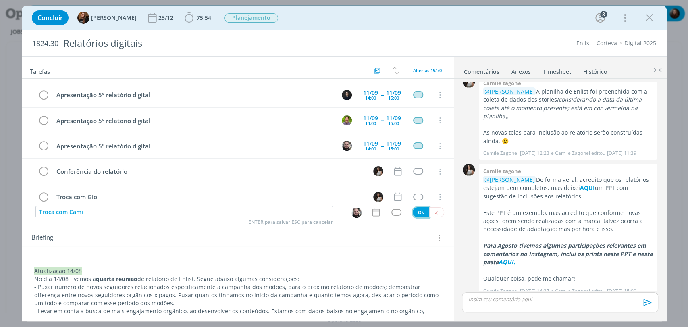
click at [420, 208] on button "Ok" at bounding box center [421, 212] width 17 height 10
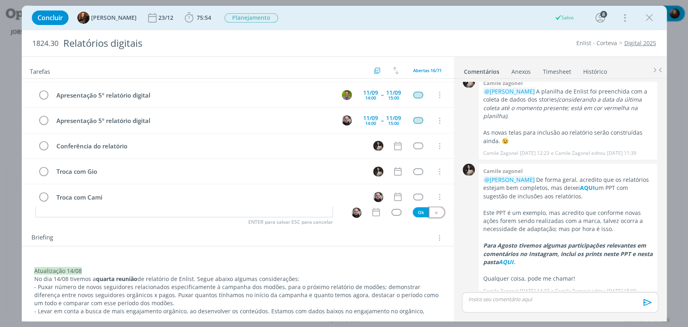
click at [434, 211] on icon "dialog" at bounding box center [436, 212] width 5 height 5
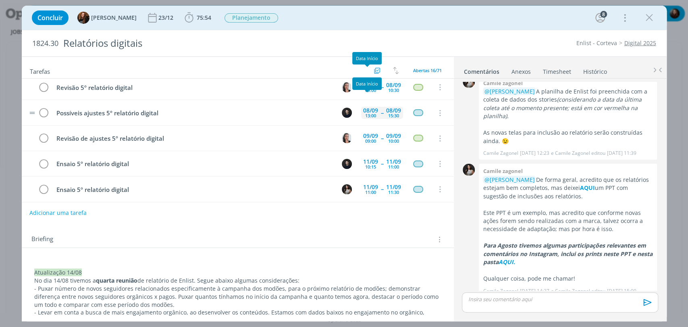
scroll to position [284, 0]
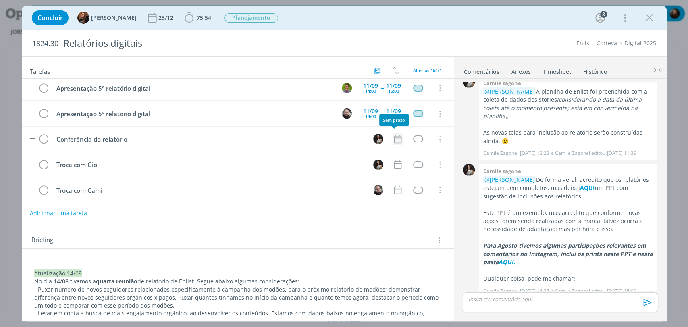
click at [396, 138] on icon "dialog" at bounding box center [398, 139] width 10 height 10
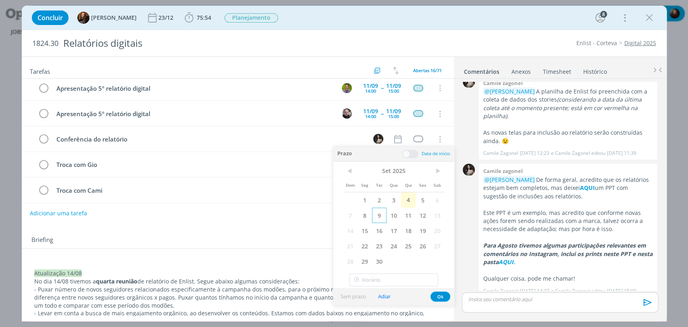
click at [381, 216] on span "9" at bounding box center [379, 215] width 15 height 15
click at [416, 153] on span at bounding box center [410, 154] width 16 height 8
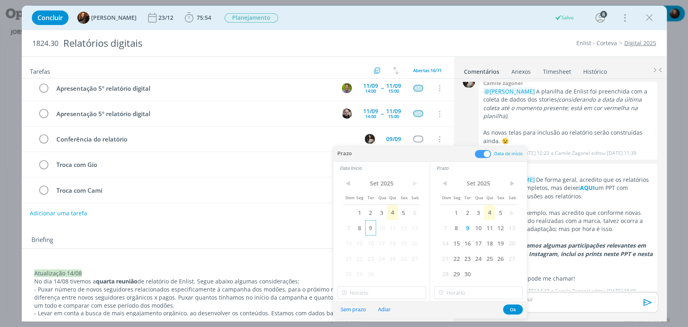
click at [374, 226] on span "9" at bounding box center [370, 227] width 11 height 15
click at [374, 296] on input "19:00" at bounding box center [381, 292] width 89 height 13
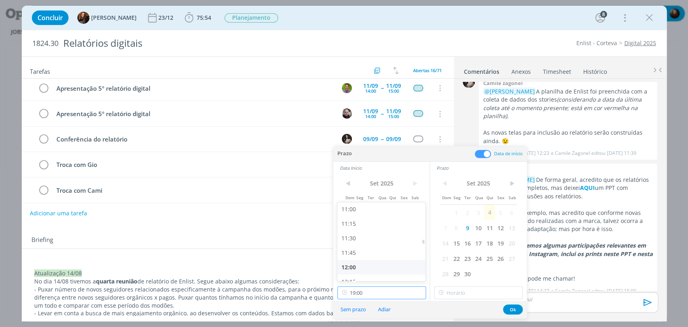
scroll to position [639, 0]
click at [357, 242] on div "11:30" at bounding box center [382, 238] width 90 height 15
type input "11:30"
click at [487, 289] on input "19:00" at bounding box center [478, 292] width 89 height 13
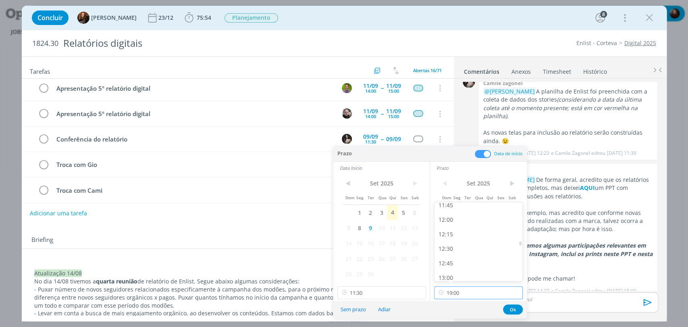
scroll to position [683, 0]
click at [445, 220] on div "12:00" at bounding box center [480, 223] width 90 height 15
type input "12:00"
click at [512, 306] on button "Ok" at bounding box center [513, 309] width 20 height 10
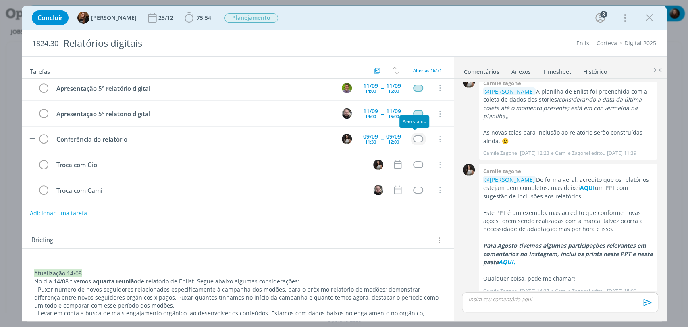
click at [414, 137] on div "dialog" at bounding box center [418, 138] width 10 height 7
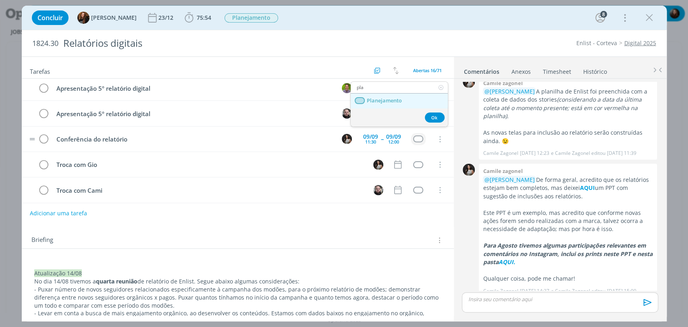
type input "pla"
click at [380, 95] on link "Planejamento" at bounding box center [399, 101] width 97 height 15
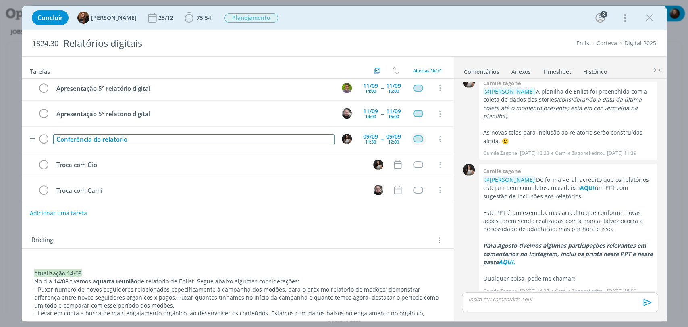
click at [123, 134] on div "Conferência do relatório" at bounding box center [193, 139] width 281 height 10
copy div "Conferência do relatório"
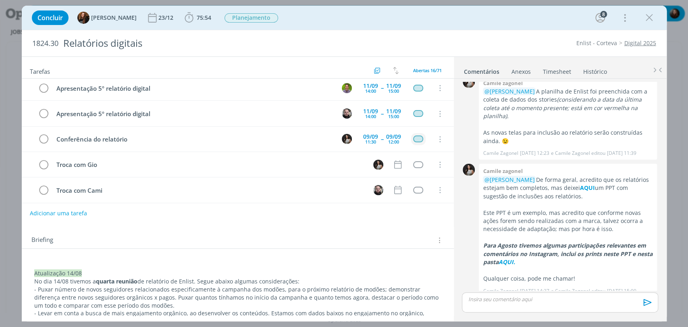
click at [127, 231] on div "Briefing Briefings Predefinidos Versões do Briefing Ver Briefing do Projeto" at bounding box center [238, 238] width 432 height 22
click at [75, 210] on button "Adicionar uma tarefa" at bounding box center [57, 213] width 57 height 14
paste input "Conferência do relatório"
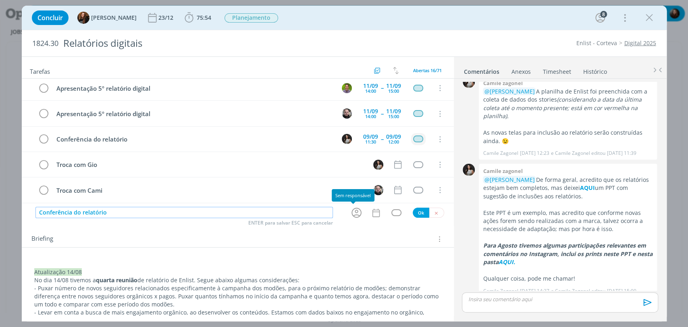
click at [355, 211] on icon "dialog" at bounding box center [356, 212] width 12 height 12
type input "Conferência do relatório"
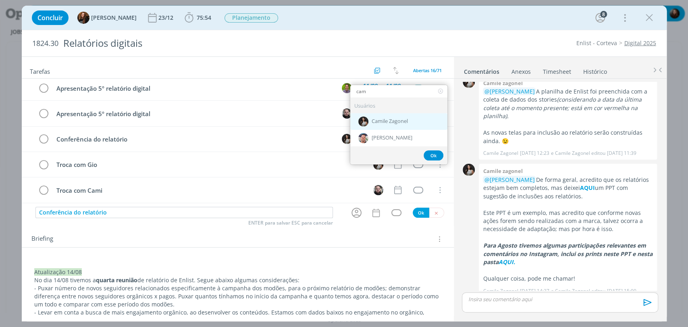
type input "cam"
click at [390, 117] on div "Camile Zagonel" at bounding box center [398, 121] width 97 height 17
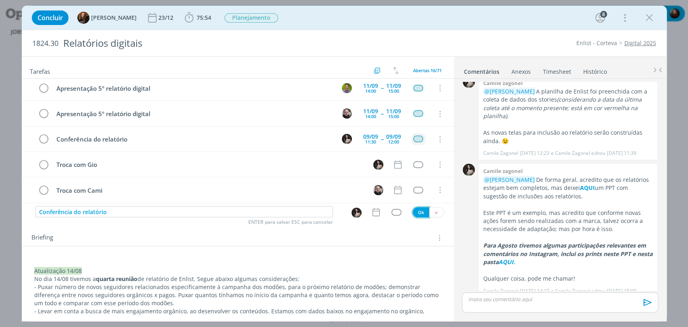
click at [413, 212] on button "Ok" at bounding box center [421, 212] width 17 height 10
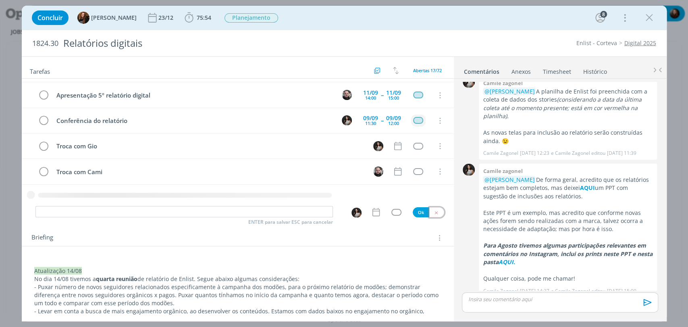
click at [434, 212] on icon "dialog" at bounding box center [436, 212] width 5 height 5
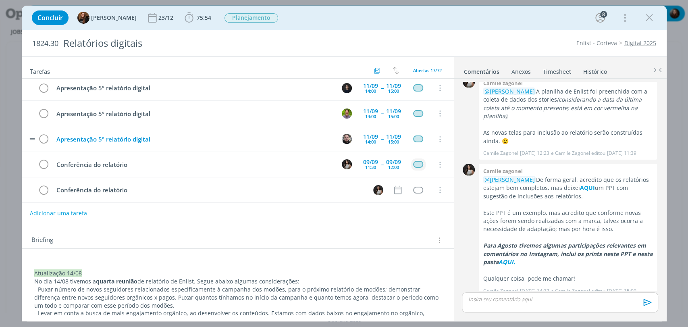
scroll to position [258, 0]
click at [367, 166] on div "11:30" at bounding box center [370, 168] width 11 height 4
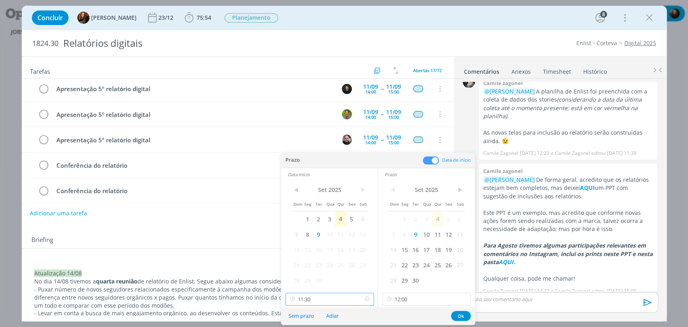
click at [313, 298] on input "11:30" at bounding box center [329, 299] width 89 height 13
click at [308, 247] on div "11:00" at bounding box center [330, 248] width 90 height 15
type input "11:00"
click at [463, 314] on button "Ok" at bounding box center [461, 316] width 20 height 10
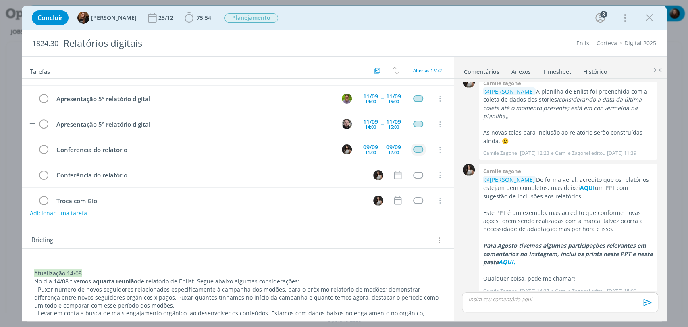
scroll to position [302, 0]
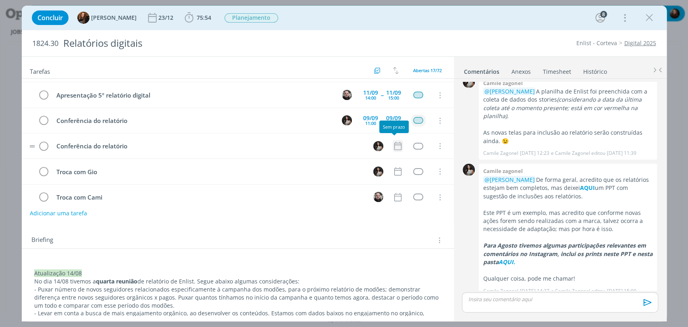
click at [394, 144] on icon "dialog" at bounding box center [398, 146] width 10 height 10
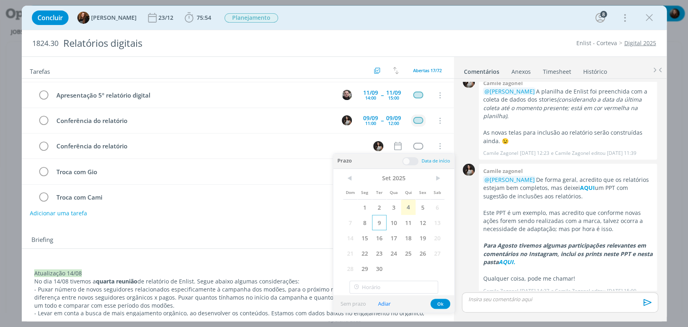
click at [377, 221] on span "9" at bounding box center [379, 222] width 15 height 15
click at [407, 163] on span at bounding box center [410, 161] width 16 height 8
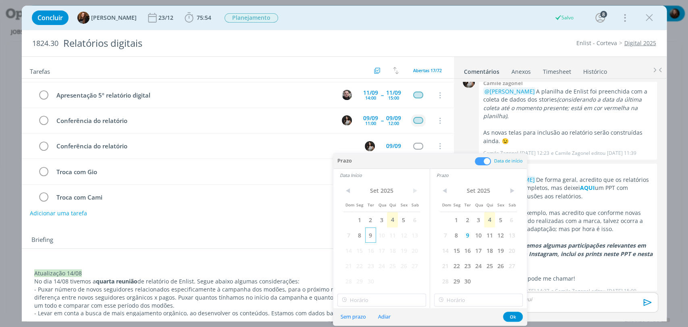
click at [370, 237] on span "9" at bounding box center [370, 234] width 11 height 15
click at [382, 300] on input "19:00" at bounding box center [381, 300] width 89 height 13
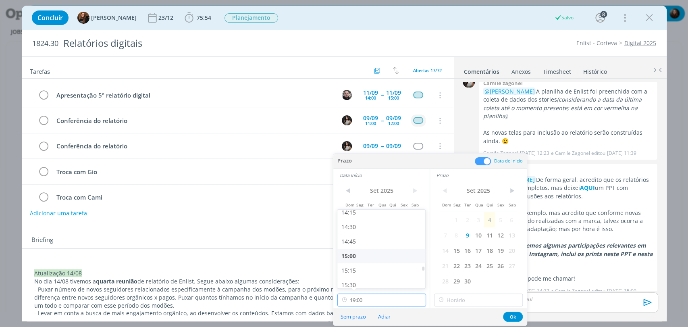
scroll to position [818, 0]
click at [349, 210] on div "14:00" at bounding box center [382, 212] width 90 height 15
type input "14:00"
click at [450, 299] on input "19:00" at bounding box center [478, 300] width 89 height 13
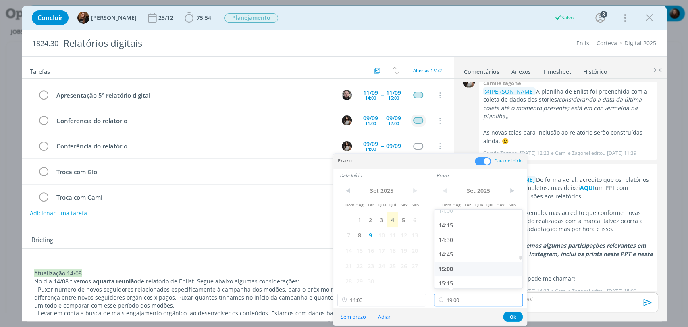
scroll to position [818, 0]
click at [453, 245] on div "14:30" at bounding box center [480, 241] width 90 height 15
type input "14:30"
click at [514, 317] on button "Ok" at bounding box center [513, 317] width 20 height 10
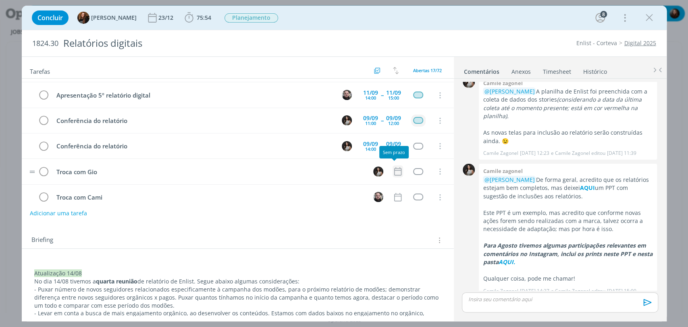
click at [398, 167] on icon "dialog" at bounding box center [398, 171] width 10 height 10
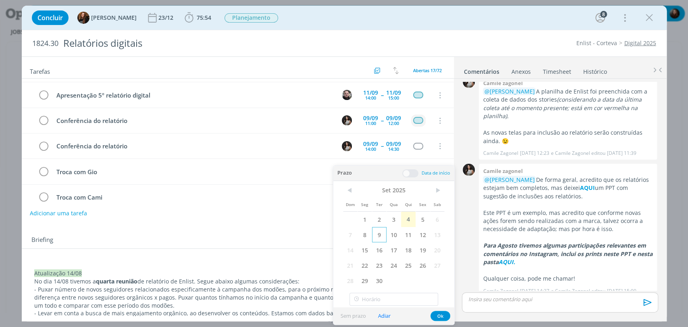
click at [382, 235] on span "9" at bounding box center [379, 234] width 15 height 15
click at [410, 172] on span at bounding box center [410, 173] width 16 height 8
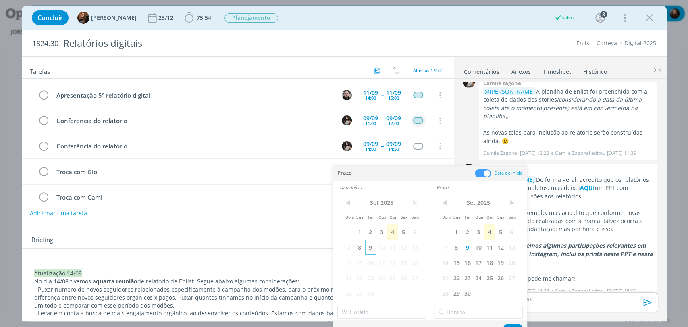
click at [371, 246] on span "9" at bounding box center [370, 246] width 11 height 15
click at [373, 308] on input "19:00" at bounding box center [381, 312] width 89 height 13
click at [354, 282] on div "15:00" at bounding box center [382, 282] width 90 height 15
type input "15:00"
click at [464, 314] on input "19:00" at bounding box center [478, 312] width 89 height 13
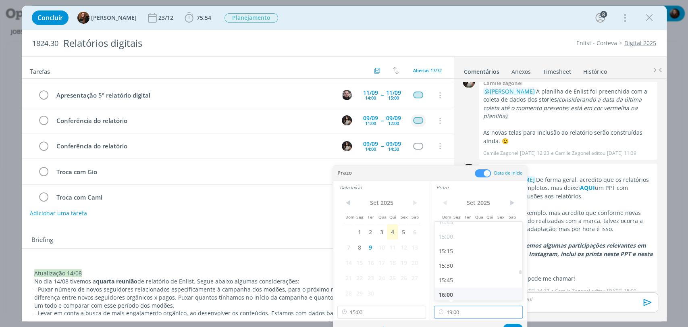
scroll to position [862, 0]
click at [456, 265] on div "15:30" at bounding box center [480, 266] width 90 height 15
type input "15:30"
click at [512, 325] on button "Ok" at bounding box center [513, 329] width 20 height 10
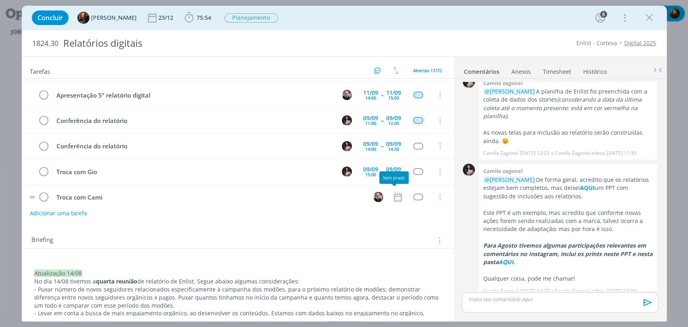
click at [394, 195] on icon "dialog" at bounding box center [398, 197] width 10 height 10
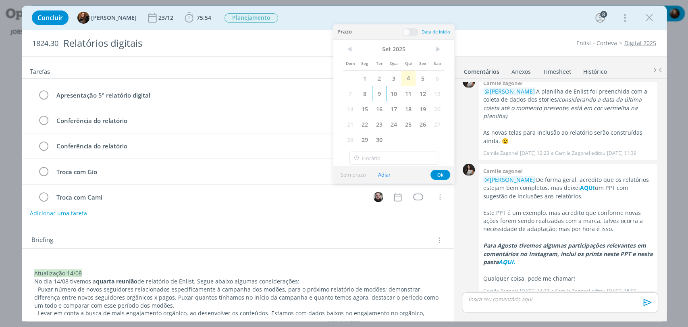
click at [382, 94] on span "9" at bounding box center [379, 93] width 15 height 15
click at [414, 35] on span at bounding box center [410, 32] width 16 height 8
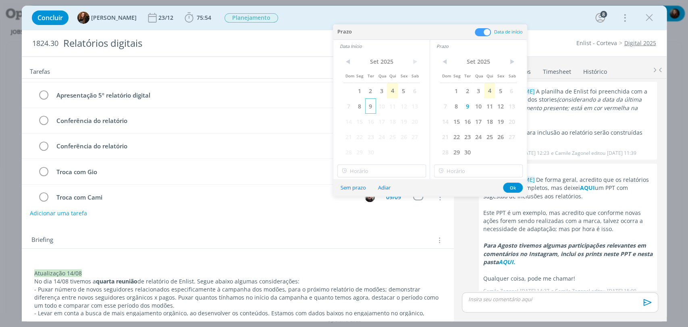
click at [374, 106] on span "9" at bounding box center [370, 105] width 11 height 15
click at [374, 182] on button "Adiar" at bounding box center [384, 187] width 23 height 11
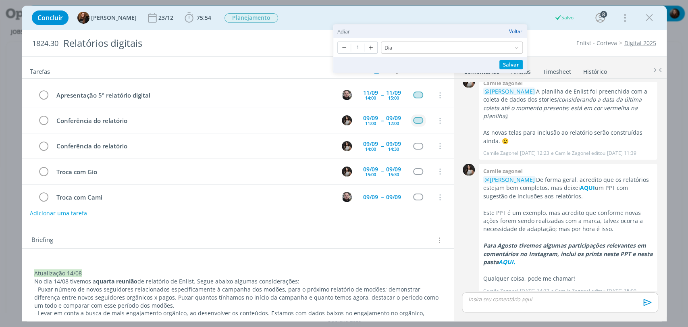
click at [517, 30] on button "Voltar" at bounding box center [516, 32] width 14 height 6
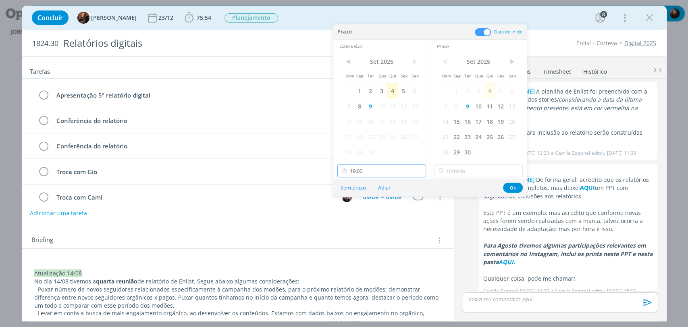
click at [387, 173] on input "19:00" at bounding box center [381, 171] width 89 height 13
click at [356, 199] on div "15:00" at bounding box center [382, 198] width 90 height 15
type input "15:00"
click at [468, 167] on input "19:00" at bounding box center [478, 171] width 89 height 13
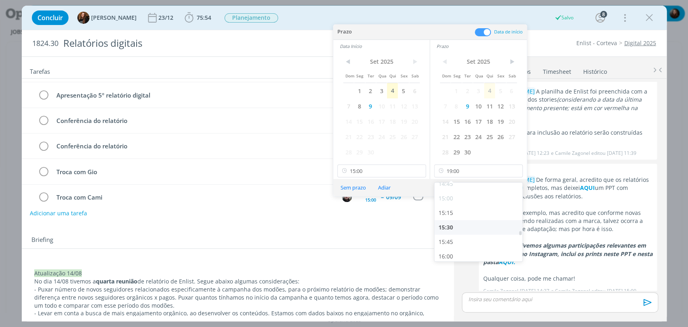
click at [453, 229] on div "15:30" at bounding box center [480, 227] width 90 height 15
type input "15:30"
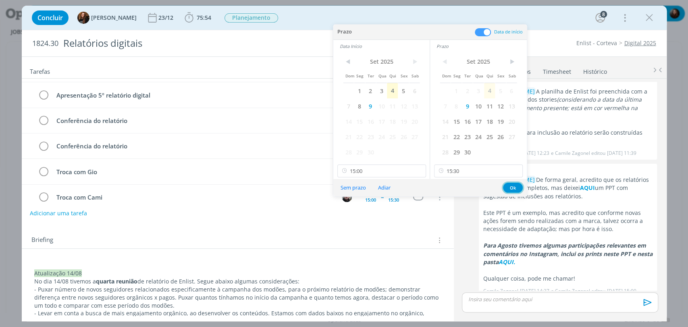
click at [513, 187] on button "Ok" at bounding box center [513, 188] width 20 height 10
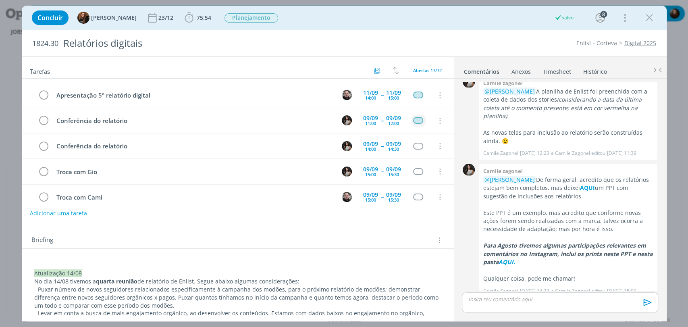
click at [423, 27] on div "Concluir Tayná Morsch 23/12 75:54 Iniciar Apontar Data * 04/09/2025 Horas * 00:…" at bounding box center [344, 17] width 633 height 19
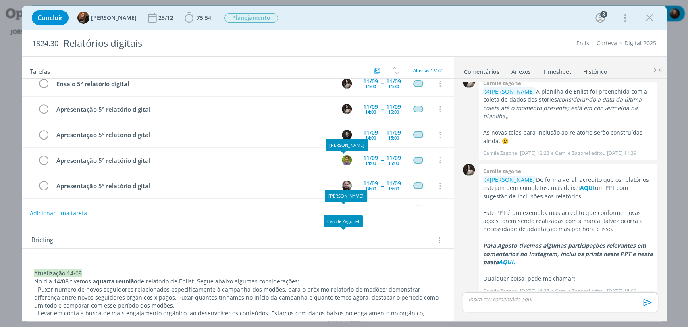
scroll to position [175, 0]
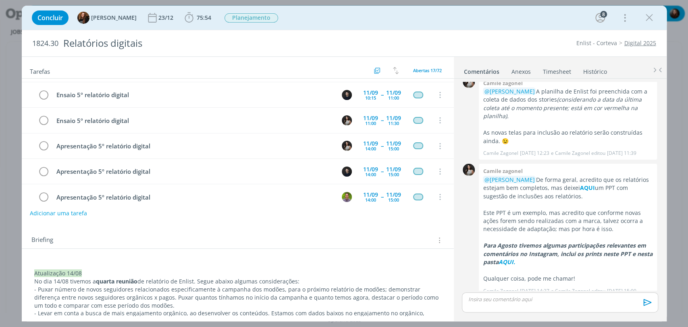
click at [367, 238] on div "Briefing Briefings Predefinidos Versões do Briefing Ver Briefing do Projeto" at bounding box center [238, 240] width 415 height 10
click at [195, 16] on b "75:54" at bounding box center [204, 18] width 18 height 6
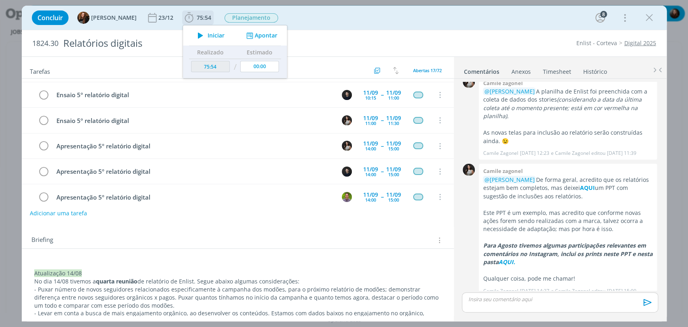
click at [259, 33] on button "Apontar" at bounding box center [260, 35] width 33 height 8
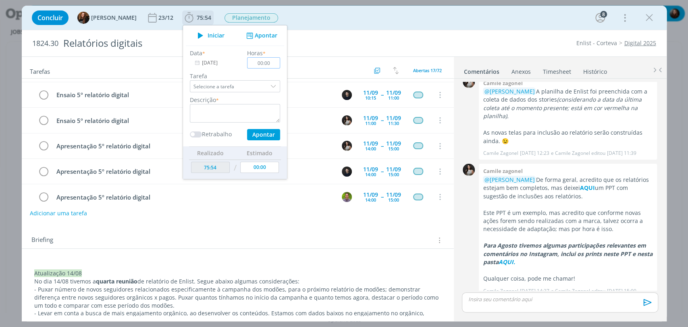
click at [266, 63] on input "00:00" at bounding box center [263, 62] width 33 height 11
type input "00:10"
click at [245, 108] on textarea "dialog" at bounding box center [235, 113] width 90 height 19
type textarea "atualização de pauta"
click at [259, 129] on button "Apontar" at bounding box center [263, 134] width 33 height 11
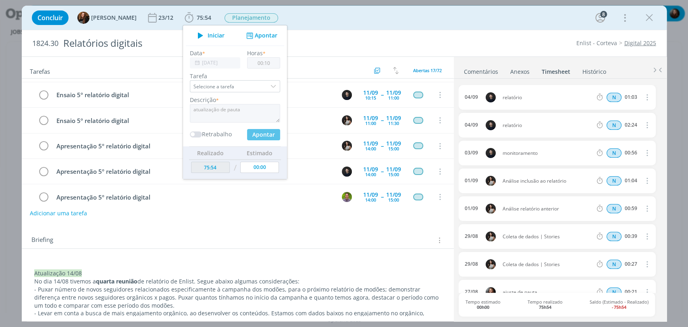
type input "76:04"
type input "00:00"
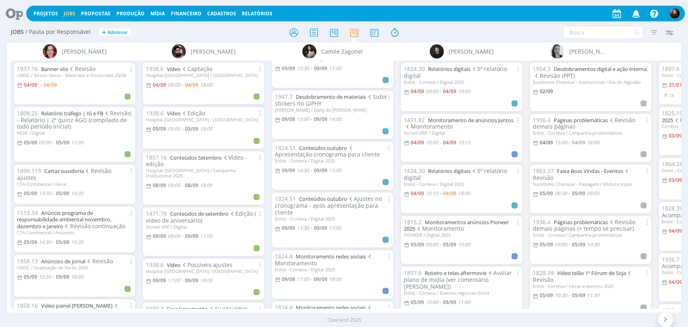
scroll to position [1120, 0]
click at [310, 316] on div "Operand 2025" at bounding box center [344, 320] width 688 height 8
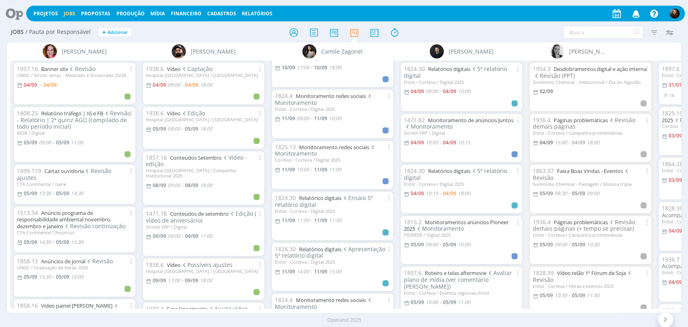
scroll to position [1702, 0]
click at [237, 29] on div at bounding box center [344, 32] width 225 height 15
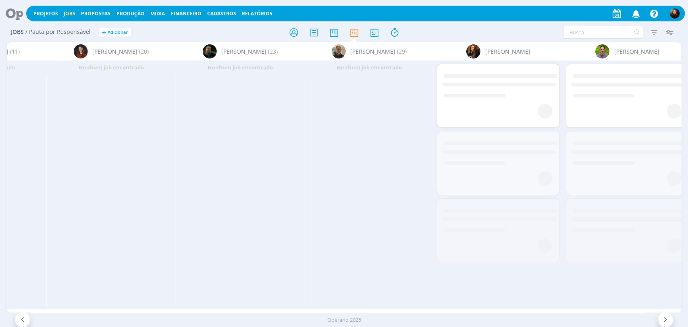
scroll to position [0, 1555]
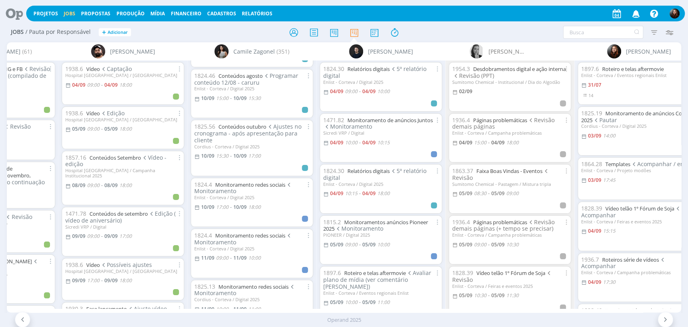
scroll to position [1658, 0]
